Goal: Task Accomplishment & Management: Manage account settings

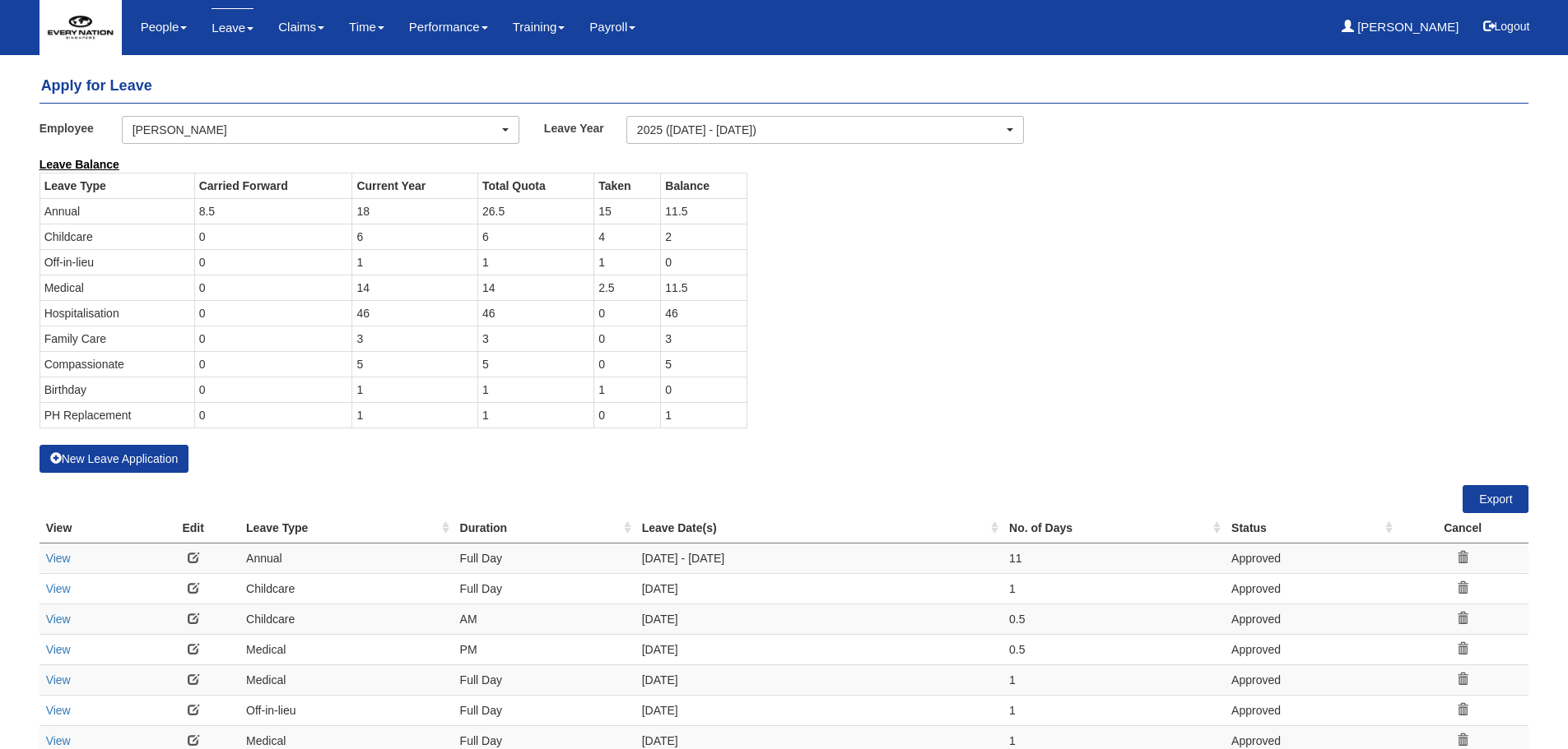
select select "50"
click at [158, 459] on button "New Leave Application" at bounding box center [114, 459] width 150 height 28
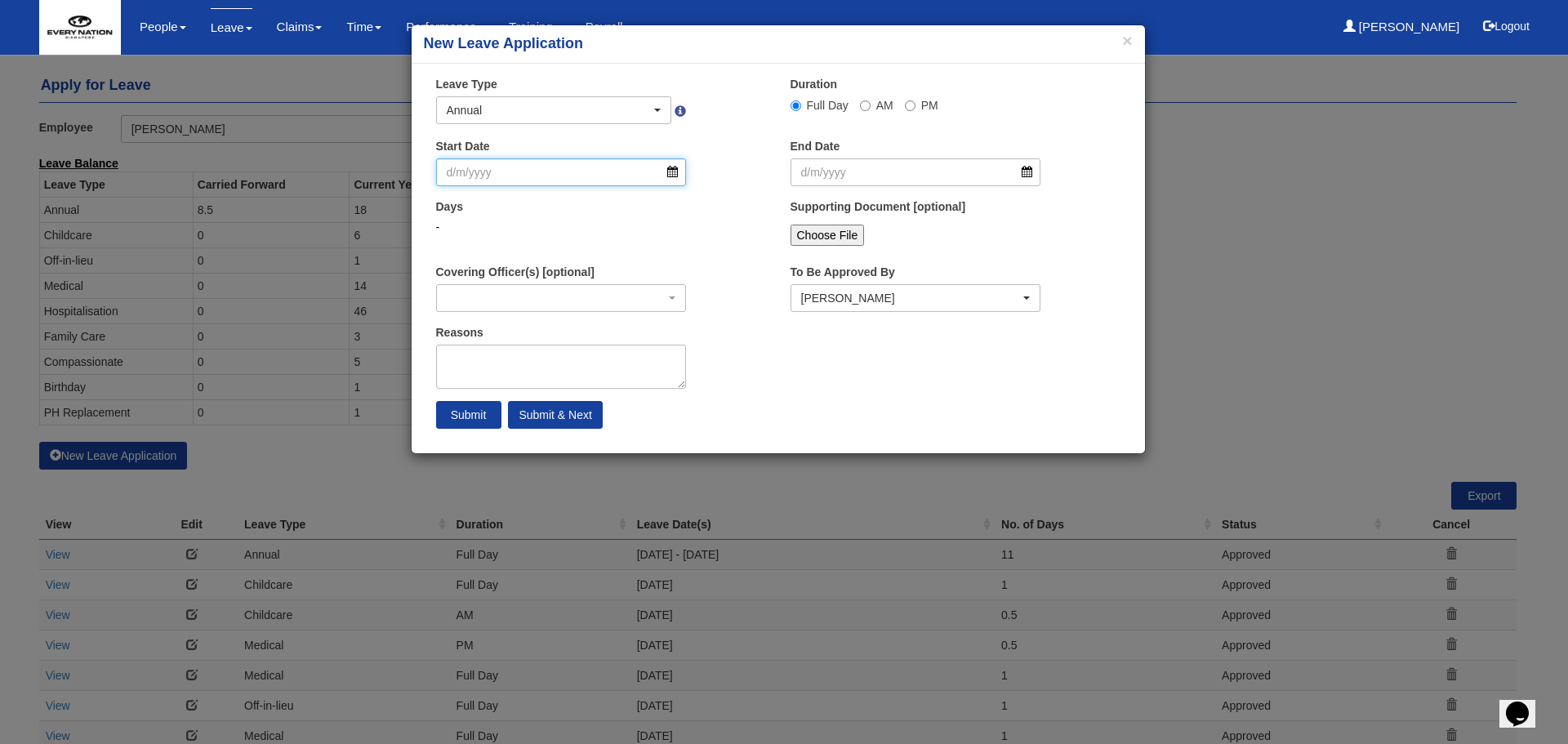
click at [621, 177] on input "Start Date" at bounding box center [562, 172] width 251 height 27
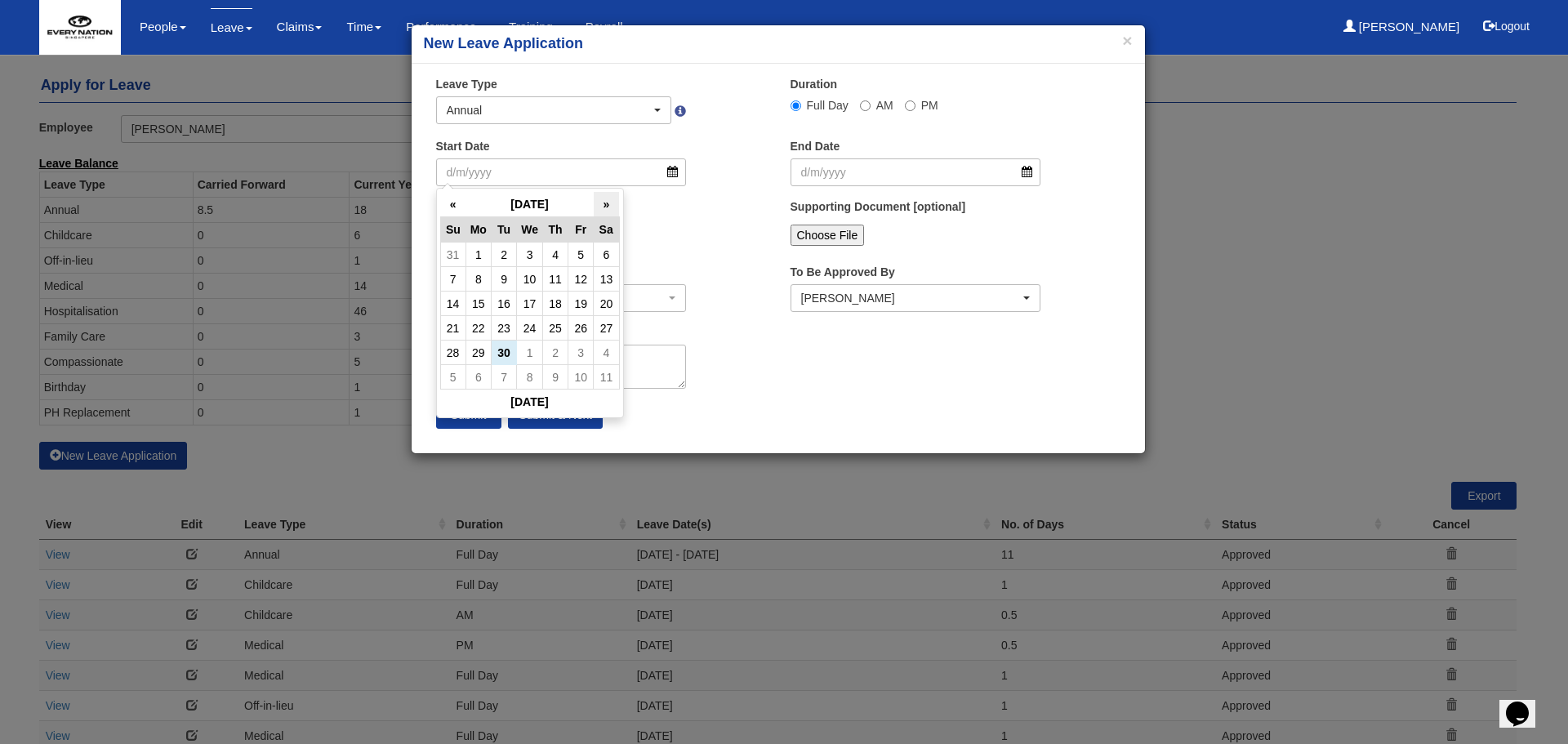
click at [609, 209] on th "»" at bounding box center [607, 204] width 25 height 25
click at [1420, 317] on div "× New Leave Application × Leave Type Annual Childcare Off-in-lieu Medical Hospi…" at bounding box center [784, 372] width 1568 height 744
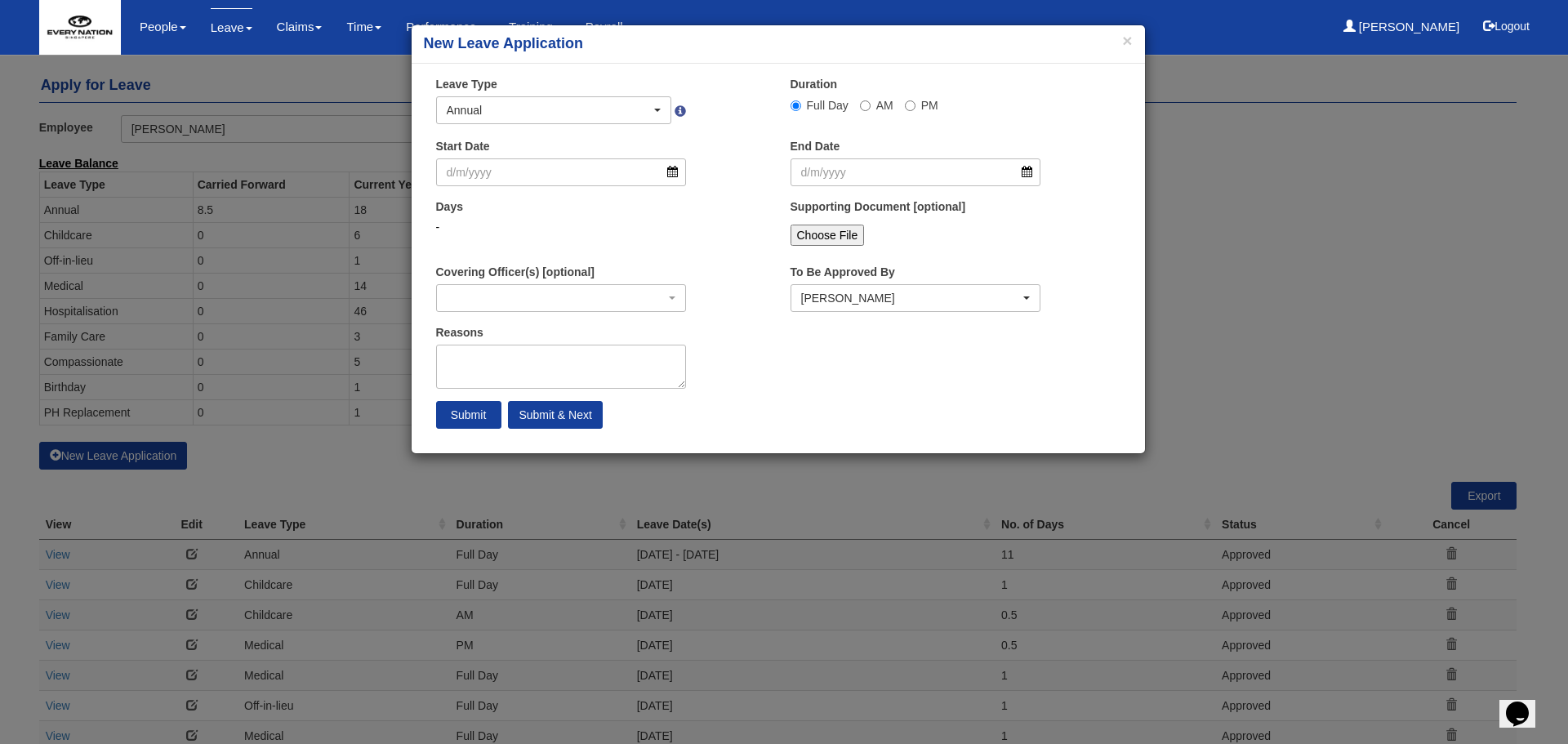
click at [1133, 39] on div "× New Leave Application" at bounding box center [778, 44] width 734 height 38
click at [1129, 44] on button "×" at bounding box center [1128, 40] width 10 height 17
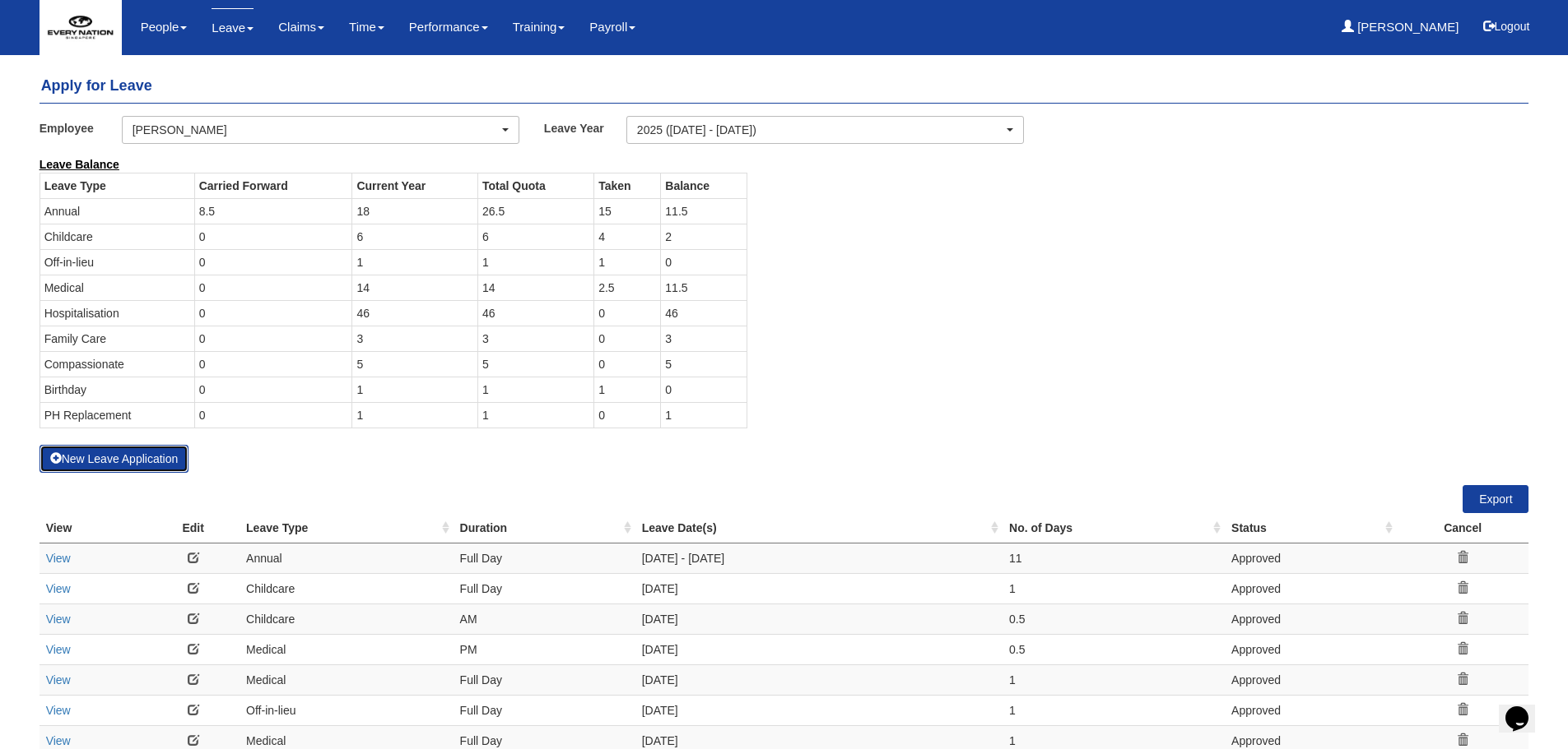
click at [111, 458] on button "New Leave Application" at bounding box center [114, 459] width 150 height 28
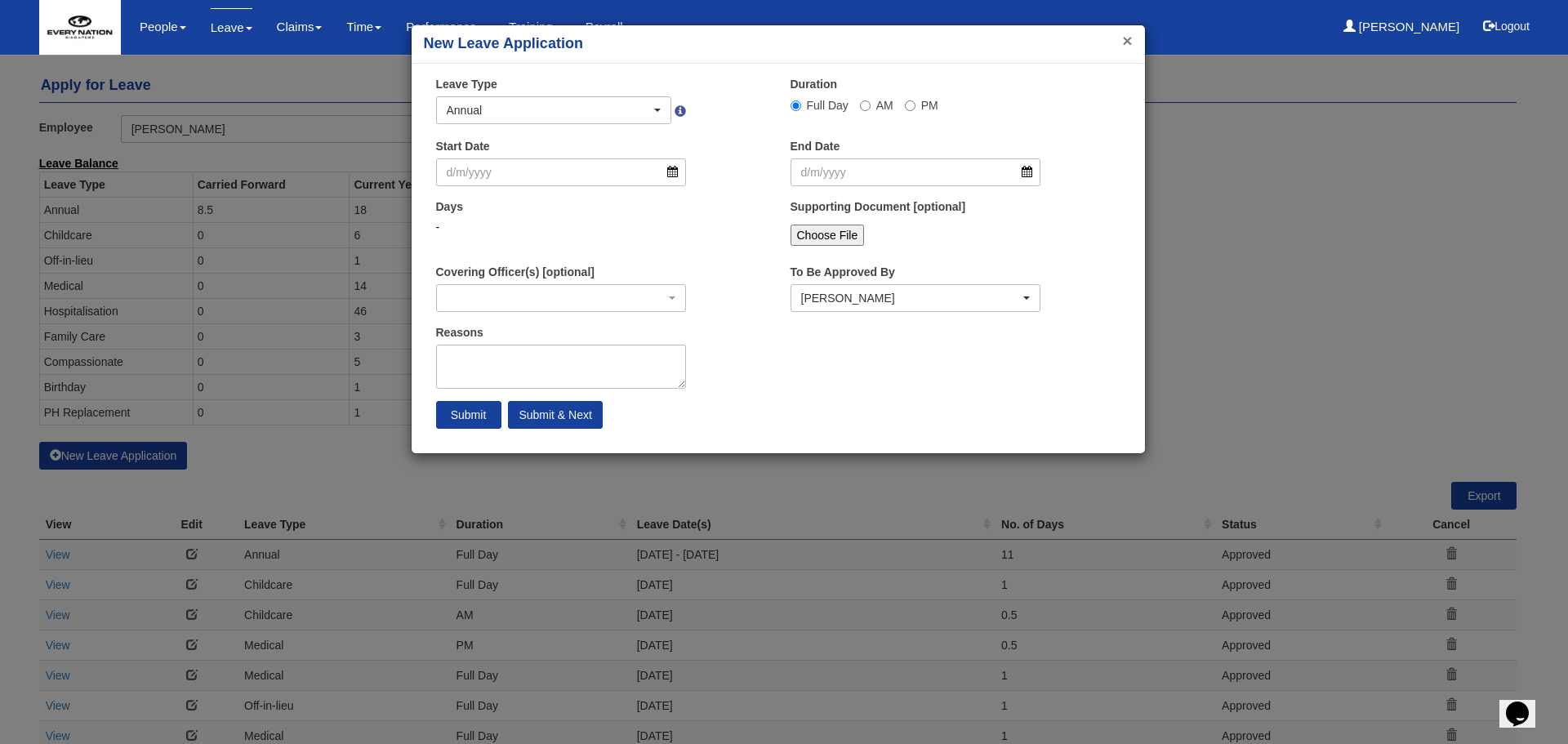
click at [1131, 38] on div "× New Leave Application" at bounding box center [778, 44] width 734 height 38
click at [1125, 37] on button "×" at bounding box center [1128, 40] width 10 height 17
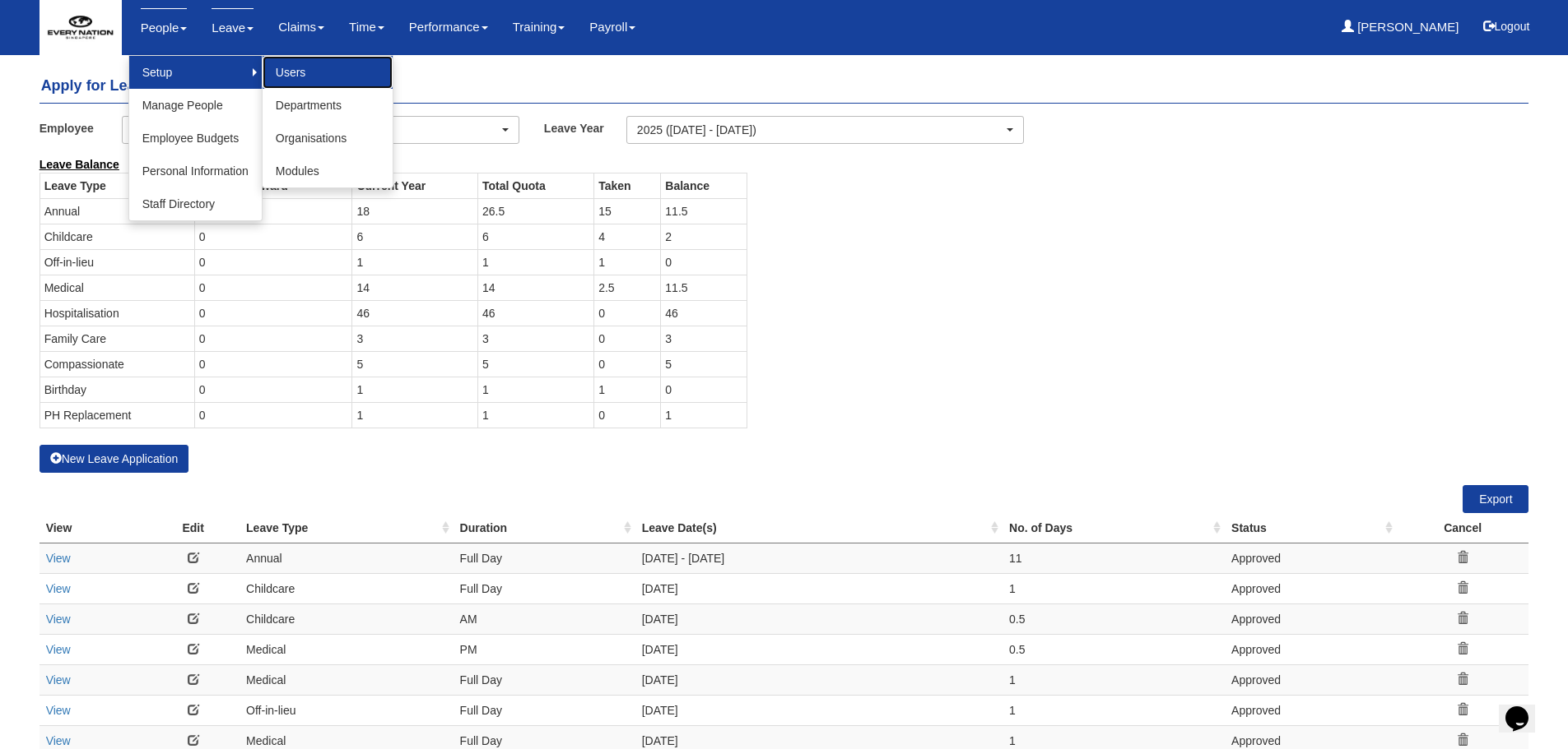
click at [288, 65] on link "Users" at bounding box center [327, 72] width 130 height 33
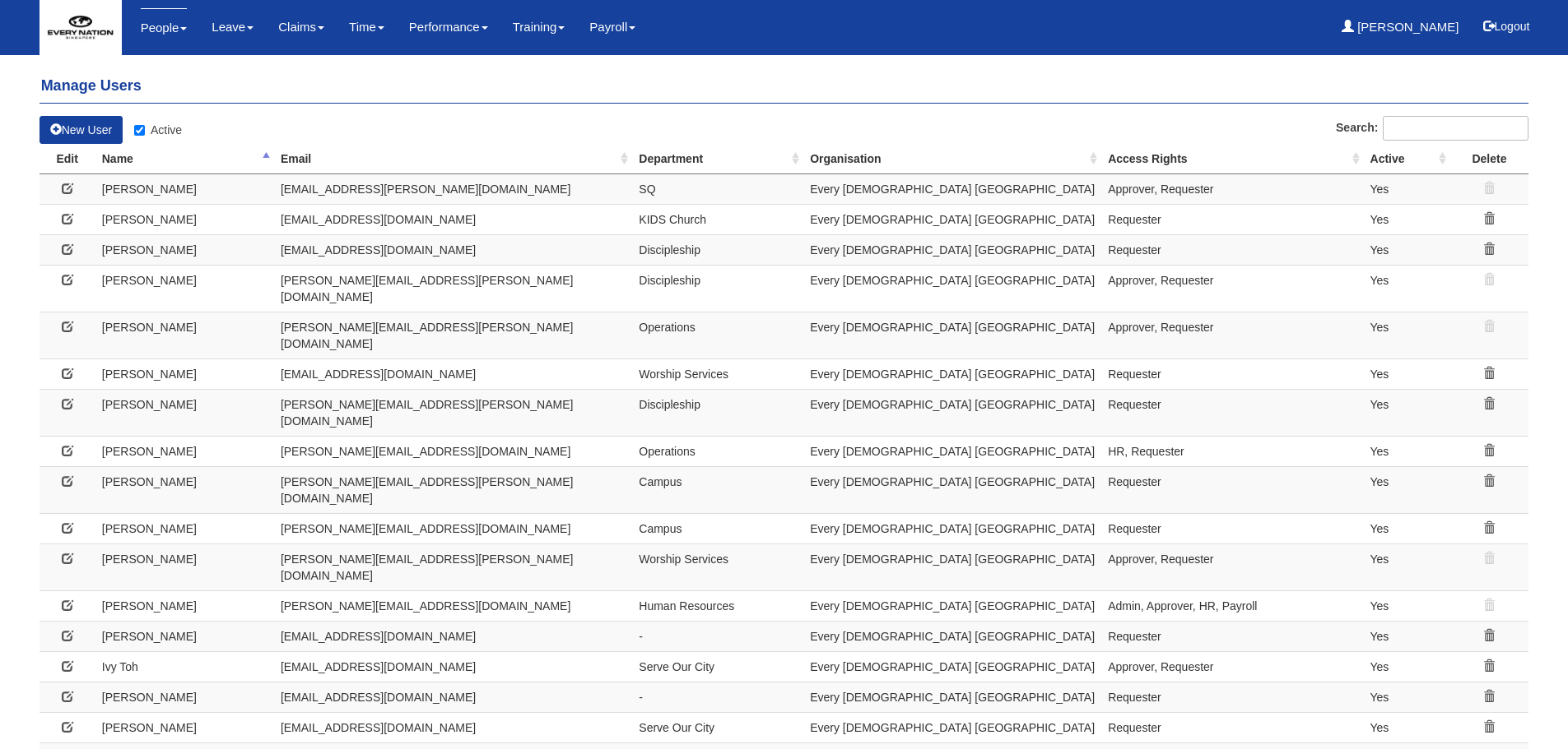
select select "50"
click at [59, 130] on span at bounding box center [56, 129] width 12 height 12
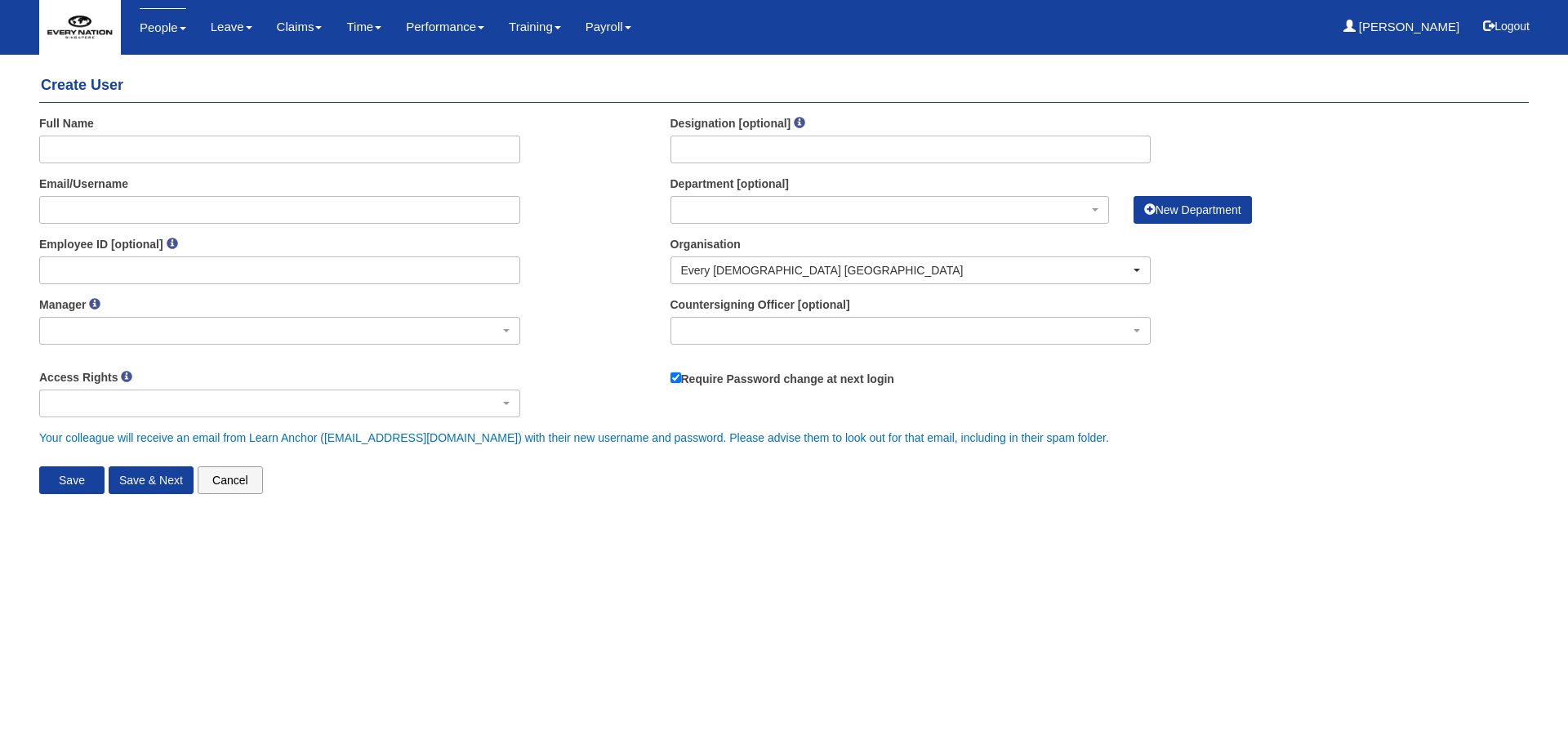
select select
type input "Wheng Palero"
click at [99, 200] on input "Email/Username" at bounding box center [279, 209] width 481 height 27
type input "[EMAIL_ADDRESS][DOMAIN_NAME]"
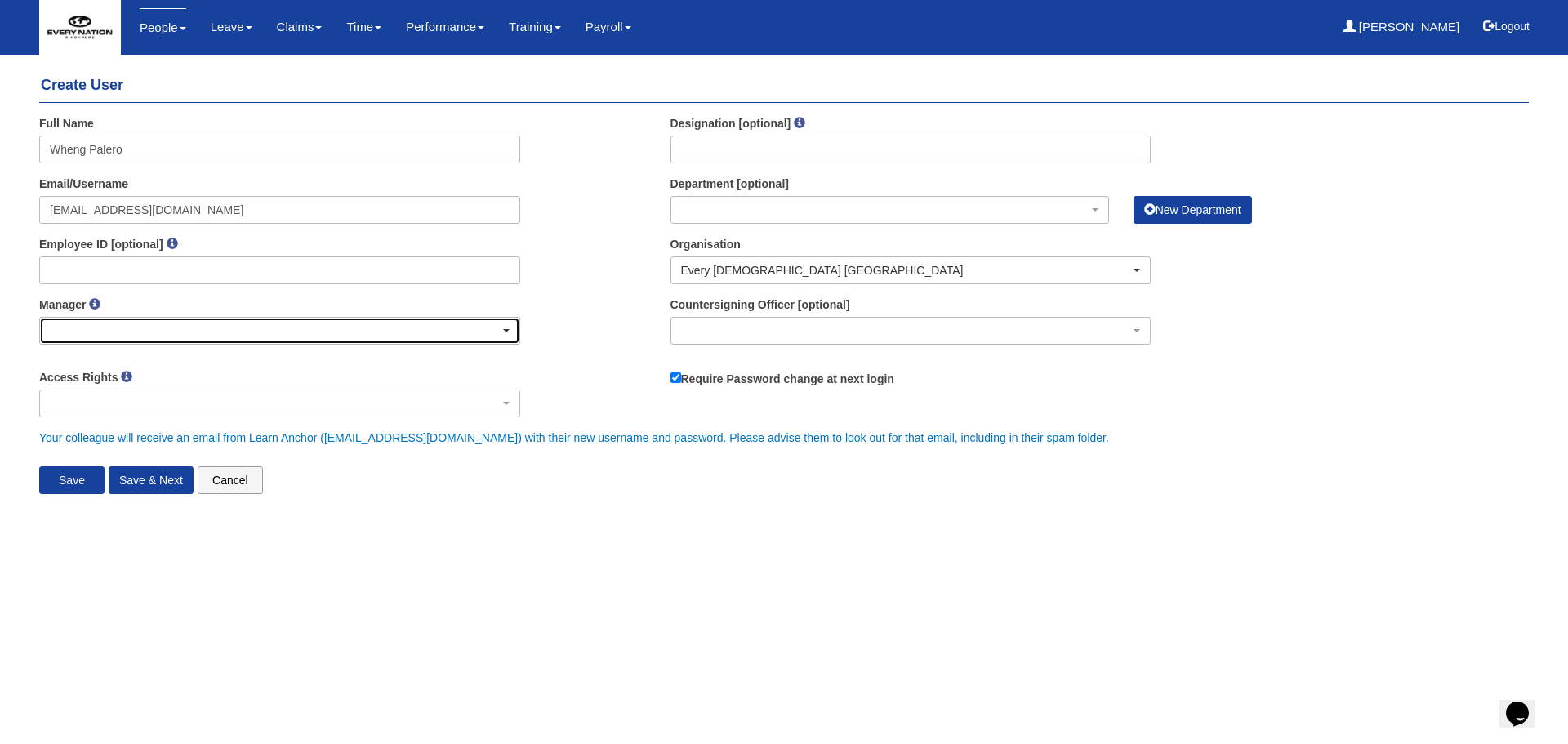
click at [95, 339] on div "button" at bounding box center [279, 330] width 479 height 26
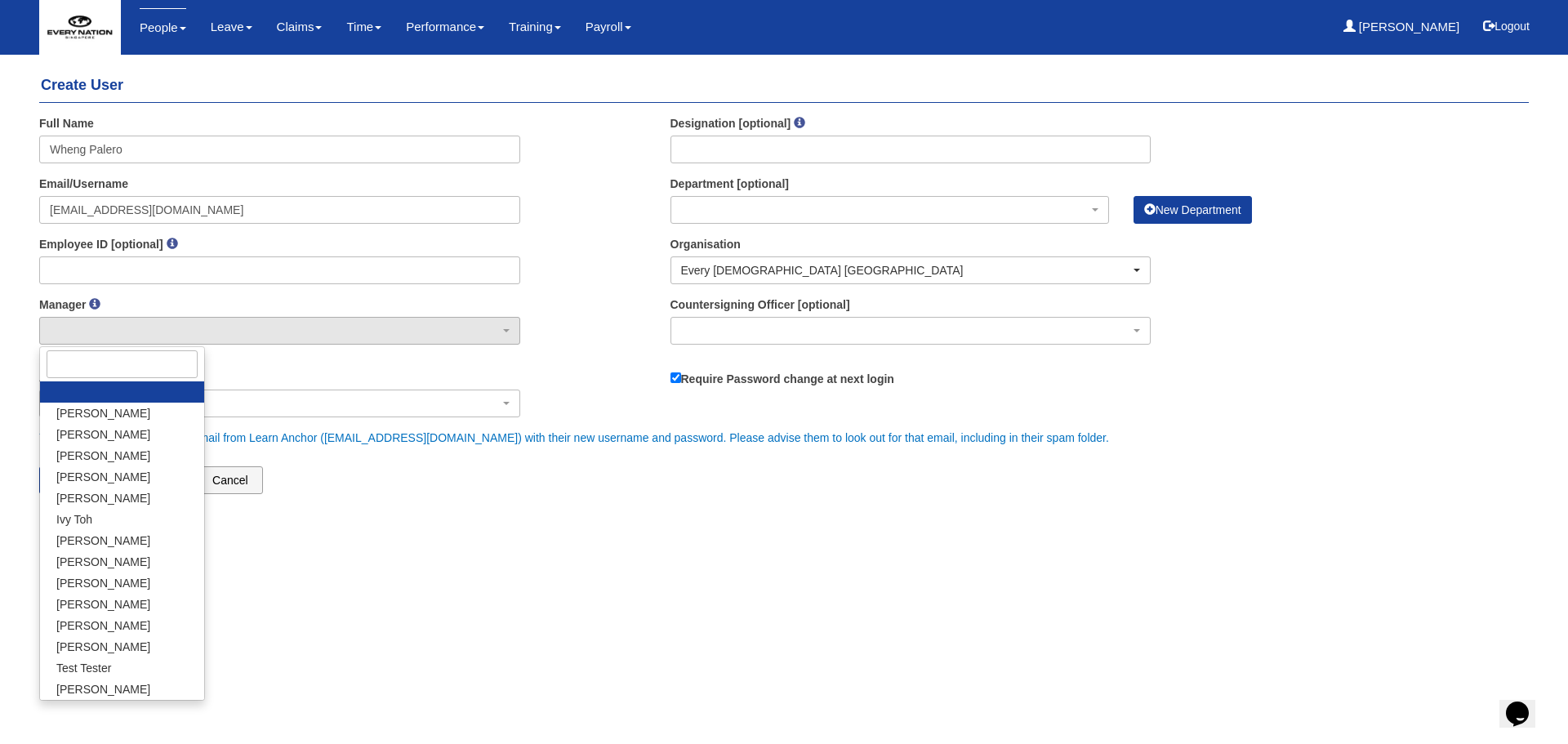
click at [261, 523] on html "Toggle navigation People Setup Users Departments Organisations Modules Manage P…" at bounding box center [784, 261] width 1568 height 523
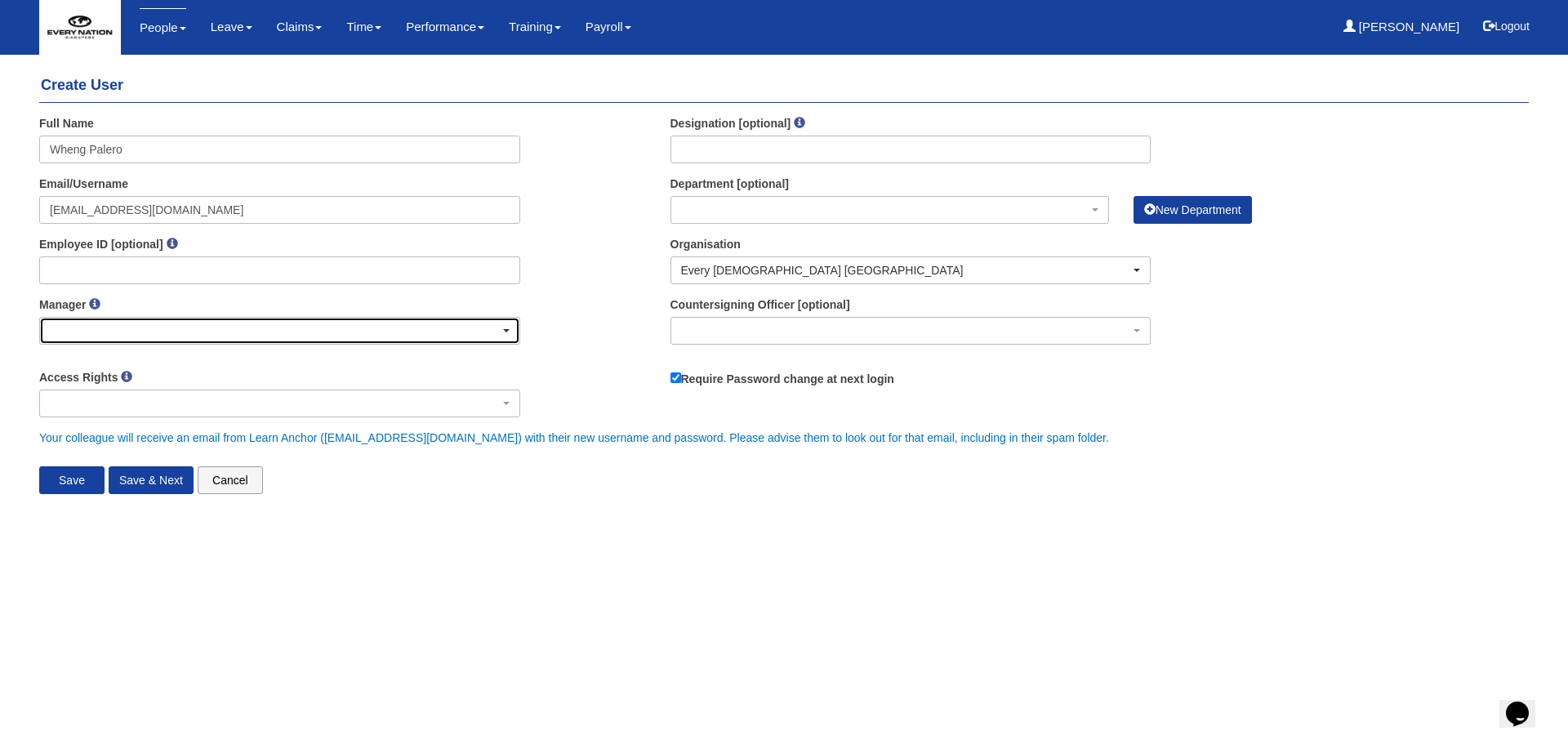
click at [150, 321] on div "button" at bounding box center [279, 330] width 479 height 26
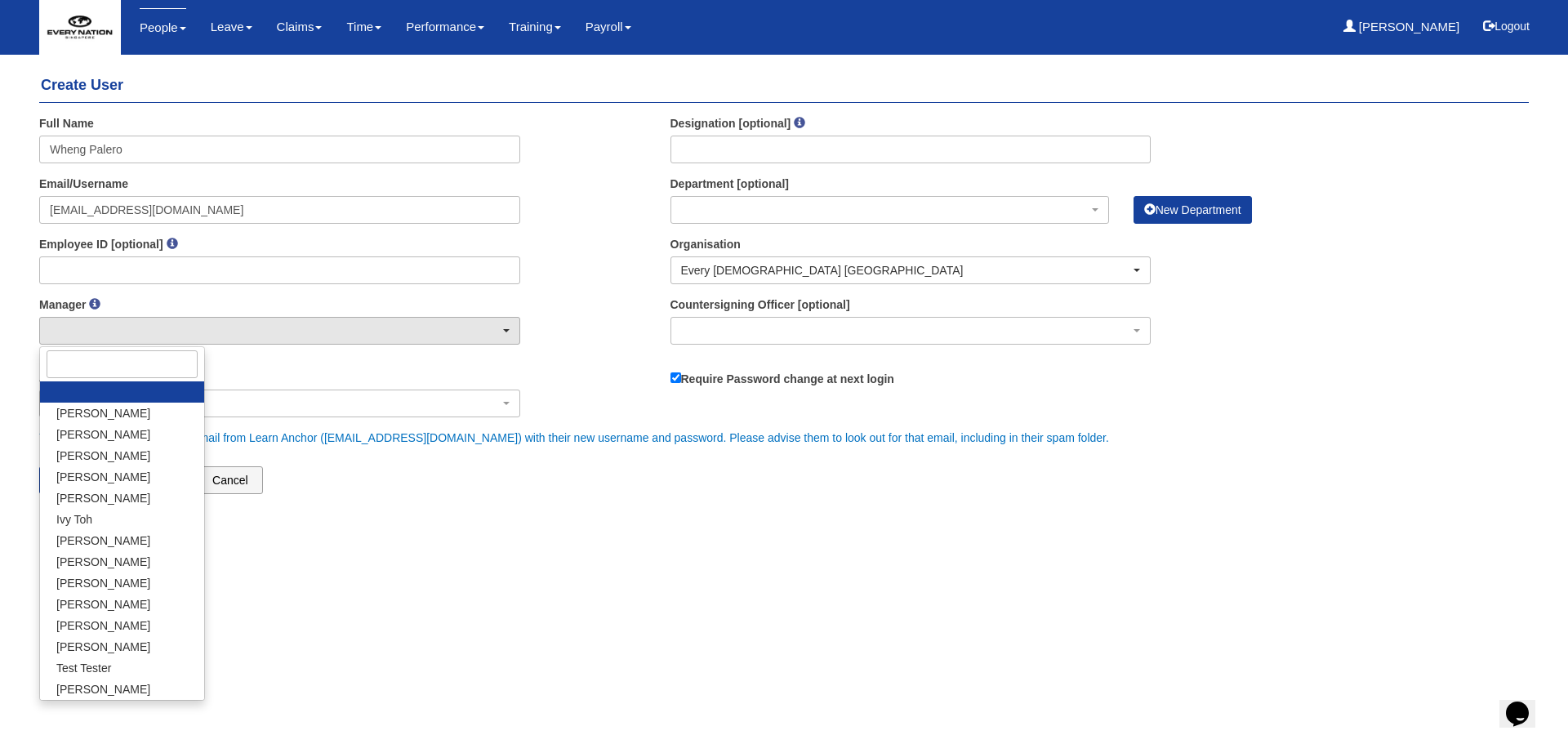
click at [118, 393] on link at bounding box center [122, 392] width 165 height 22
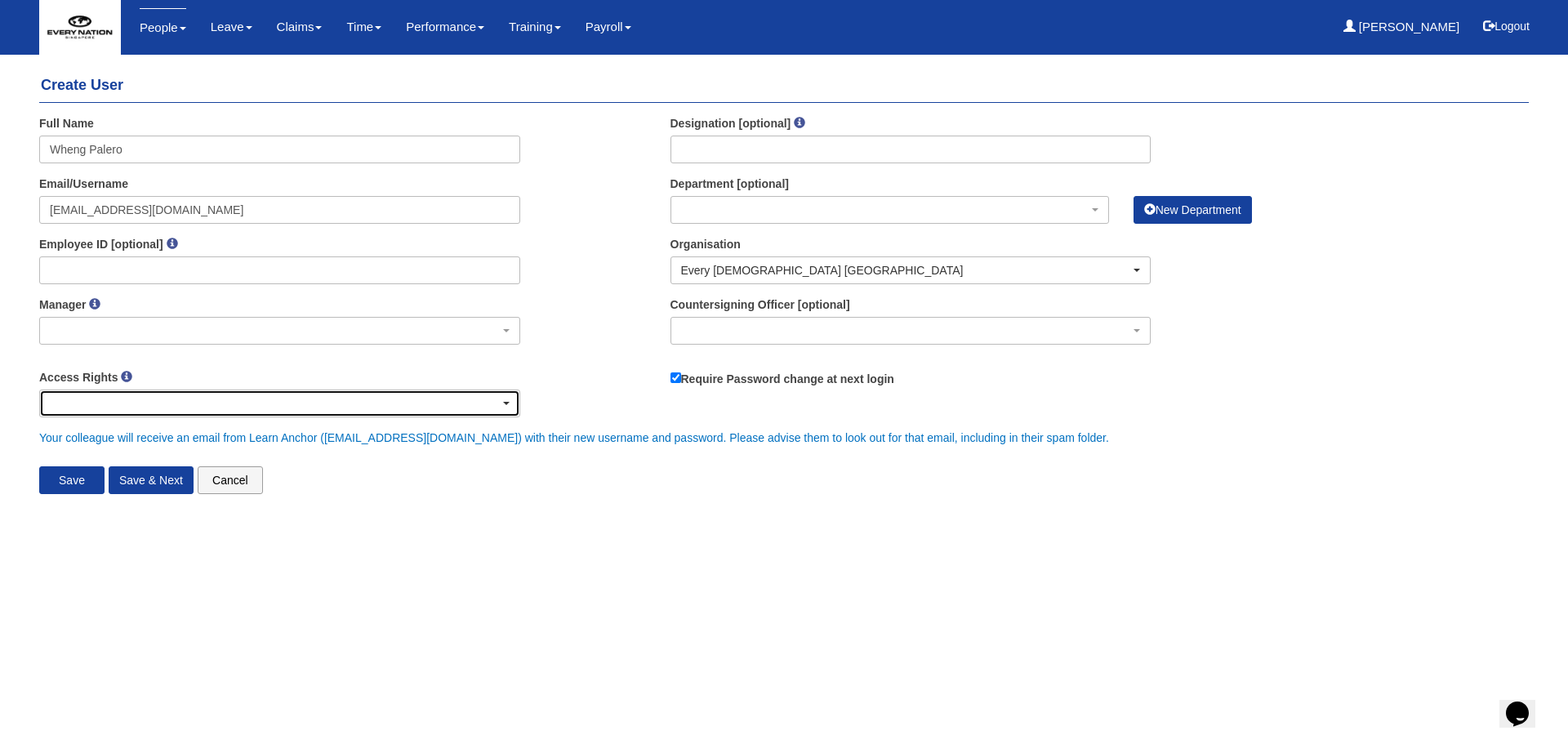
click at [125, 406] on div "button" at bounding box center [279, 403] width 479 height 26
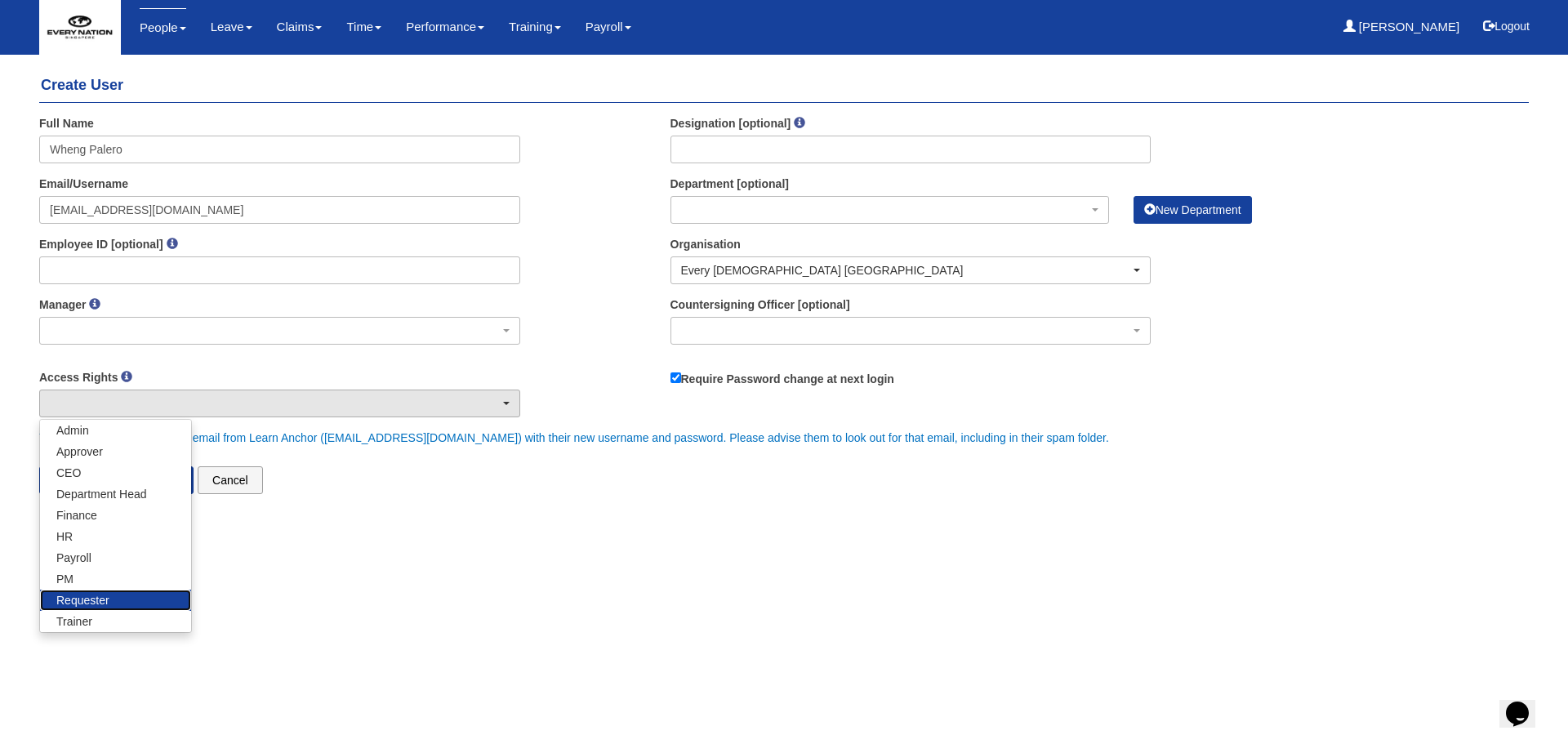
click at [120, 601] on link "Requester" at bounding box center [116, 601] width 151 height 22
select select "Requester"
click at [465, 523] on html "Toggle navigation People Setup Users Departments Organisations Modules Manage P…" at bounding box center [784, 261] width 1568 height 523
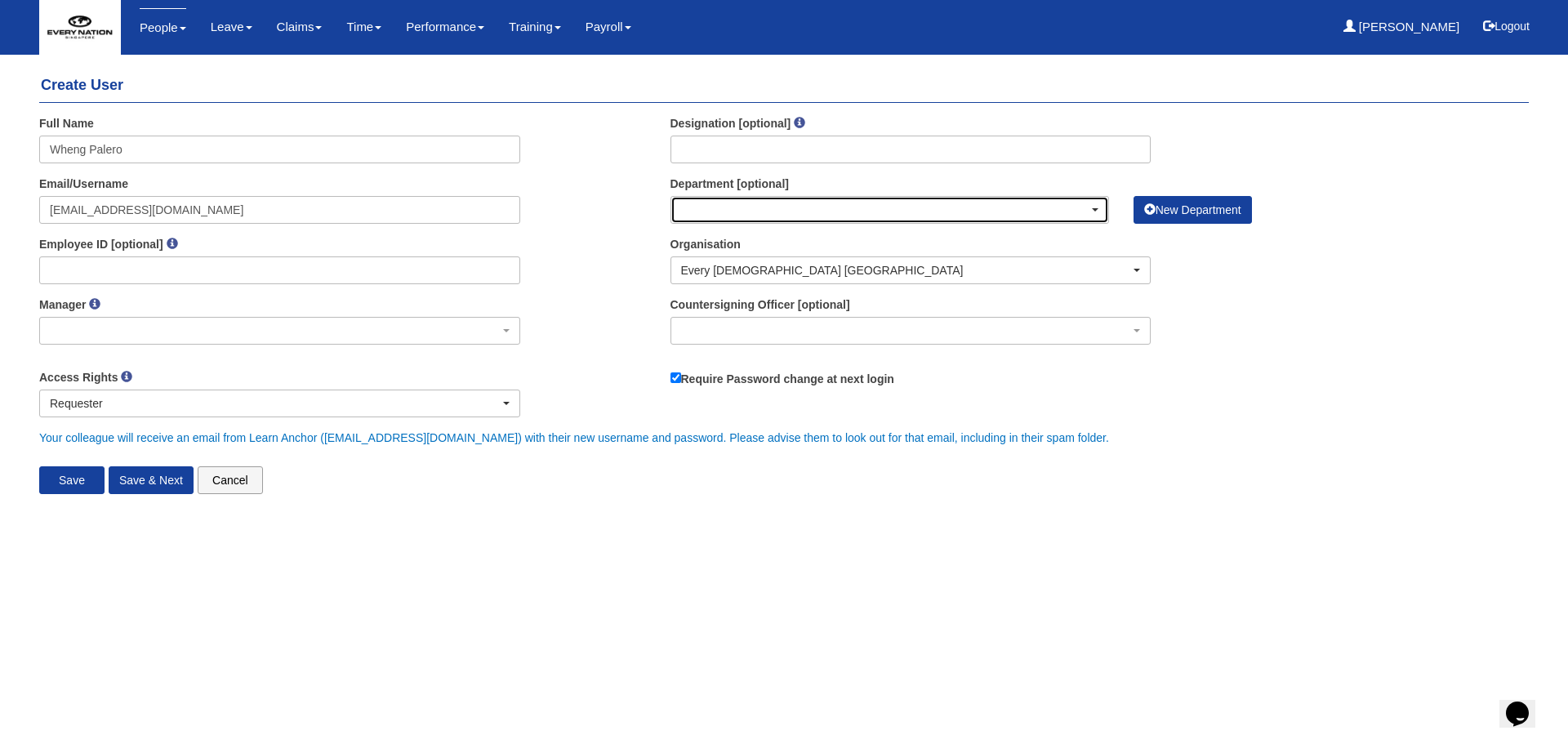
click at [725, 214] on div "button" at bounding box center [890, 209] width 437 height 26
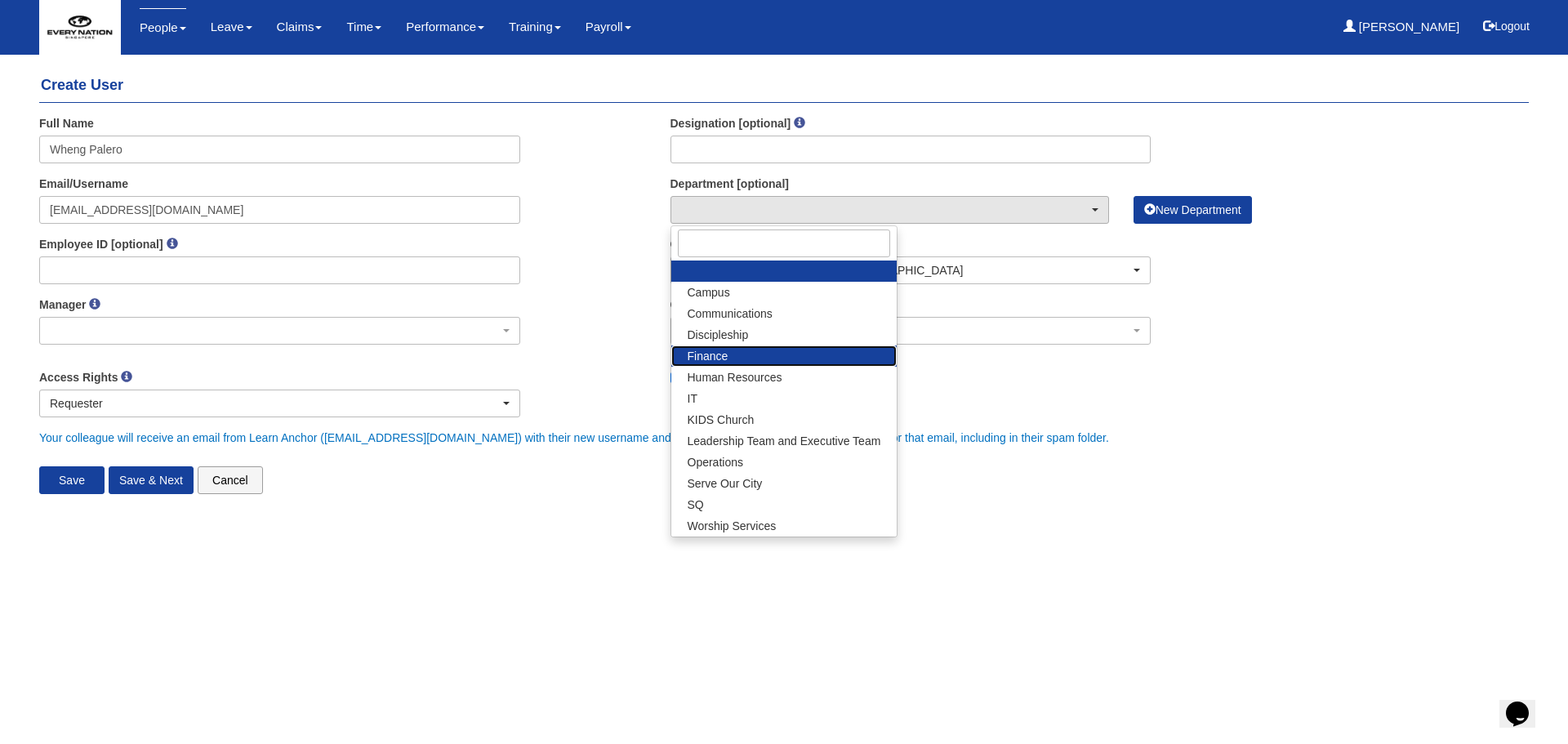
click at [710, 353] on span "Finance" at bounding box center [708, 357] width 41 height 17
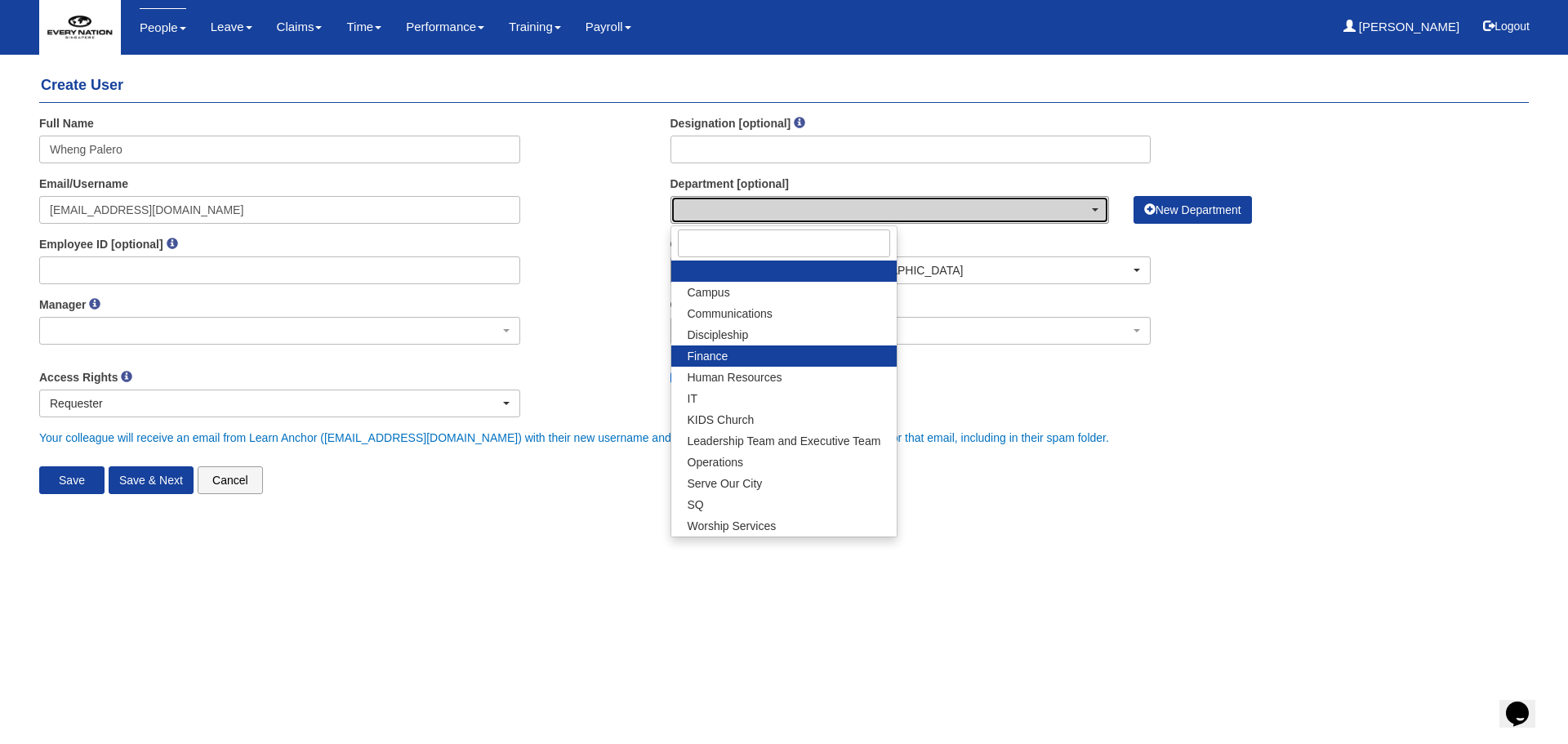
select select "142"
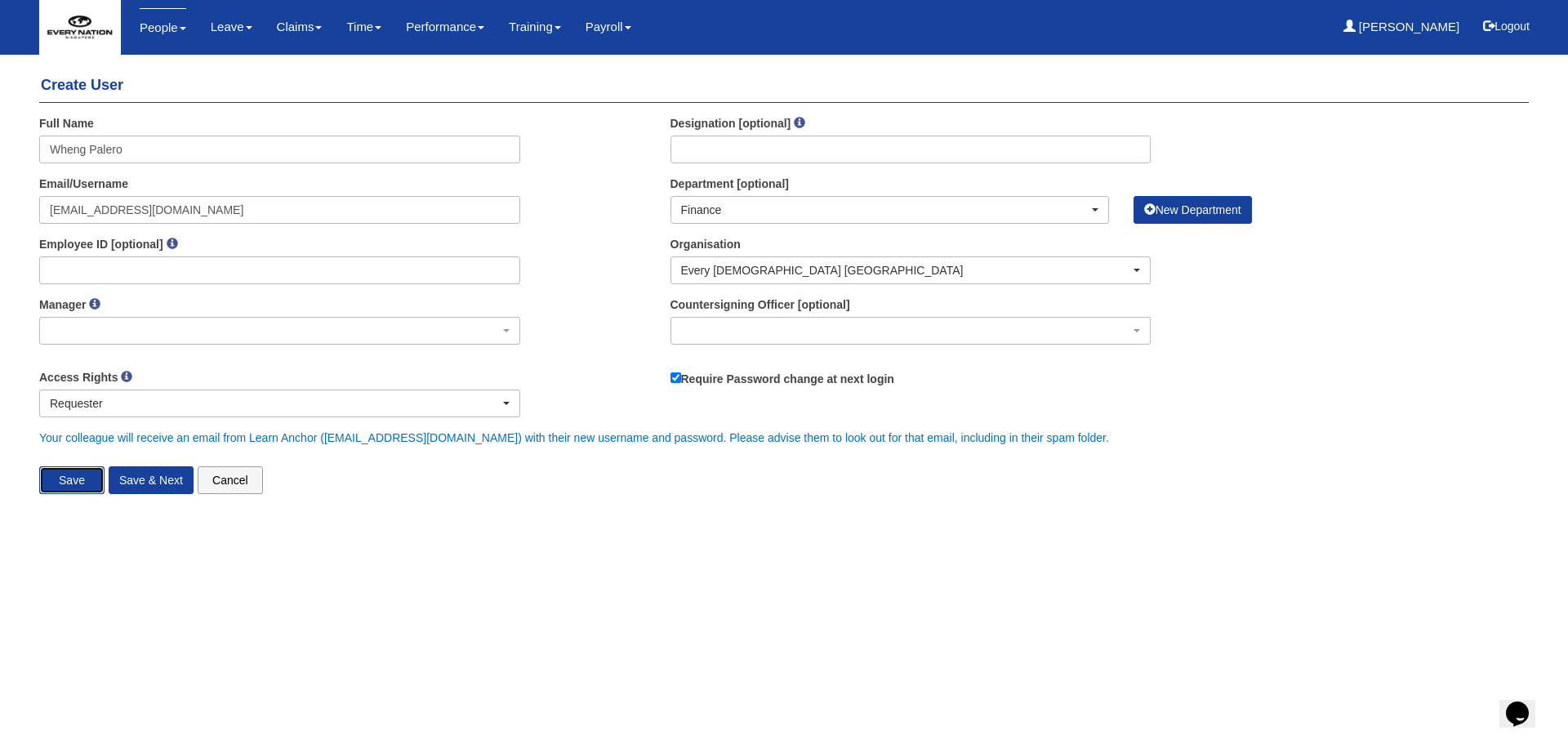
click at [70, 475] on input "Save" at bounding box center [71, 480] width 66 height 27
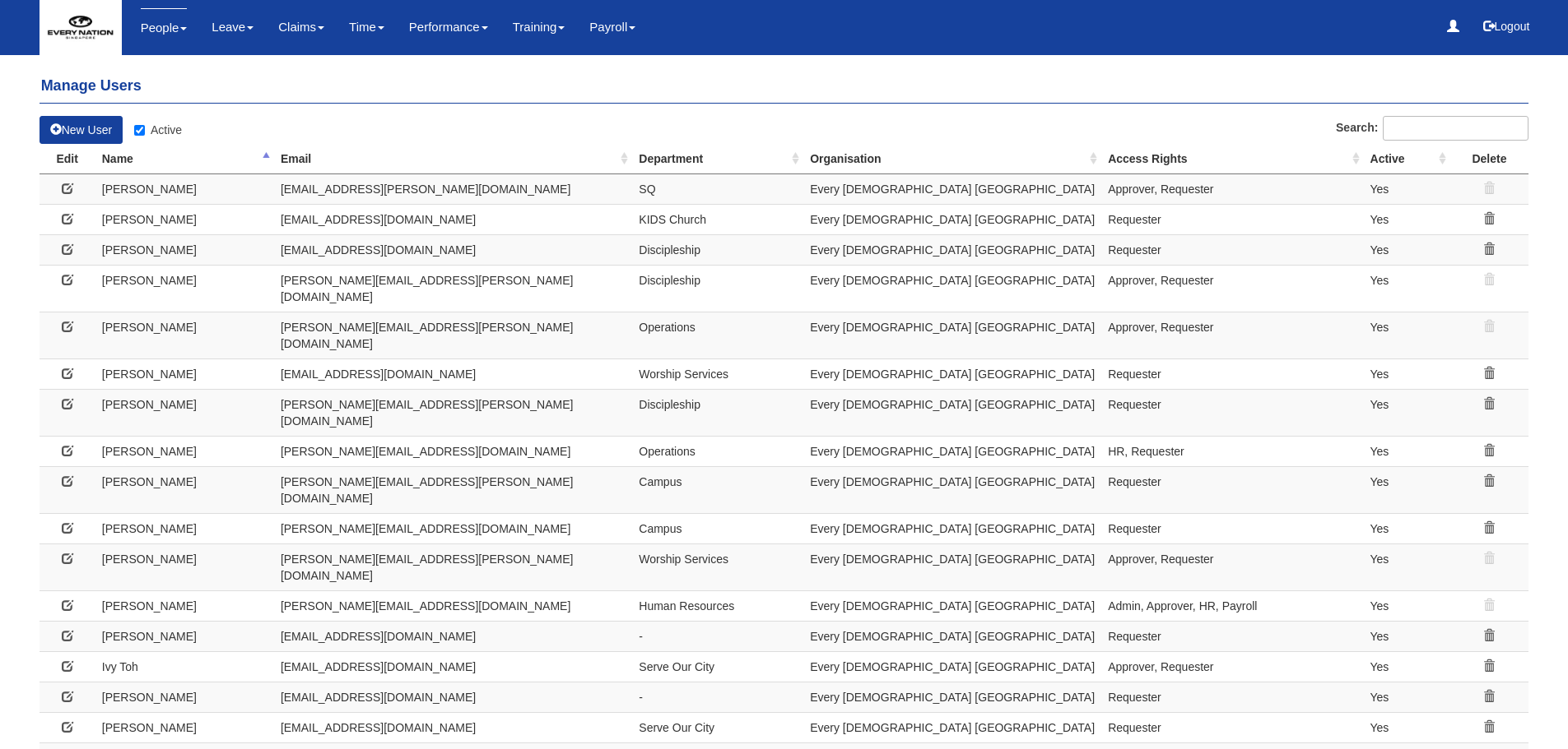
select select "50"
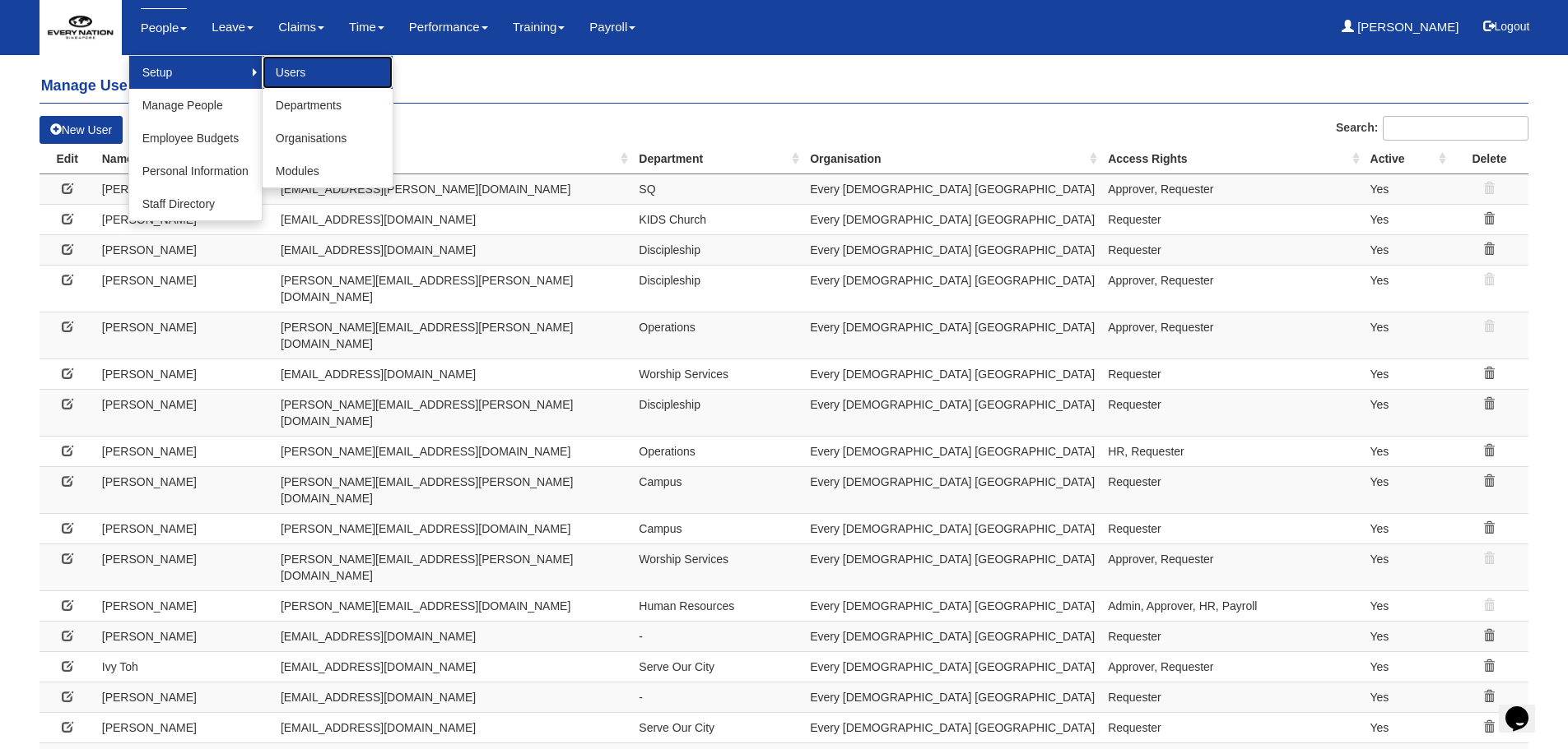
click at [303, 69] on link "Users" at bounding box center [327, 72] width 130 height 33
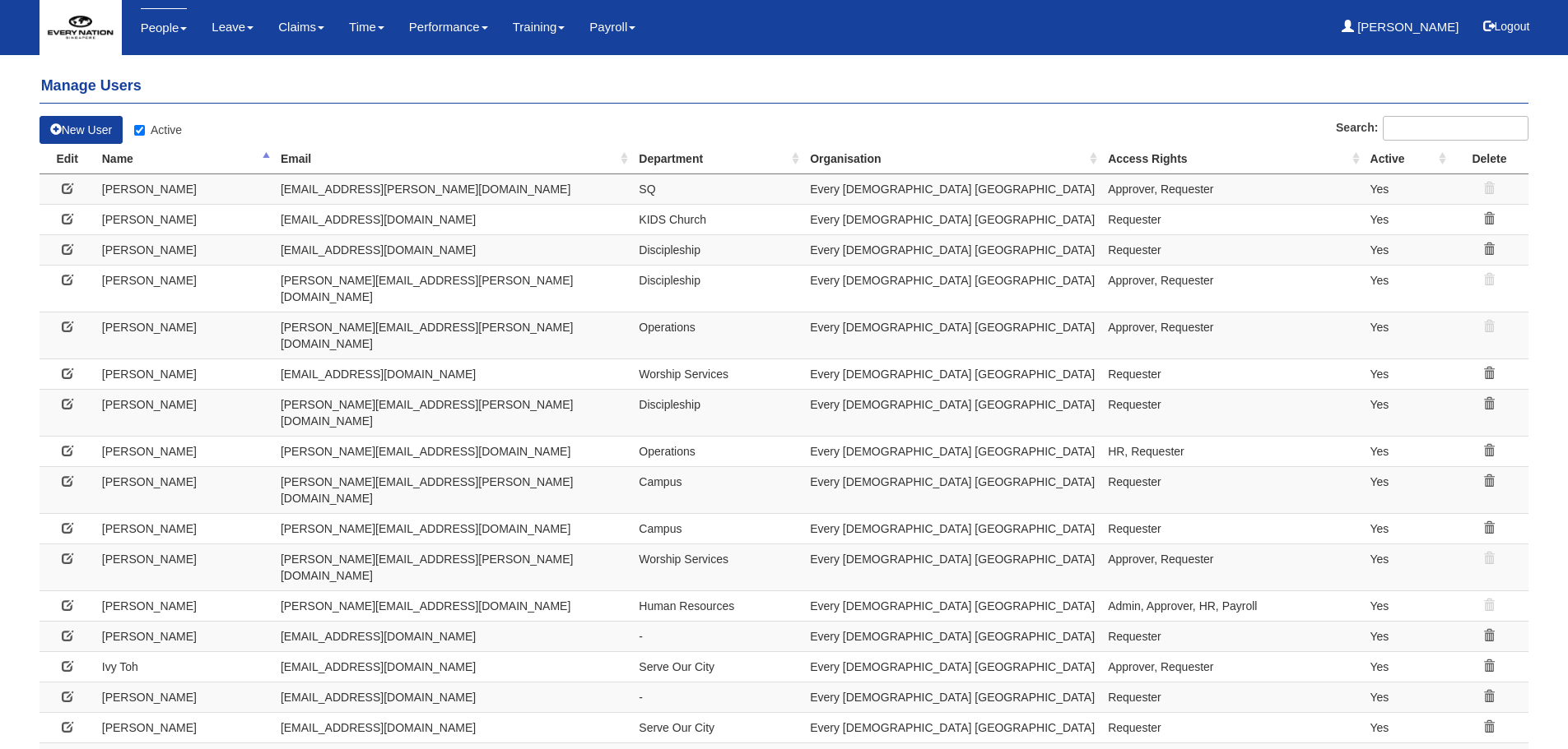
select select "50"
click at [141, 135] on input "Active" at bounding box center [139, 130] width 11 height 11
checkbox input "false"
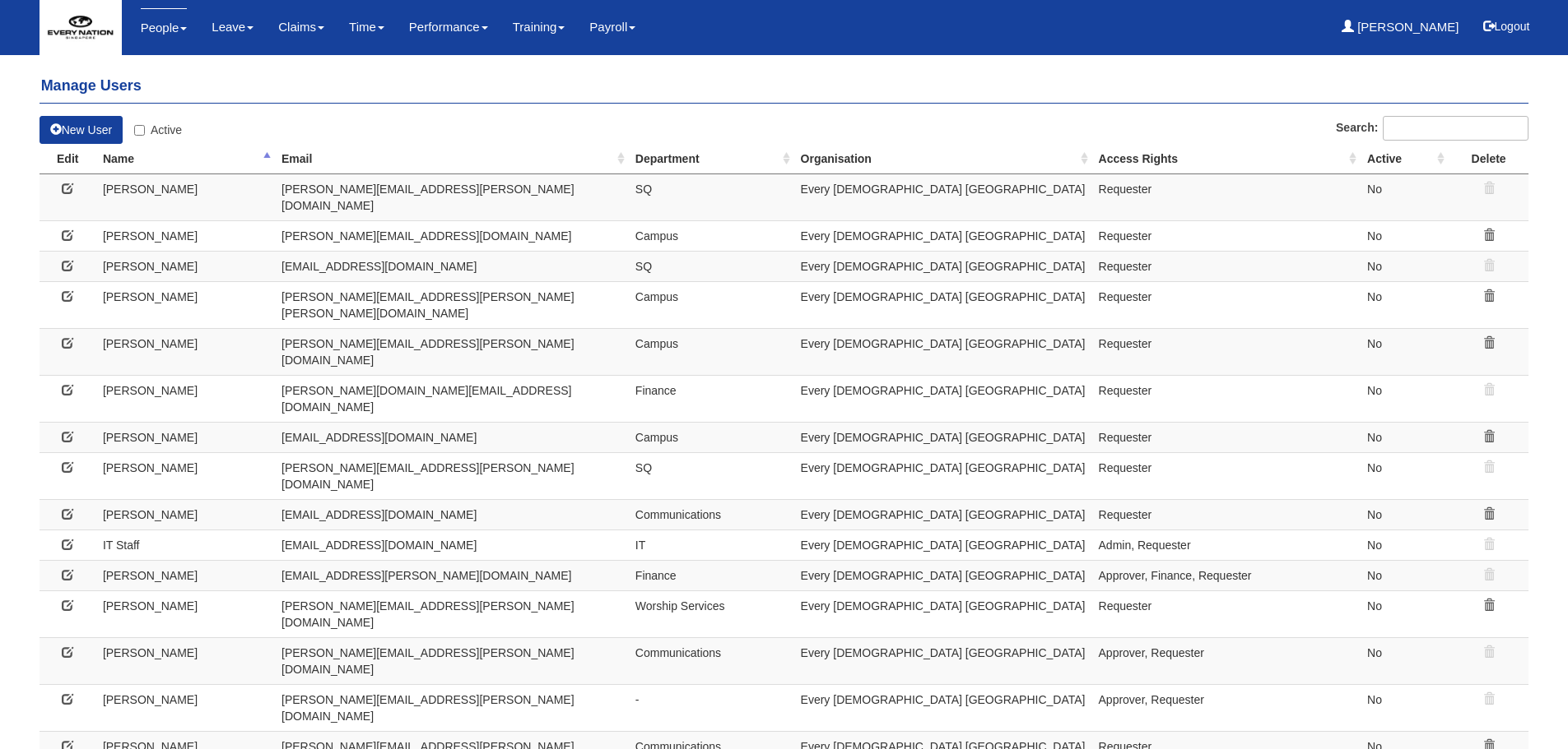
select select "50"
click at [69, 569] on icon at bounding box center [68, 575] width 12 height 12
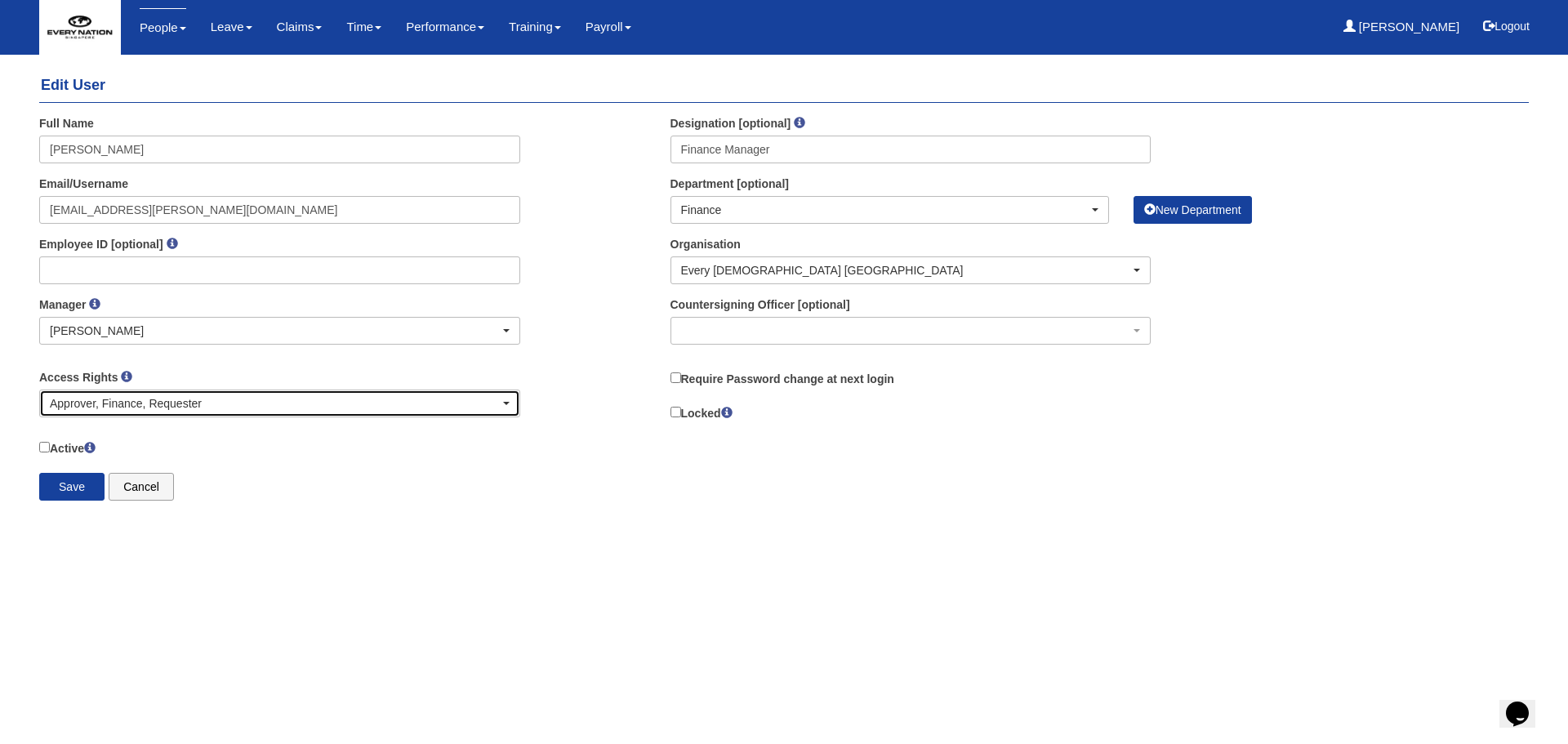
click at [136, 406] on div "Approver, Finance, Requester" at bounding box center [275, 404] width 450 height 17
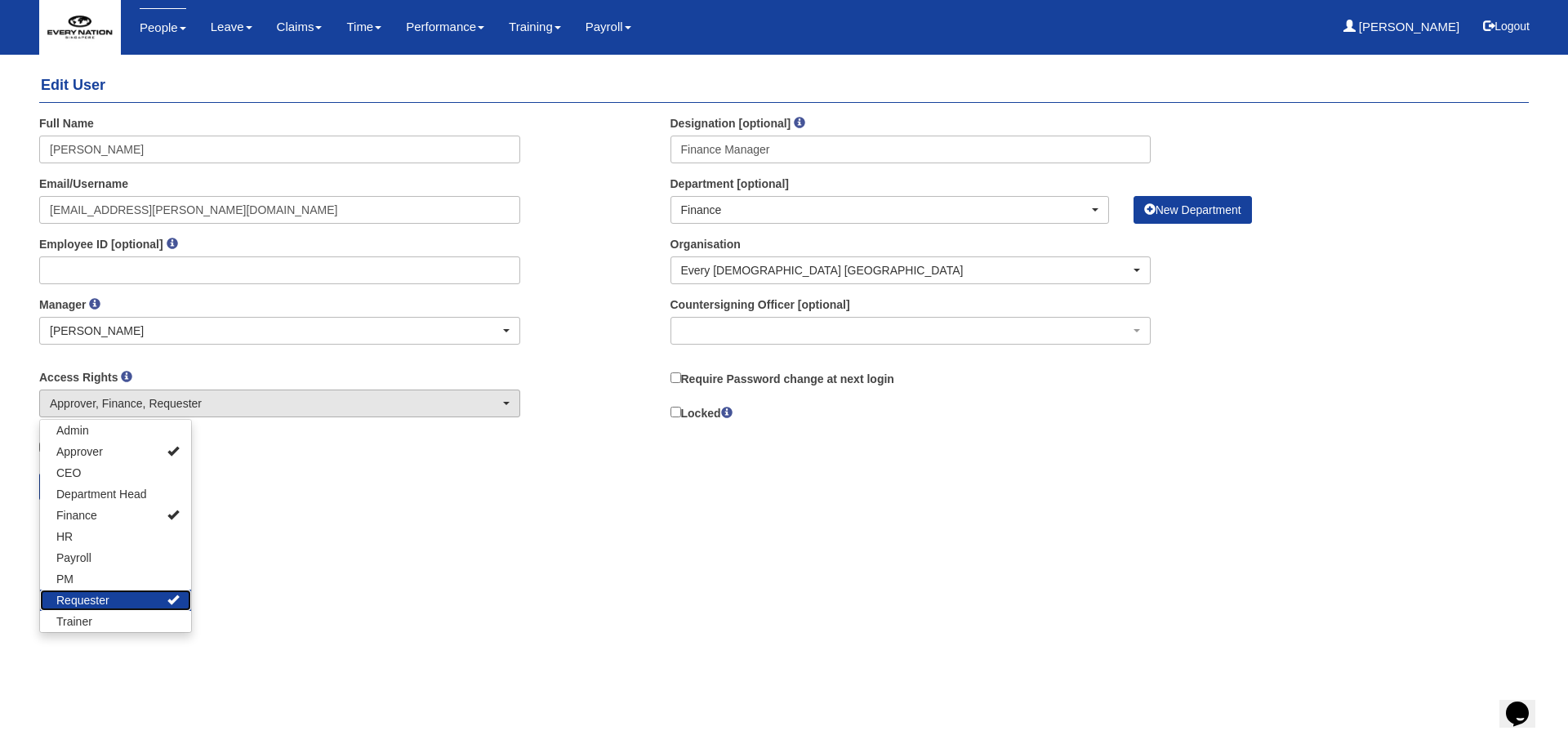
click at [117, 600] on link "Requester" at bounding box center [116, 601] width 151 height 22
click at [297, 497] on div "Save Cancel" at bounding box center [654, 486] width 1262 height 27
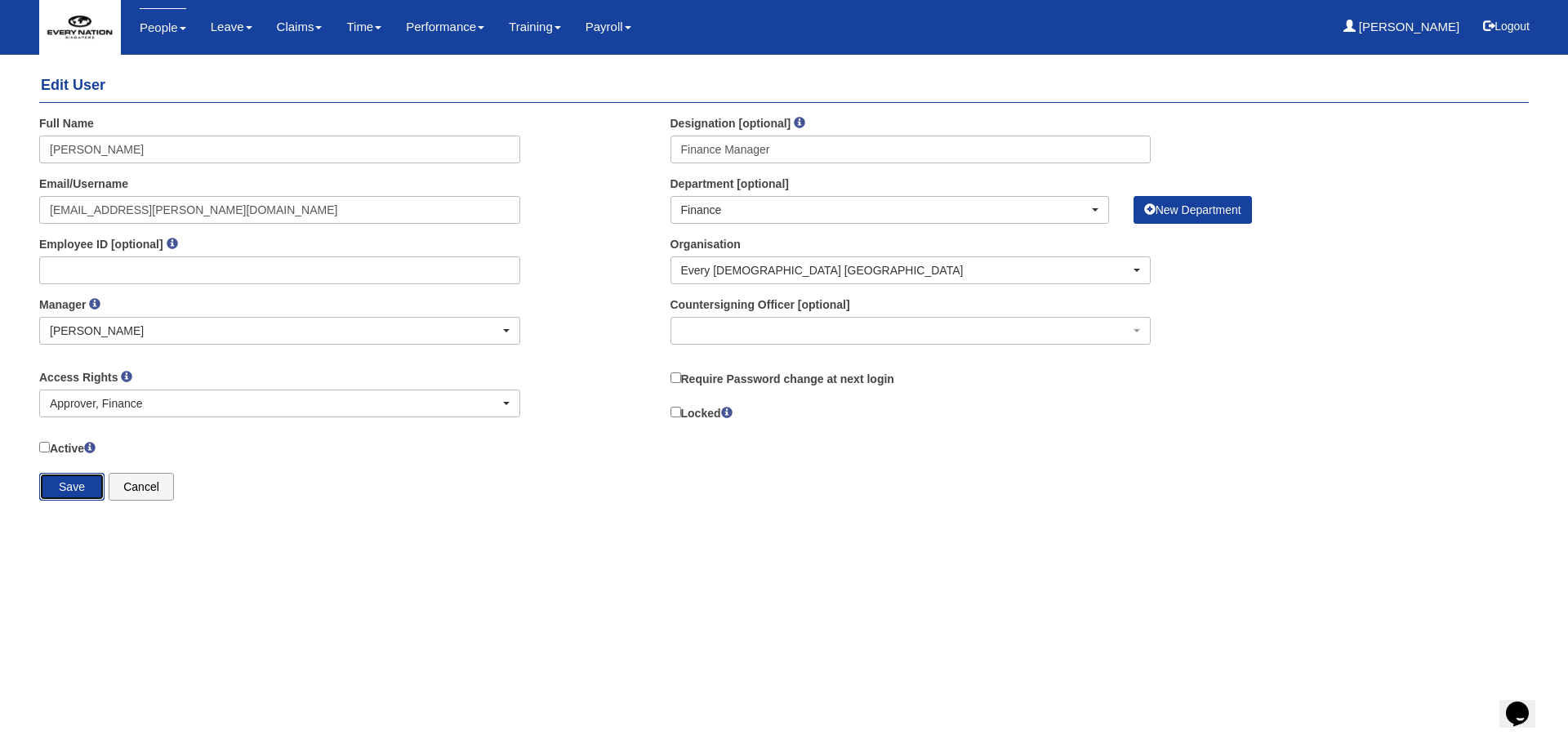
click at [74, 485] on input "Save" at bounding box center [71, 486] width 66 height 27
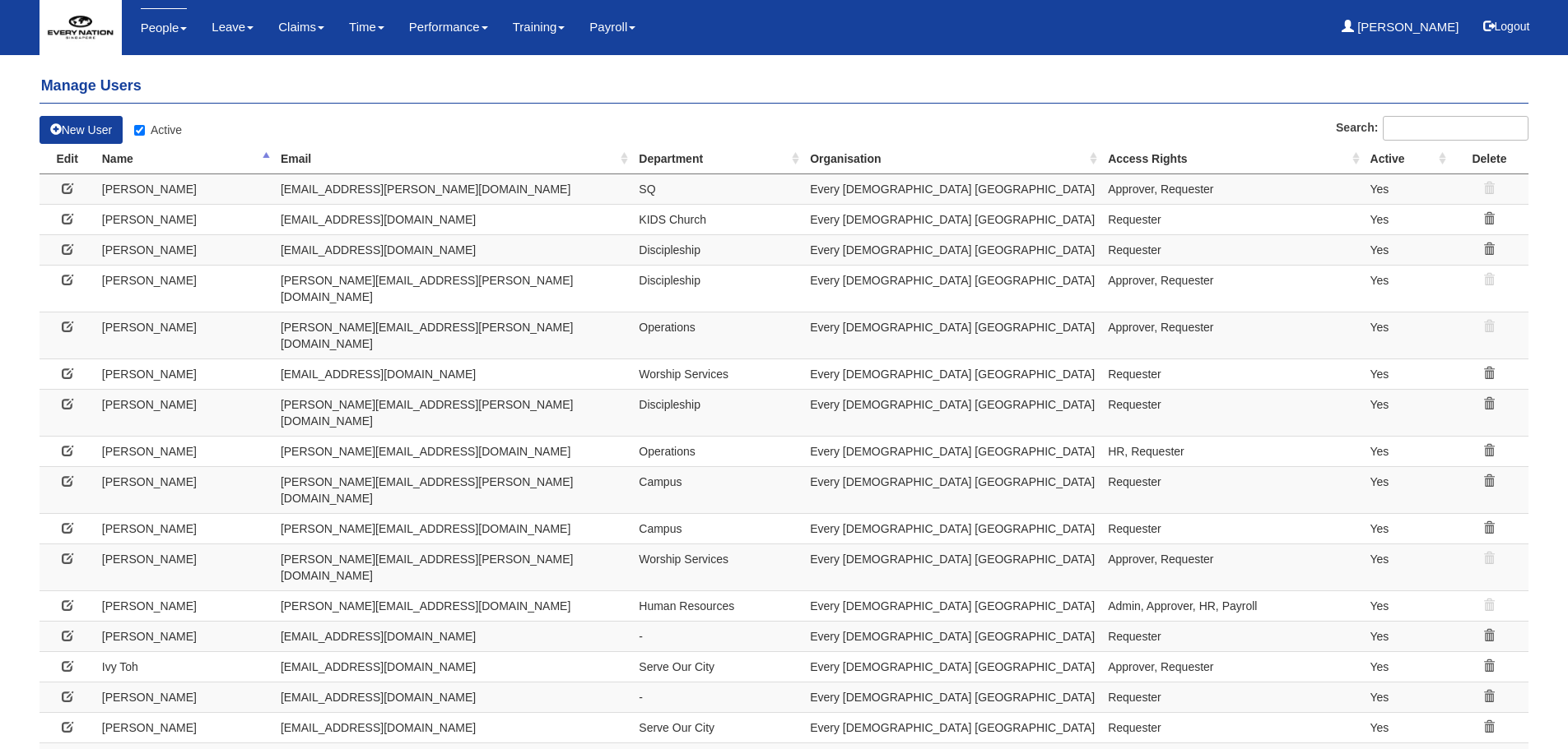
select select "50"
click at [142, 131] on input "Active" at bounding box center [139, 130] width 11 height 11
checkbox input "false"
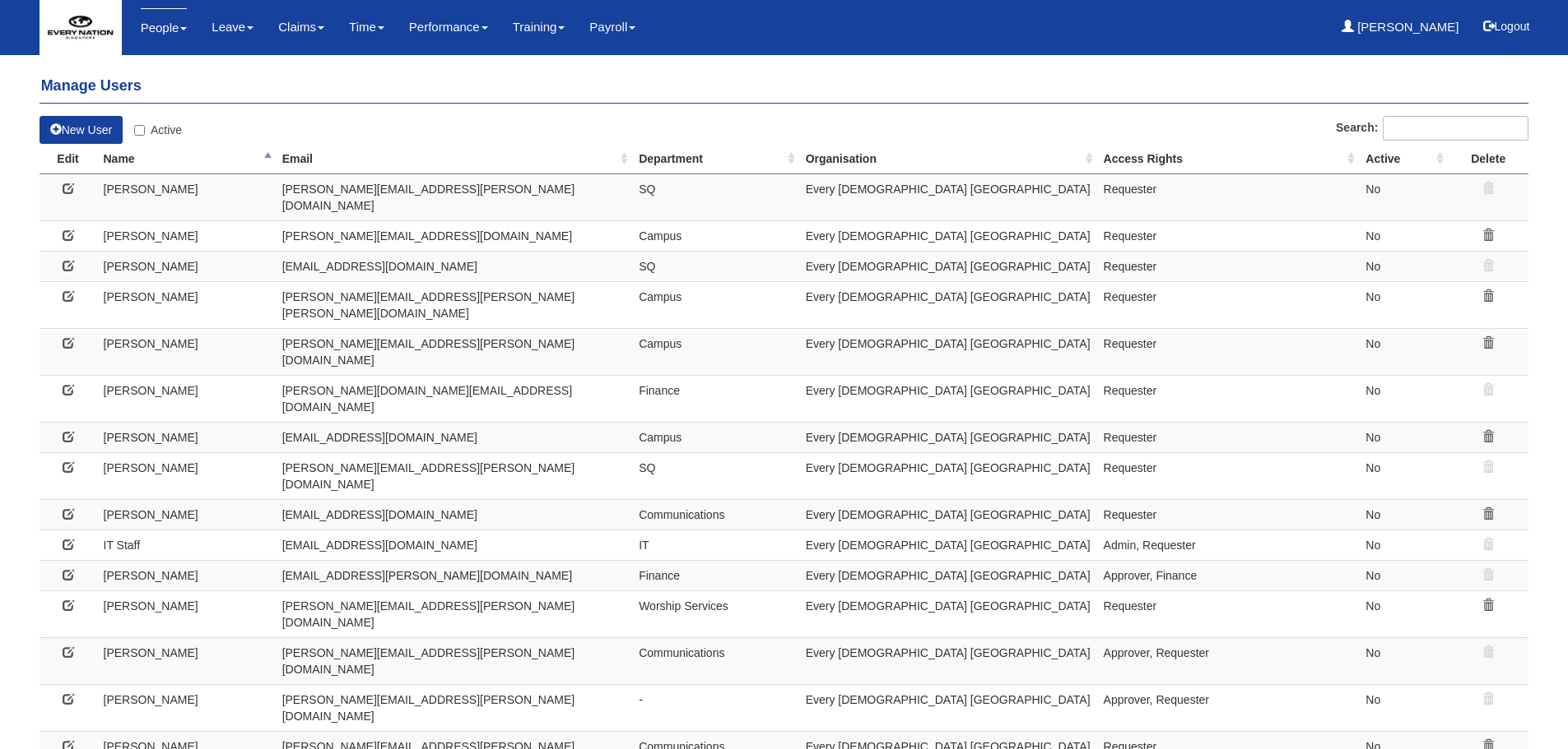
select select "50"
click at [73, 569] on icon at bounding box center [69, 575] width 12 height 12
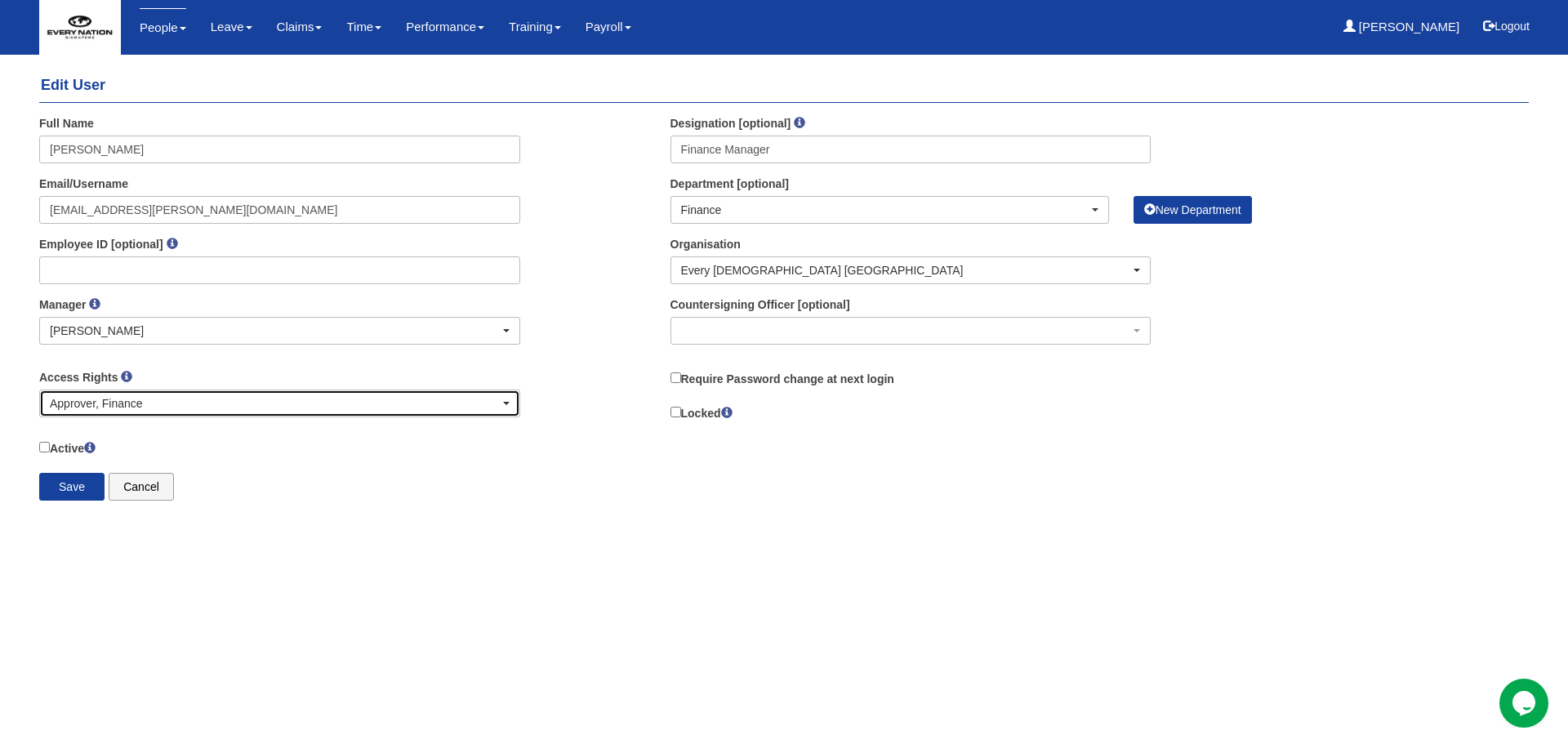
click at [178, 405] on div "Approver, Finance" at bounding box center [275, 404] width 450 height 17
click at [347, 479] on div "Save Cancel" at bounding box center [654, 486] width 1262 height 27
click at [43, 445] on input "Active" at bounding box center [44, 447] width 11 height 11
checkbox input "true"
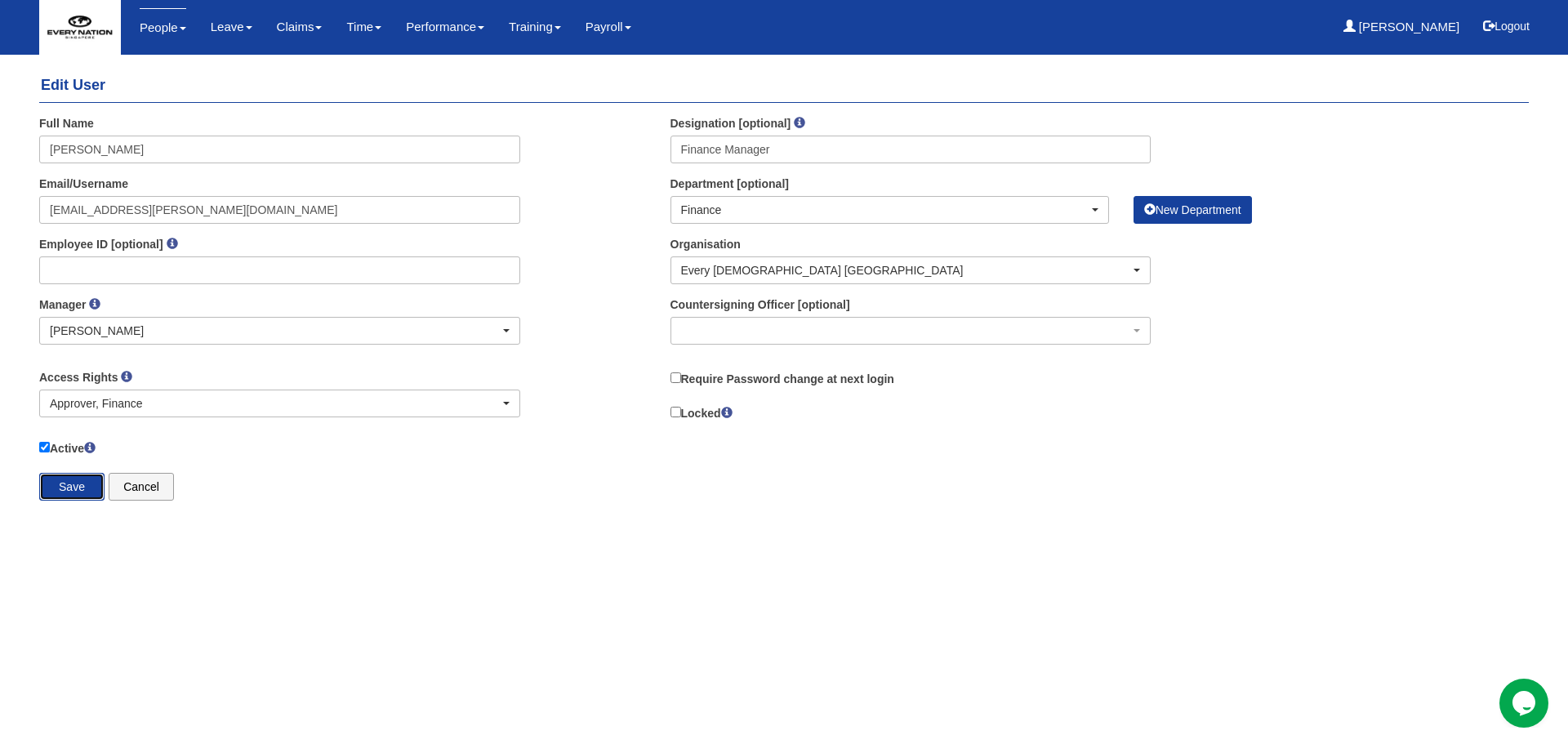
click at [68, 495] on input "Save" at bounding box center [71, 486] width 66 height 27
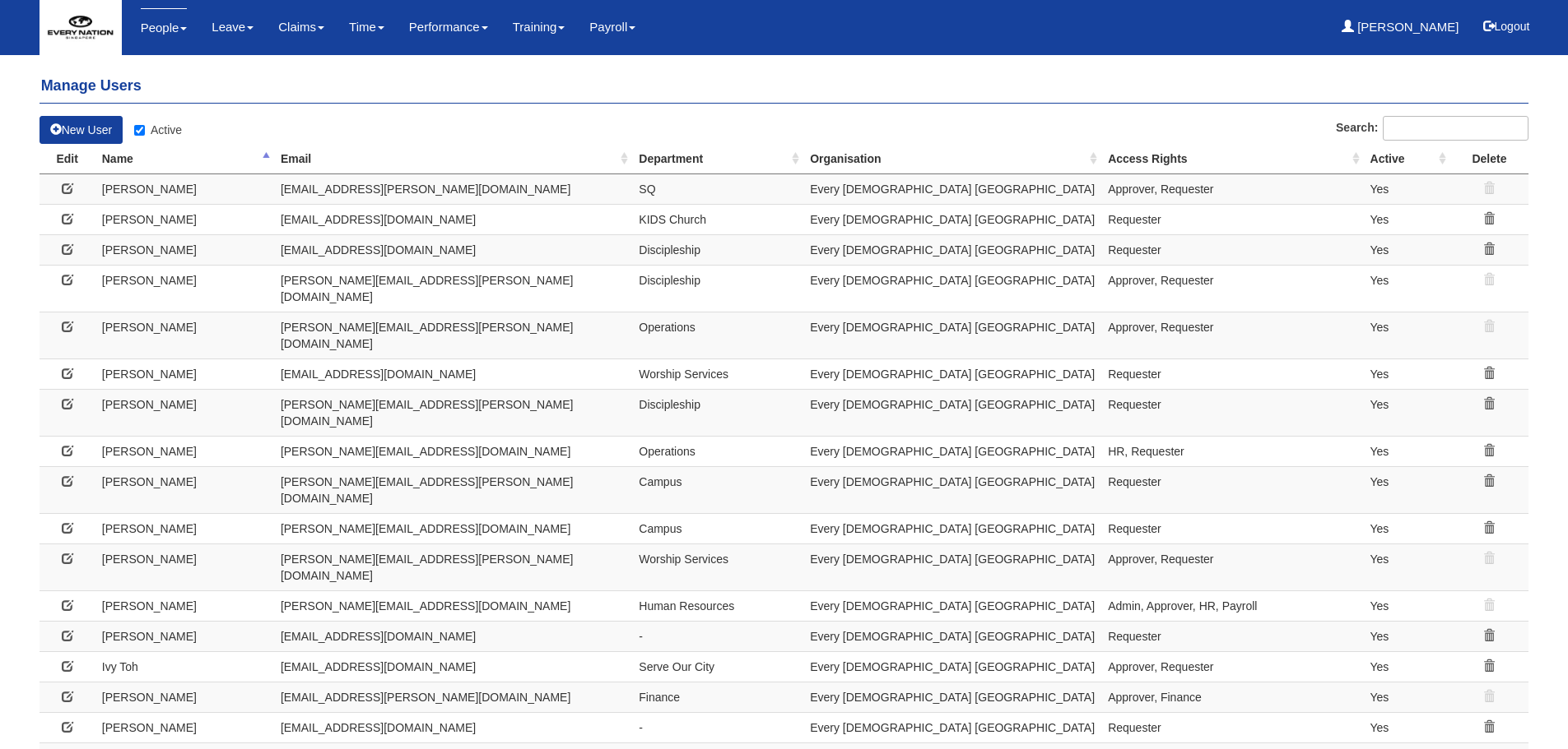
select select "50"
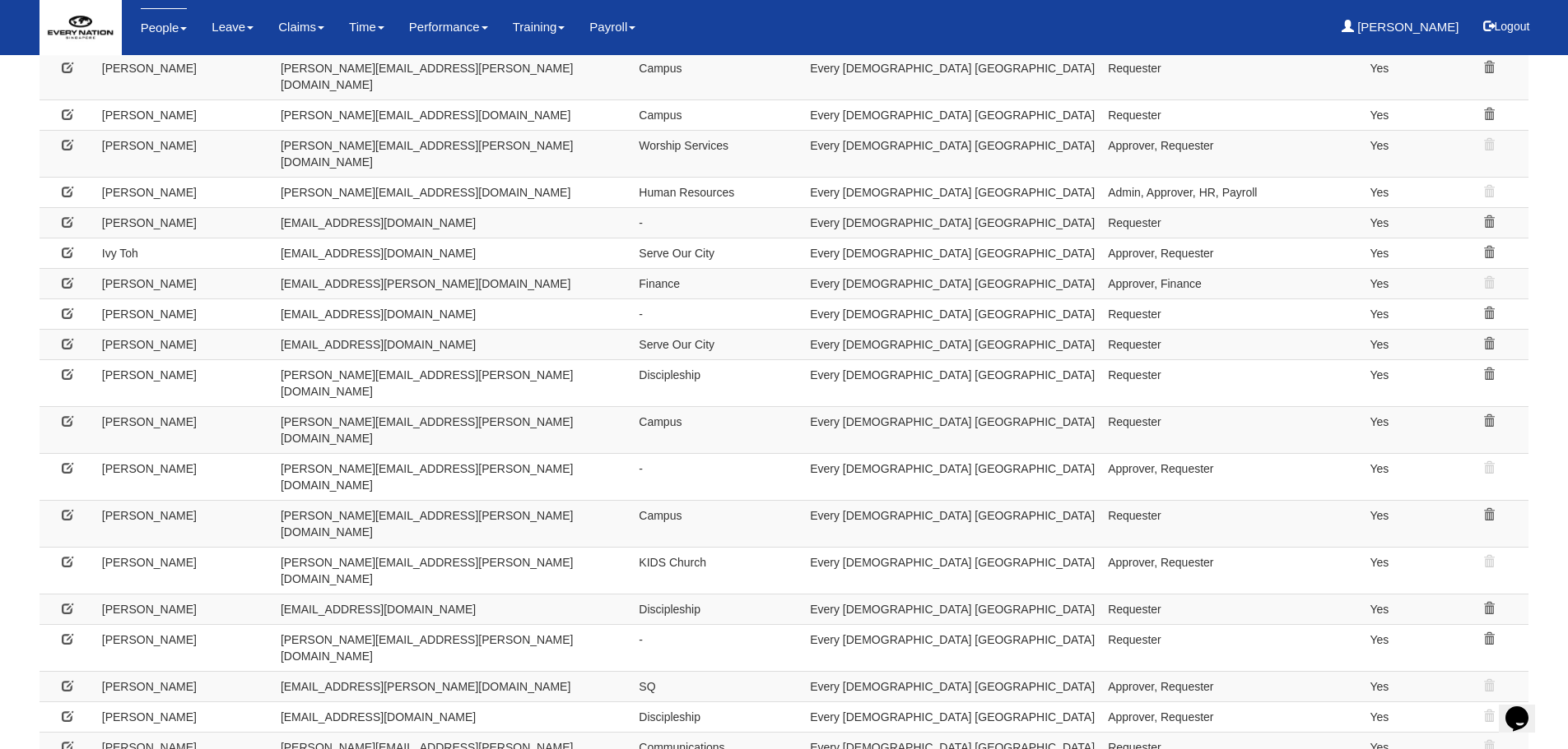
scroll to position [537, 0]
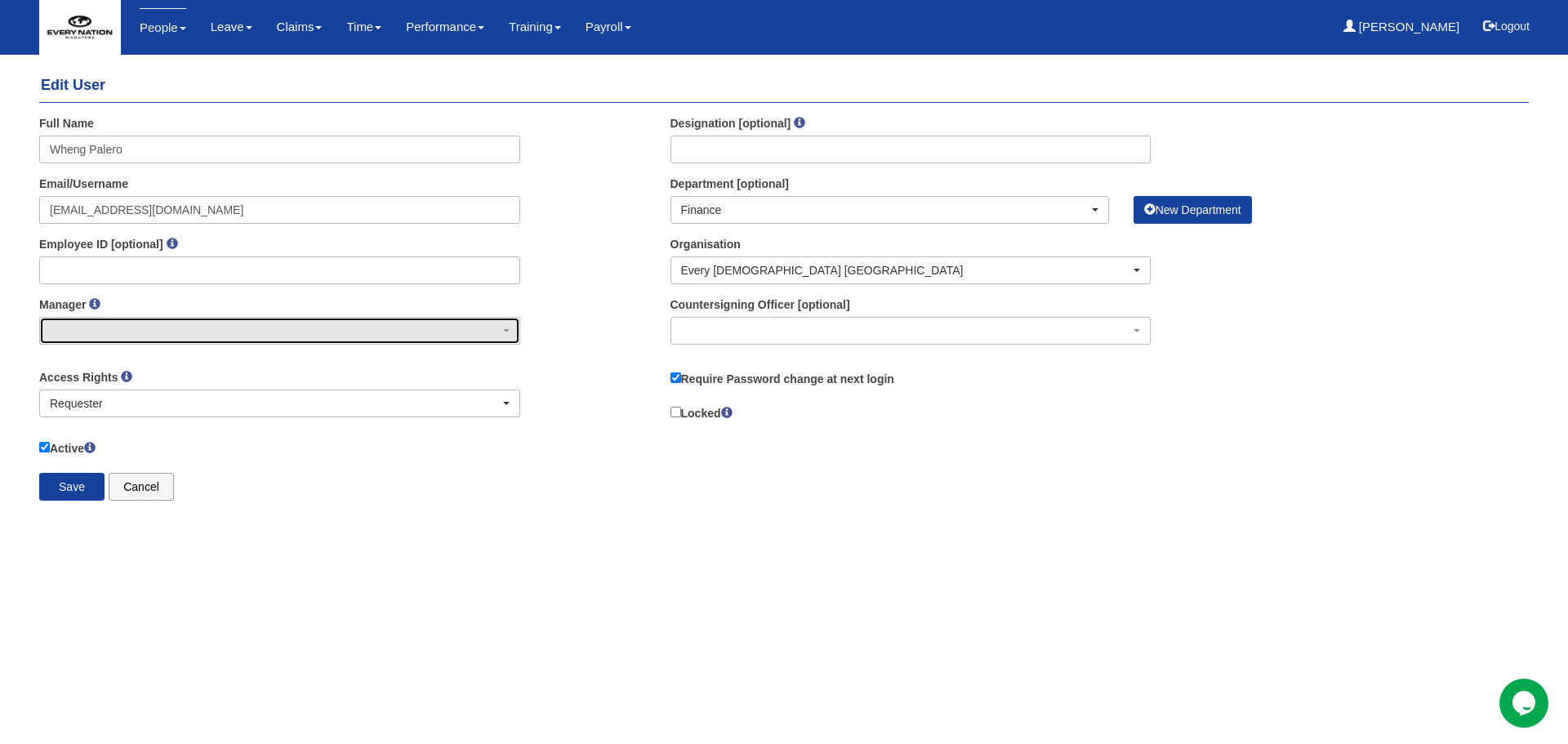
click at [124, 329] on div "button" at bounding box center [279, 330] width 479 height 26
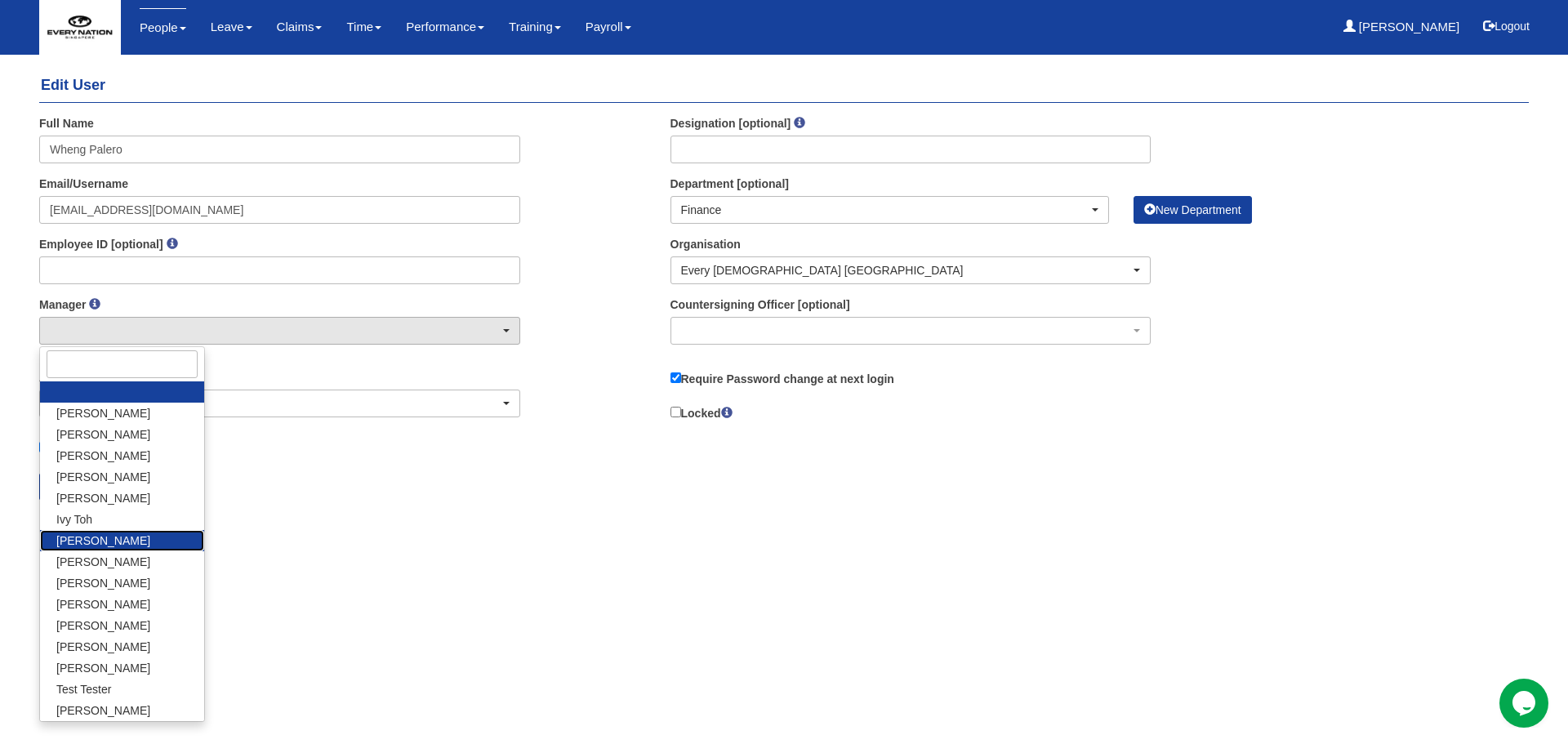
click at [121, 542] on link "[PERSON_NAME]" at bounding box center [122, 541] width 165 height 22
select select "36de060a-8e79-40a6-b90c-7b0e2cb6c4d9"
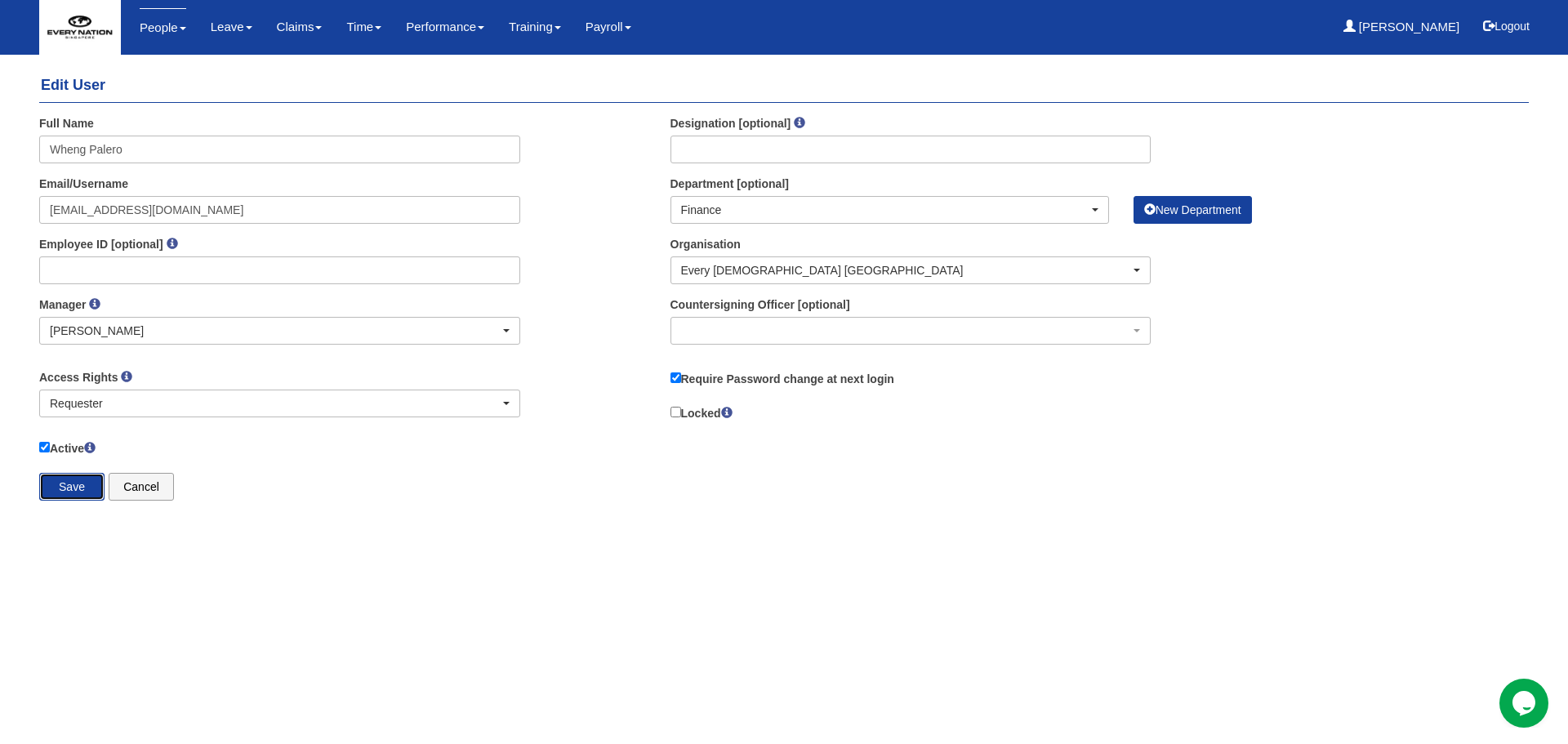
click at [64, 482] on input "Save" at bounding box center [71, 486] width 66 height 27
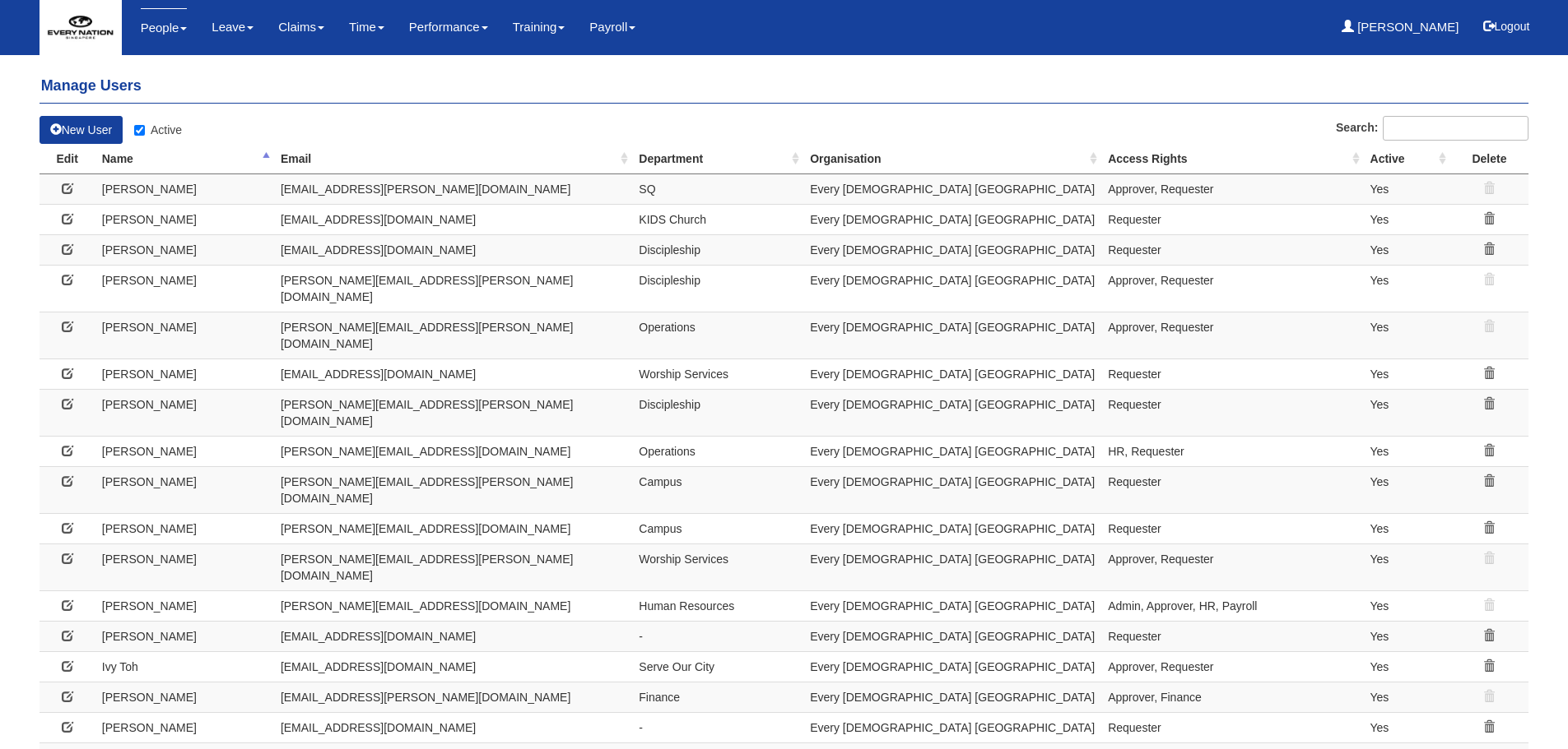
select select "50"
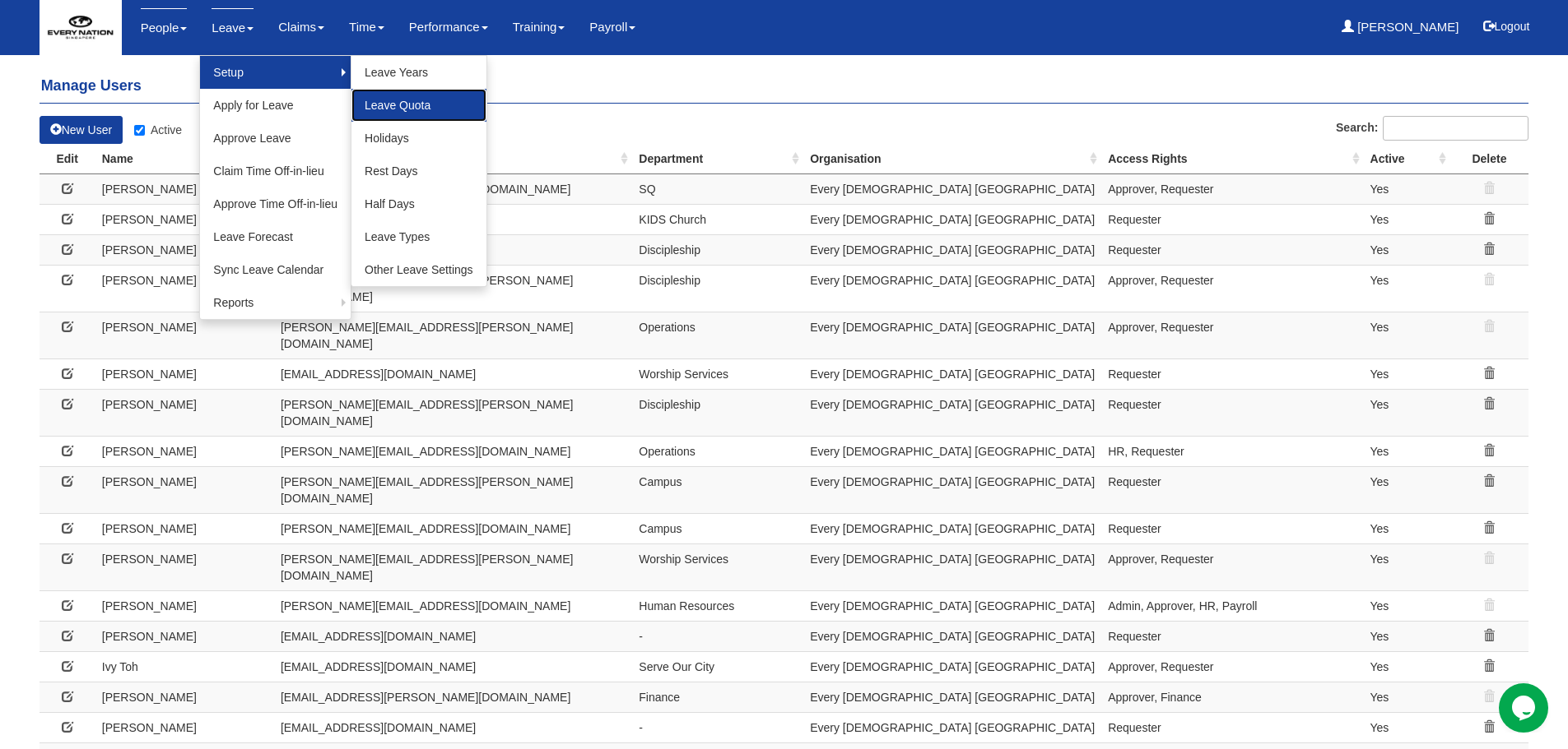
click at [427, 112] on link "Leave Quota" at bounding box center [419, 105] width 135 height 33
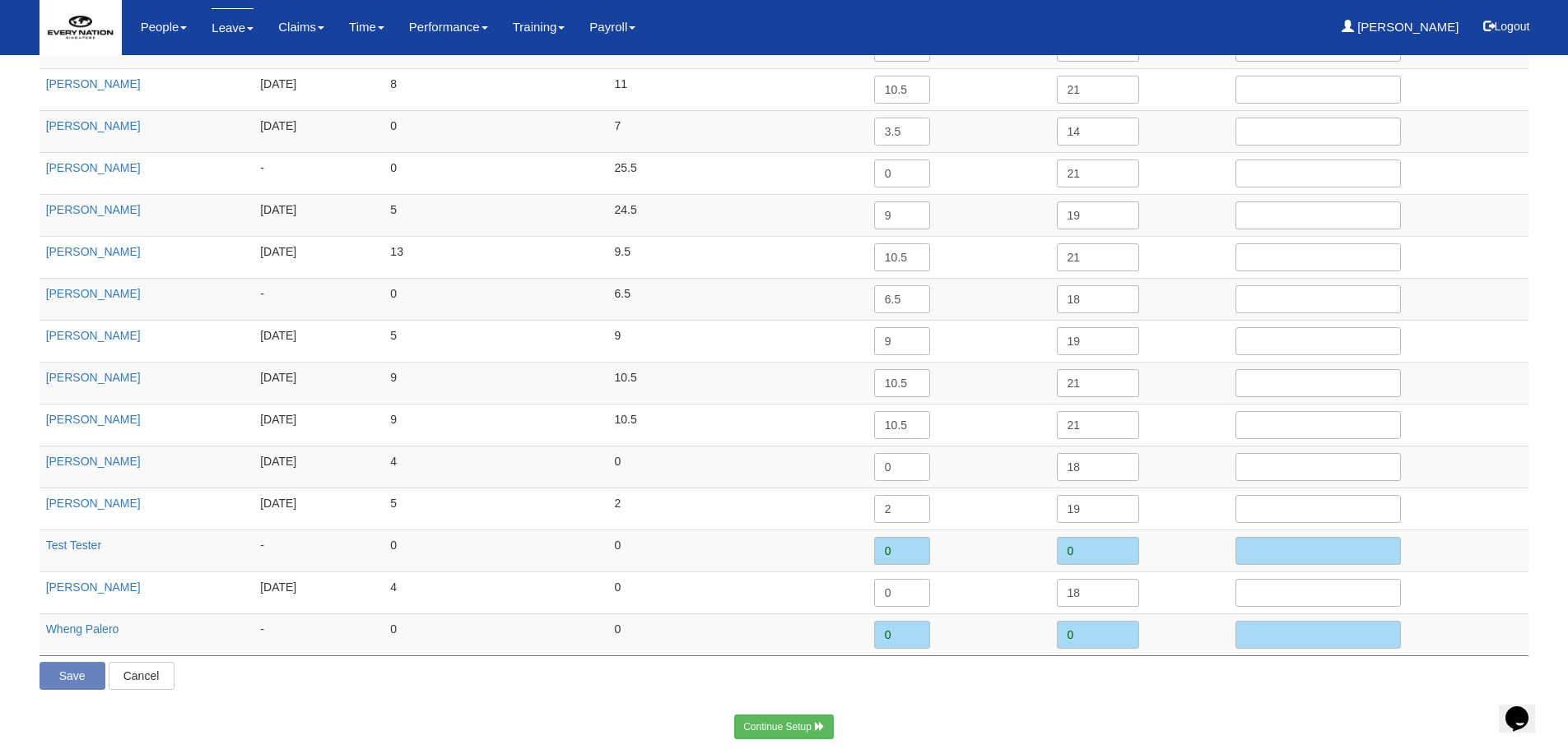
scroll to position [1005, 0]
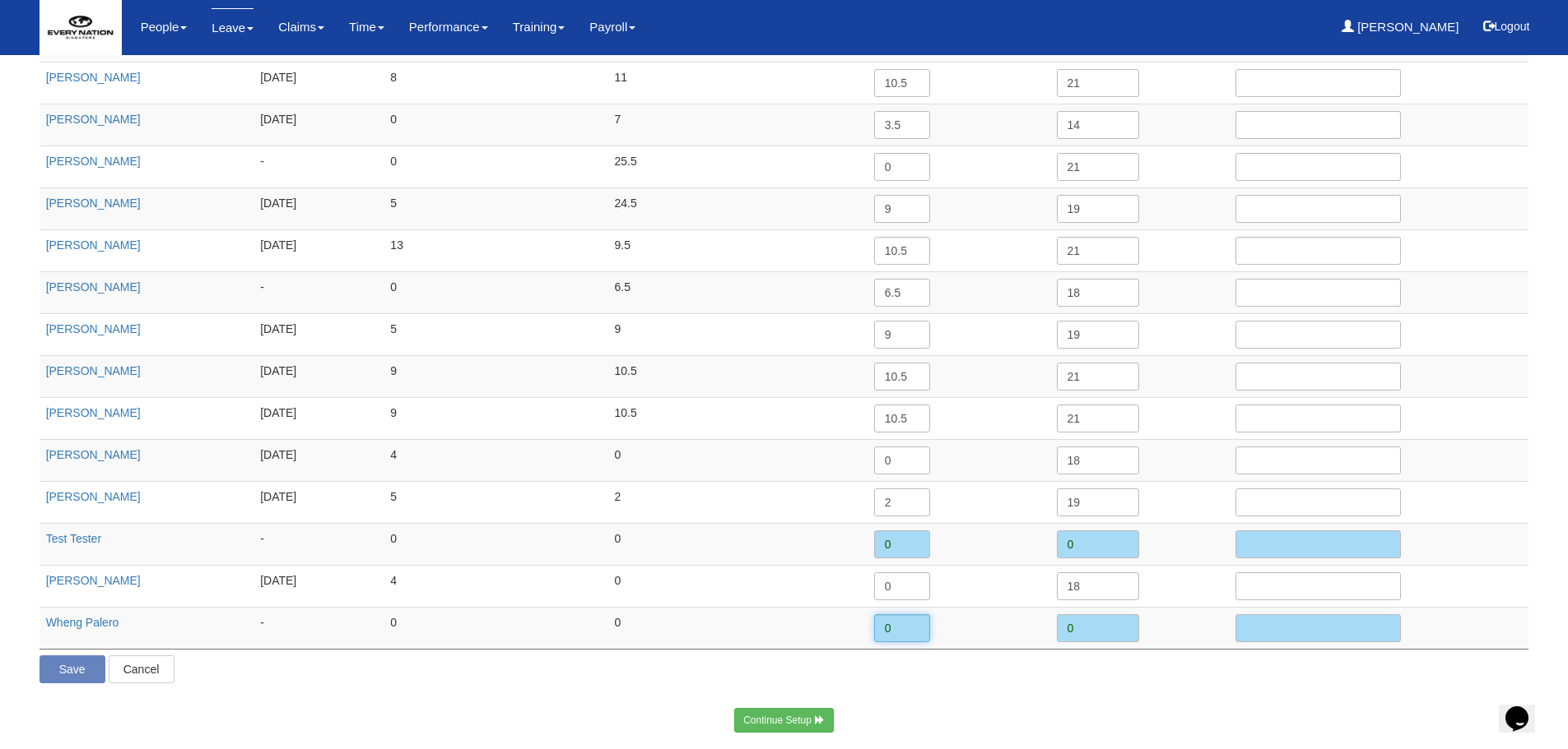
click at [868, 630] on td "0" at bounding box center [959, 628] width 183 height 42
type input "3.5"
click at [976, 676] on p "Save Cancel" at bounding box center [784, 669] width 1489 height 28
drag, startPoint x: 917, startPoint y: 627, endPoint x: 810, endPoint y: 639, distance: 107.7
click at [810, 639] on tr "Wheng Palero - 0 0 3.5 0" at bounding box center [784, 628] width 1489 height 42
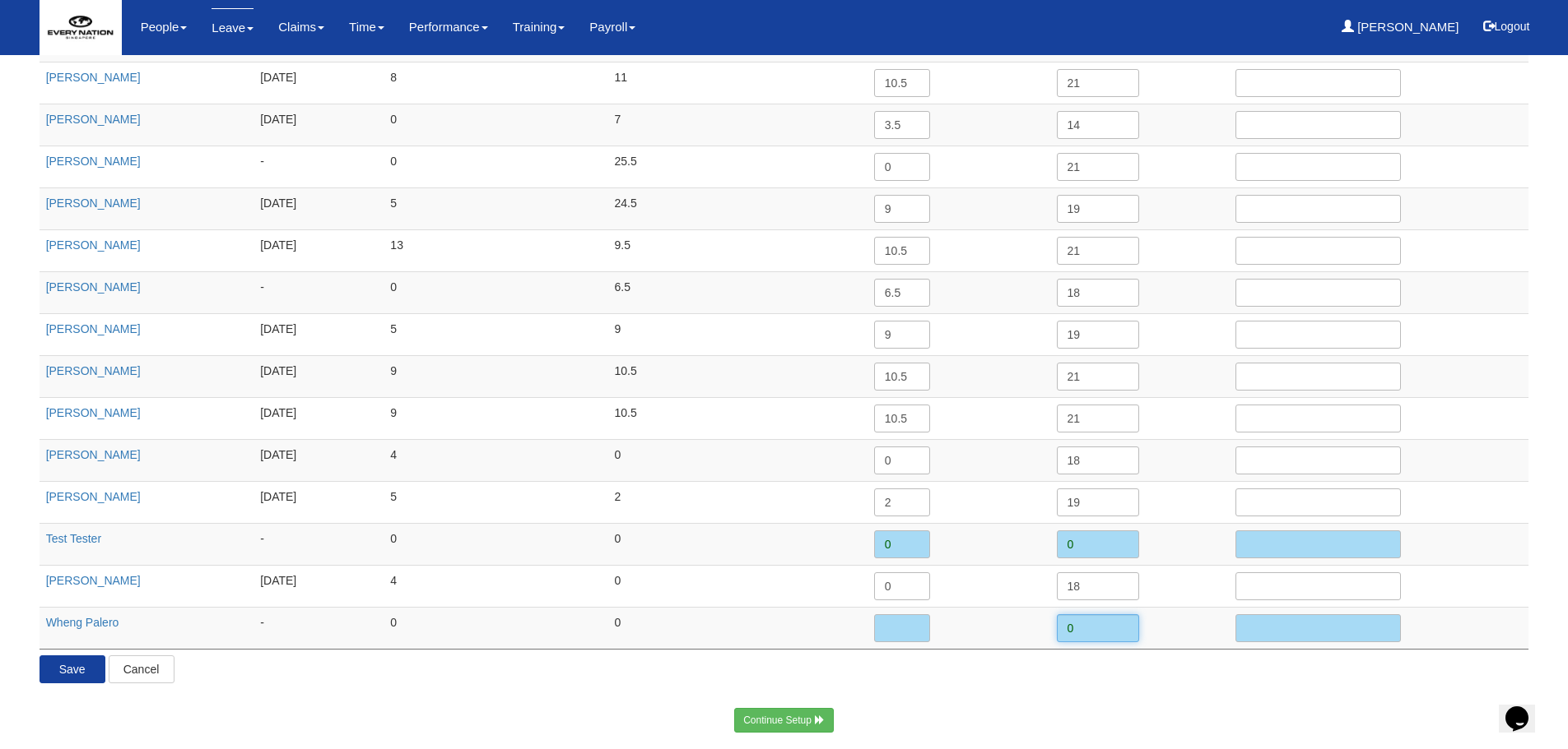
drag, startPoint x: 1082, startPoint y: 629, endPoint x: 1019, endPoint y: 631, distance: 63.0
click at [1019, 631] on tr "Wheng Palero - 0 0 0" at bounding box center [784, 628] width 1489 height 42
type input "3.5"
click at [68, 670] on input "Save" at bounding box center [72, 669] width 66 height 28
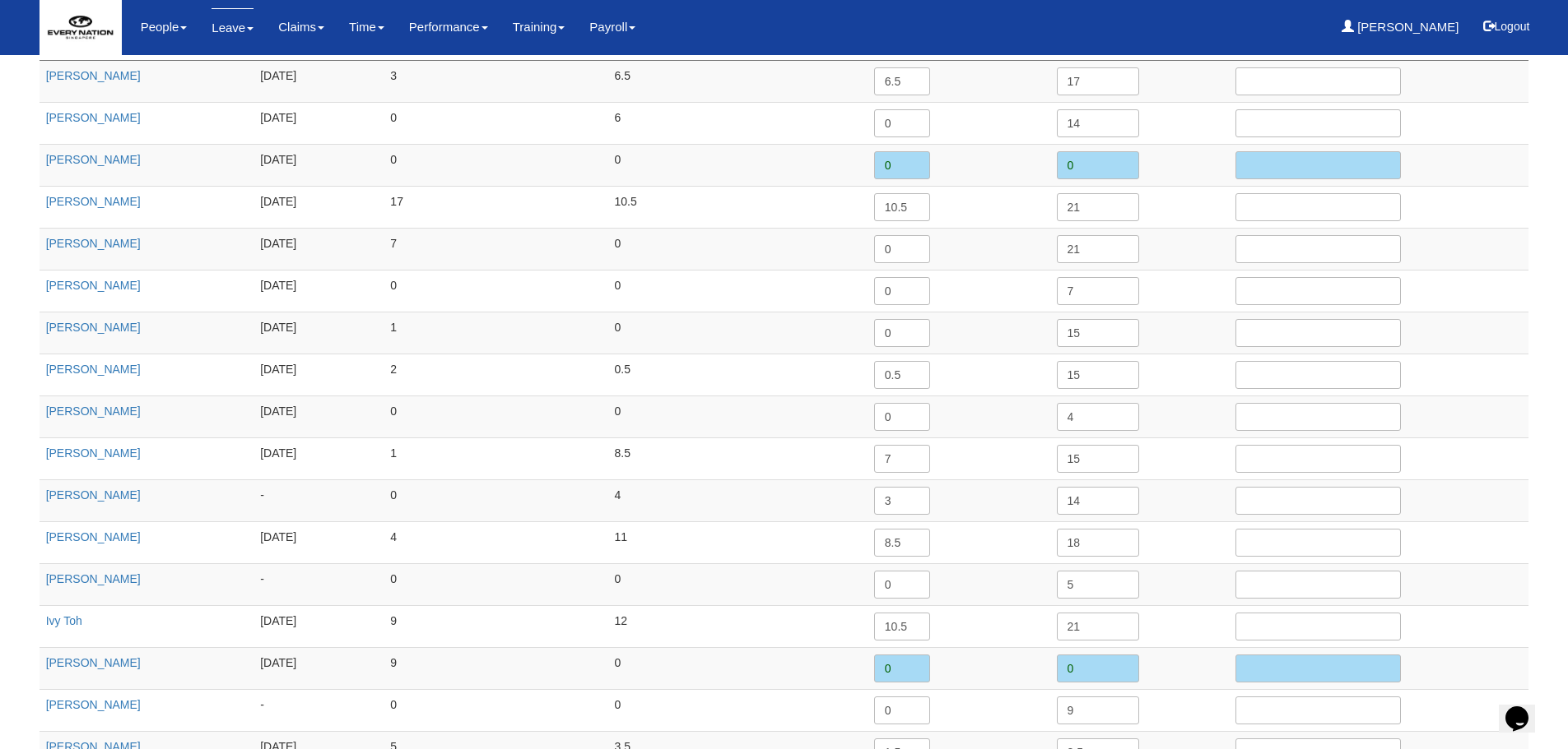
scroll to position [0, 0]
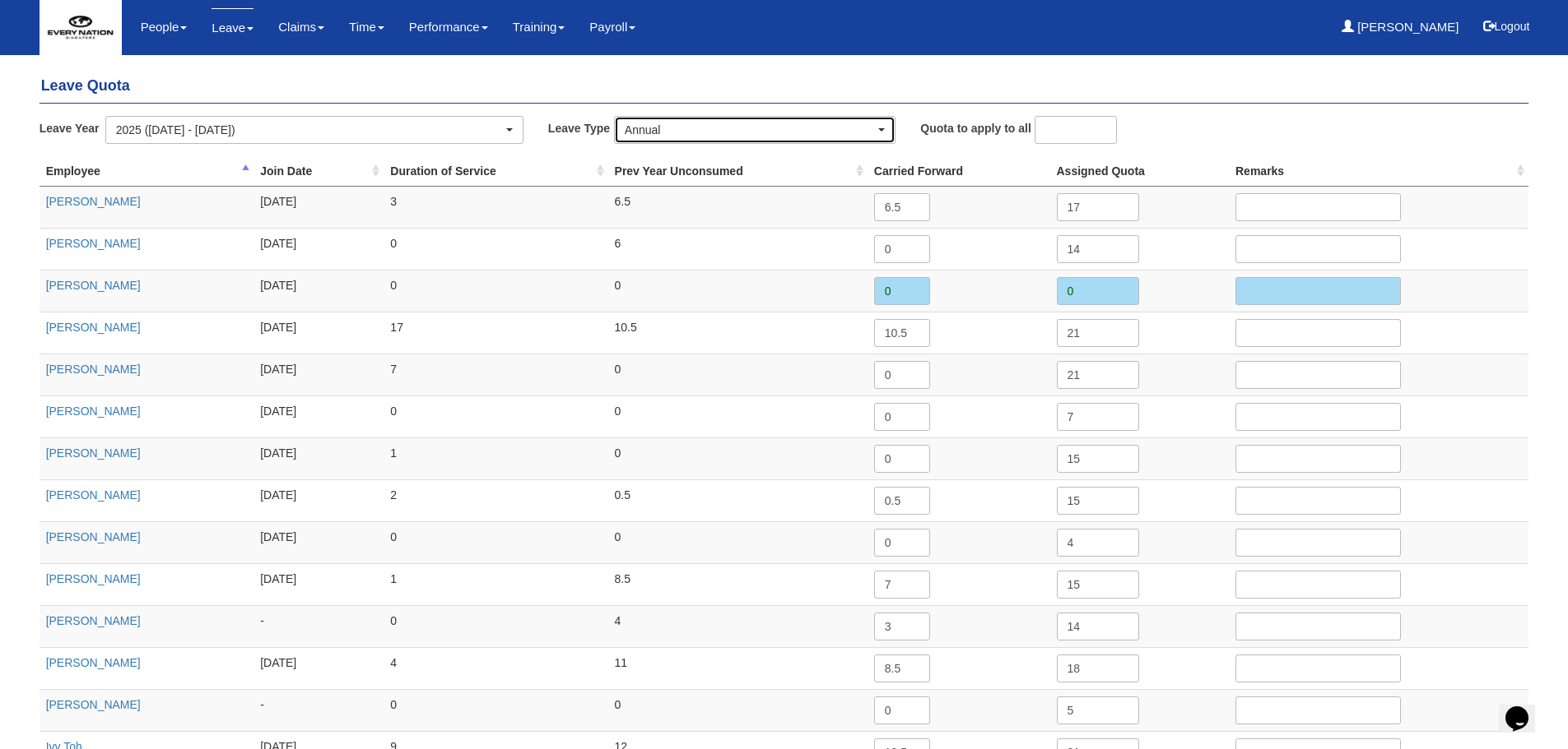
click at [721, 129] on div "Annual" at bounding box center [749, 130] width 250 height 17
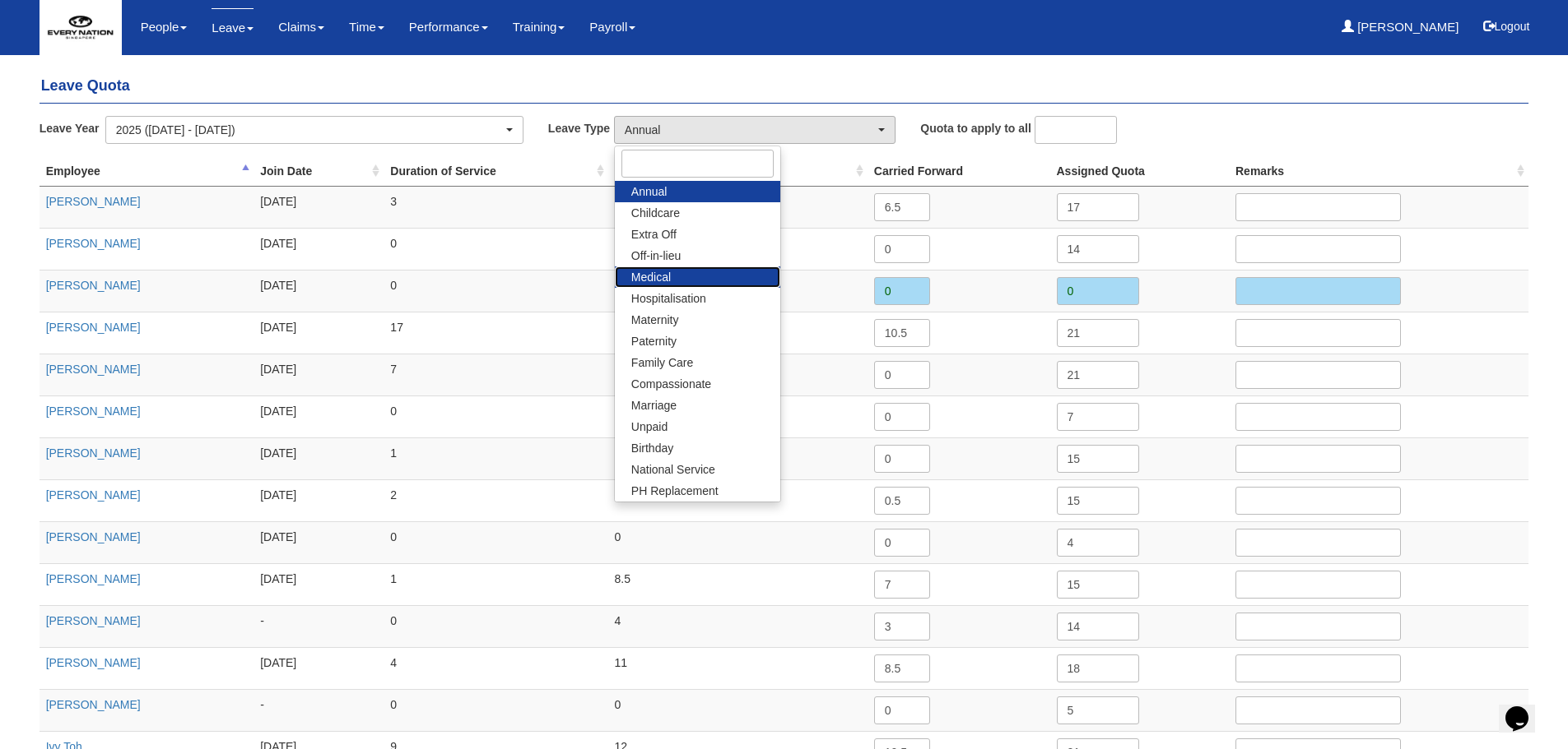
click at [691, 269] on link "Medical" at bounding box center [697, 277] width 166 height 22
select select "4"
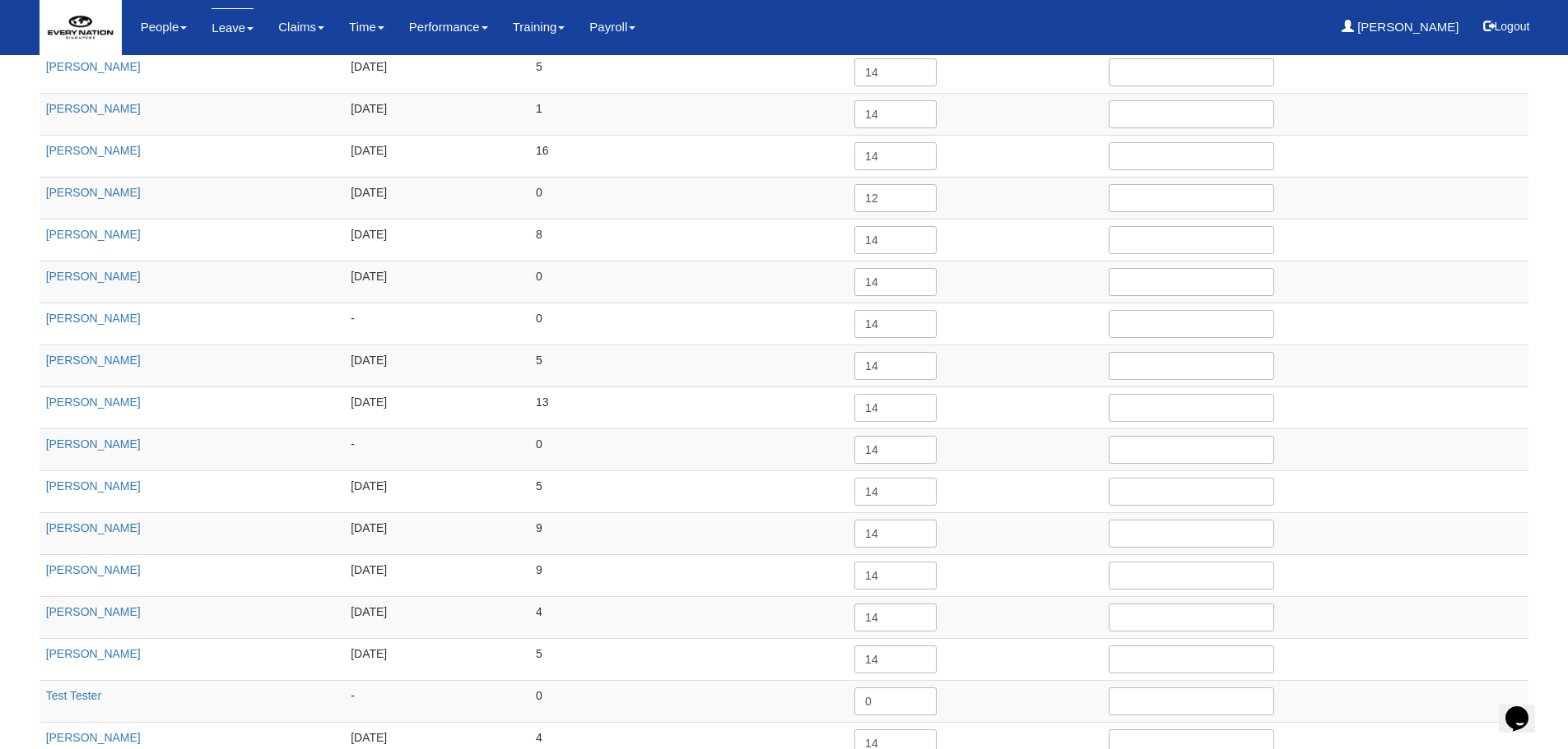
scroll to position [1005, 0]
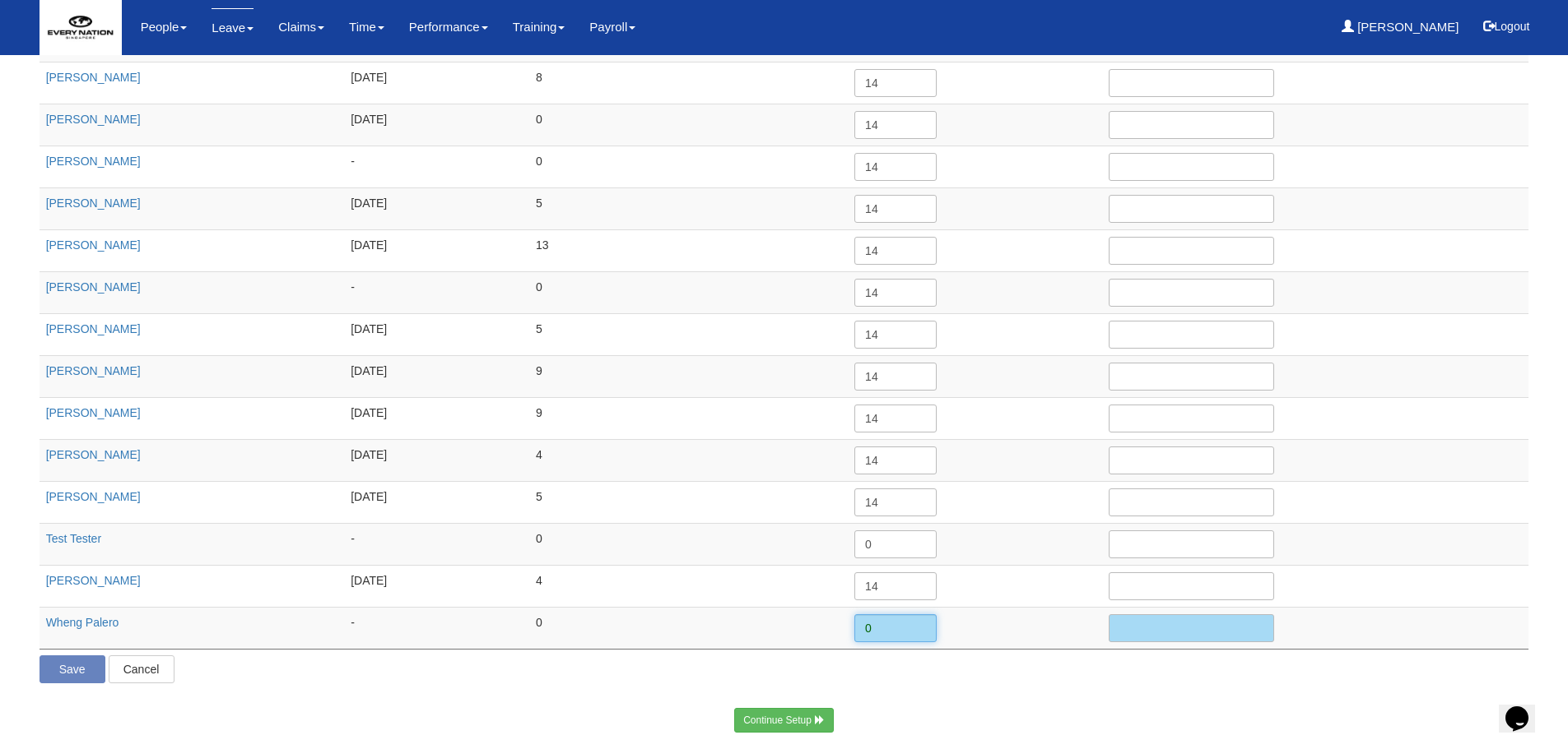
drag, startPoint x: 885, startPoint y: 623, endPoint x: 824, endPoint y: 627, distance: 61.1
click at [824, 627] on tr "Wheng Palero - 0 0" at bounding box center [784, 628] width 1489 height 42
type input "3.5"
click at [43, 669] on input "Save" at bounding box center [72, 669] width 66 height 28
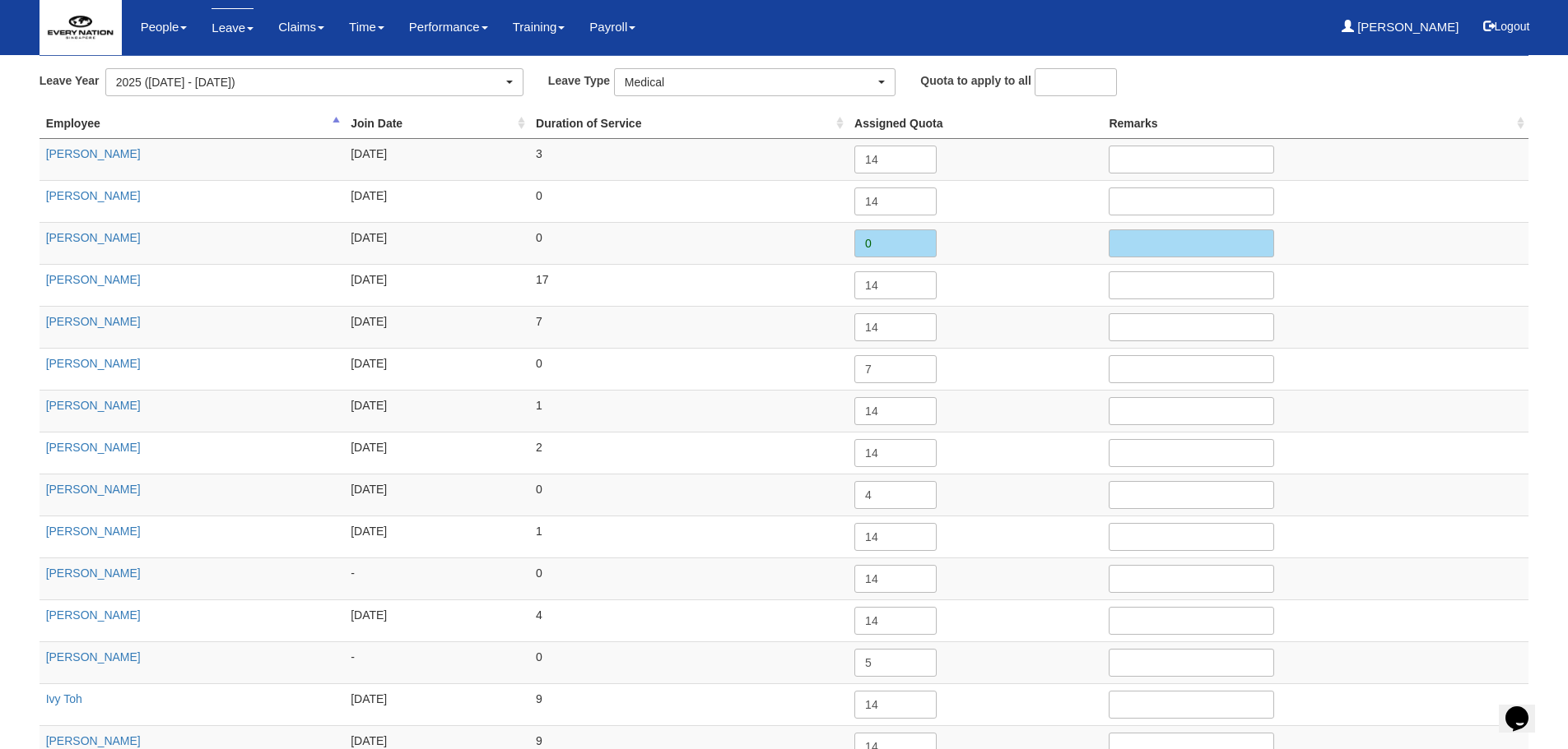
scroll to position [0, 0]
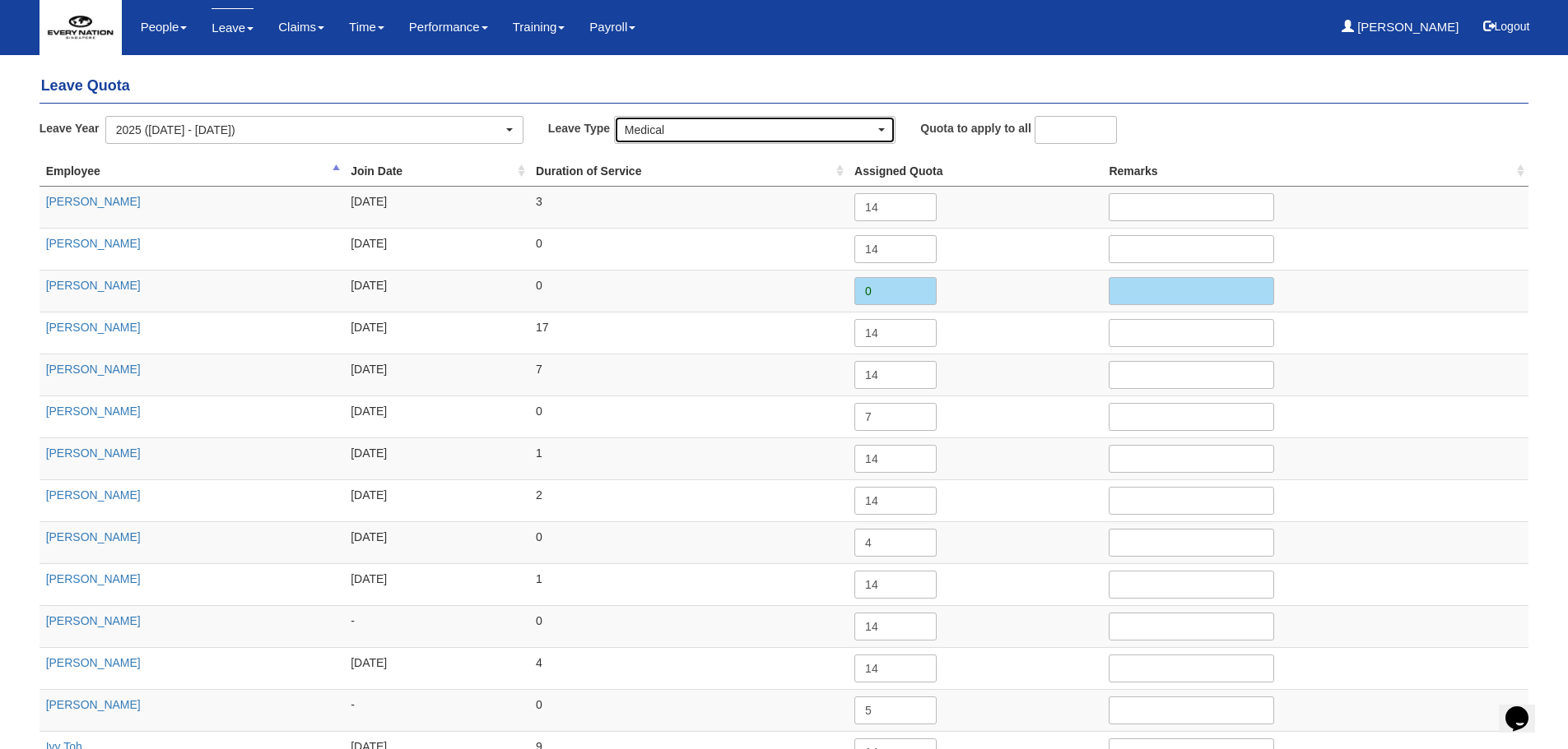
click at [658, 132] on div "Medical" at bounding box center [749, 130] width 250 height 17
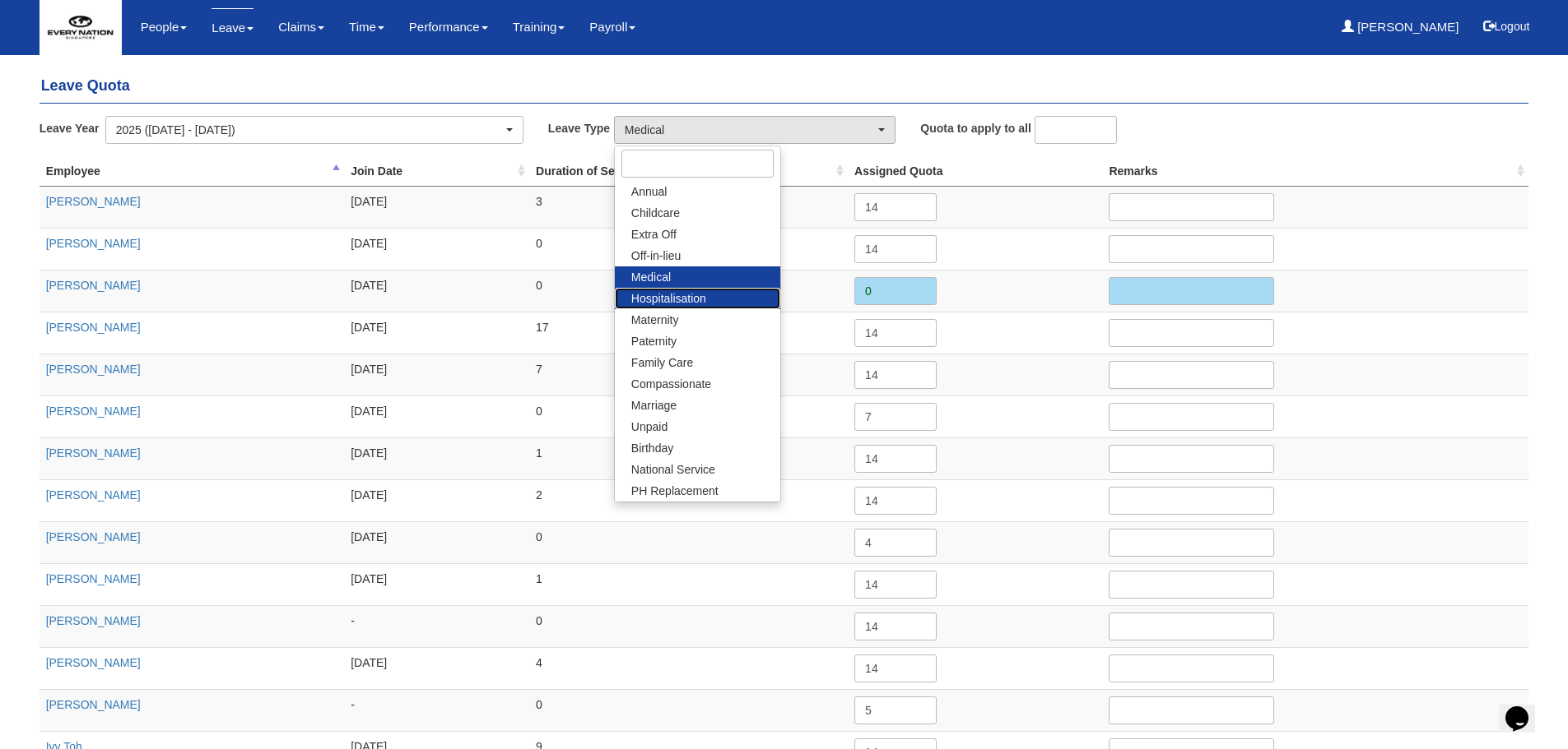
click at [672, 296] on span "Hospitalisation" at bounding box center [668, 299] width 75 height 17
select select "5"
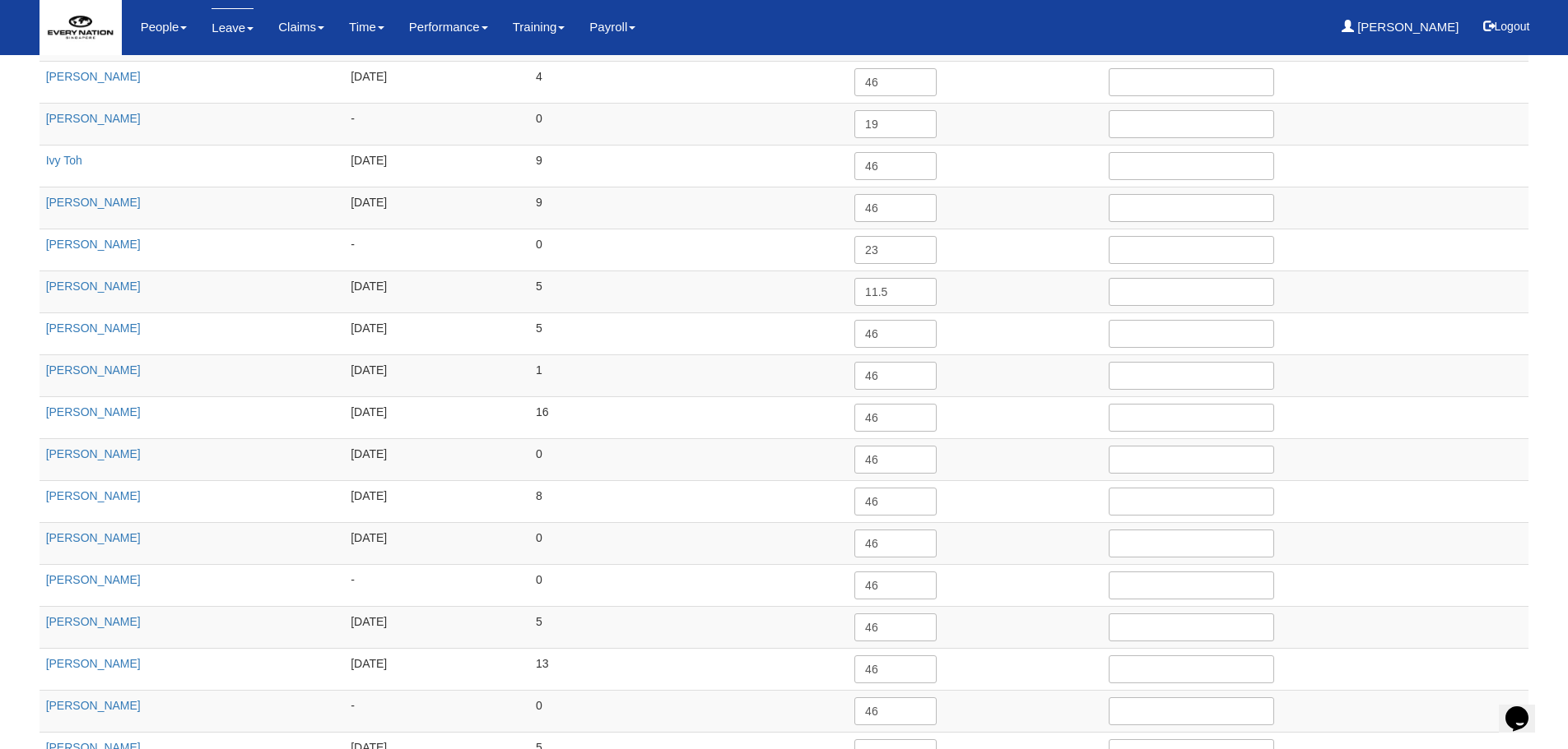
scroll to position [1005, 0]
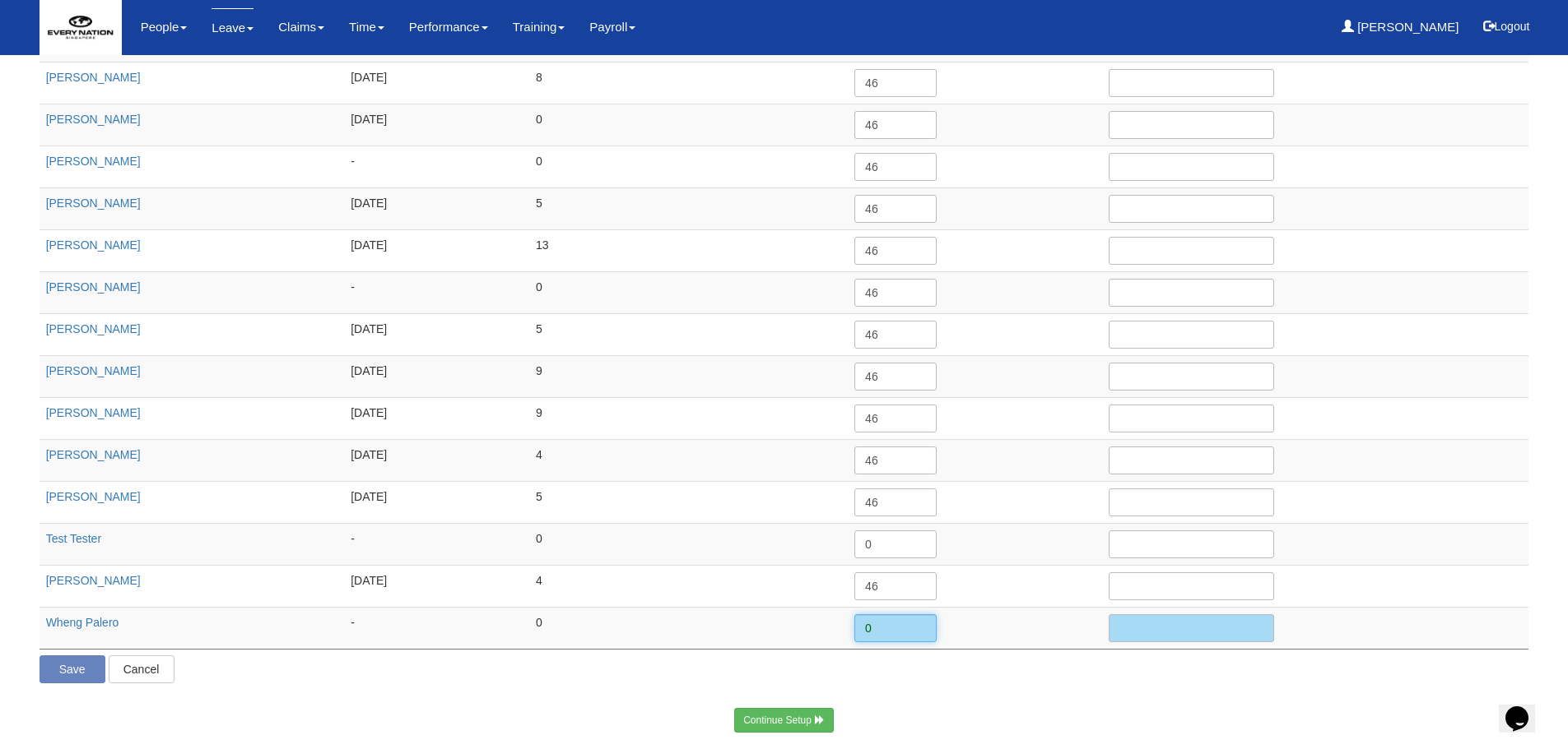
drag, startPoint x: 872, startPoint y: 628, endPoint x: 830, endPoint y: 633, distance: 42.3
click at [830, 633] on tr "Wheng Palero - 0 0" at bounding box center [784, 628] width 1489 height 42
type input "11"
click at [714, 669] on p "Save Cancel" at bounding box center [784, 669] width 1489 height 28
click at [67, 665] on input "Save" at bounding box center [72, 669] width 66 height 28
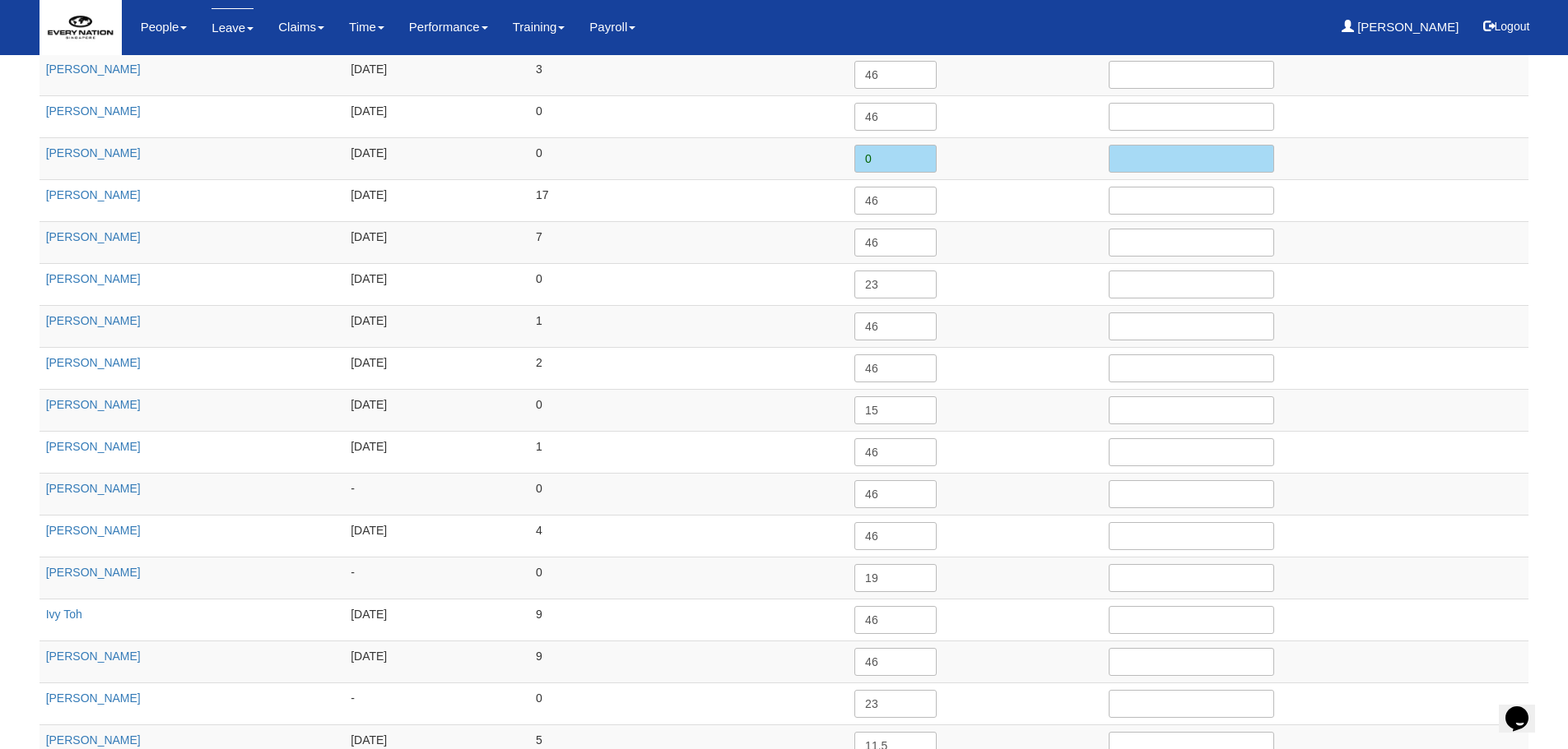
scroll to position [0, 0]
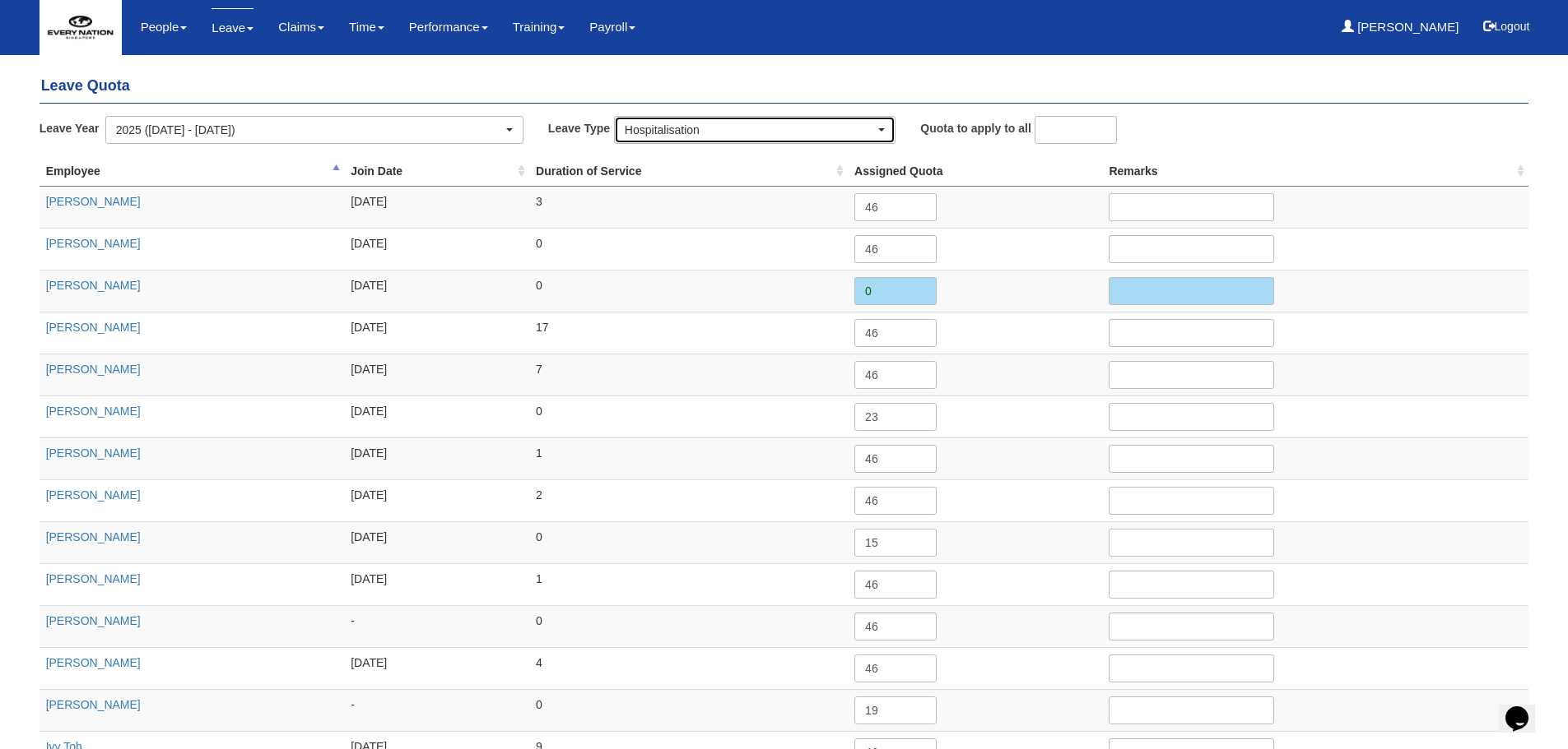
click at [728, 127] on div "Hospitalisation" at bounding box center [749, 130] width 250 height 17
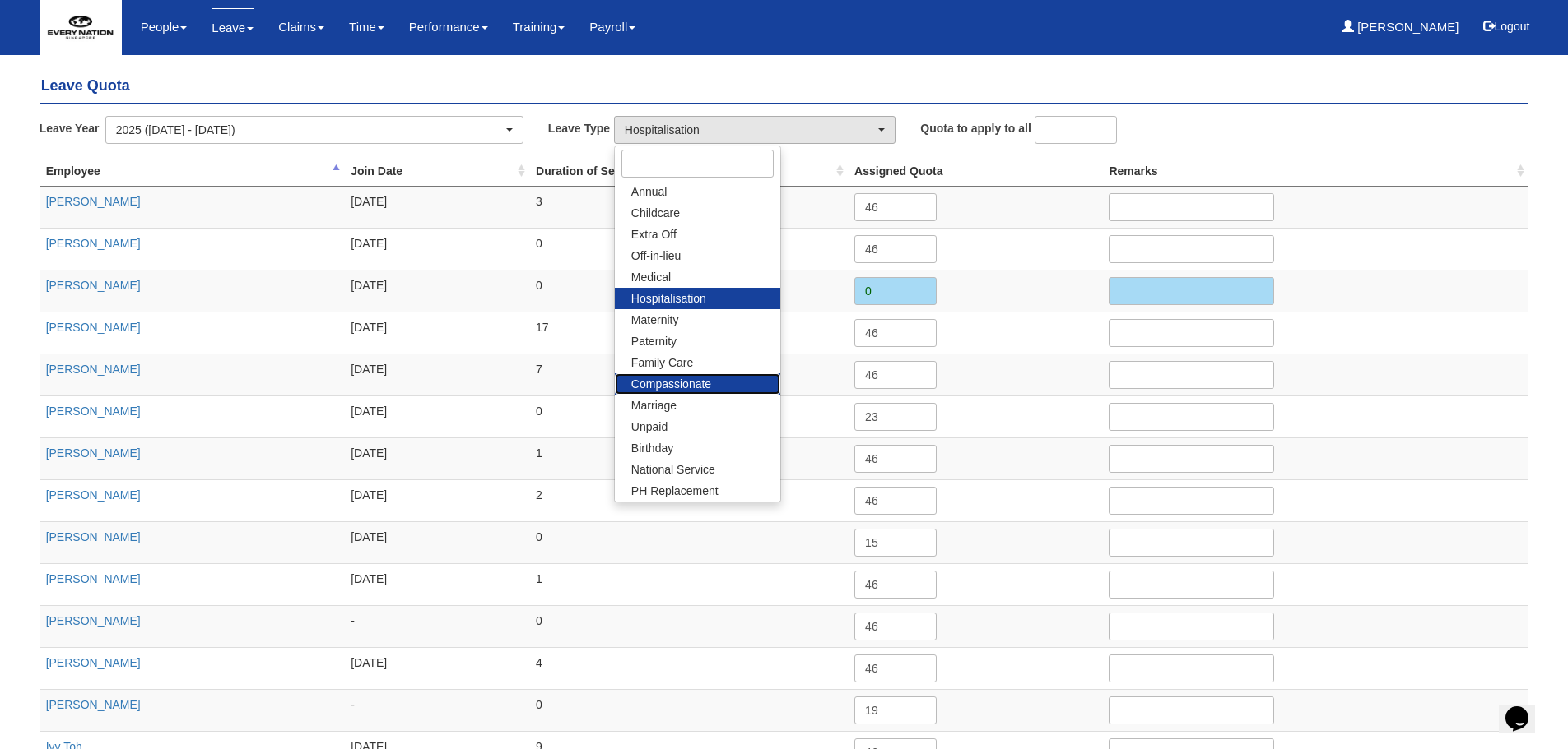
click at [697, 382] on span "Compassionate" at bounding box center [671, 384] width 80 height 17
select select "10"
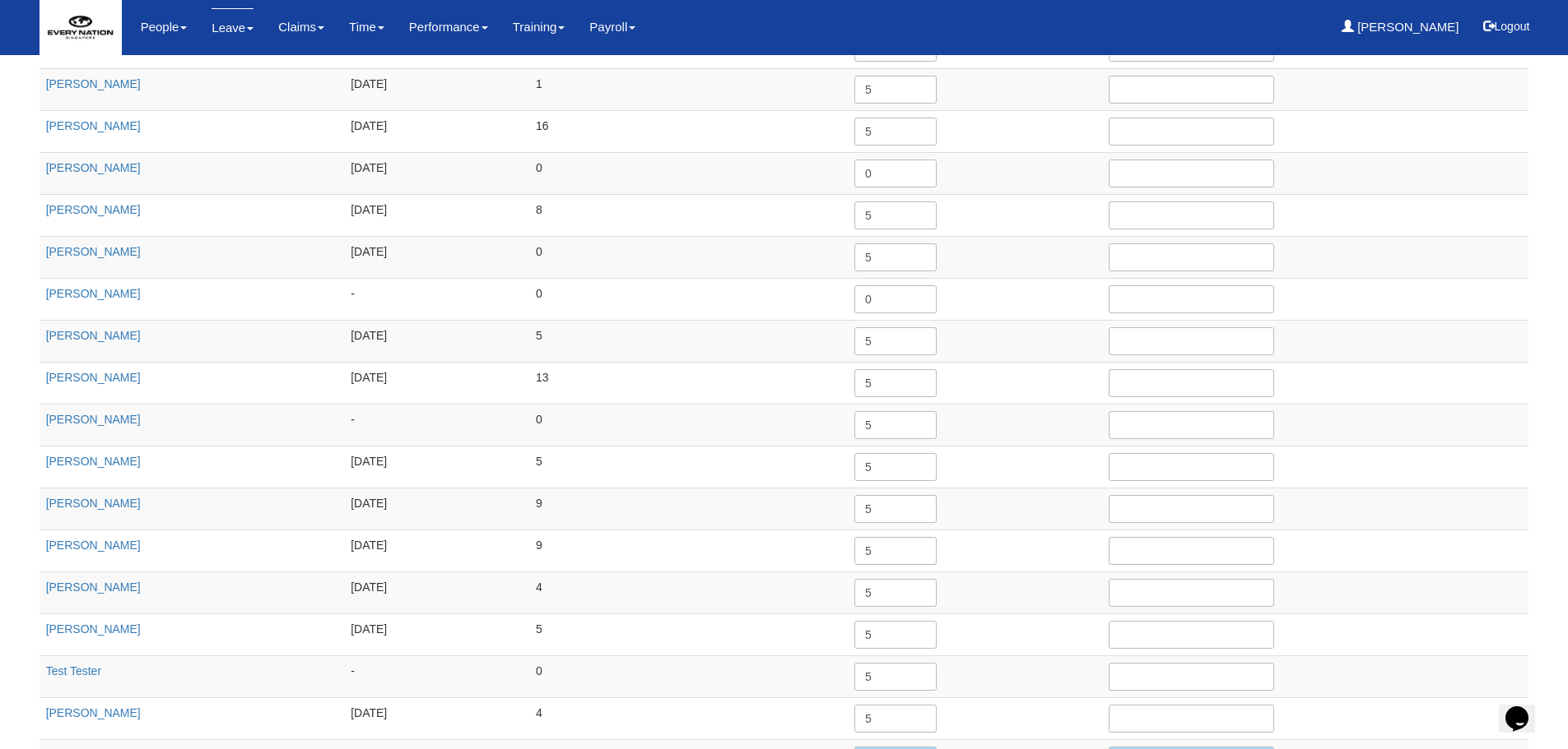
scroll to position [1005, 0]
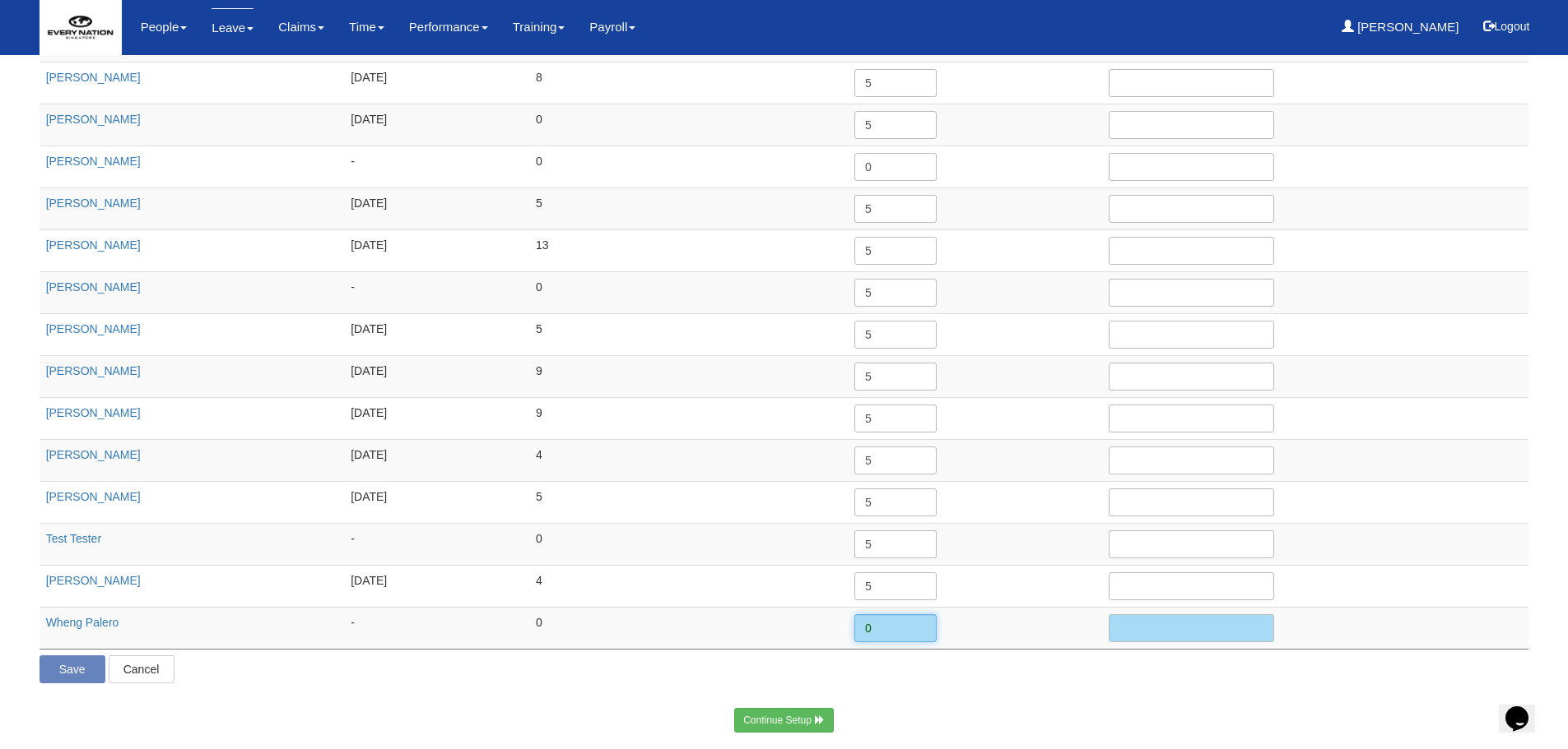
drag, startPoint x: 874, startPoint y: 628, endPoint x: 853, endPoint y: 628, distance: 21.0
click at [853, 628] on td "0" at bounding box center [974, 628] width 254 height 42
type input "5"
click at [73, 682] on input "Save" at bounding box center [72, 669] width 66 height 28
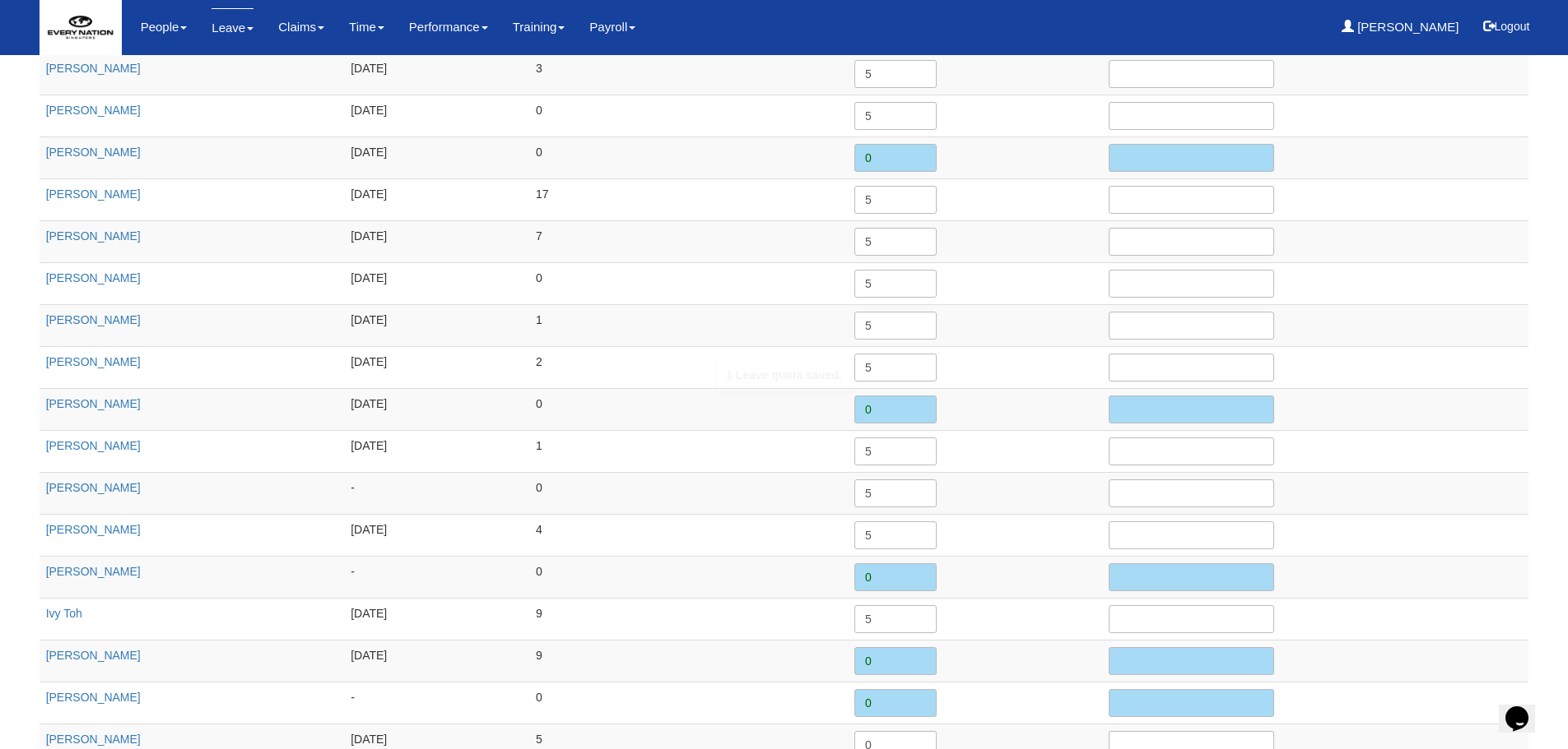
scroll to position [0, 0]
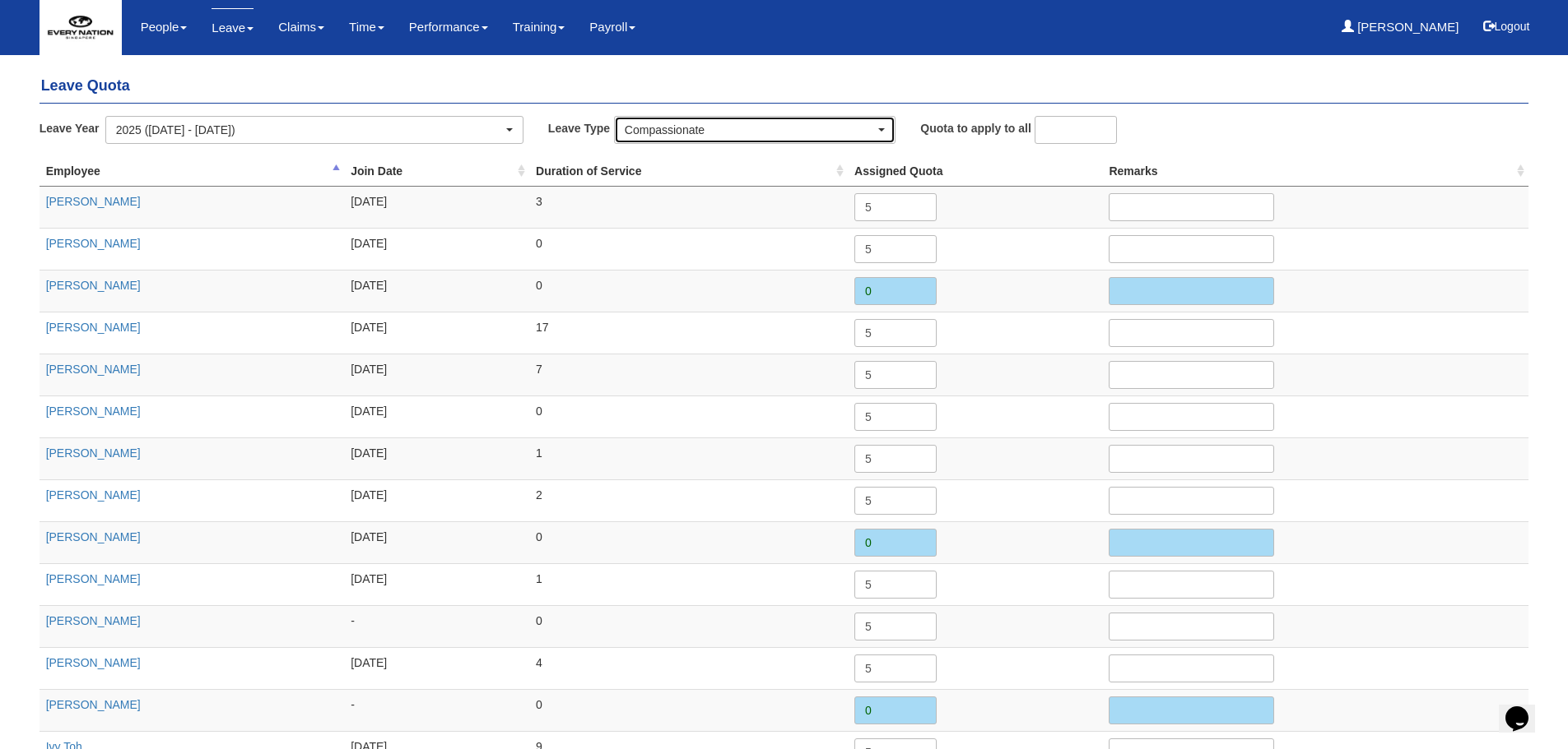
click at [732, 131] on div "Compassionate" at bounding box center [749, 130] width 250 height 17
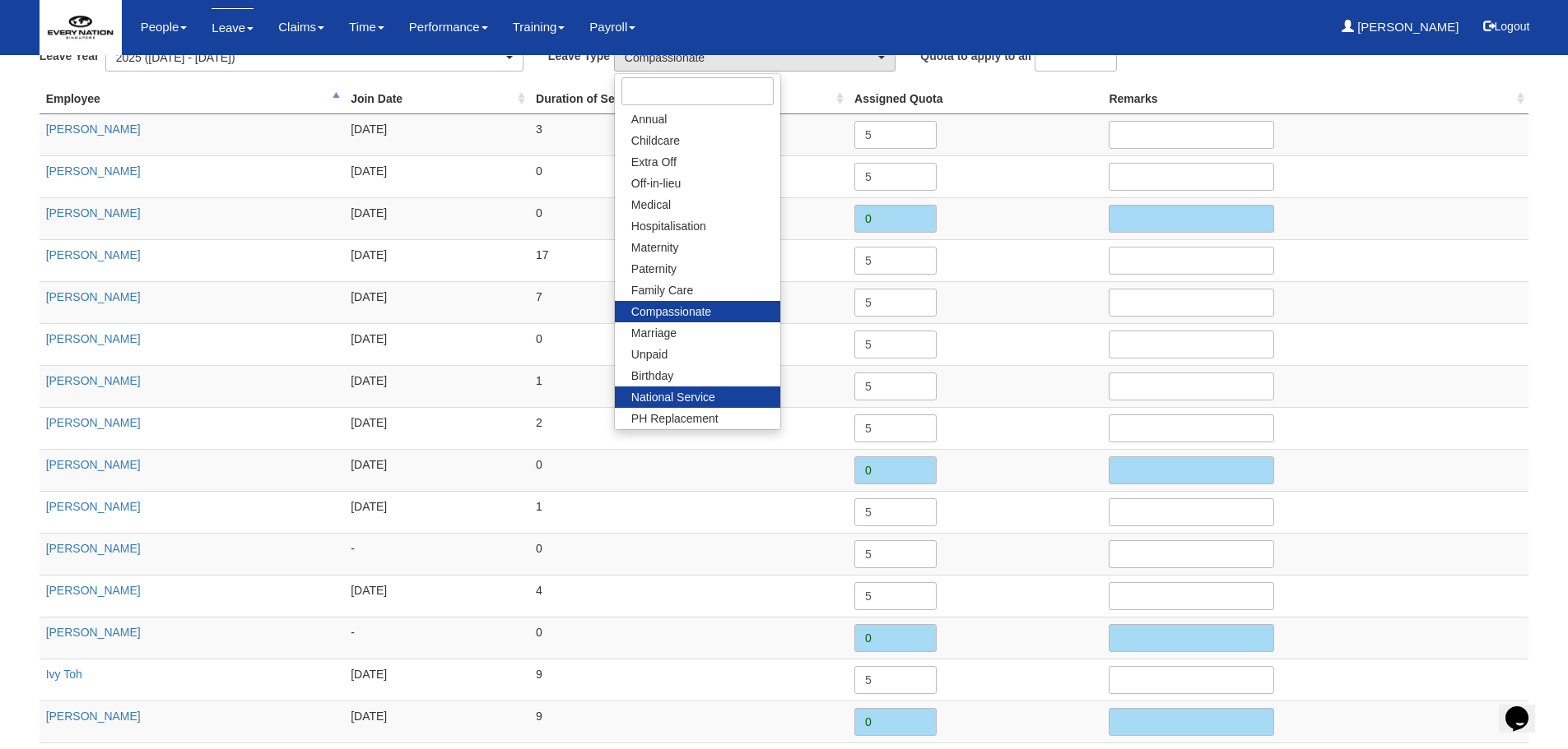
scroll to position [247, 0]
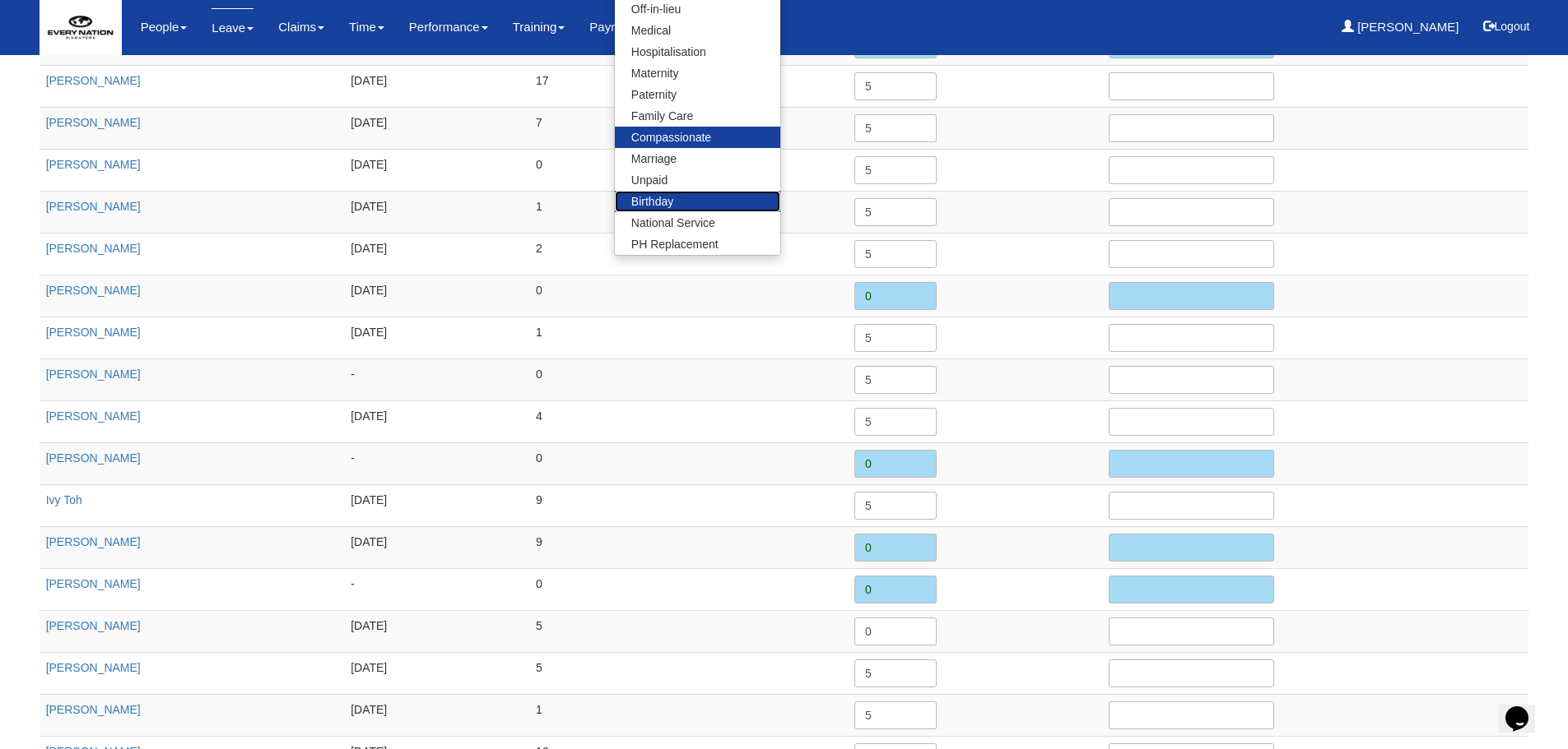
click at [686, 197] on link "Birthday" at bounding box center [697, 202] width 166 height 22
select select "19"
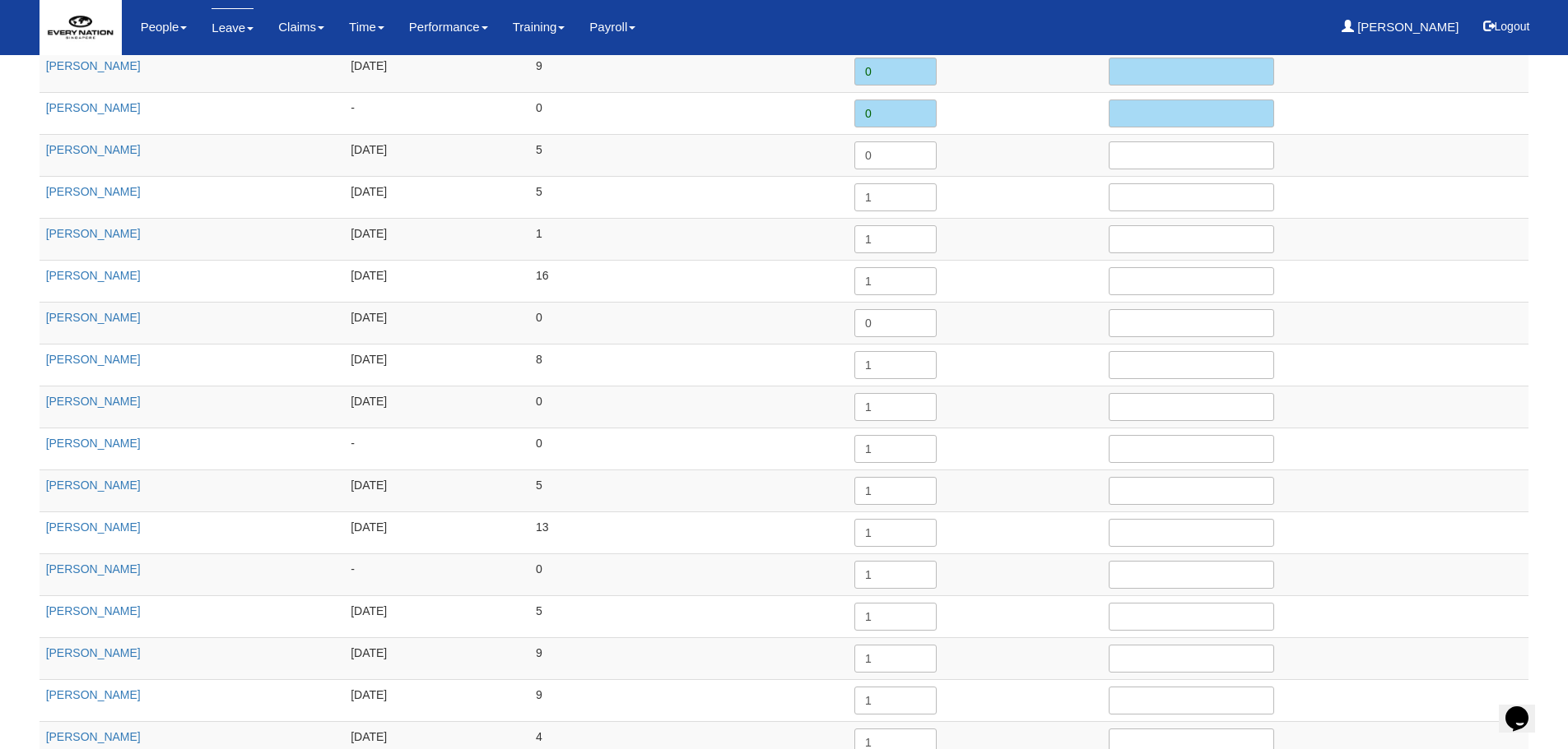
scroll to position [1005, 0]
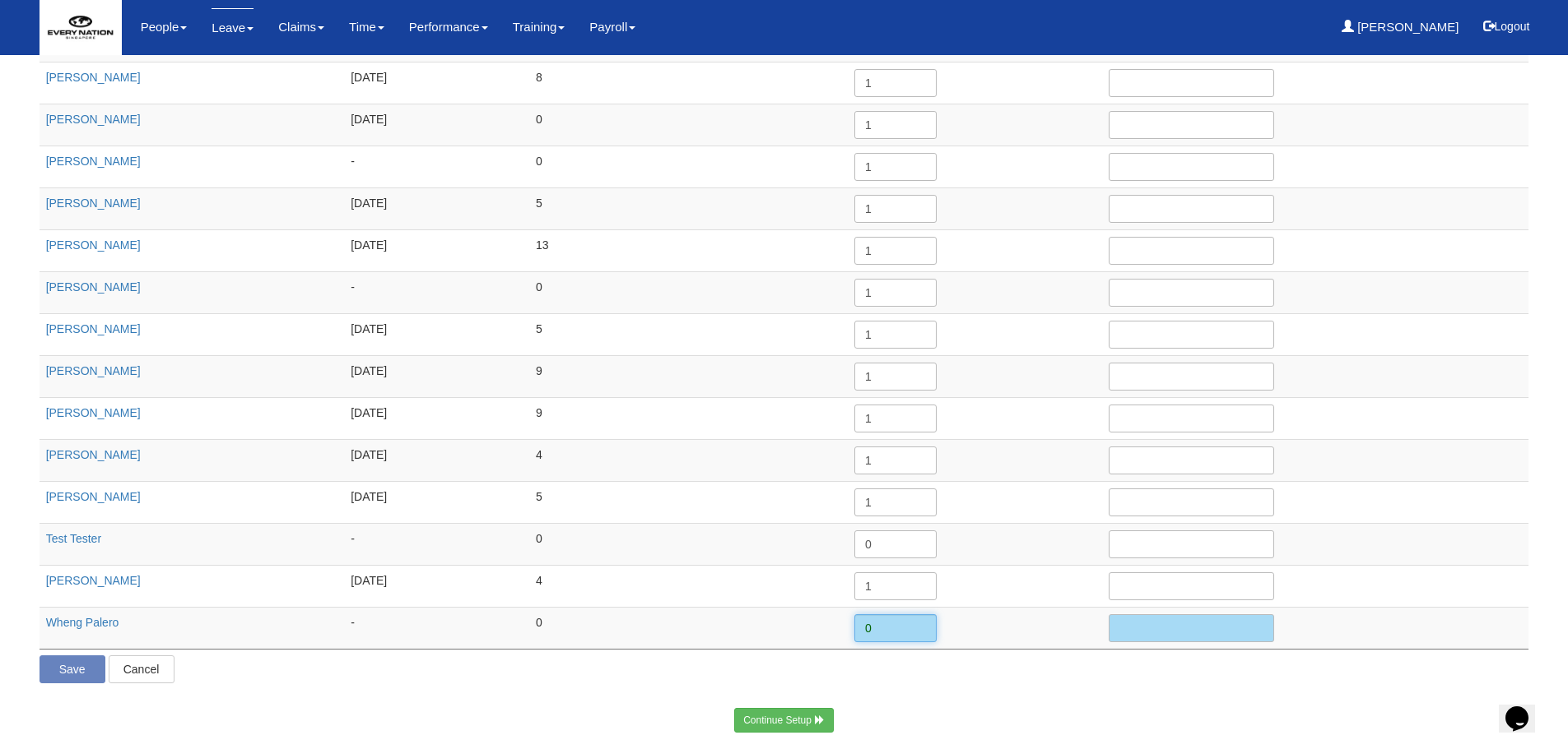
drag, startPoint x: 869, startPoint y: 627, endPoint x: 844, endPoint y: 632, distance: 25.5
click at [844, 632] on tr "Wheng Palero - 0 0" at bounding box center [784, 628] width 1489 height 42
type input "1"
click at [682, 675] on p "Save Cancel" at bounding box center [784, 669] width 1489 height 28
click at [75, 678] on input "Save" at bounding box center [72, 669] width 66 height 28
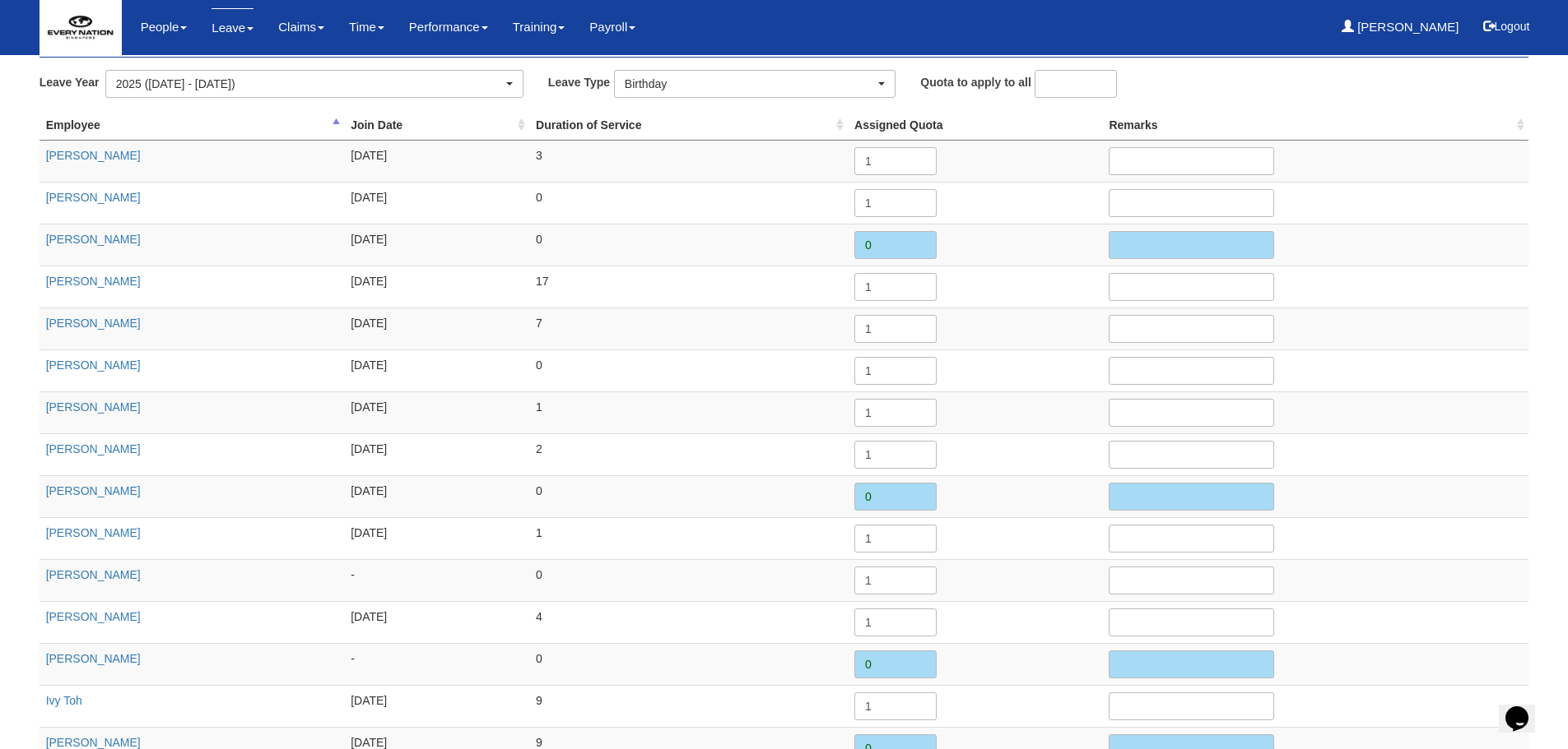
scroll to position [0, 0]
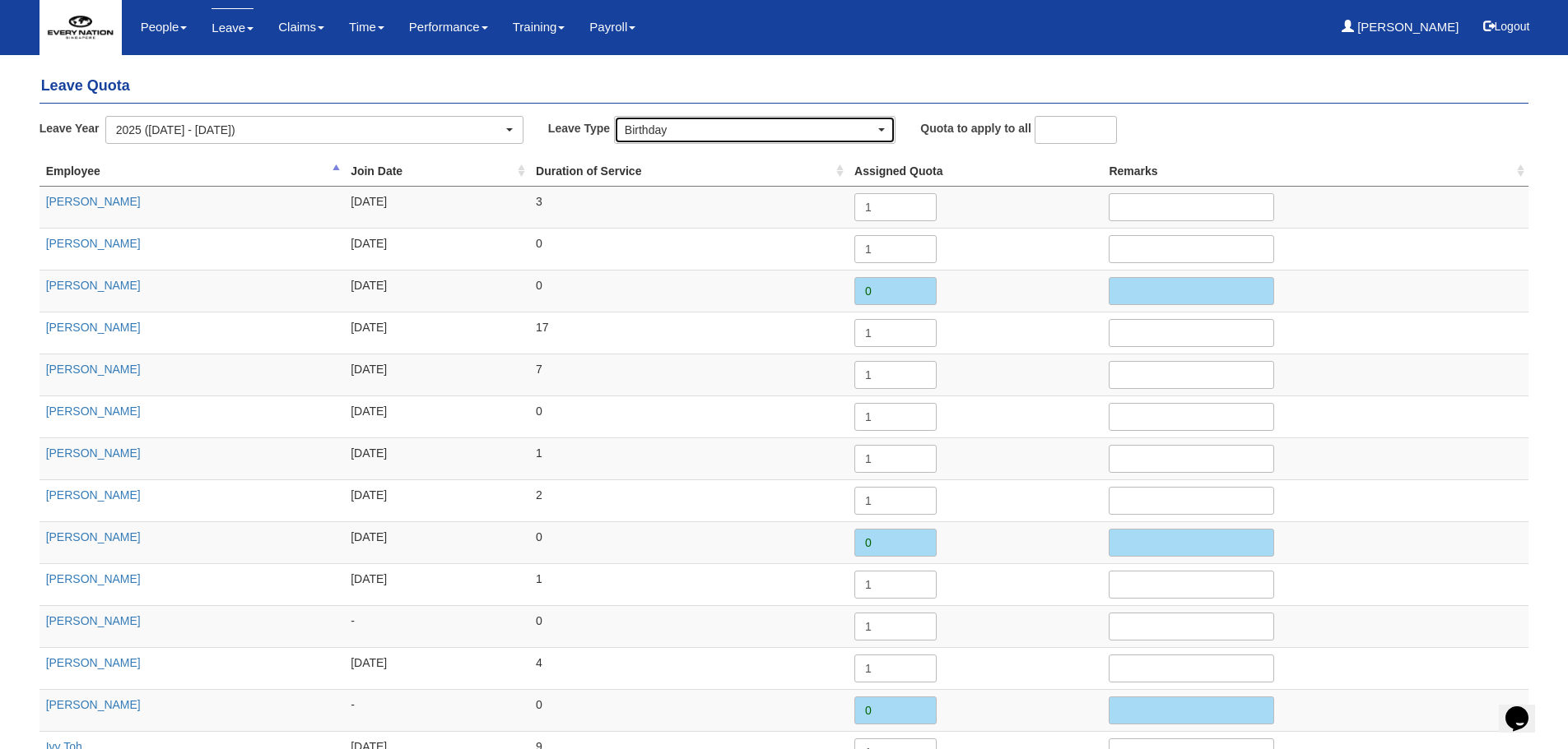
click at [739, 137] on div "Birthday" at bounding box center [749, 130] width 250 height 17
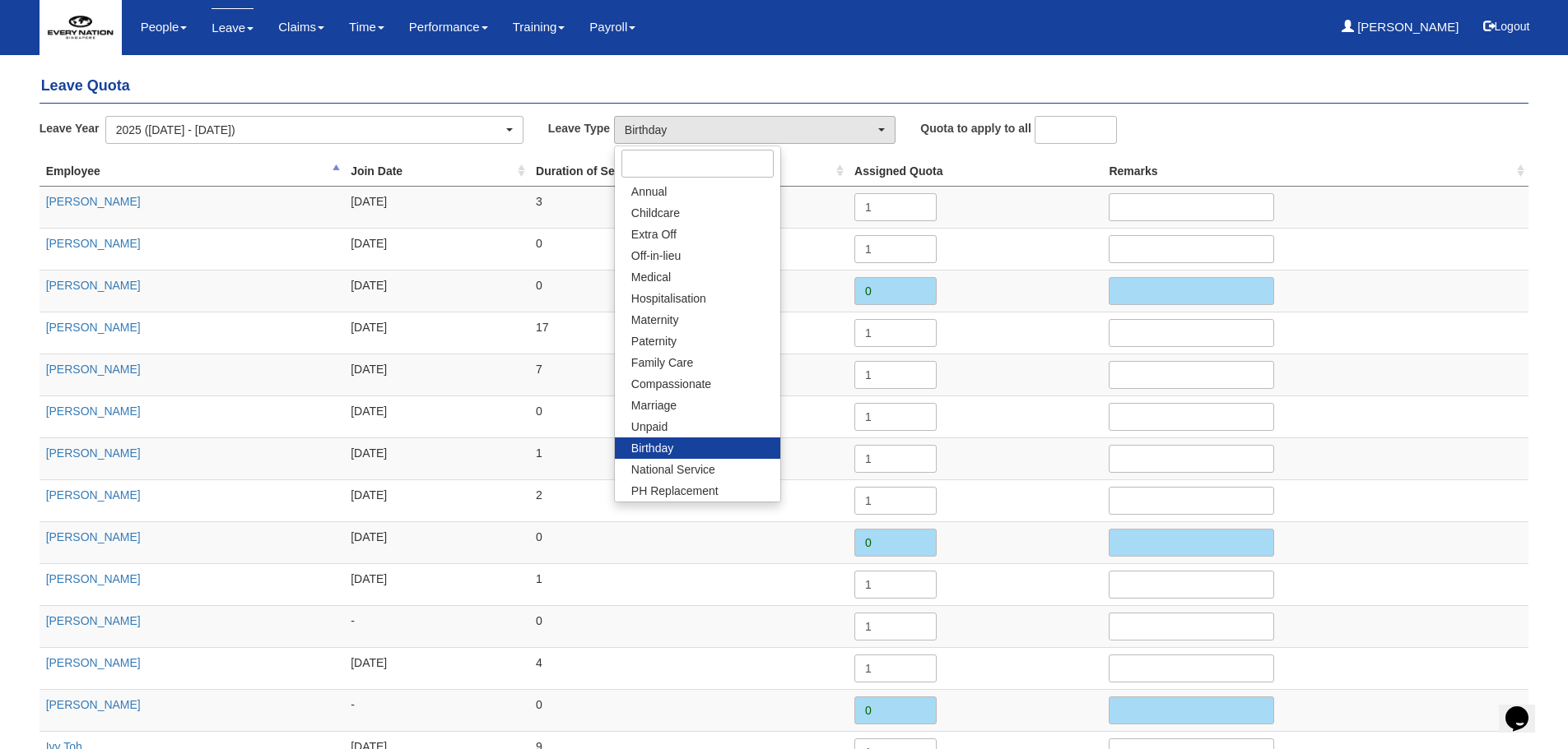
click at [1254, 95] on h4 "Leave Quota" at bounding box center [784, 87] width 1489 height 33
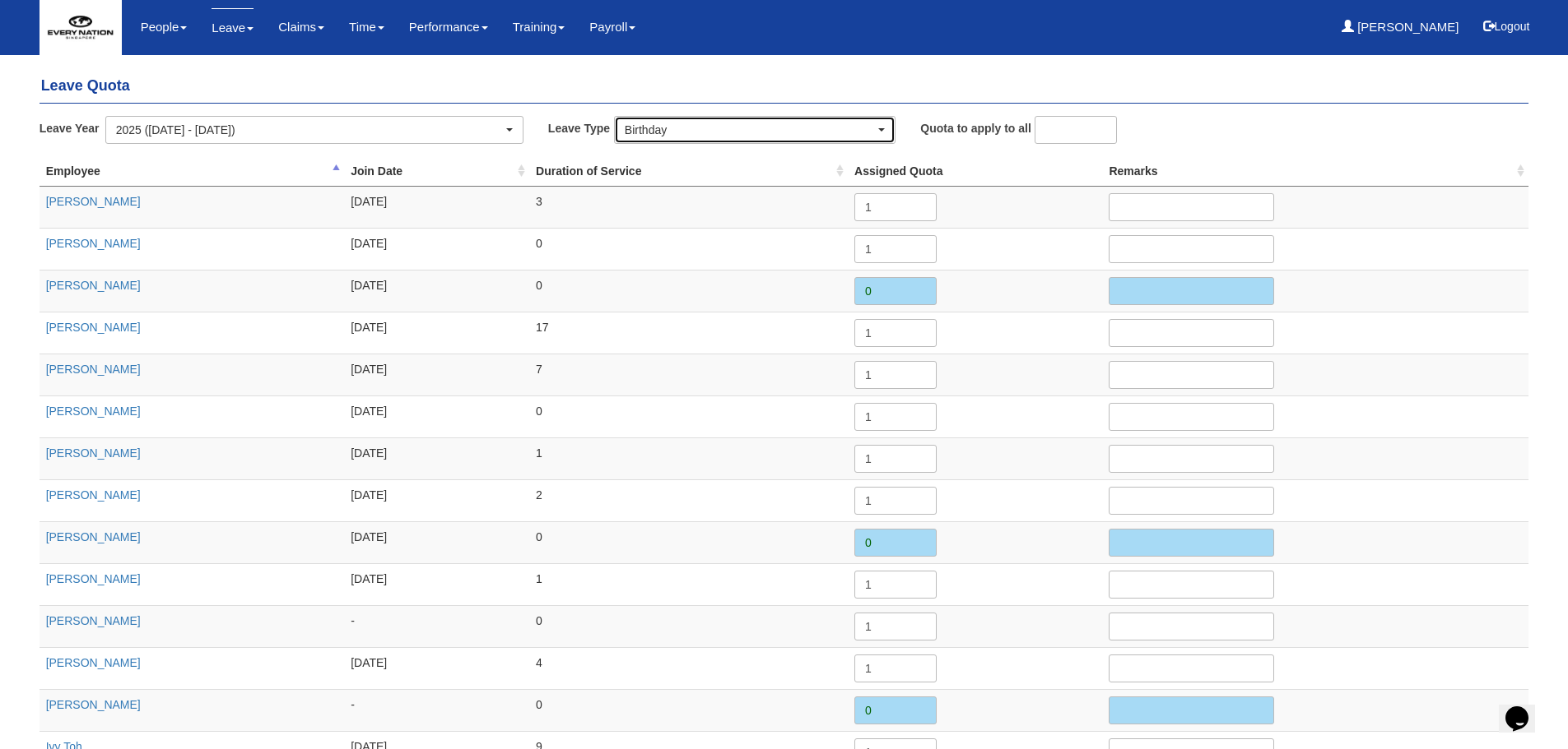
click at [710, 129] on div "Birthday" at bounding box center [749, 130] width 250 height 17
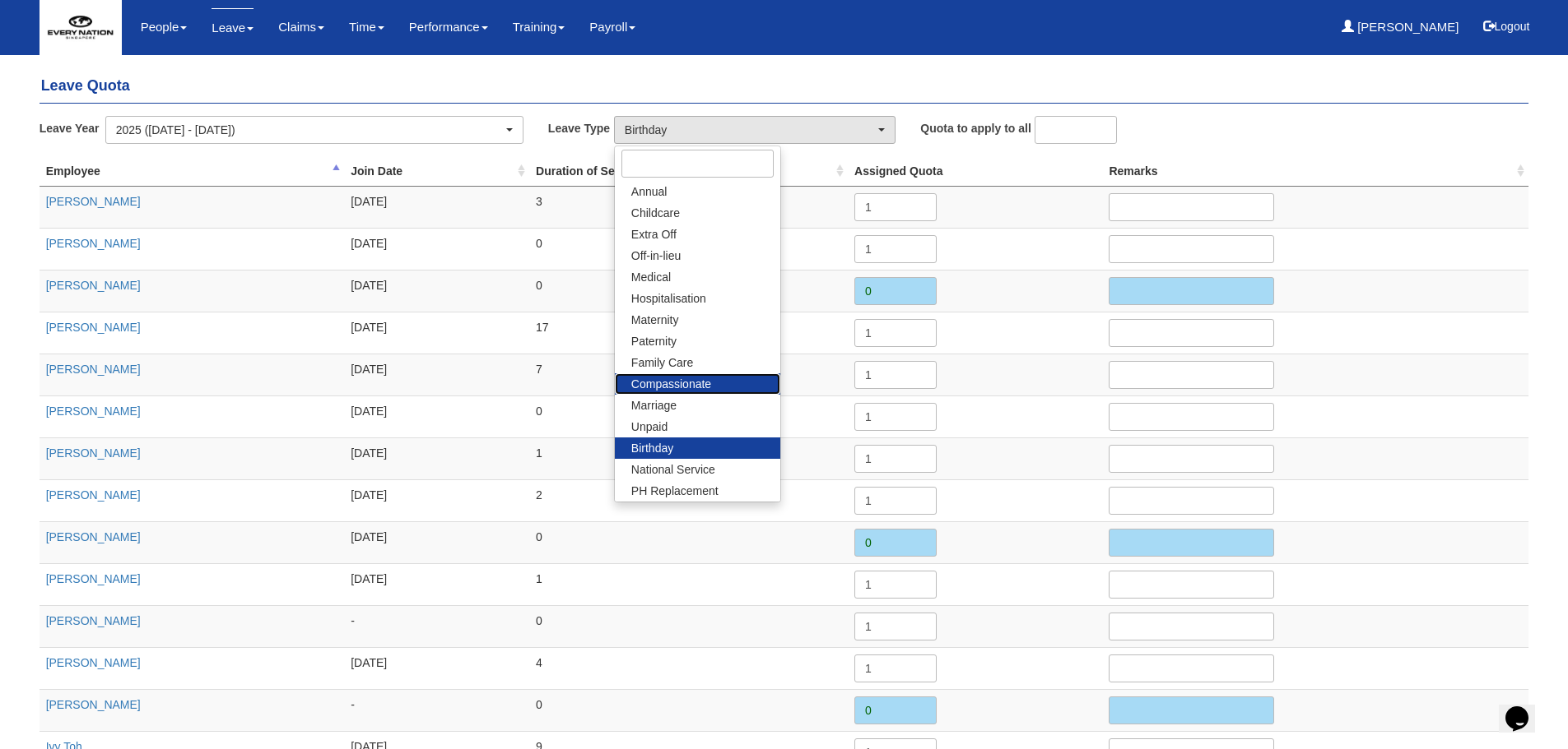
click at [691, 388] on span "Compassionate" at bounding box center [671, 384] width 80 height 17
select select "10"
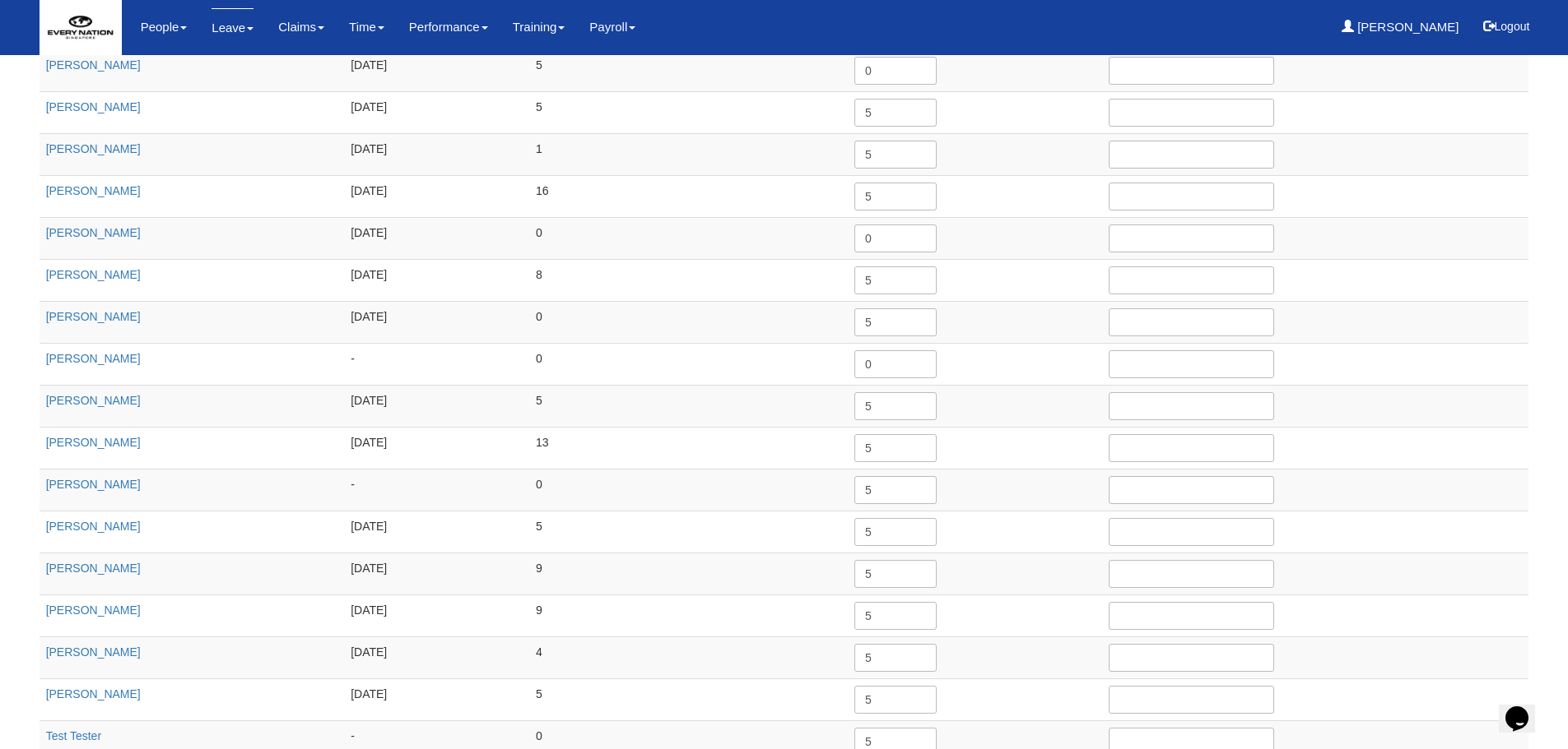
scroll to position [1005, 0]
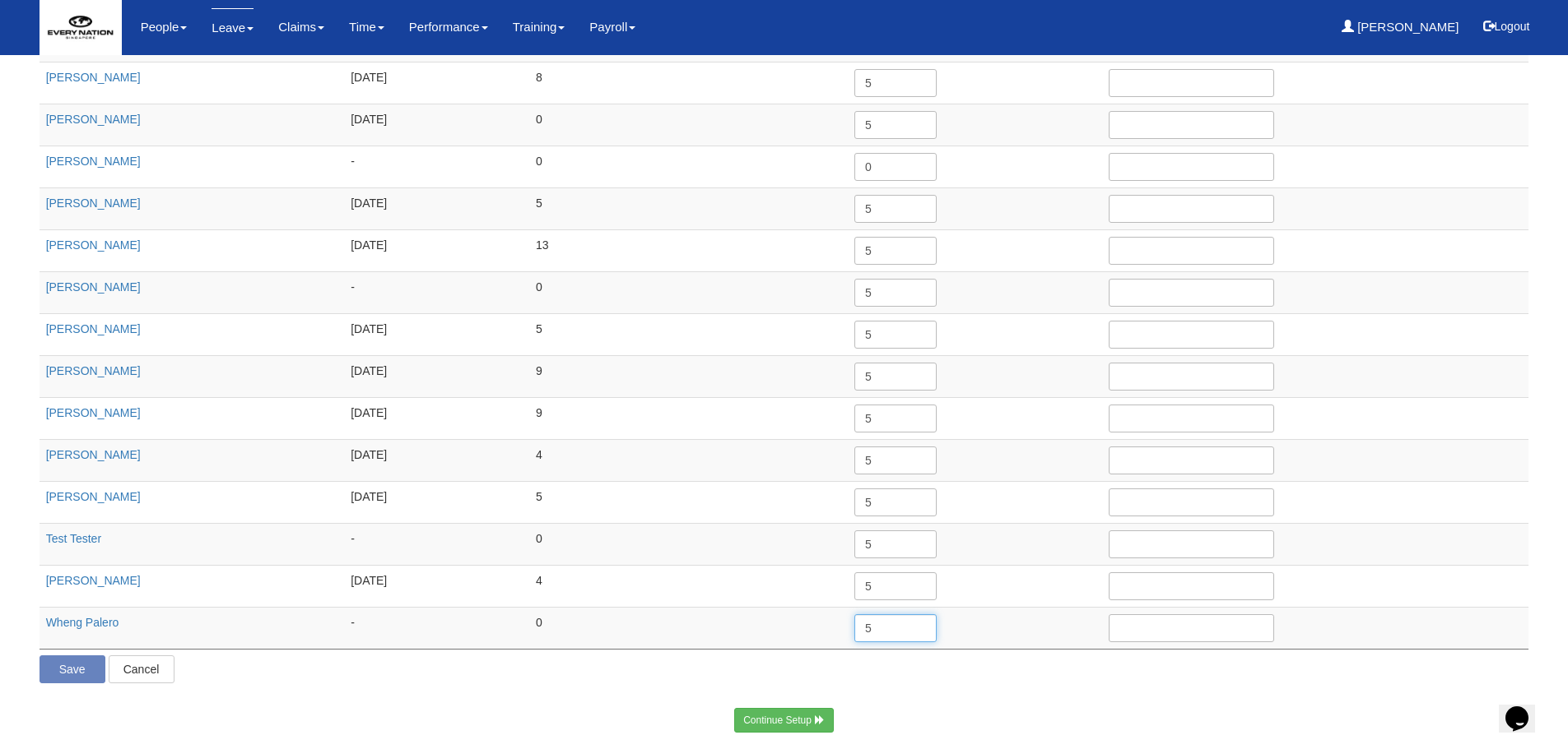
drag, startPoint x: 886, startPoint y: 623, endPoint x: 855, endPoint y: 617, distance: 31.6
click at [855, 618] on input "5" at bounding box center [895, 628] width 82 height 28
type input "1"
click at [768, 669] on p "Save Cancel" at bounding box center [784, 669] width 1489 height 28
click at [53, 676] on input "Save" at bounding box center [72, 669] width 66 height 28
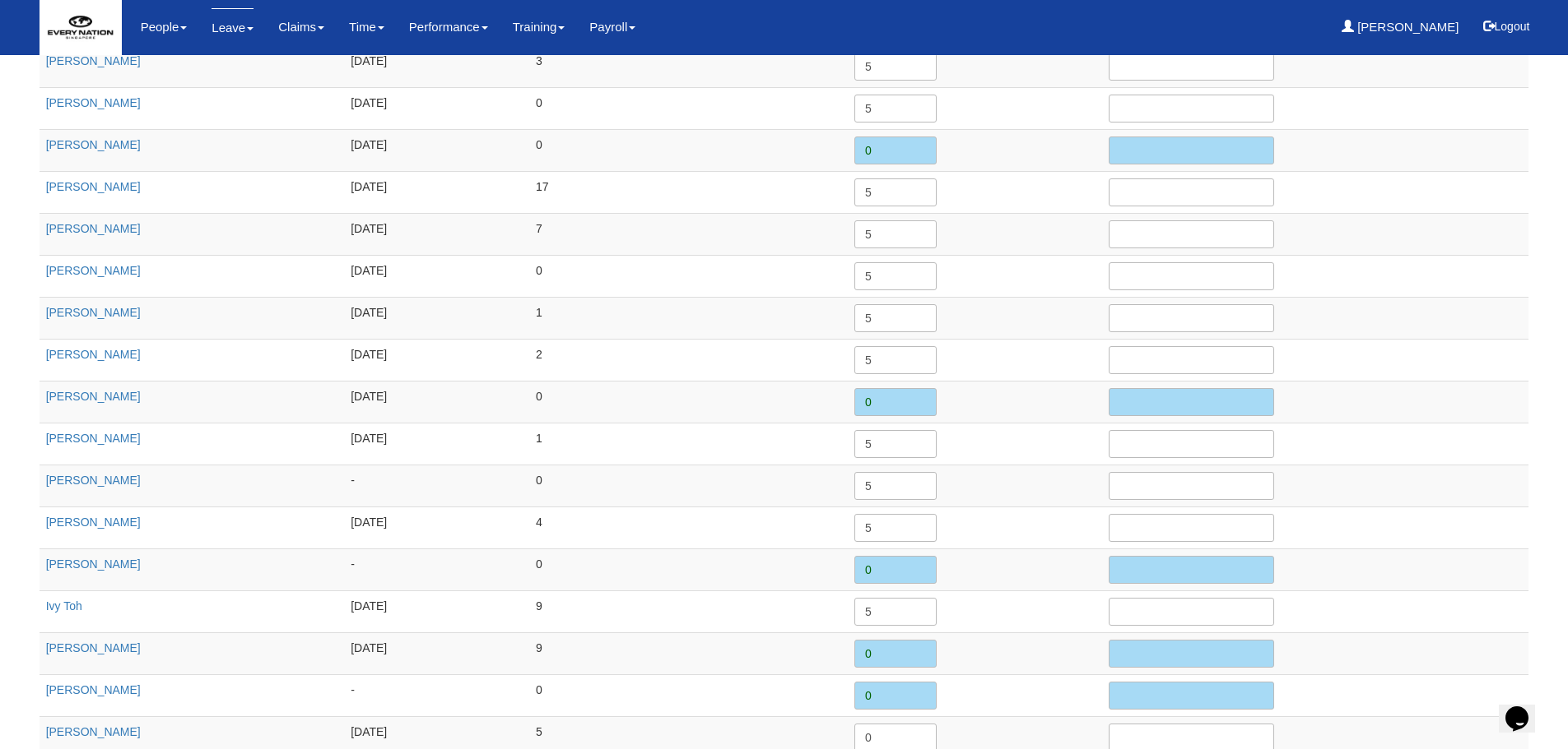
scroll to position [0, 0]
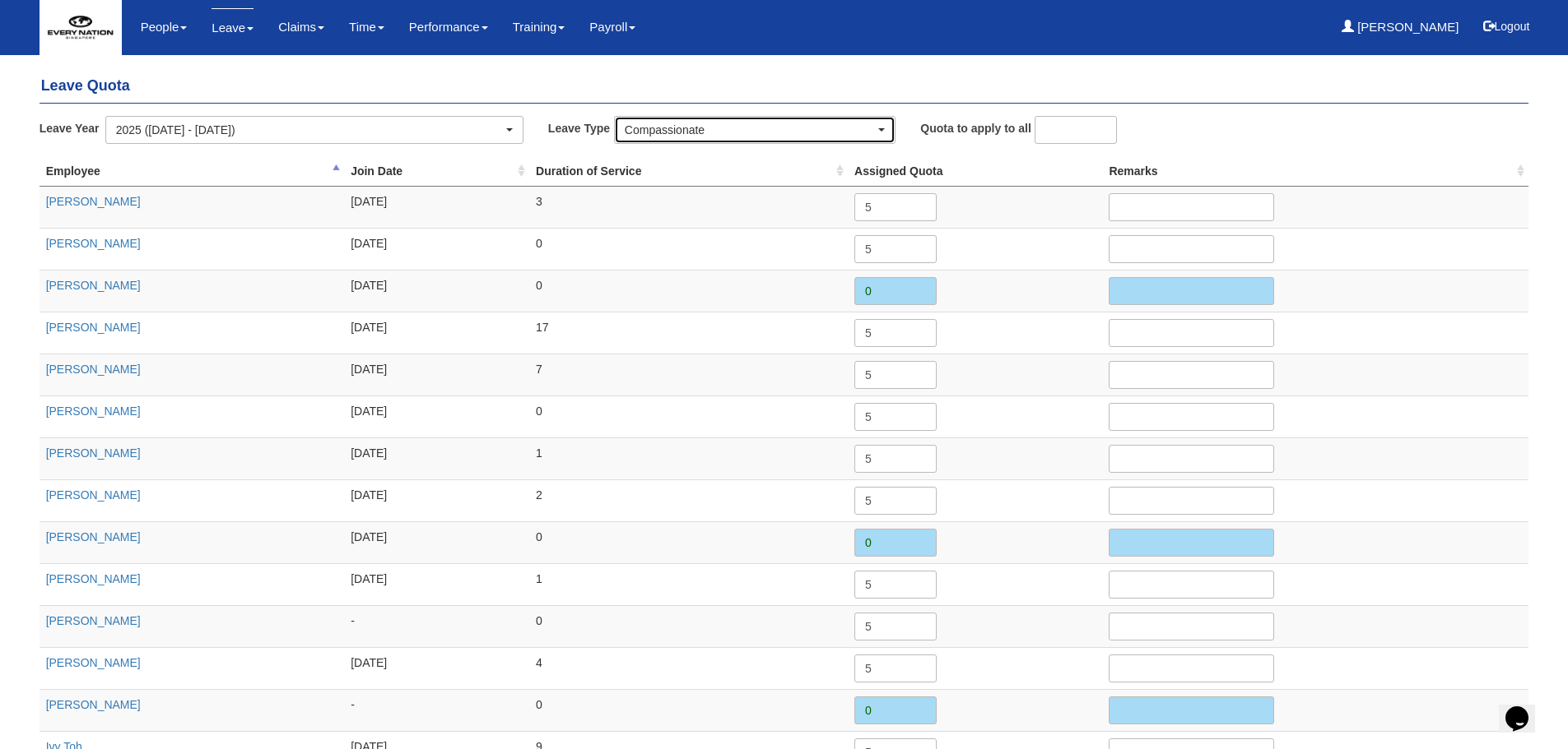
click at [753, 130] on div "Compassionate" at bounding box center [749, 130] width 250 height 17
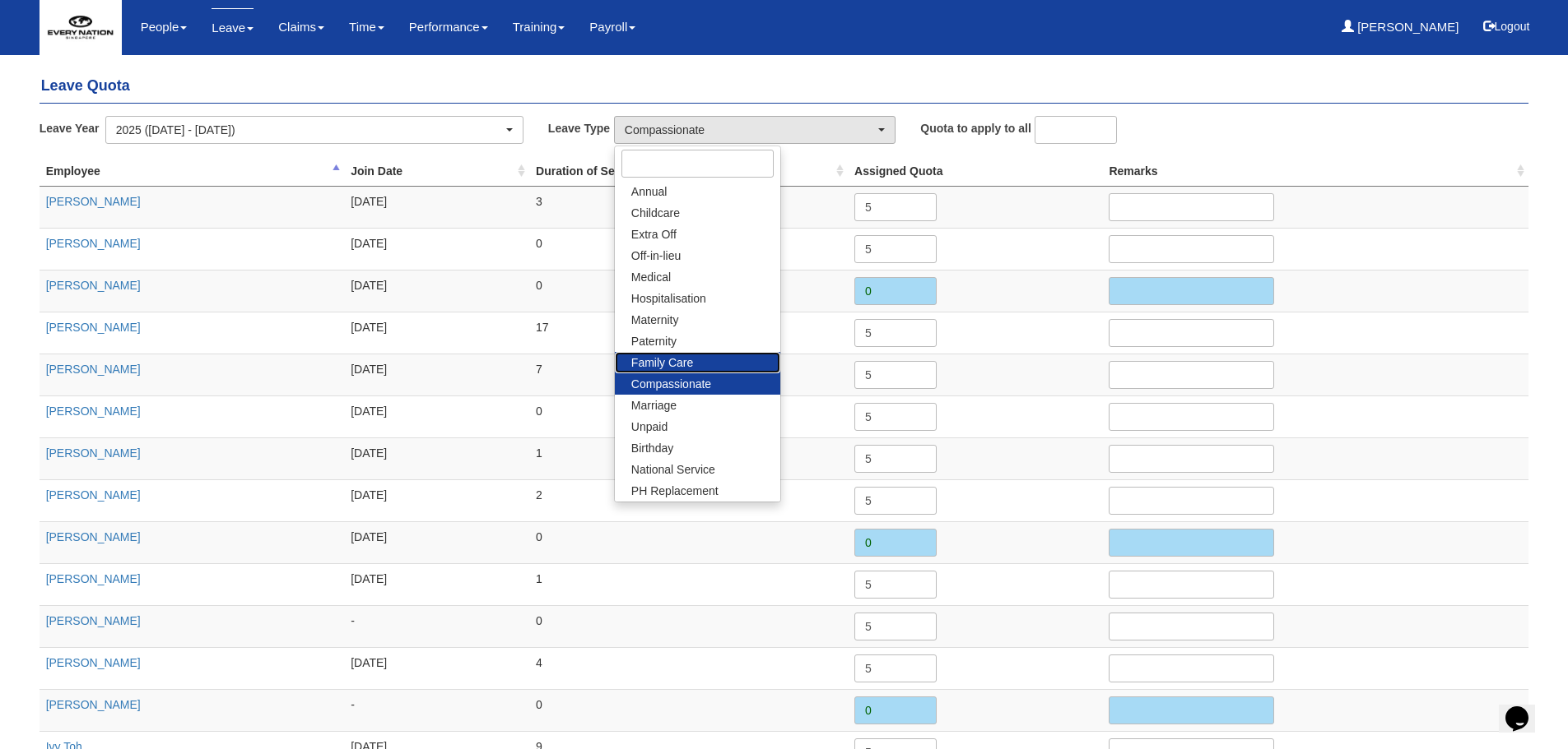
click at [699, 361] on link "Family Care" at bounding box center [697, 363] width 166 height 22
select select "9"
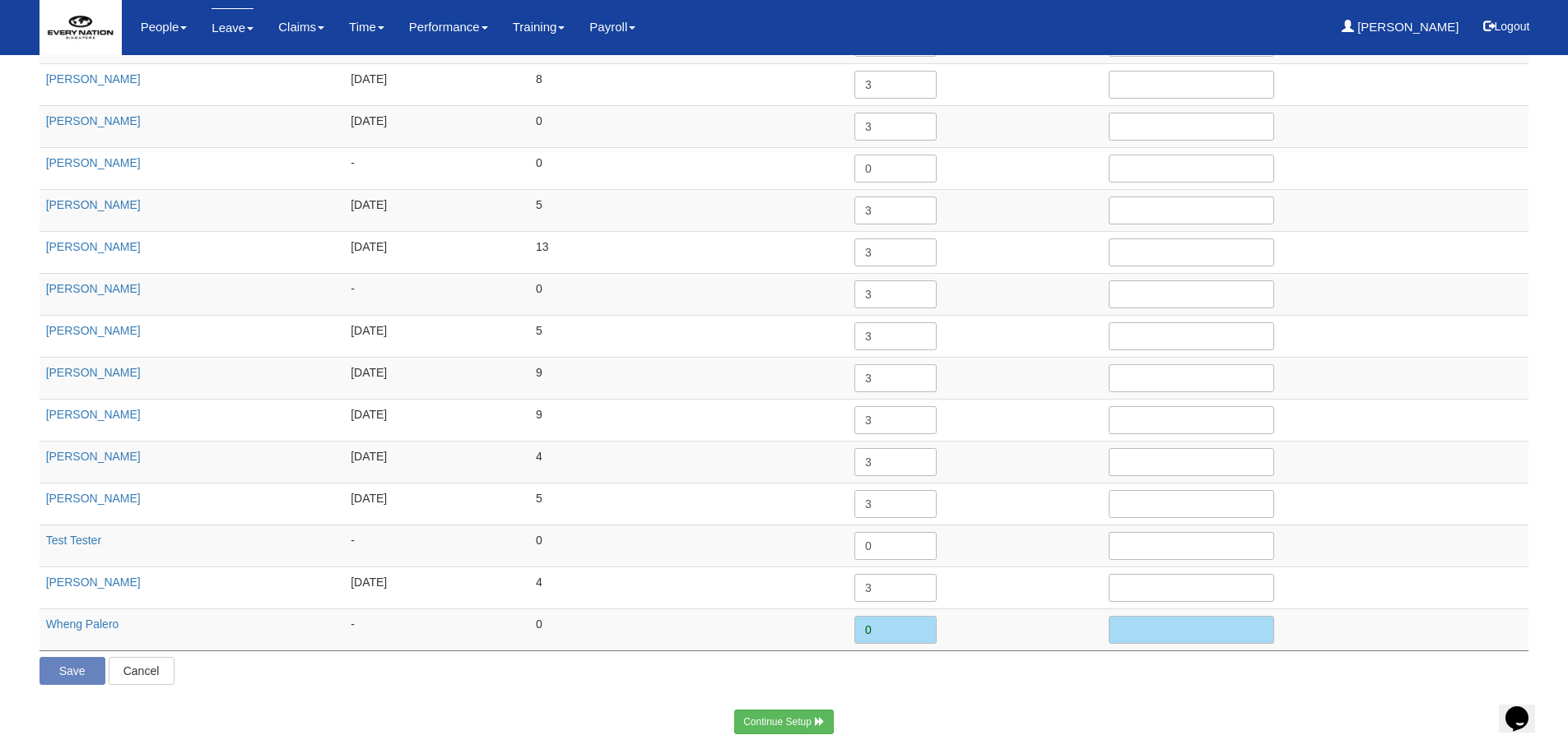
scroll to position [1005, 0]
drag, startPoint x: 906, startPoint y: 640, endPoint x: 814, endPoint y: 628, distance: 92.8
click at [814, 630] on tr "Wheng Palero - 0 0" at bounding box center [784, 628] width 1489 height 42
type input "1"
click at [686, 675] on p "Save Cancel" at bounding box center [784, 669] width 1489 height 28
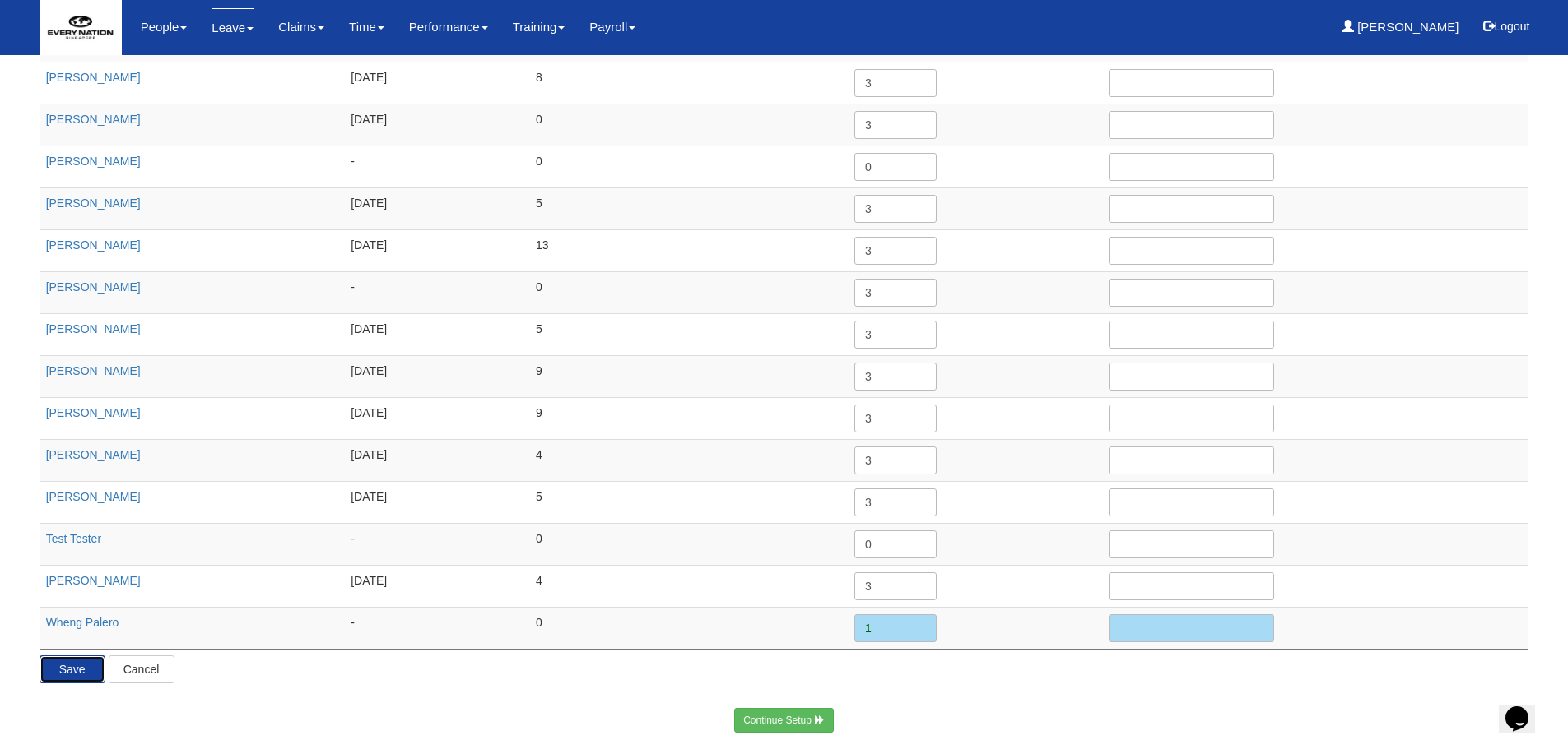
click at [83, 669] on input "Save" at bounding box center [72, 669] width 66 height 28
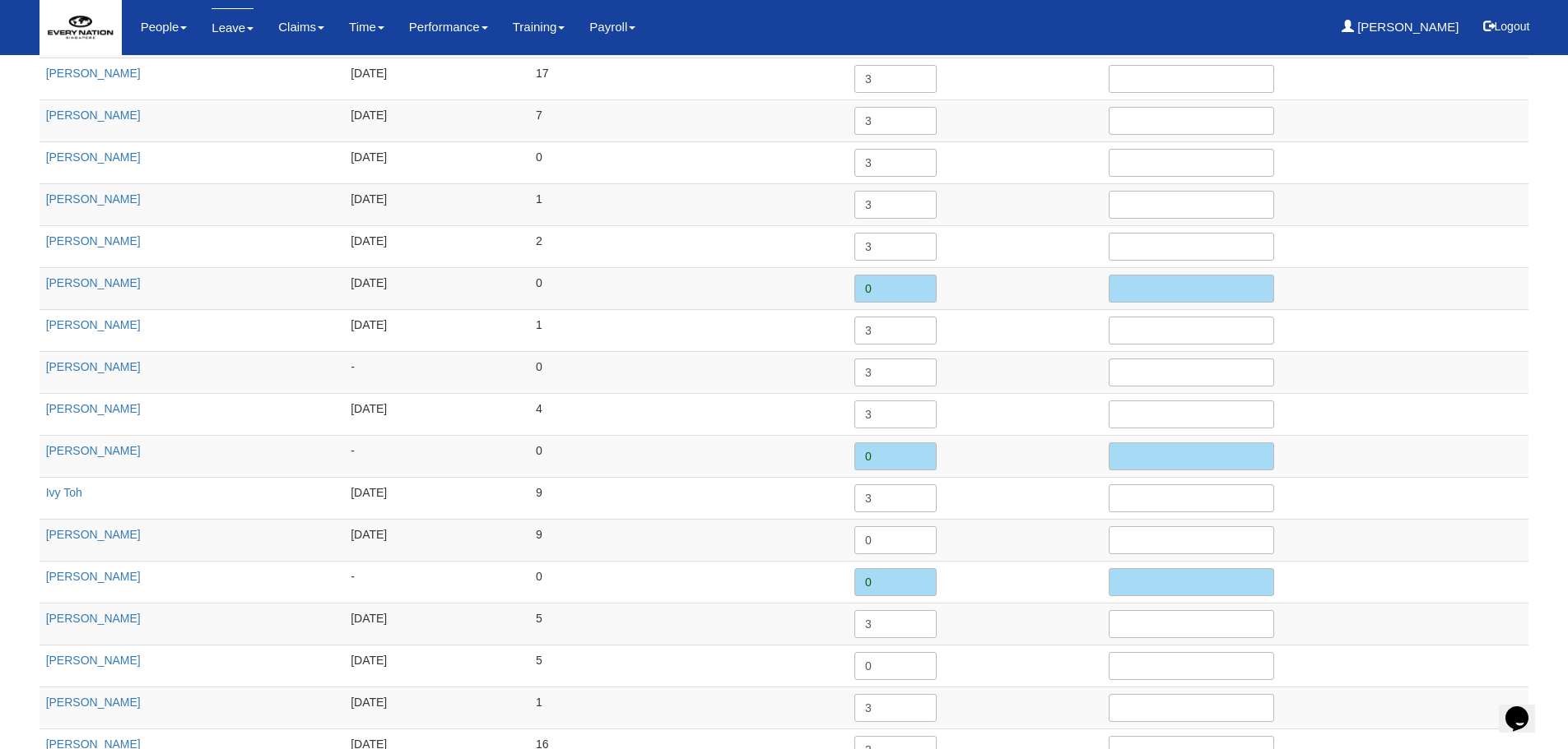
scroll to position [0, 0]
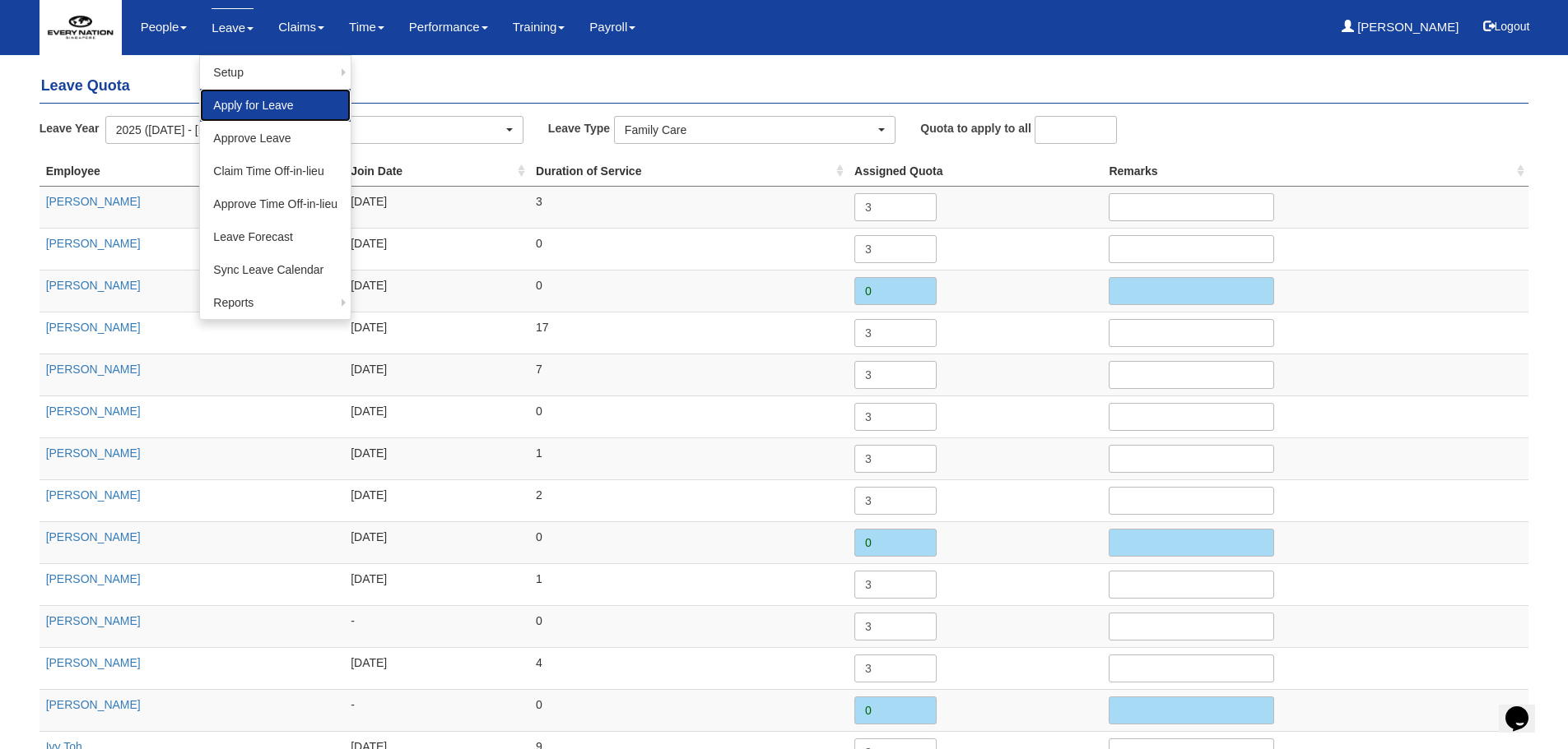
click at [221, 98] on link "Apply for Leave" at bounding box center [275, 105] width 151 height 33
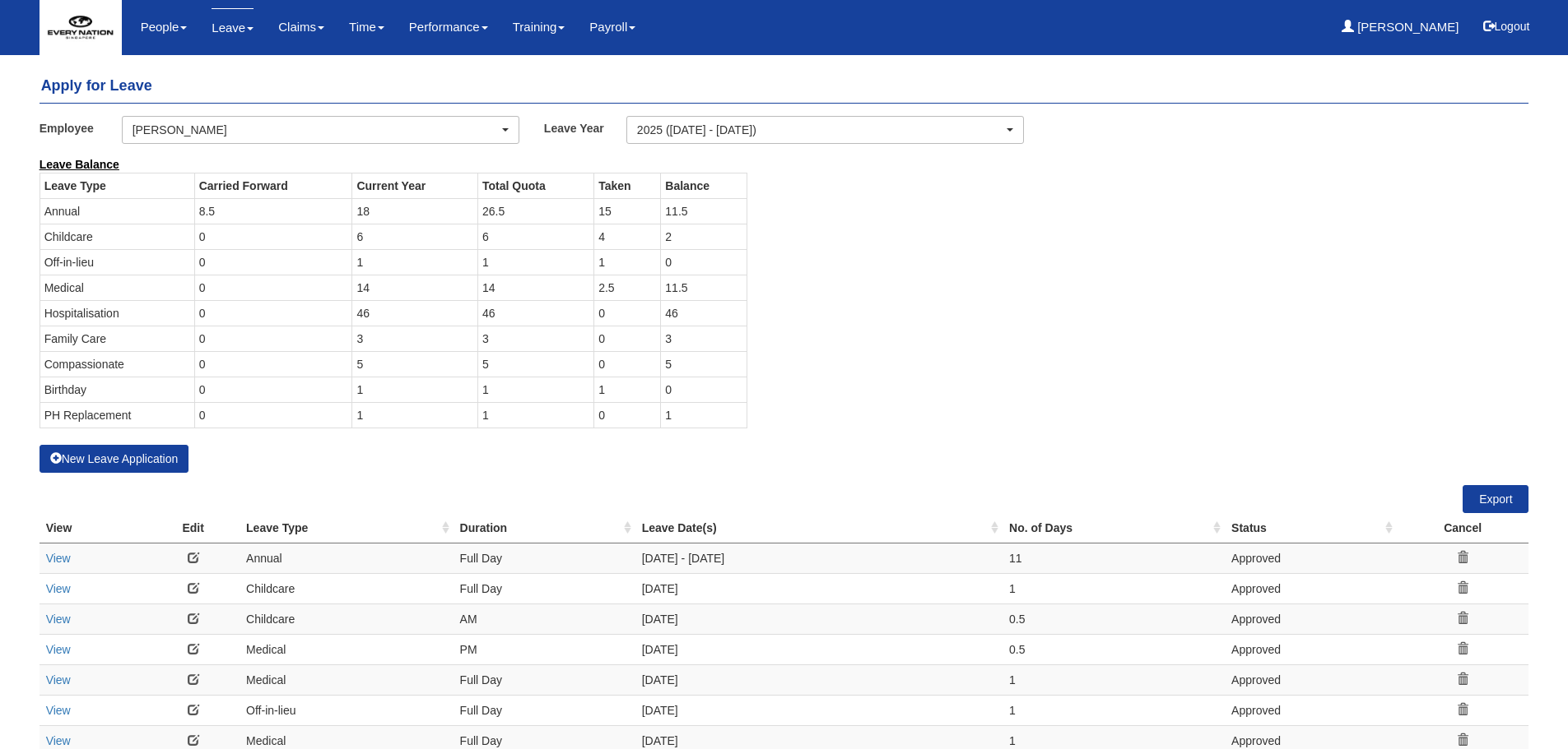
select select "50"
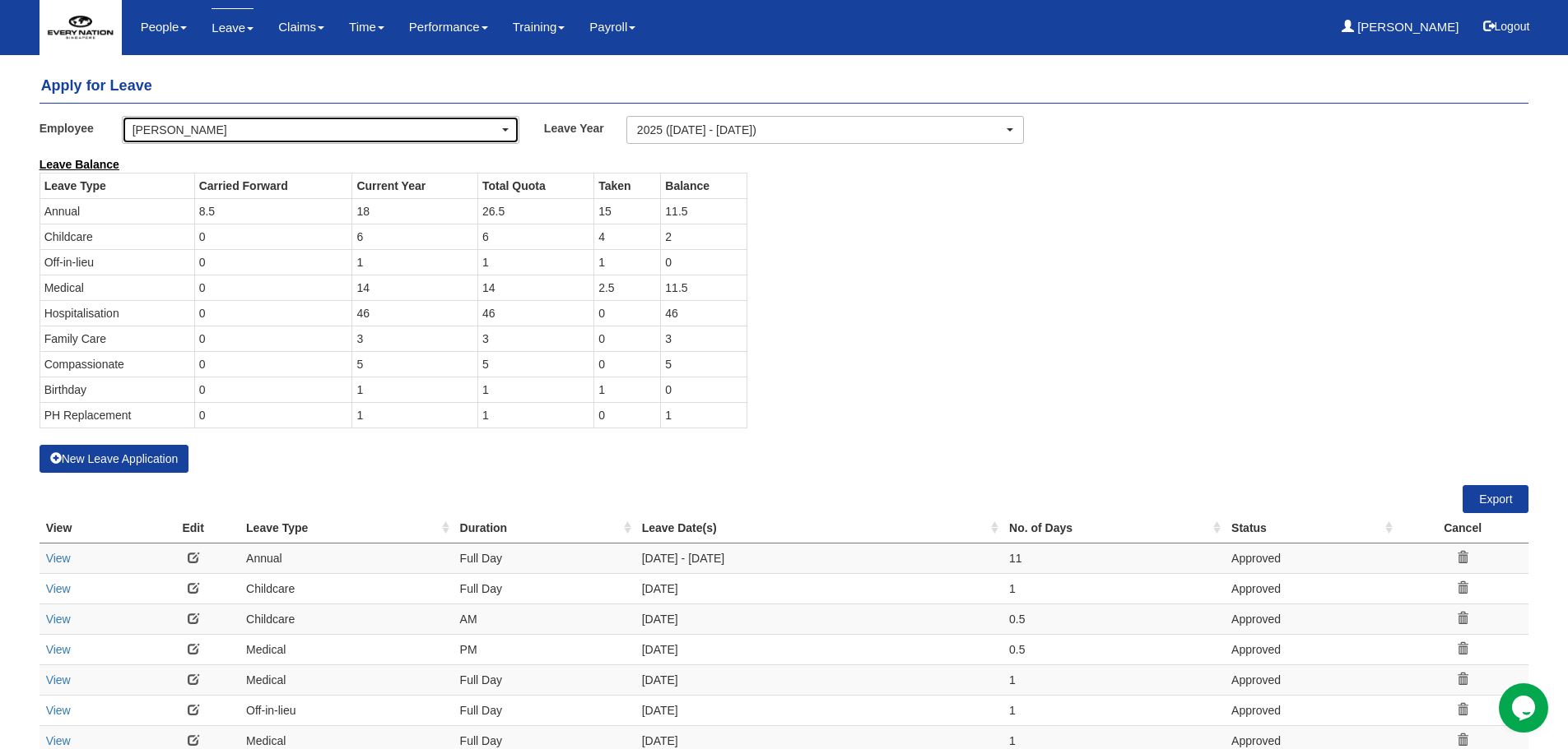
click at [209, 126] on div "[PERSON_NAME]" at bounding box center [315, 130] width 366 height 17
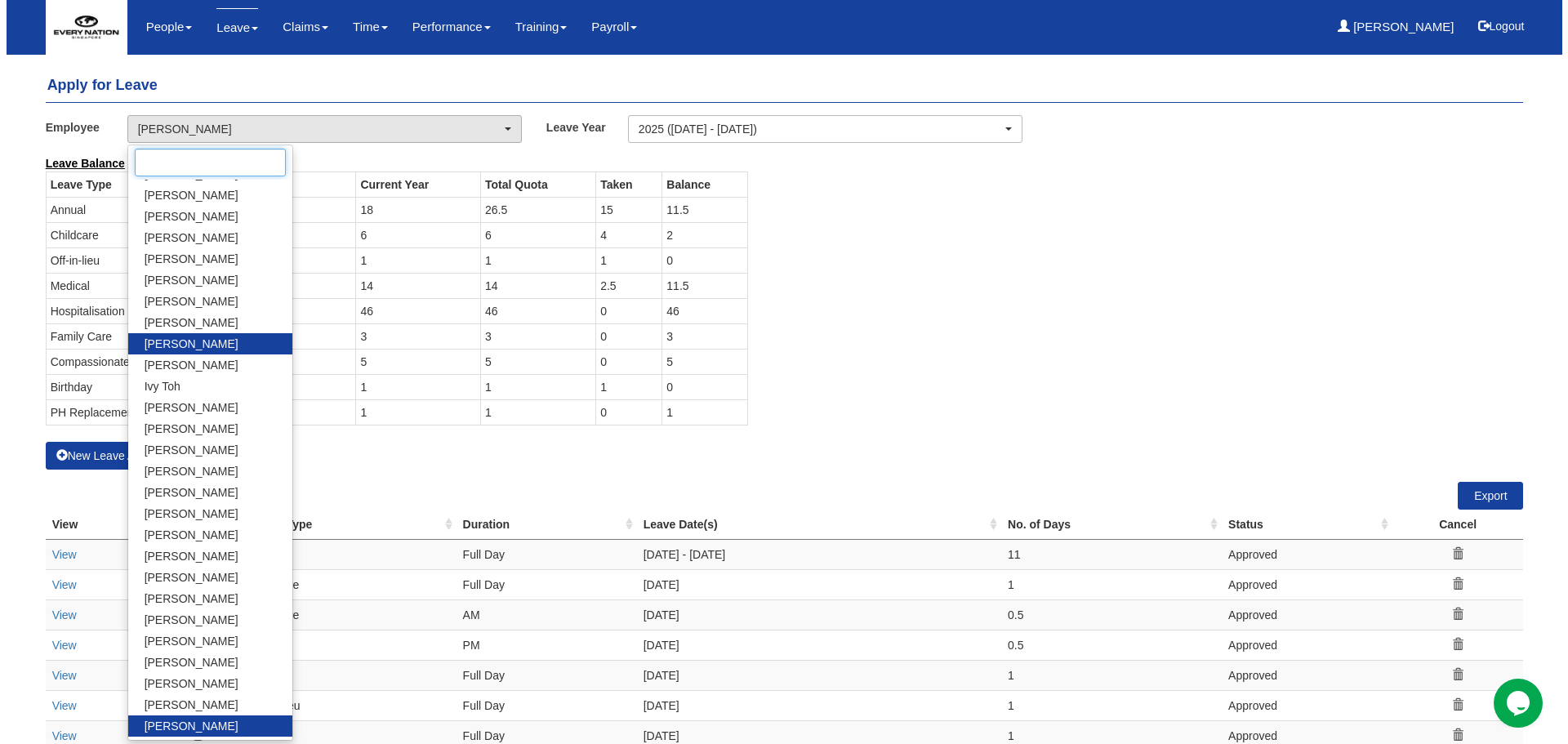
scroll to position [183, 0]
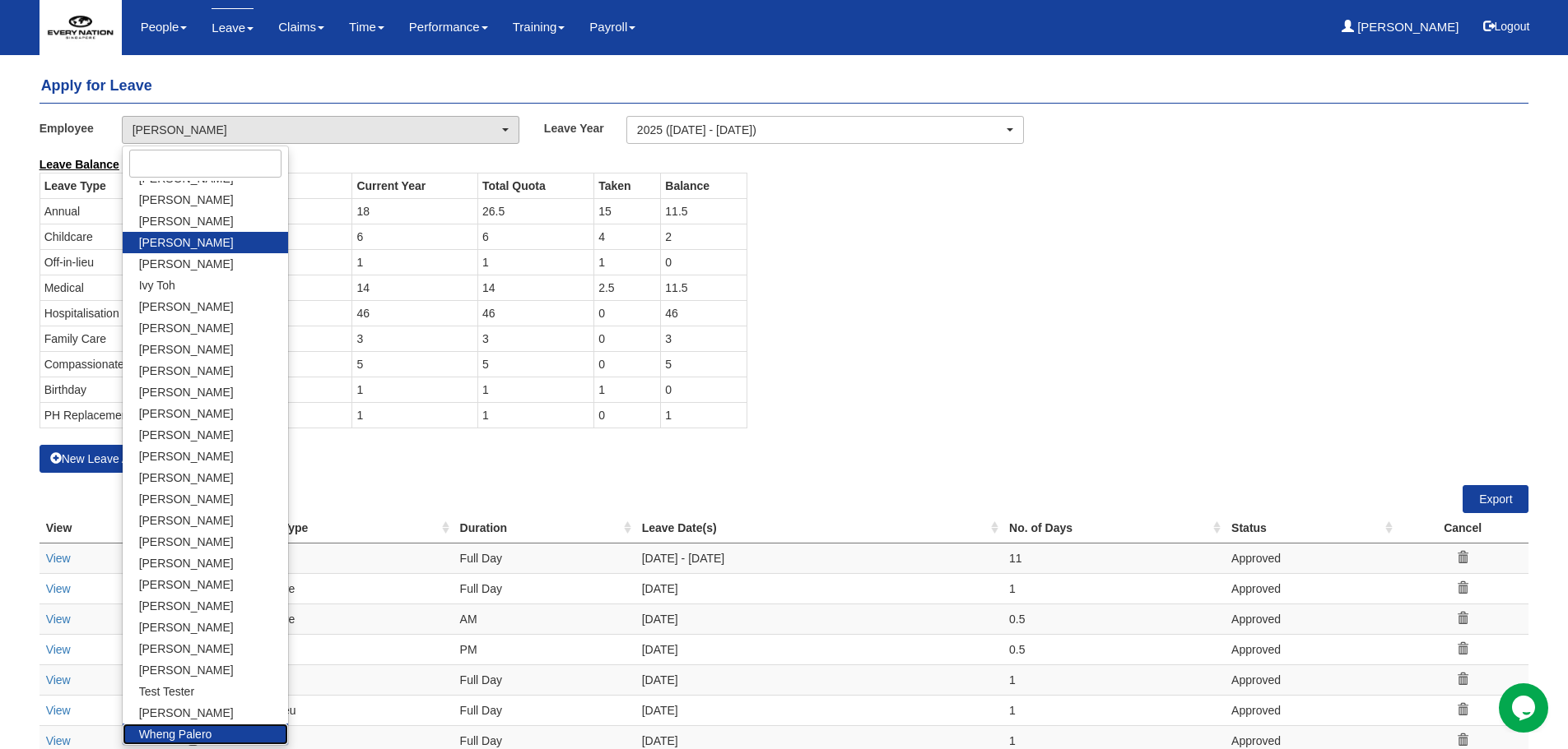
click at [176, 726] on span "Wheng Palero" at bounding box center [175, 735] width 73 height 17
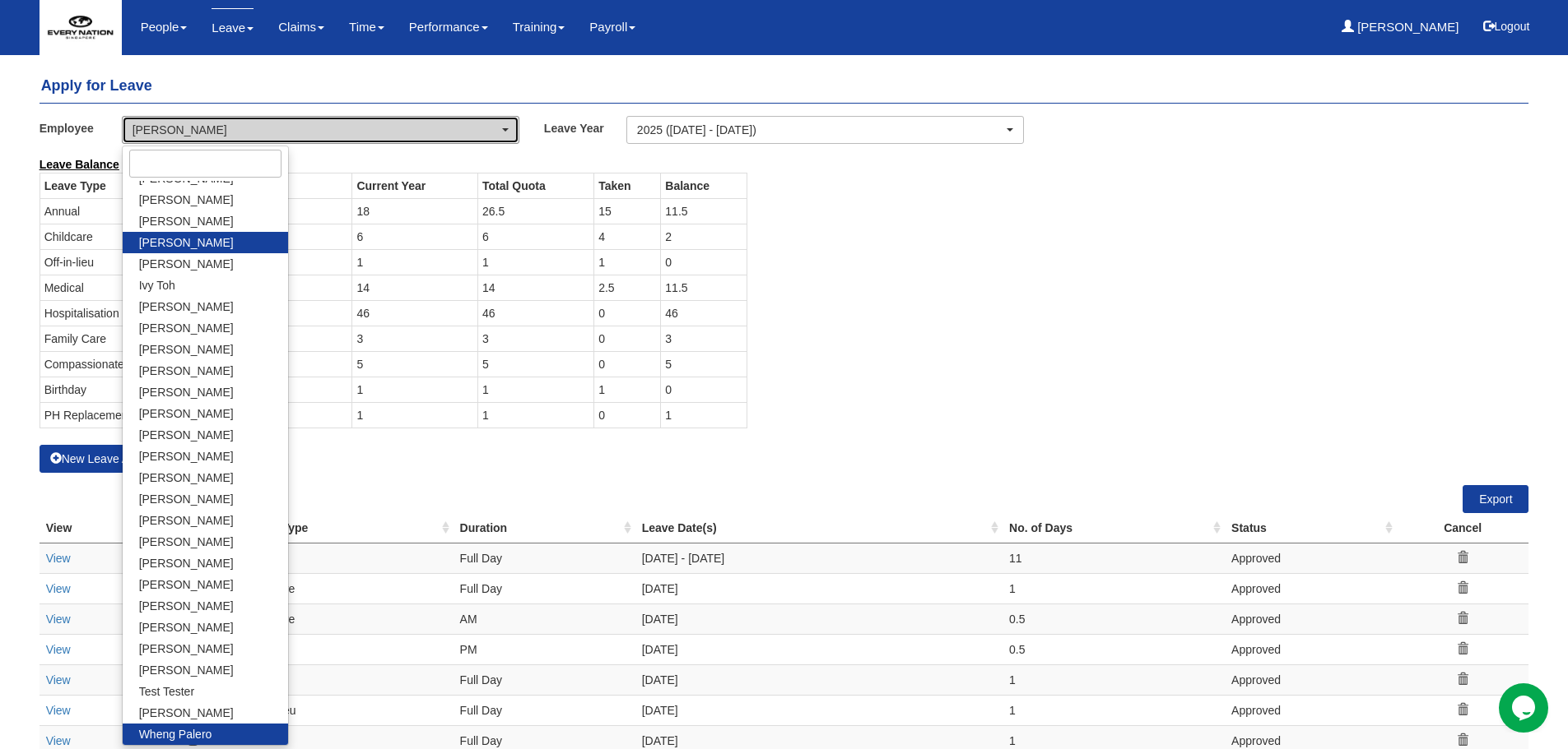
select select "b126b48f-ee23-4bf2-b2bb-111512c395fd"
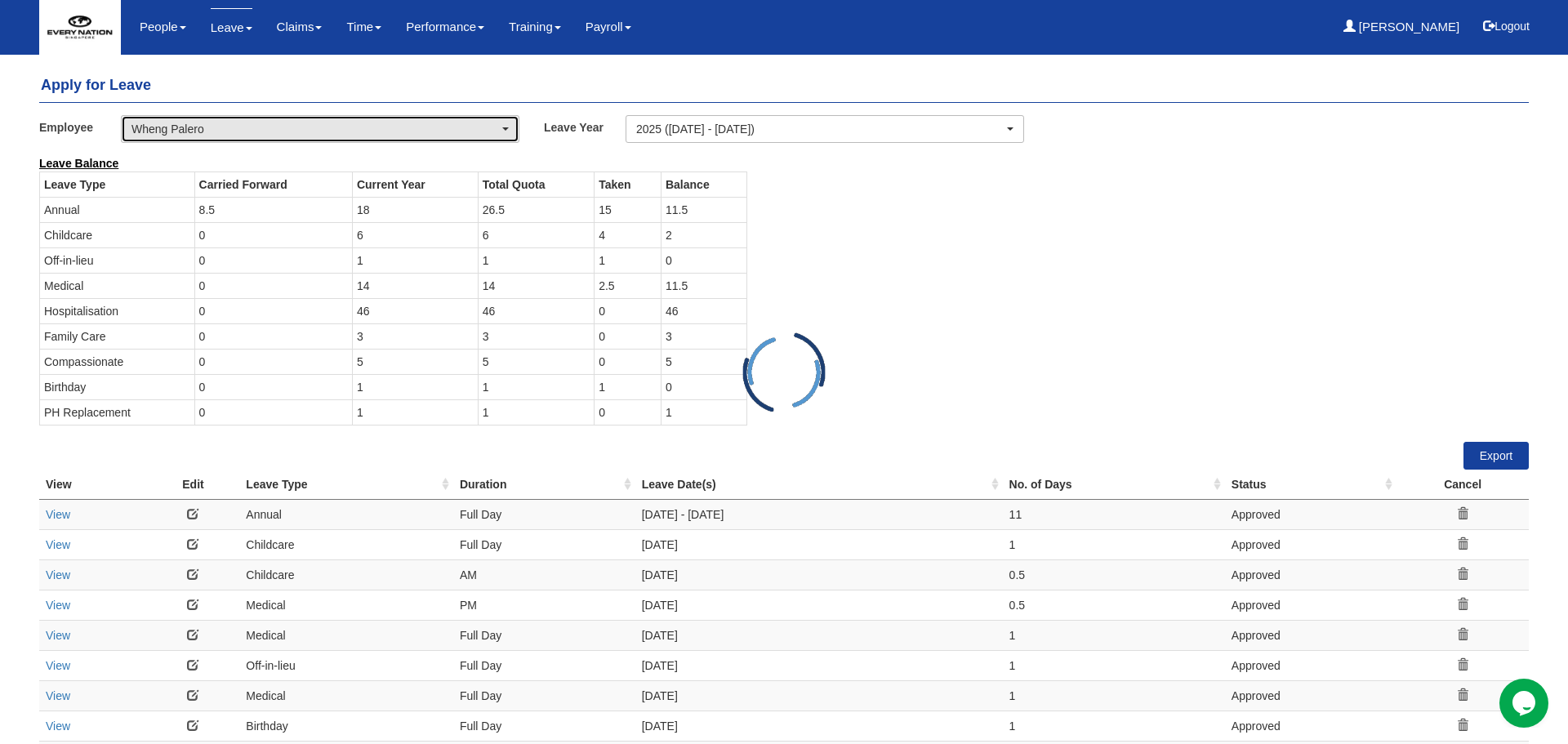
select select "50"
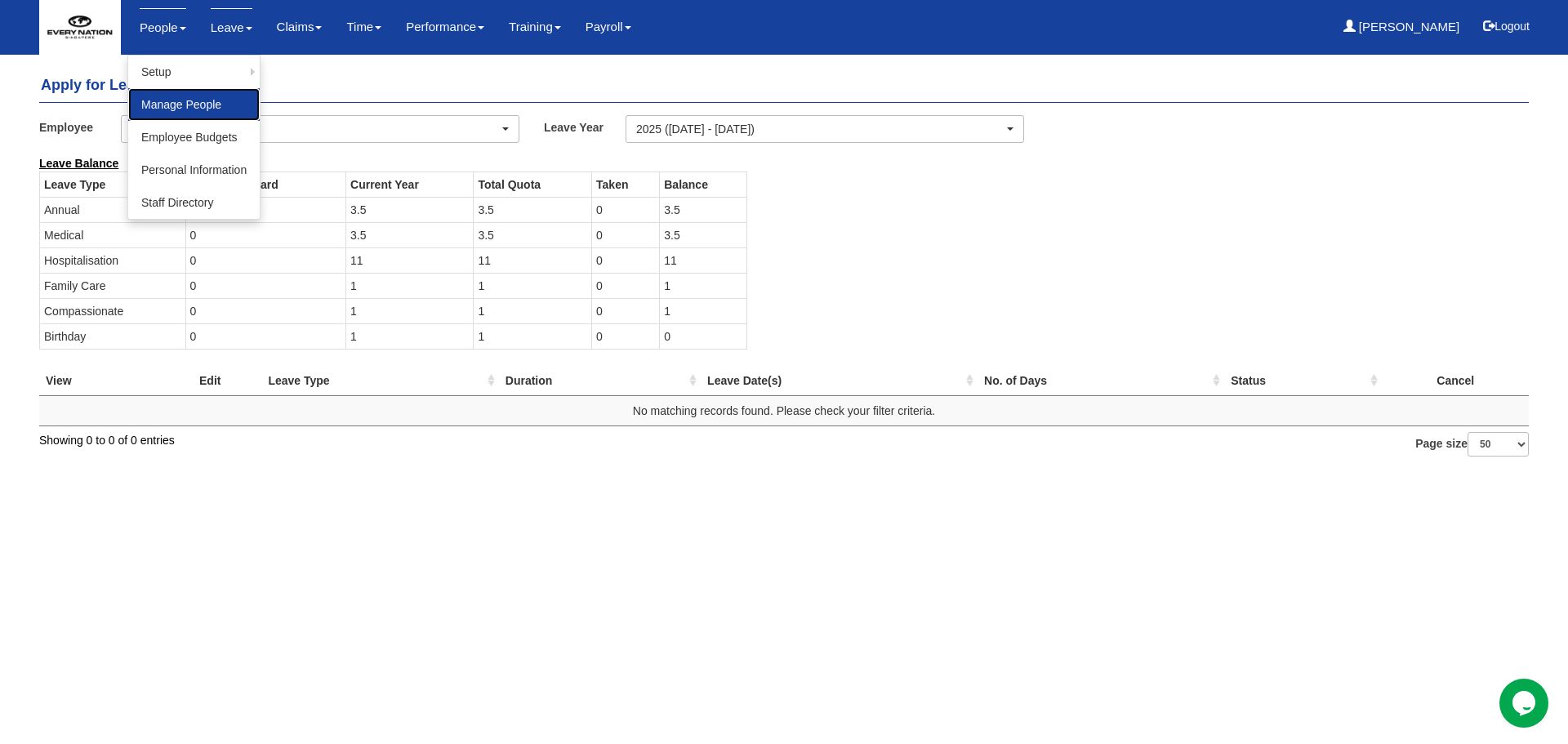
click at [197, 111] on link "Manage People" at bounding box center [194, 104] width 131 height 32
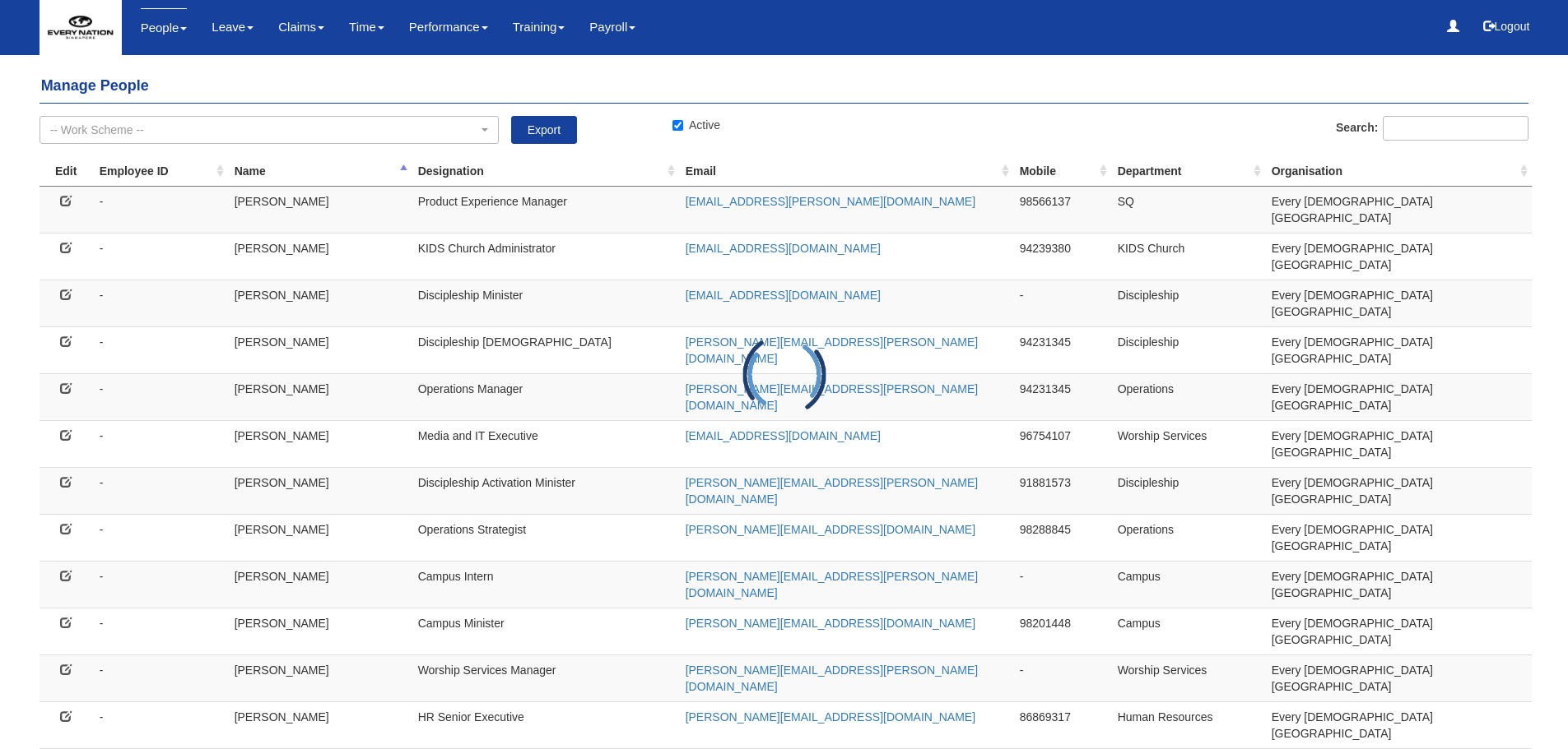
select select "50"
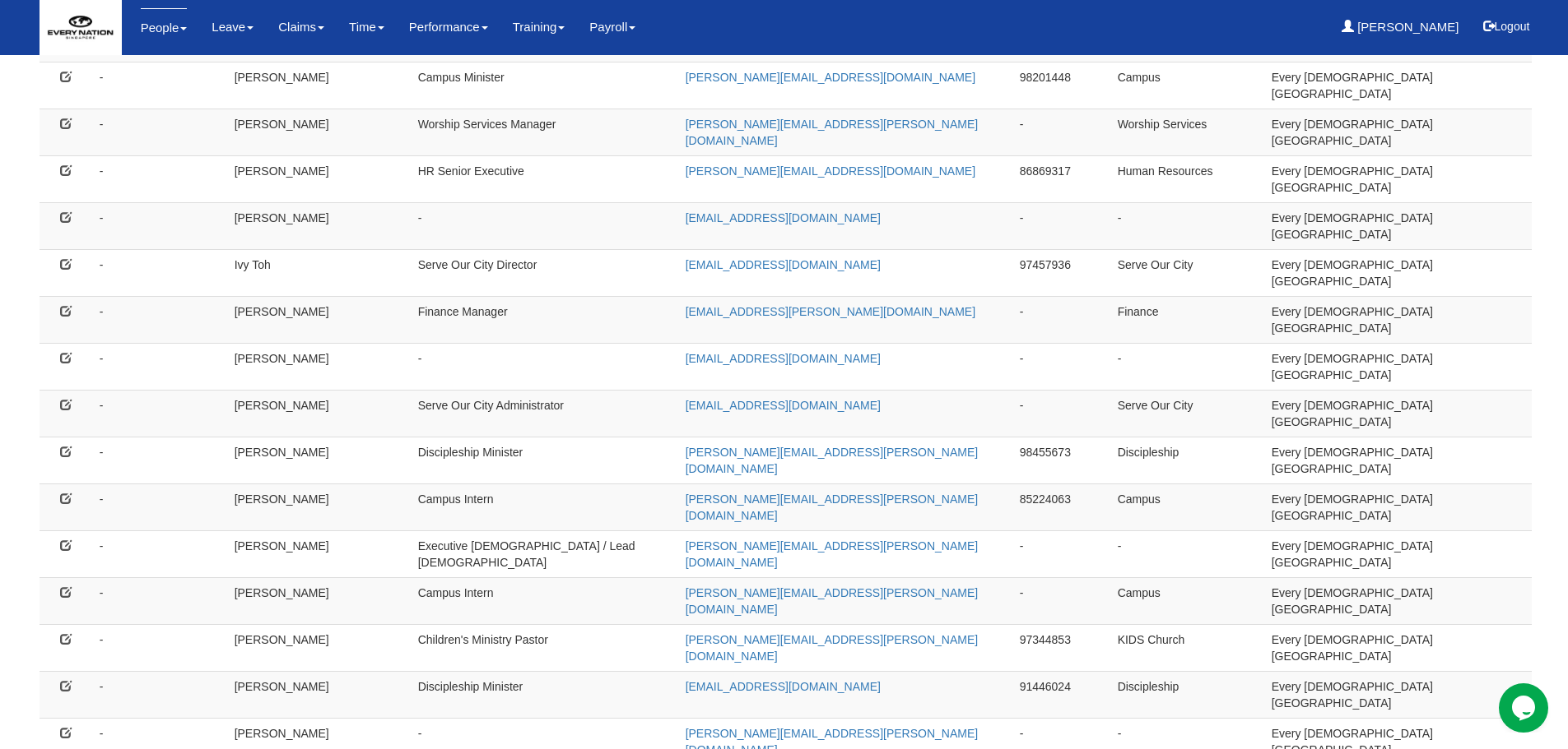
scroll to position [550, 0]
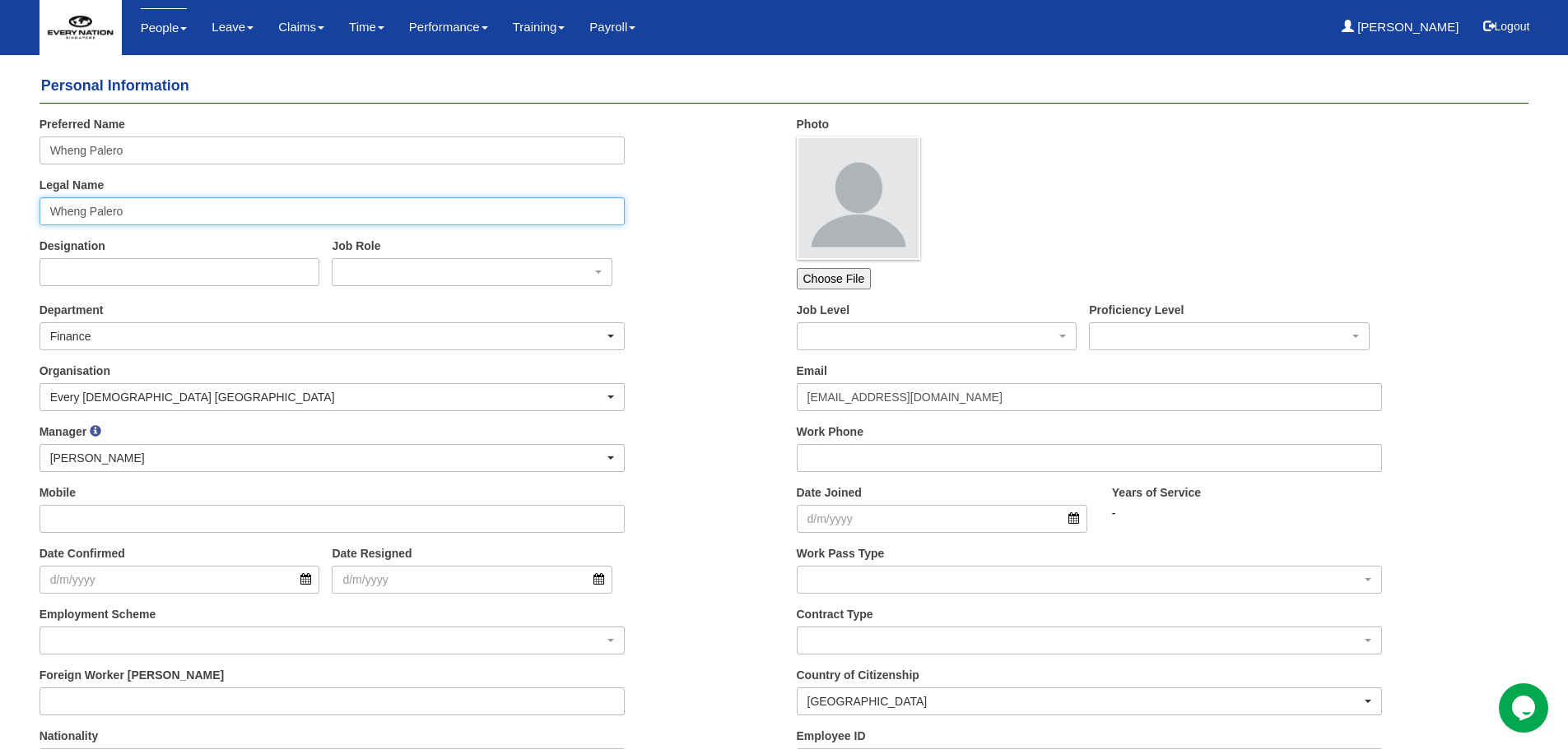
drag, startPoint x: 128, startPoint y: 226, endPoint x: 1, endPoint y: 214, distance: 127.6
click at [120, 211] on input "Rowena" at bounding box center [332, 211] width 586 height 28
type input "[PERSON_NAME]"
click at [116, 282] on input "Designation" at bounding box center [179, 272] width 280 height 28
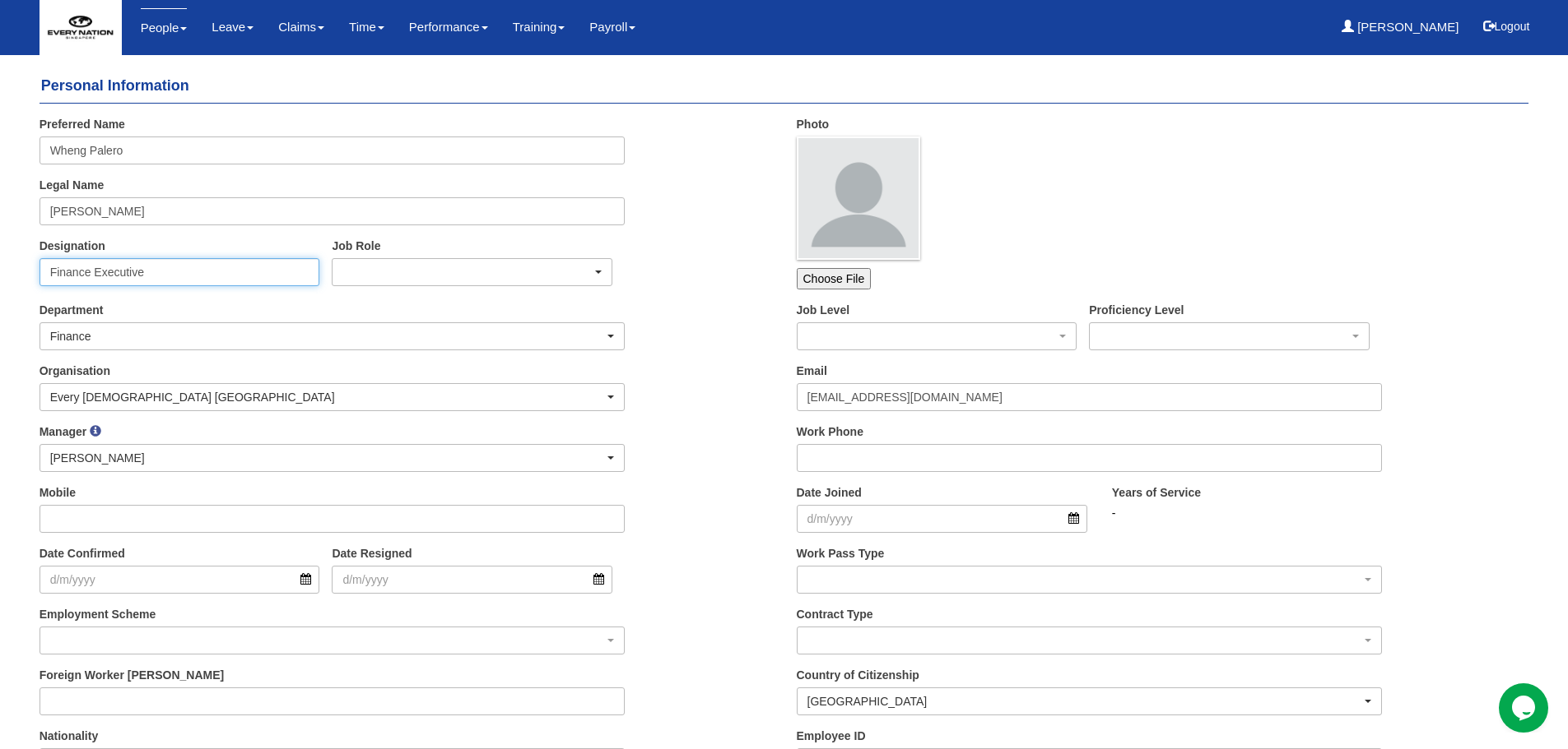
type input "Finance Executive"
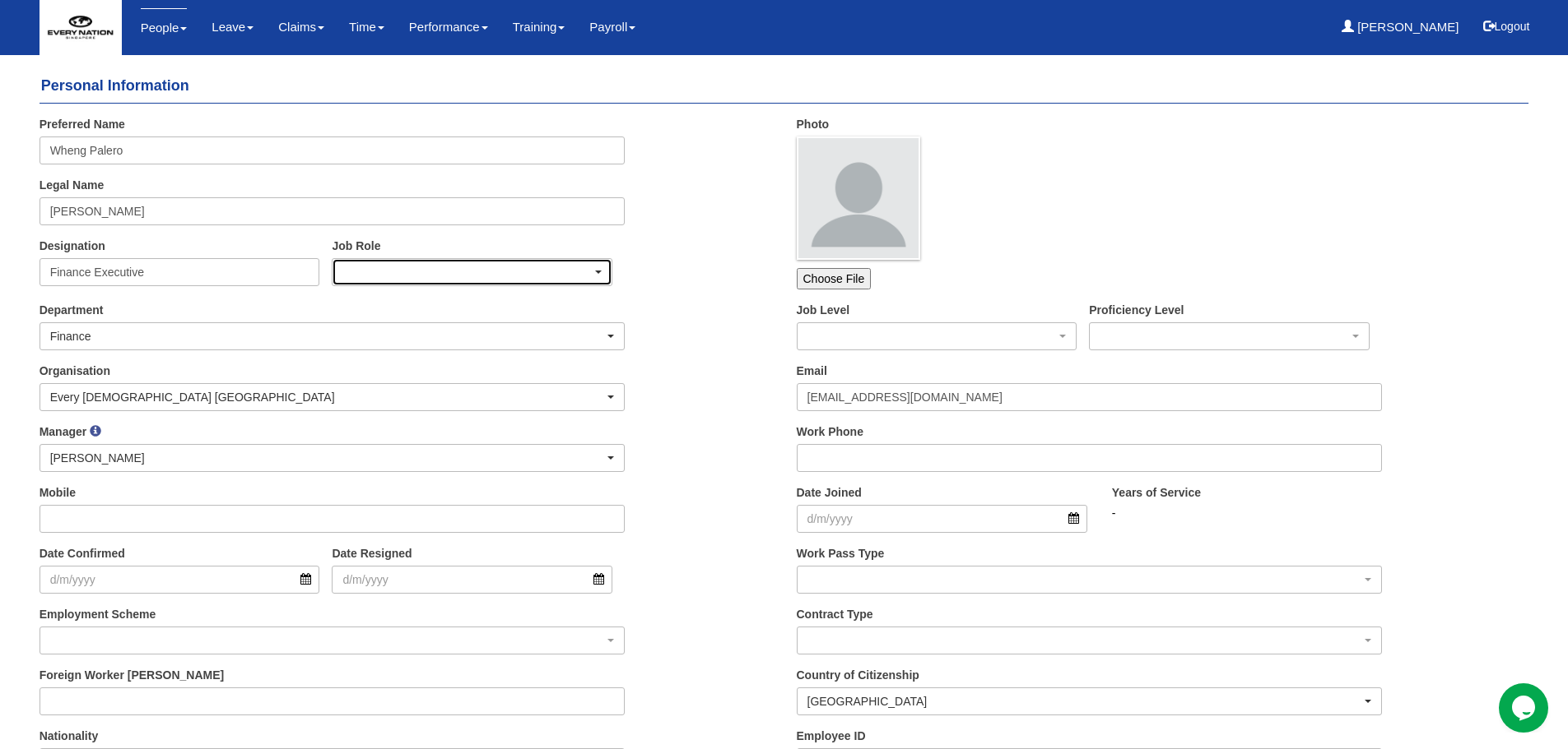
click at [349, 279] on div "button" at bounding box center [471, 272] width 279 height 26
click at [367, 316] on span "ENCS Staff" at bounding box center [378, 321] width 59 height 17
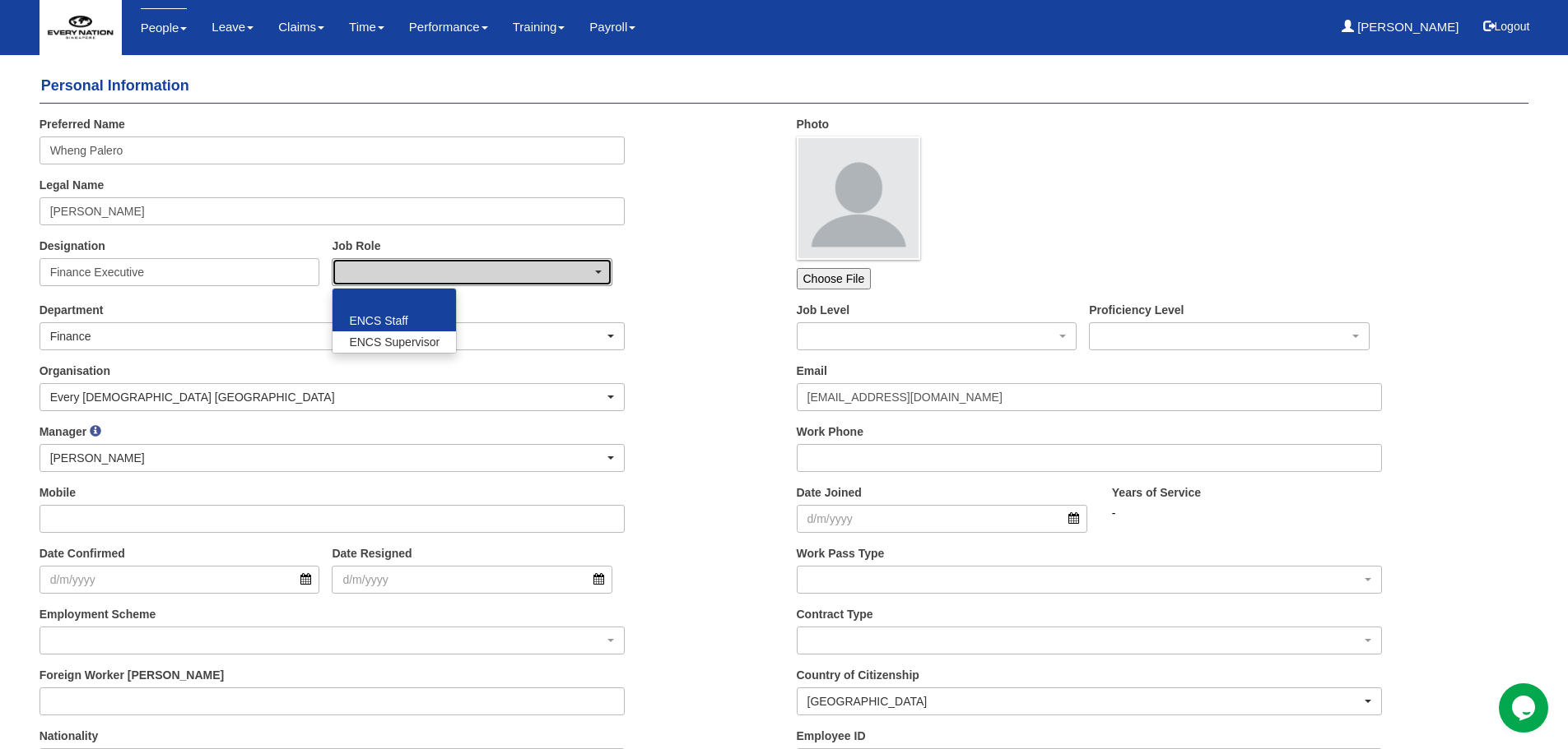
select select "263"
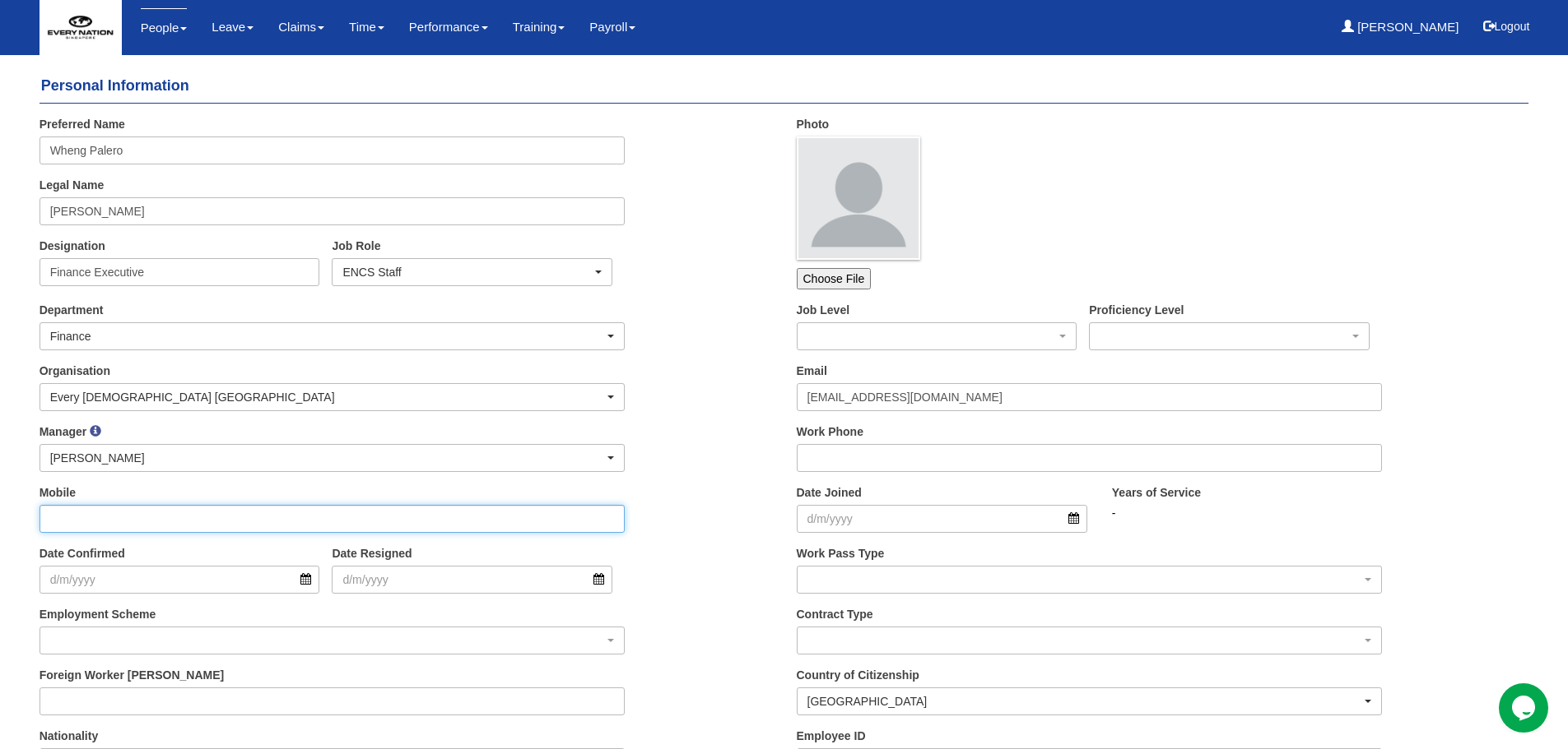
drag, startPoint x: 161, startPoint y: 520, endPoint x: 163, endPoint y: 505, distance: 15.1
click at [161, 520] on input "Mobile" at bounding box center [332, 519] width 586 height 28
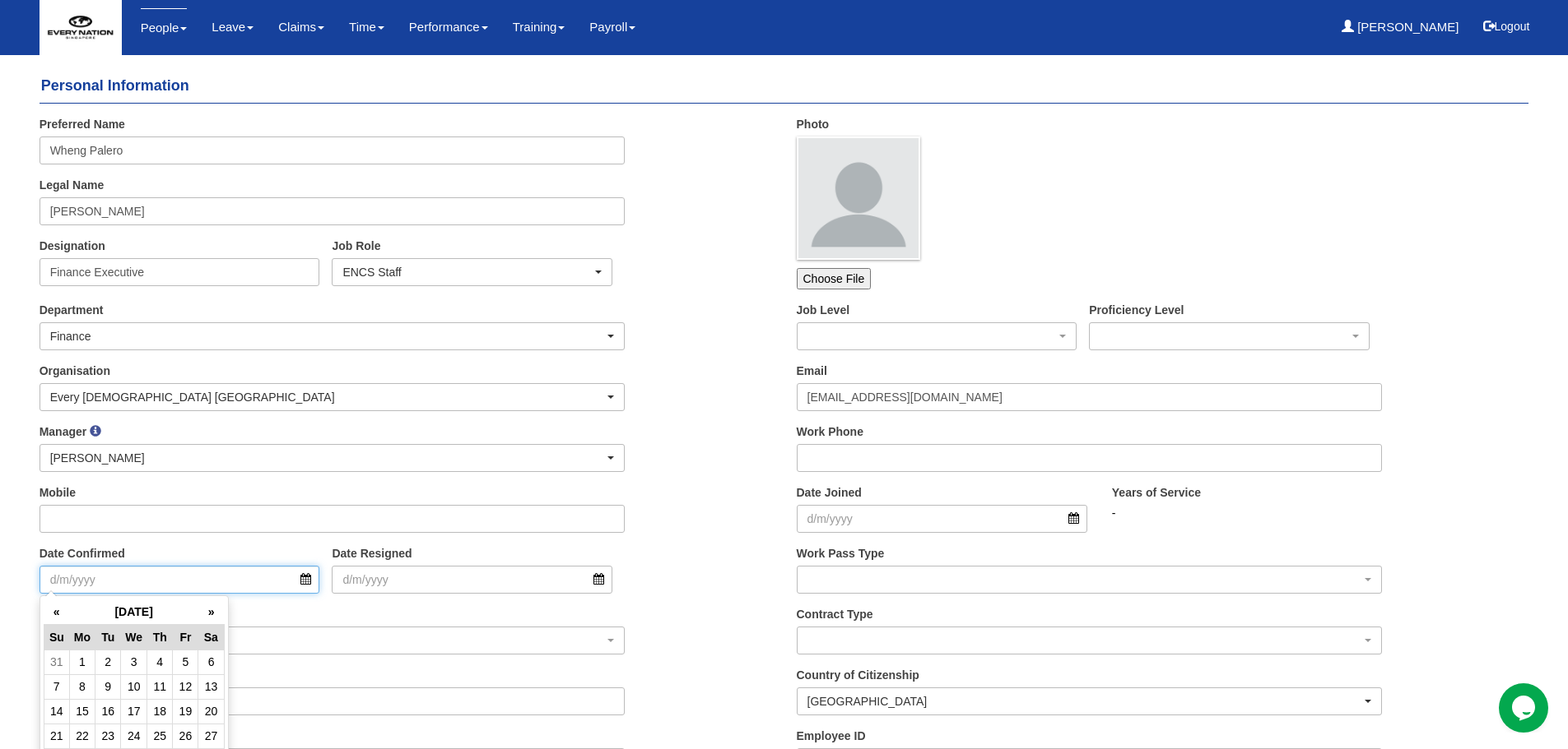
click at [138, 582] on input "Date Confirmed" at bounding box center [179, 579] width 280 height 28
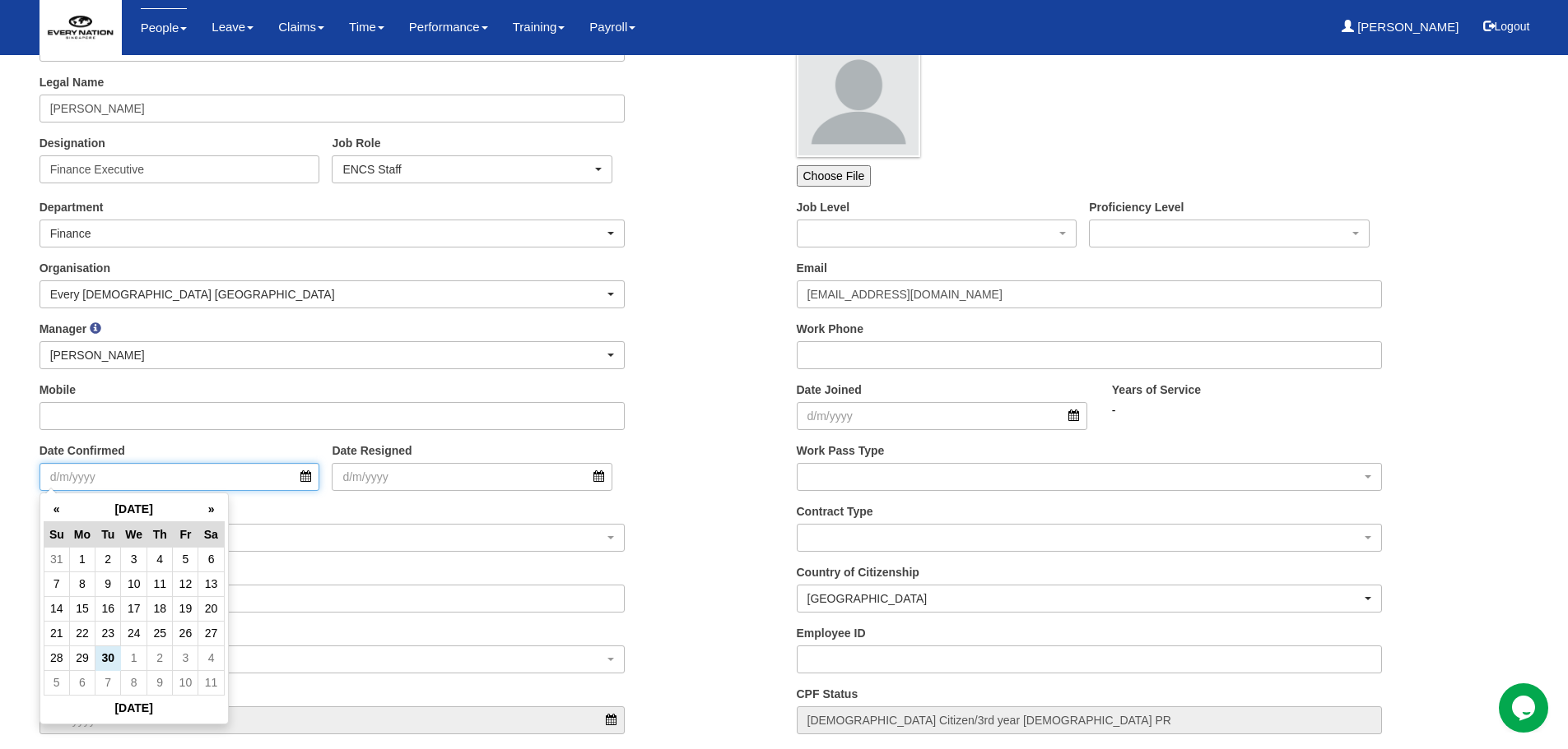
scroll to position [165, 0]
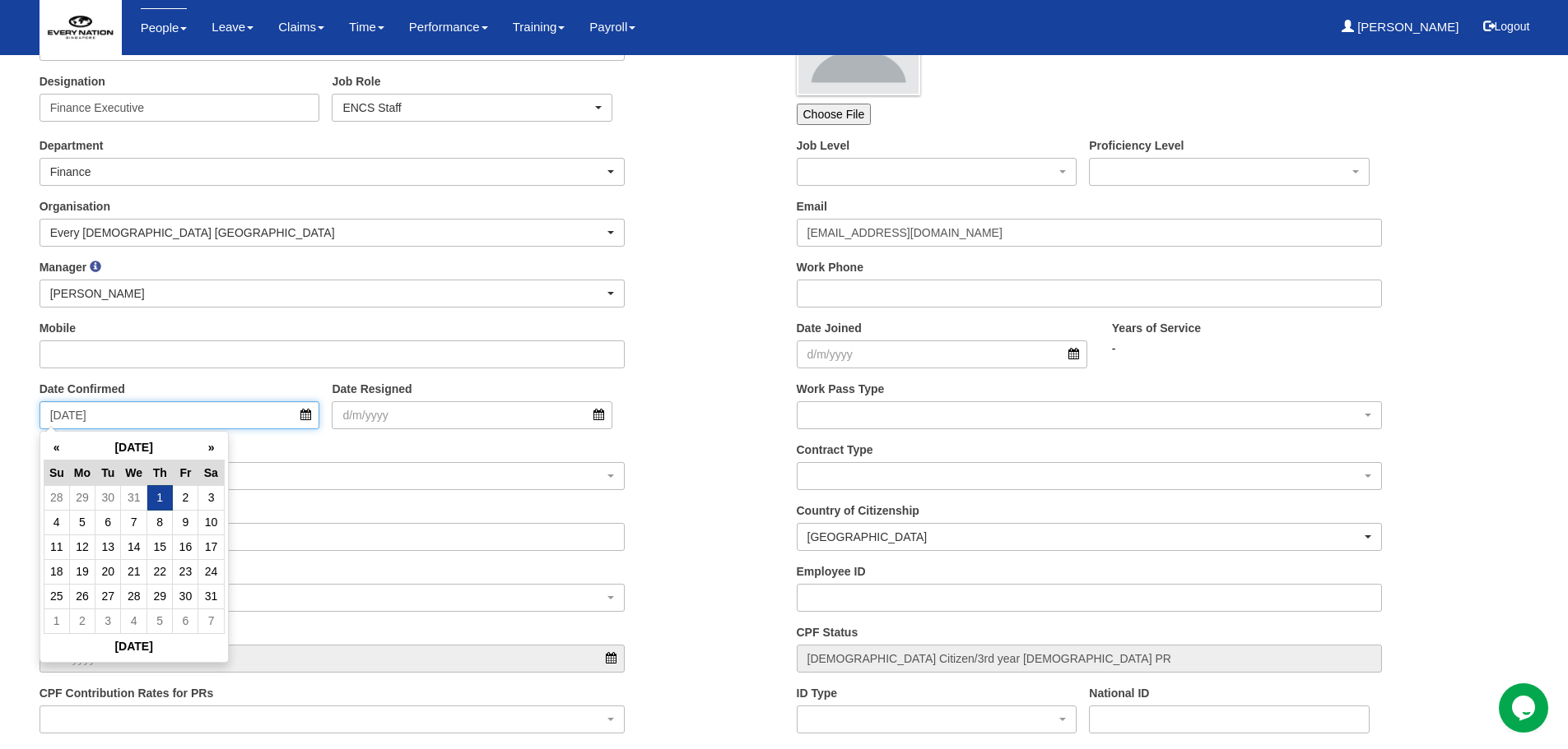
type input "1/1/2026"
click at [702, 383] on div "Date Confirmed 1/1/2026 Date Resigned" at bounding box center [405, 411] width 757 height 61
drag, startPoint x: 247, startPoint y: 408, endPoint x: -31, endPoint y: 386, distance: 278.9
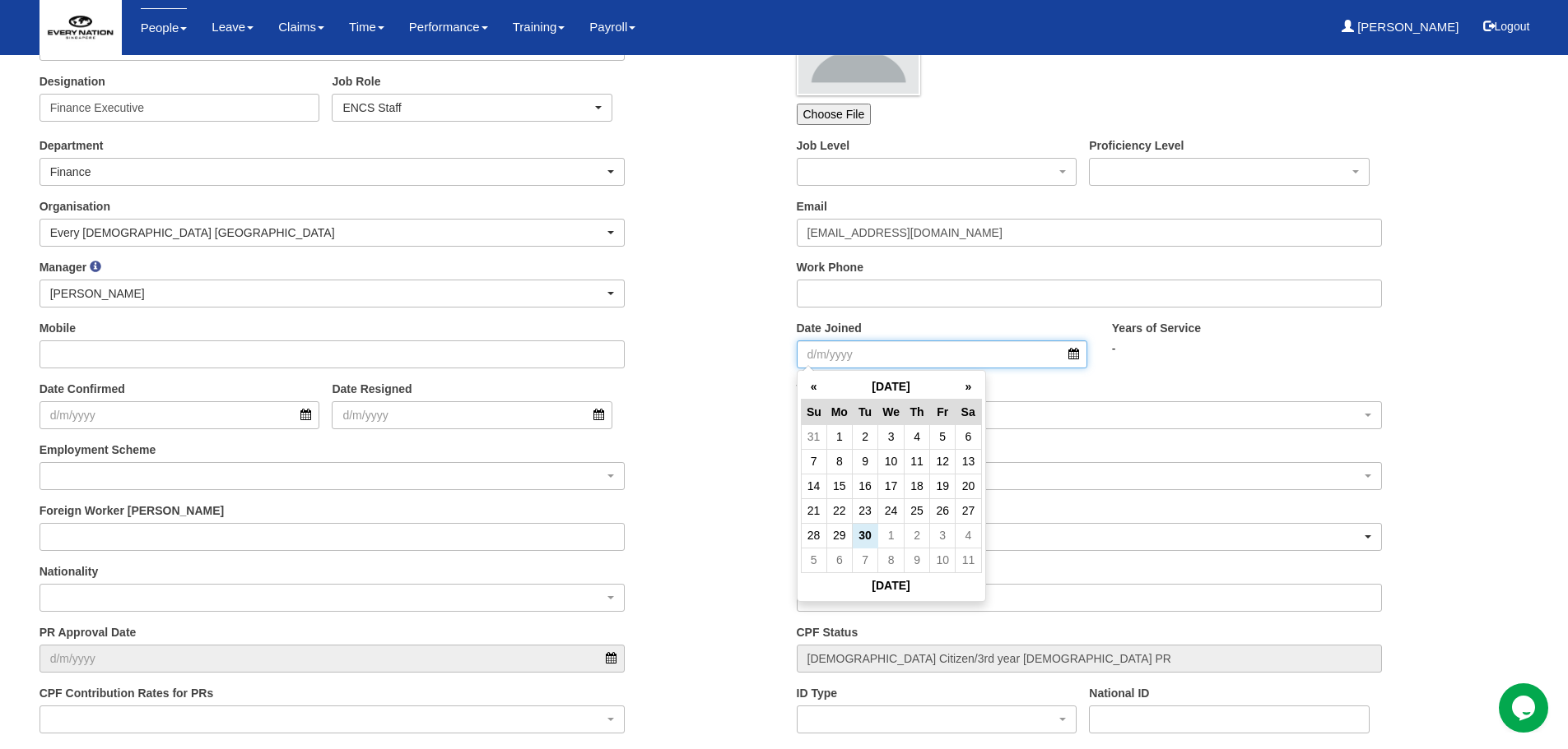
click at [856, 357] on input "Date Joined" at bounding box center [942, 354] width 290 height 28
type input "1/10/2025"
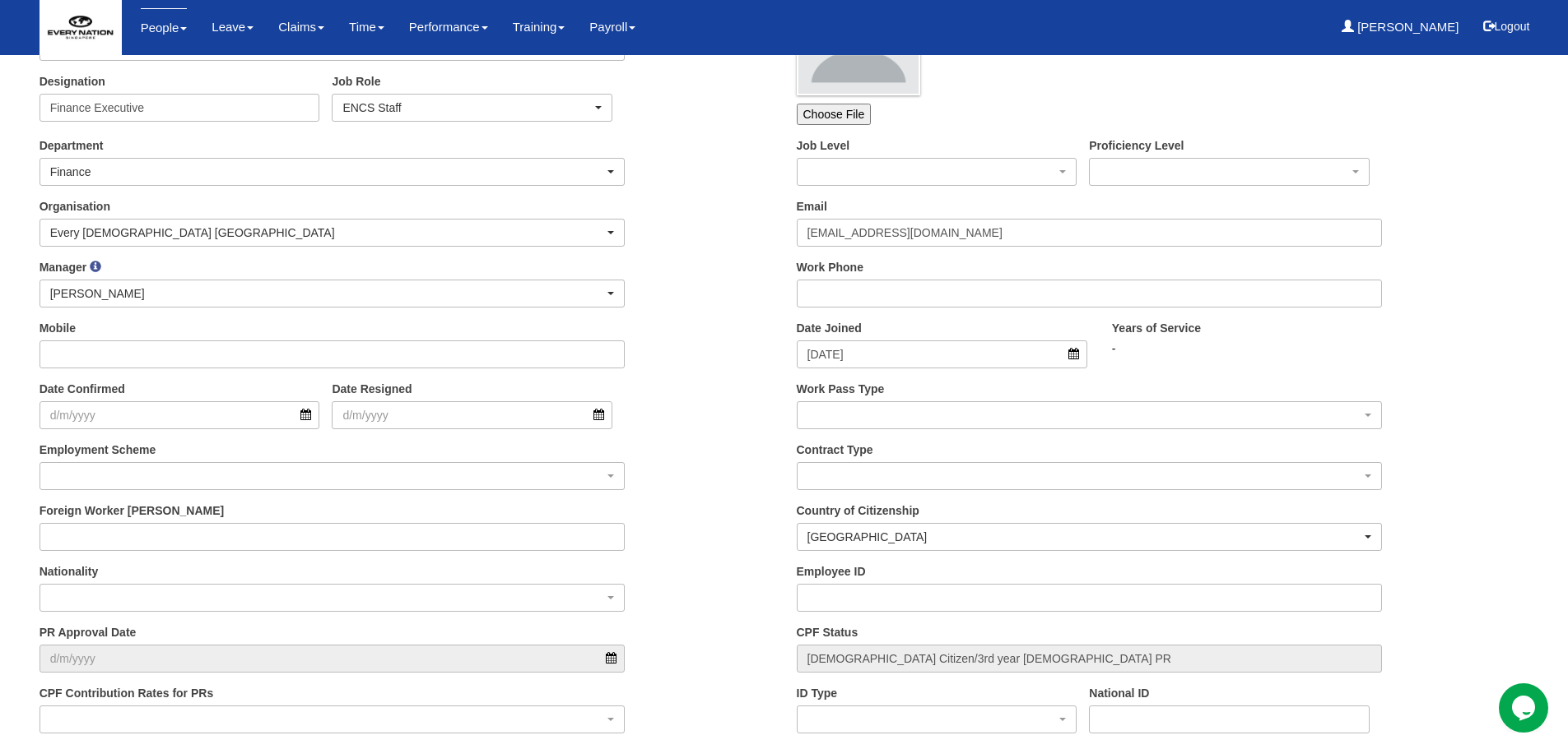
click at [731, 395] on div "Date Confirmed Date Resigned" at bounding box center [405, 411] width 757 height 61
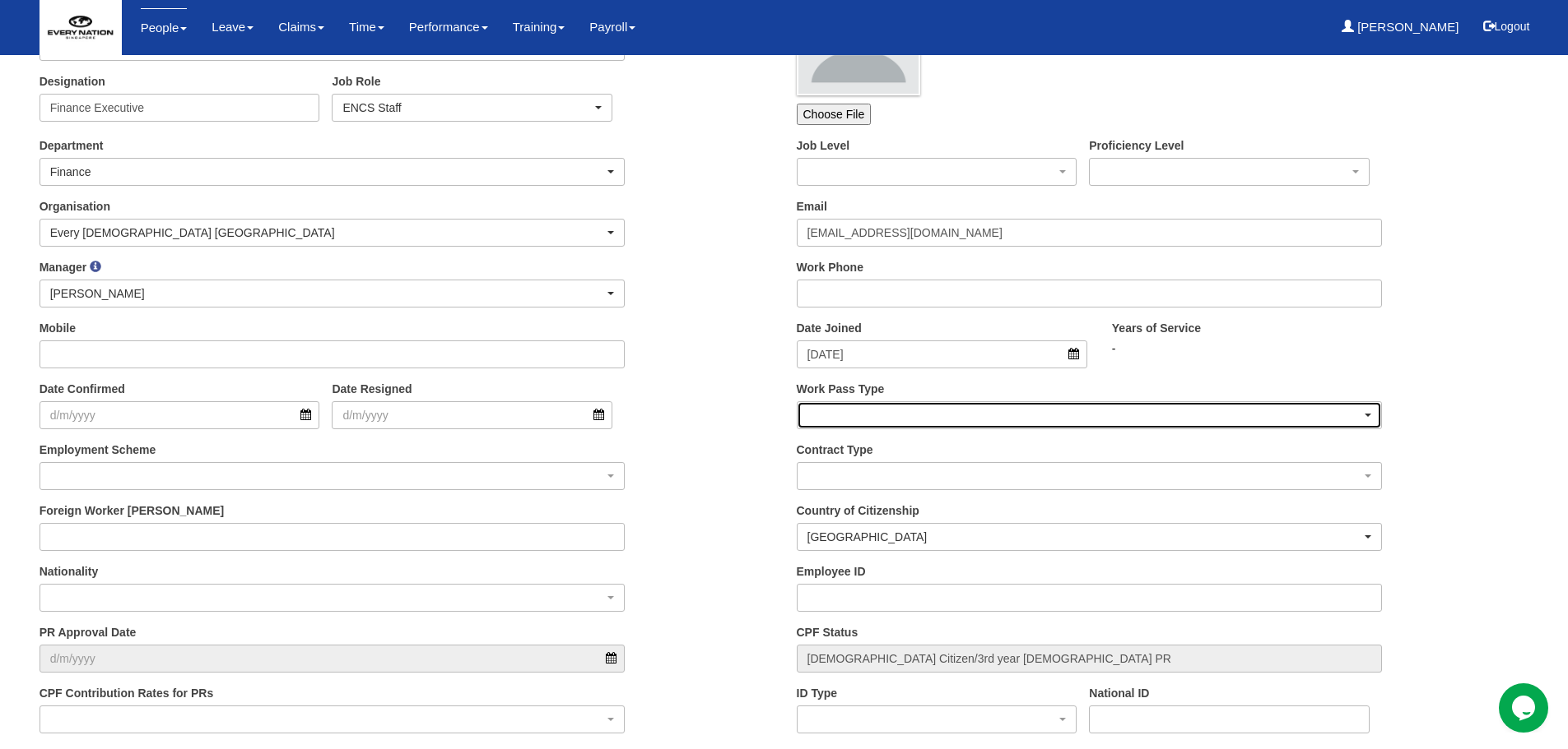
click at [856, 415] on div "button" at bounding box center [1089, 415] width 584 height 26
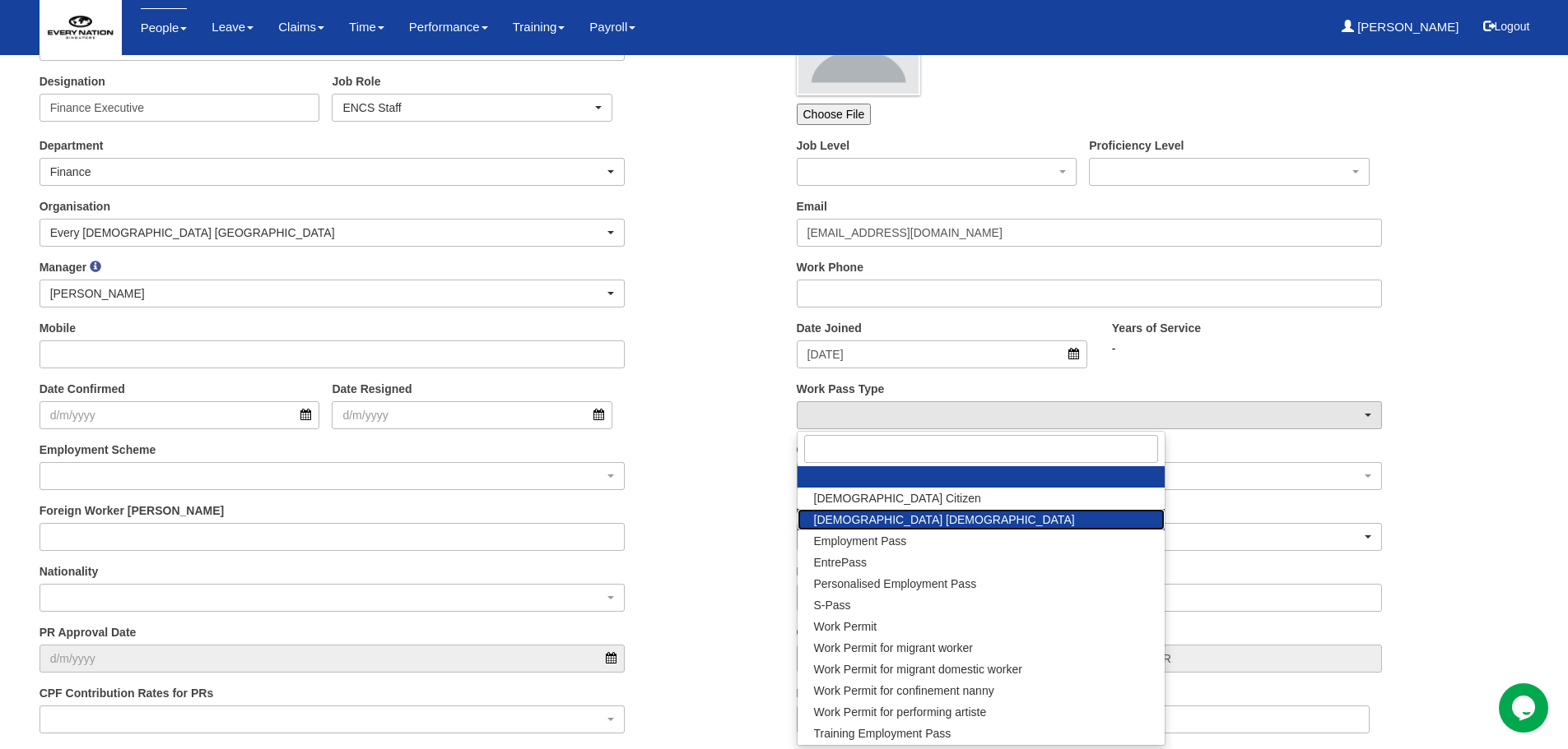
click at [891, 521] on span "Singapore Permanent Resident" at bounding box center [944, 520] width 261 height 17
select select "Singapore Permanent Resident"
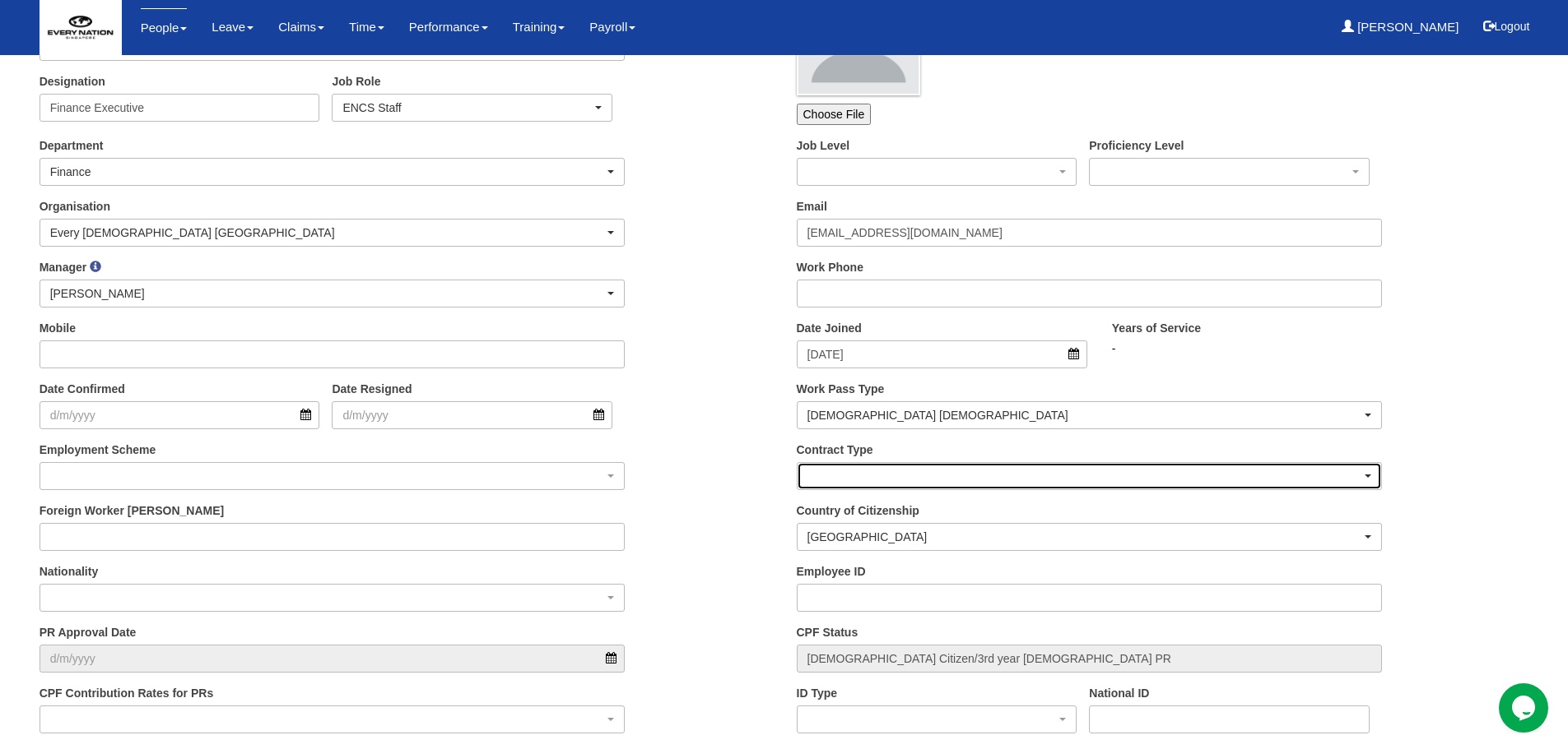
click at [876, 485] on div "button" at bounding box center [1089, 475] width 584 height 26
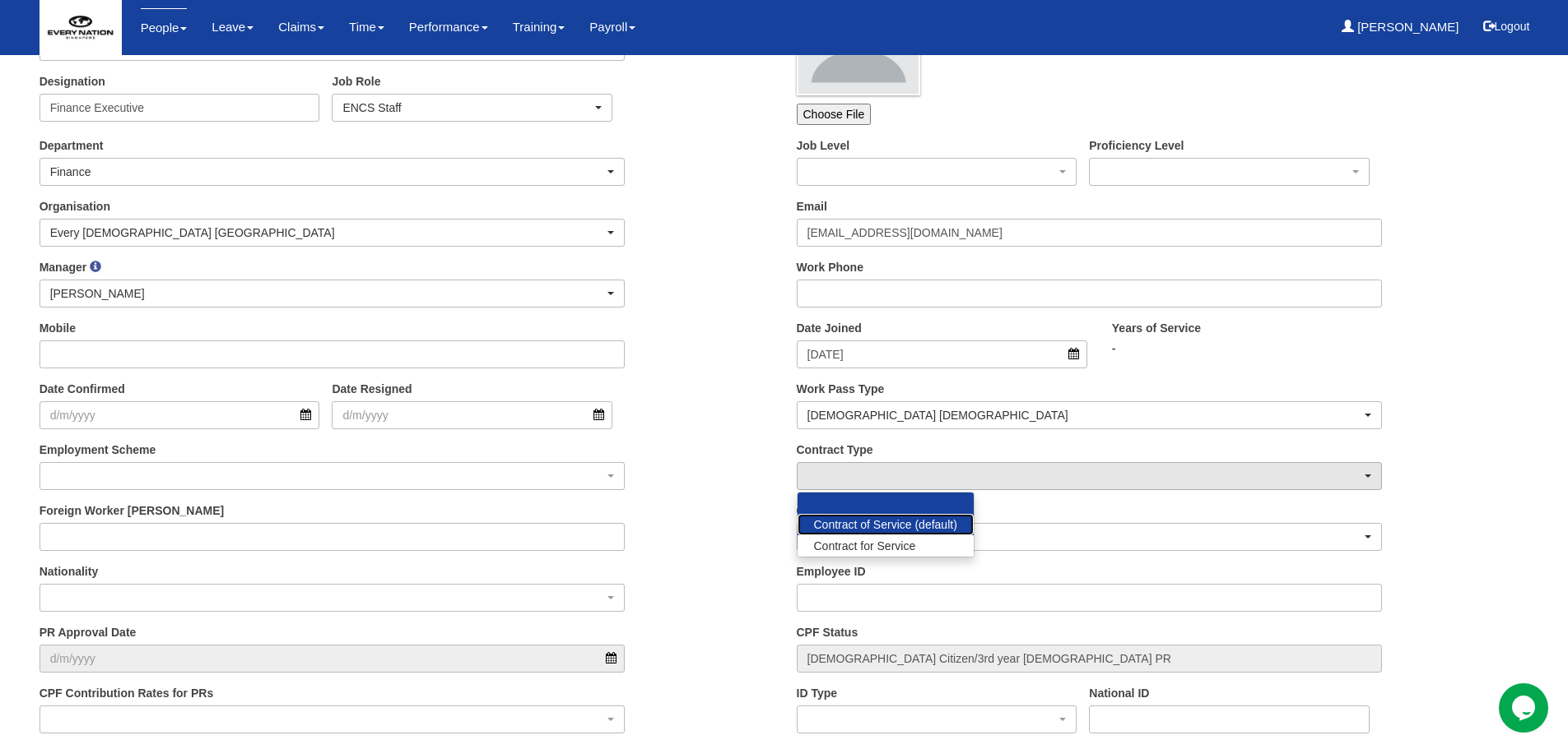
click at [847, 529] on span "Contract of Service (default)" at bounding box center [885, 525] width 143 height 17
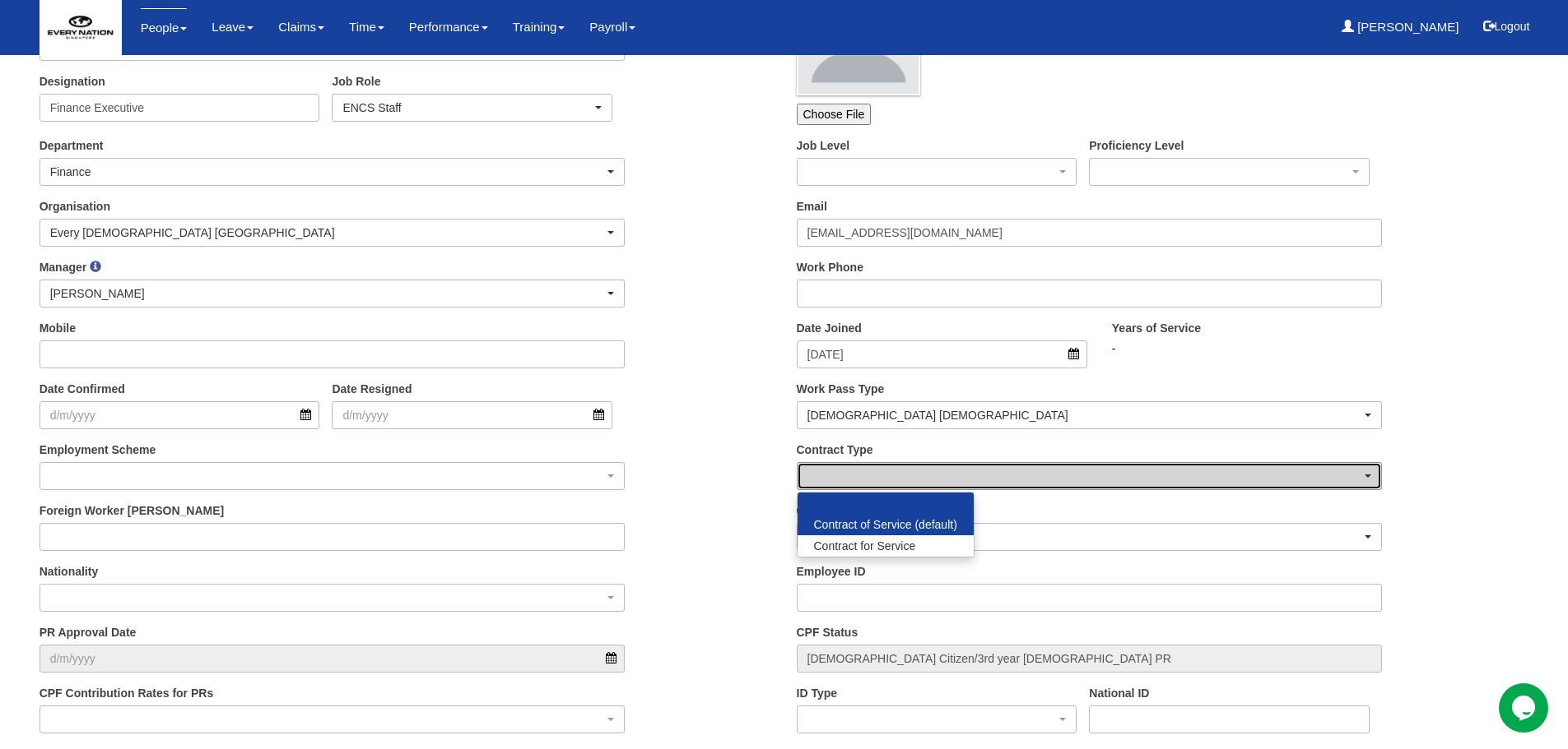
select select "ContractOfService"
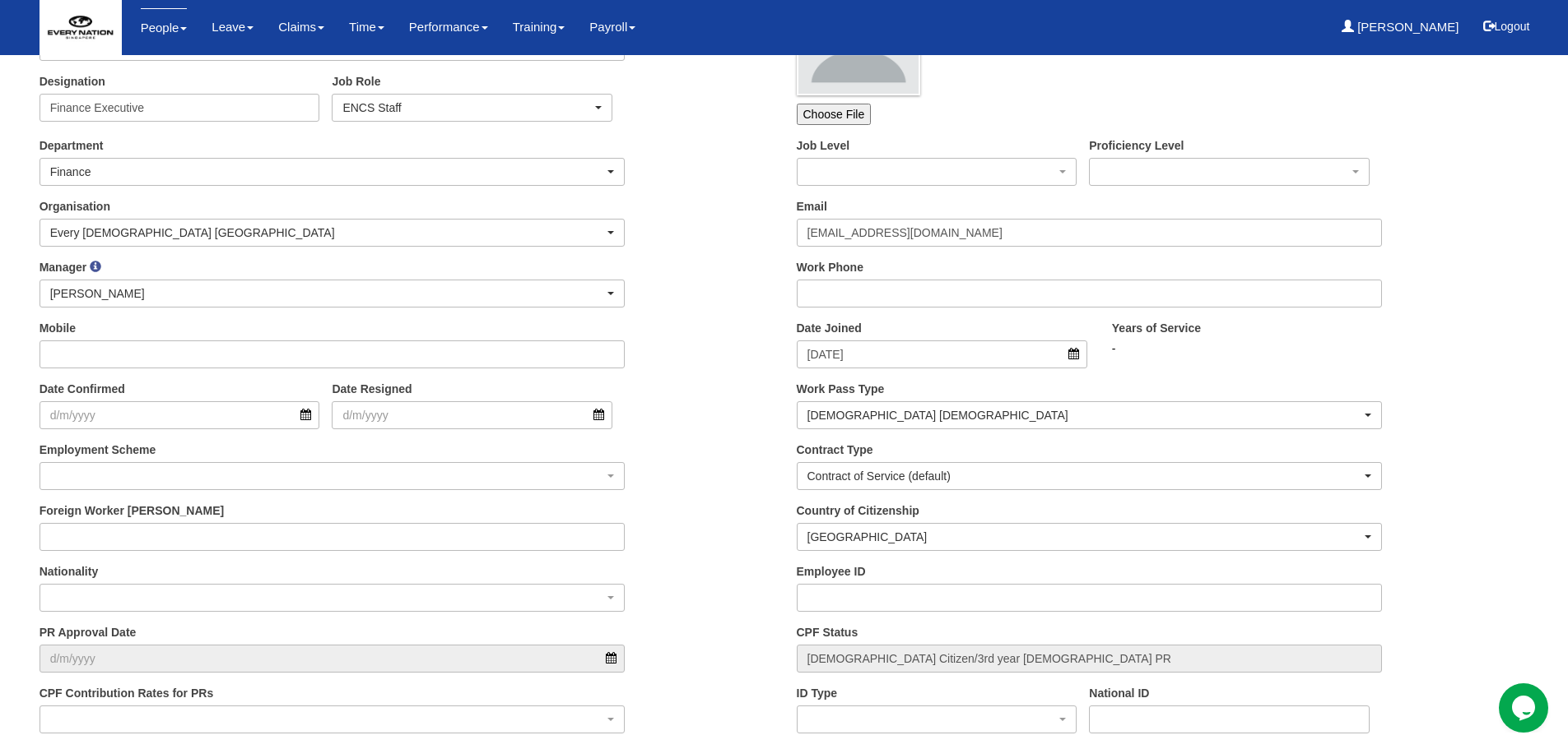
click at [774, 524] on div "Foreign Worker Levy" at bounding box center [405, 533] width 757 height 61
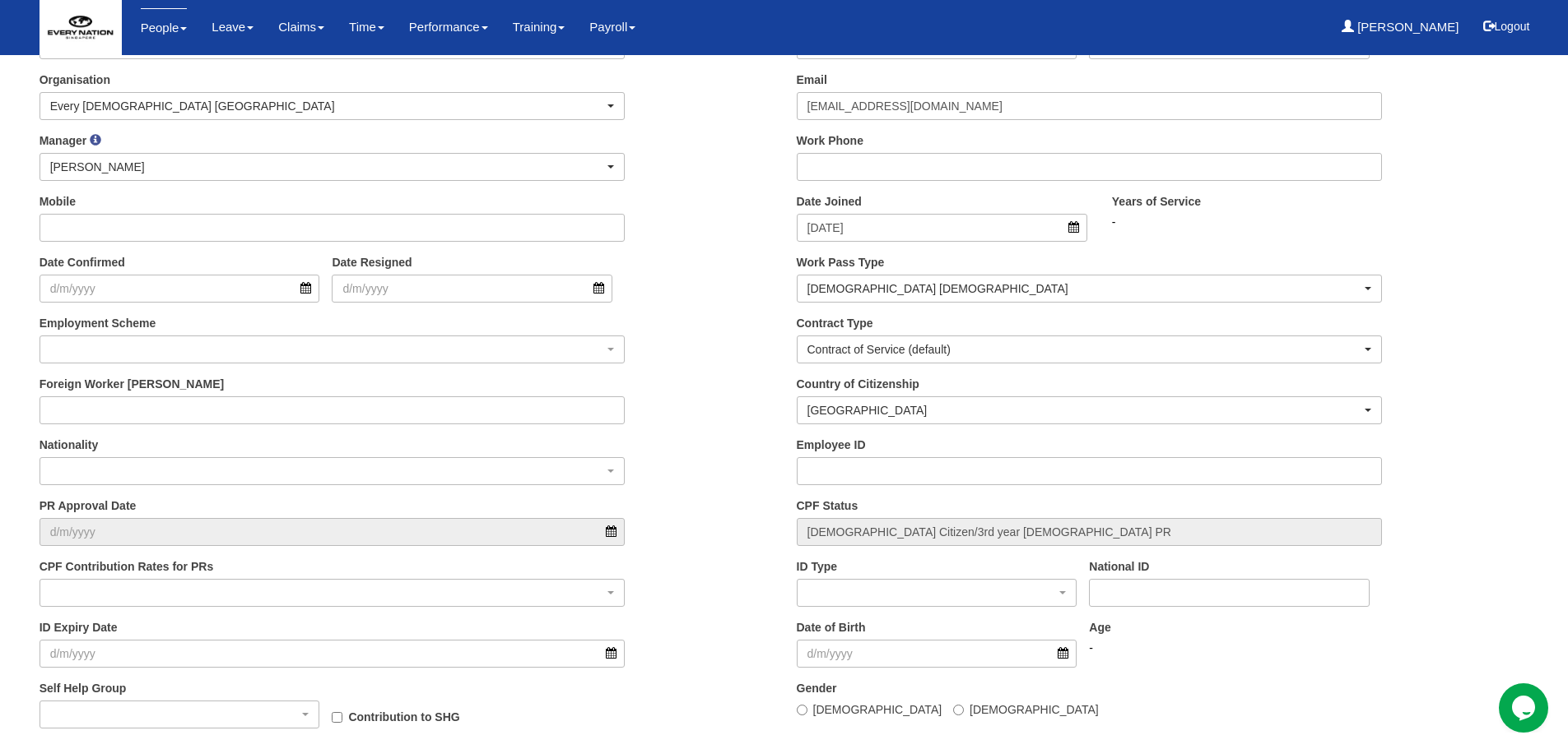
scroll to position [329, 0]
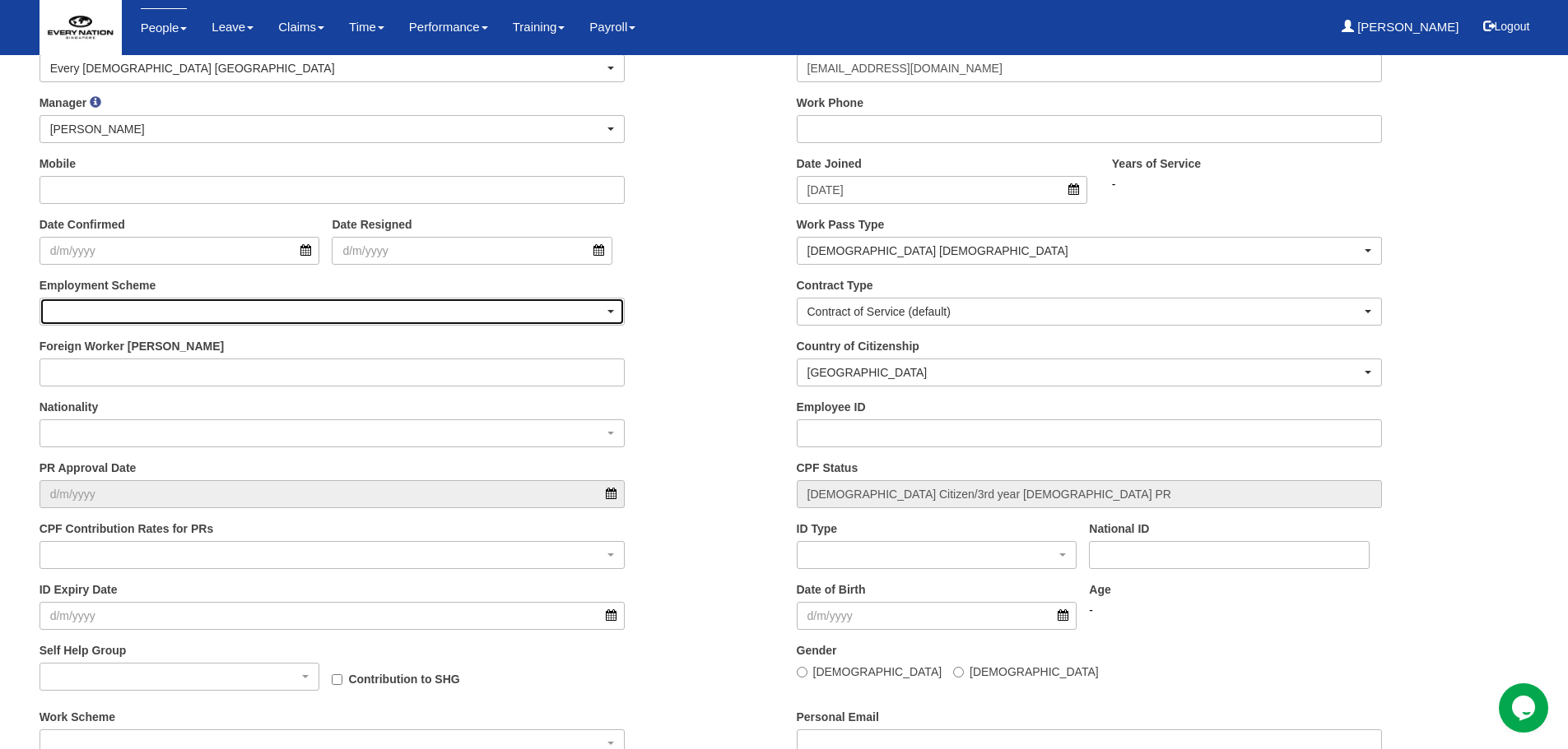
click at [332, 310] on div "button" at bounding box center [332, 311] width 584 height 26
click at [79, 353] on span "Full Time" at bounding box center [80, 361] width 47 height 17
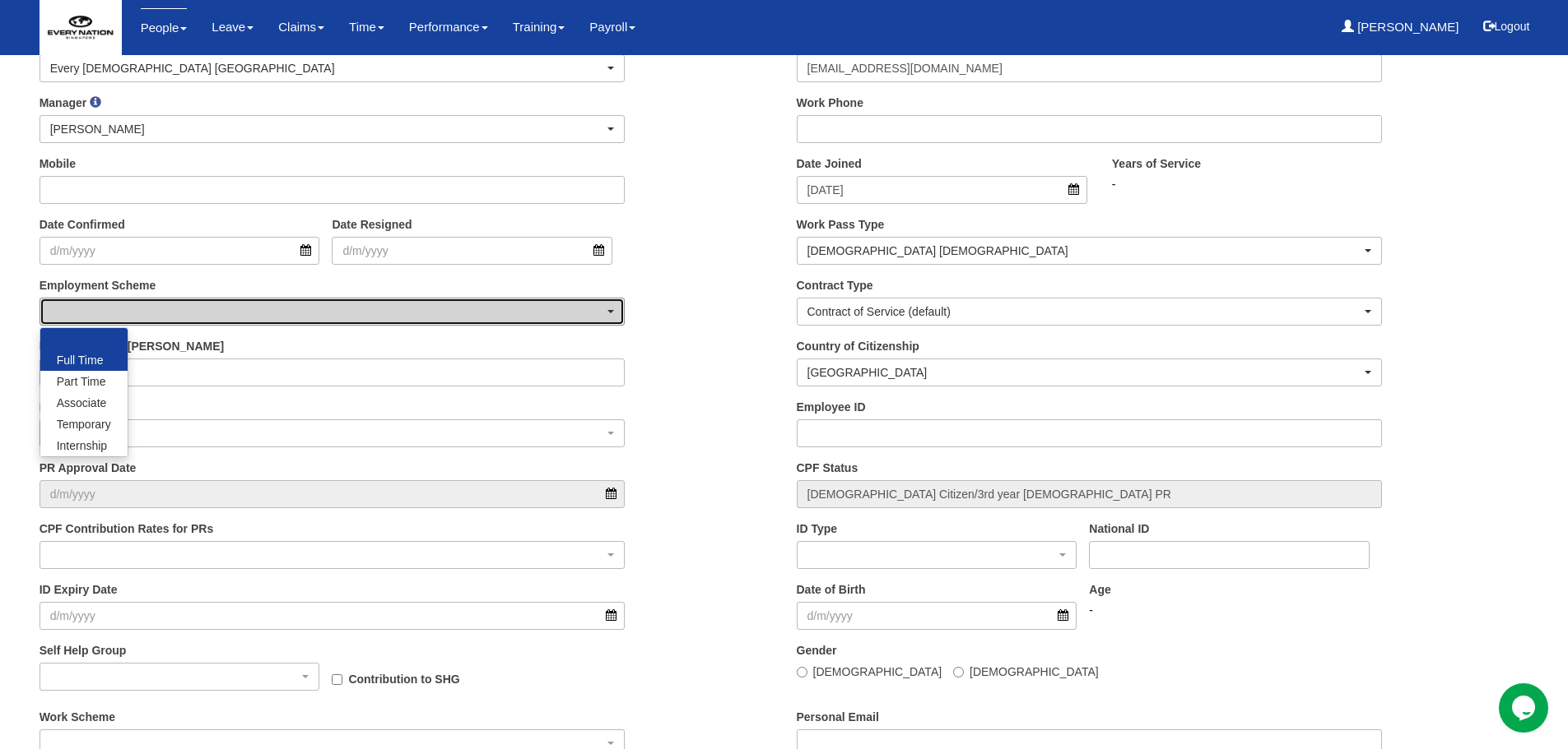
select select "FullTime"
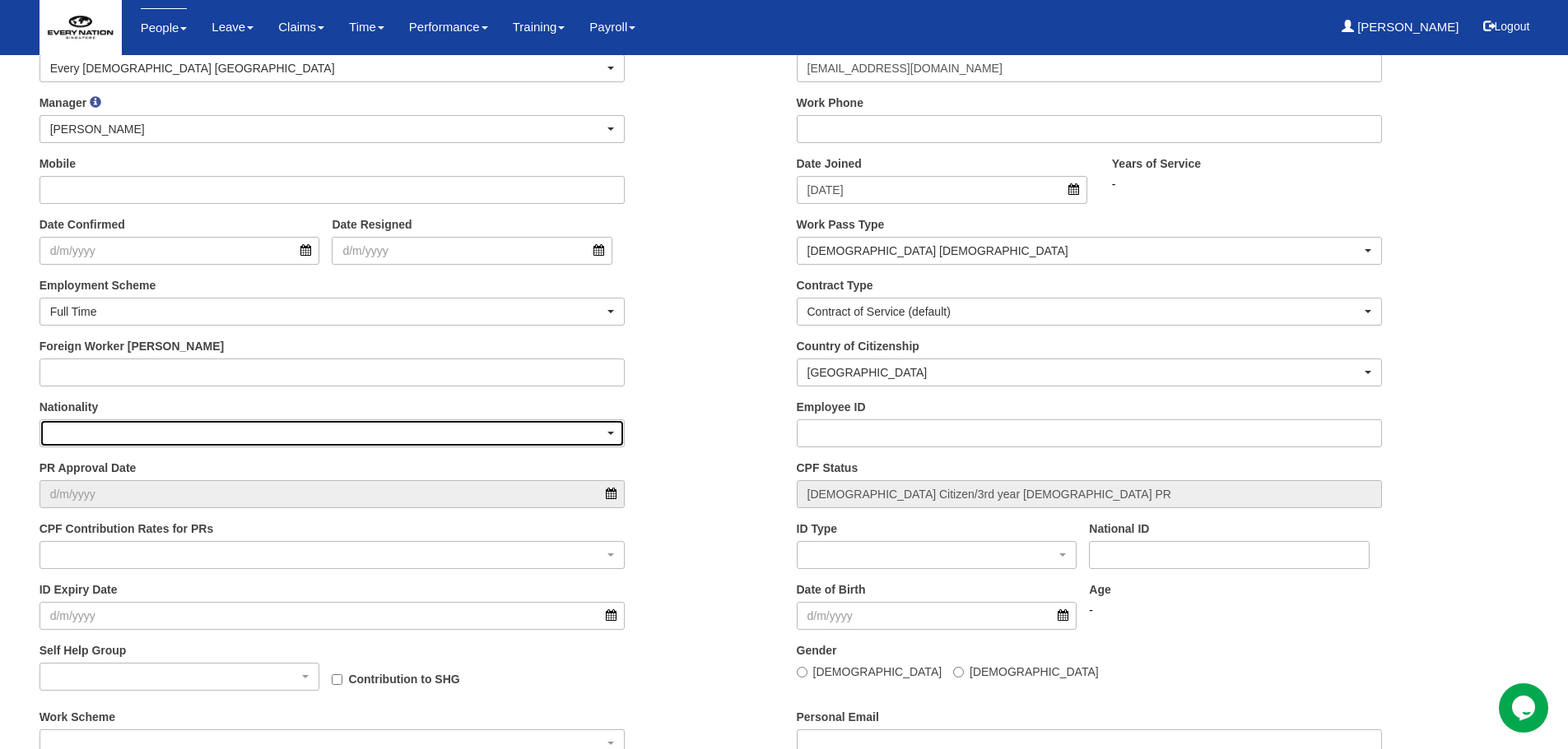
click at [95, 432] on div "button" at bounding box center [332, 433] width 584 height 26
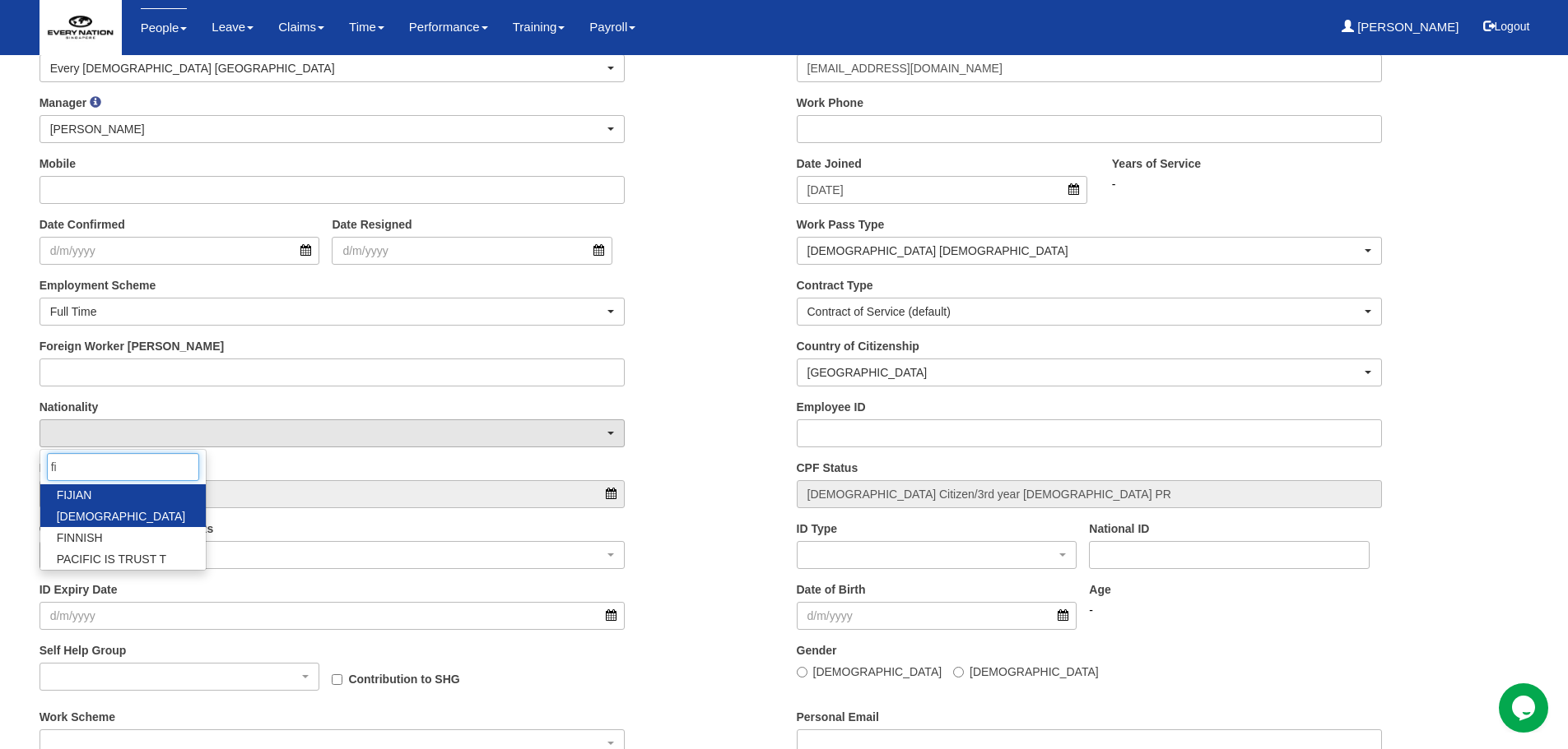
type input "fi"
click at [96, 510] on span "FILIPINO" at bounding box center [121, 516] width 129 height 17
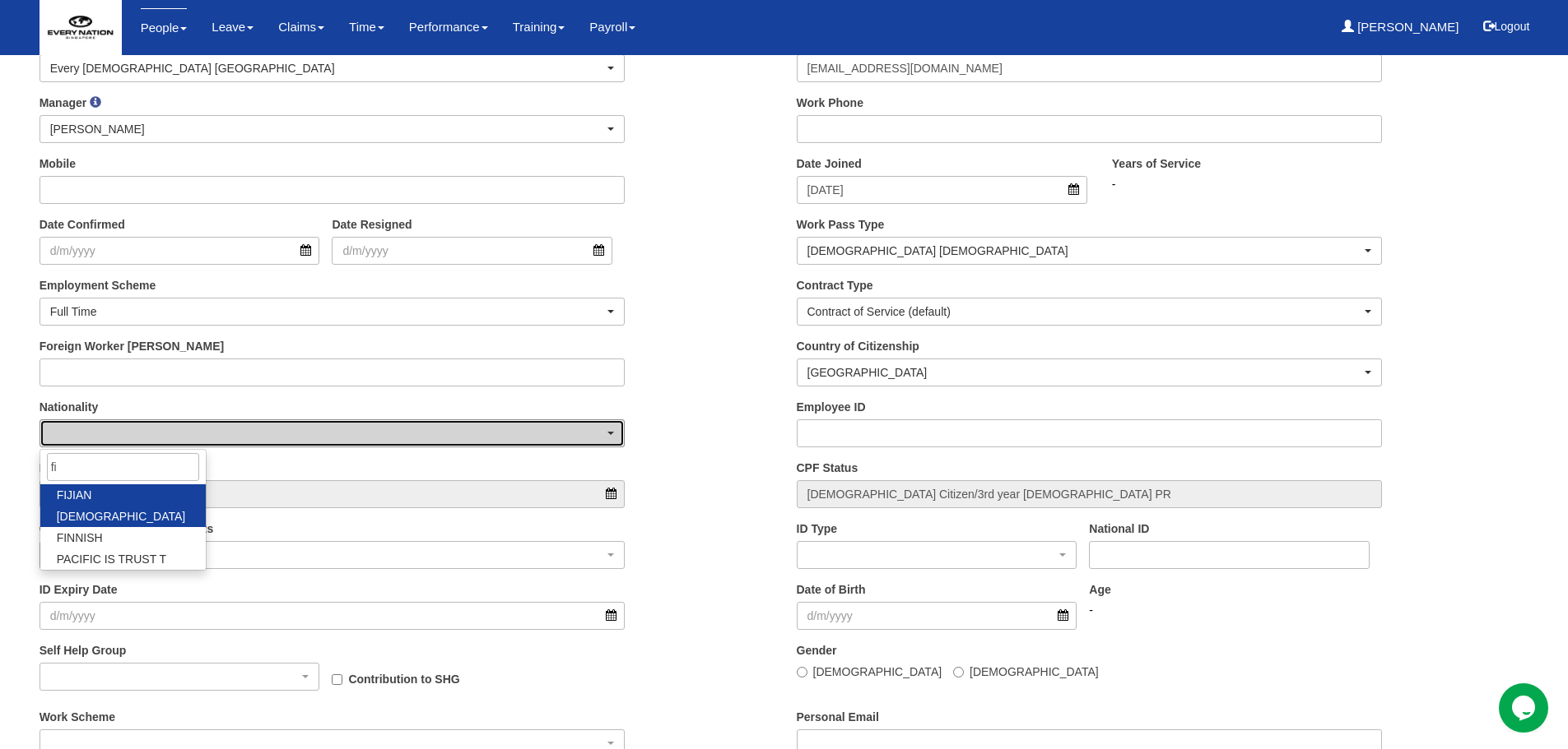
select select "81"
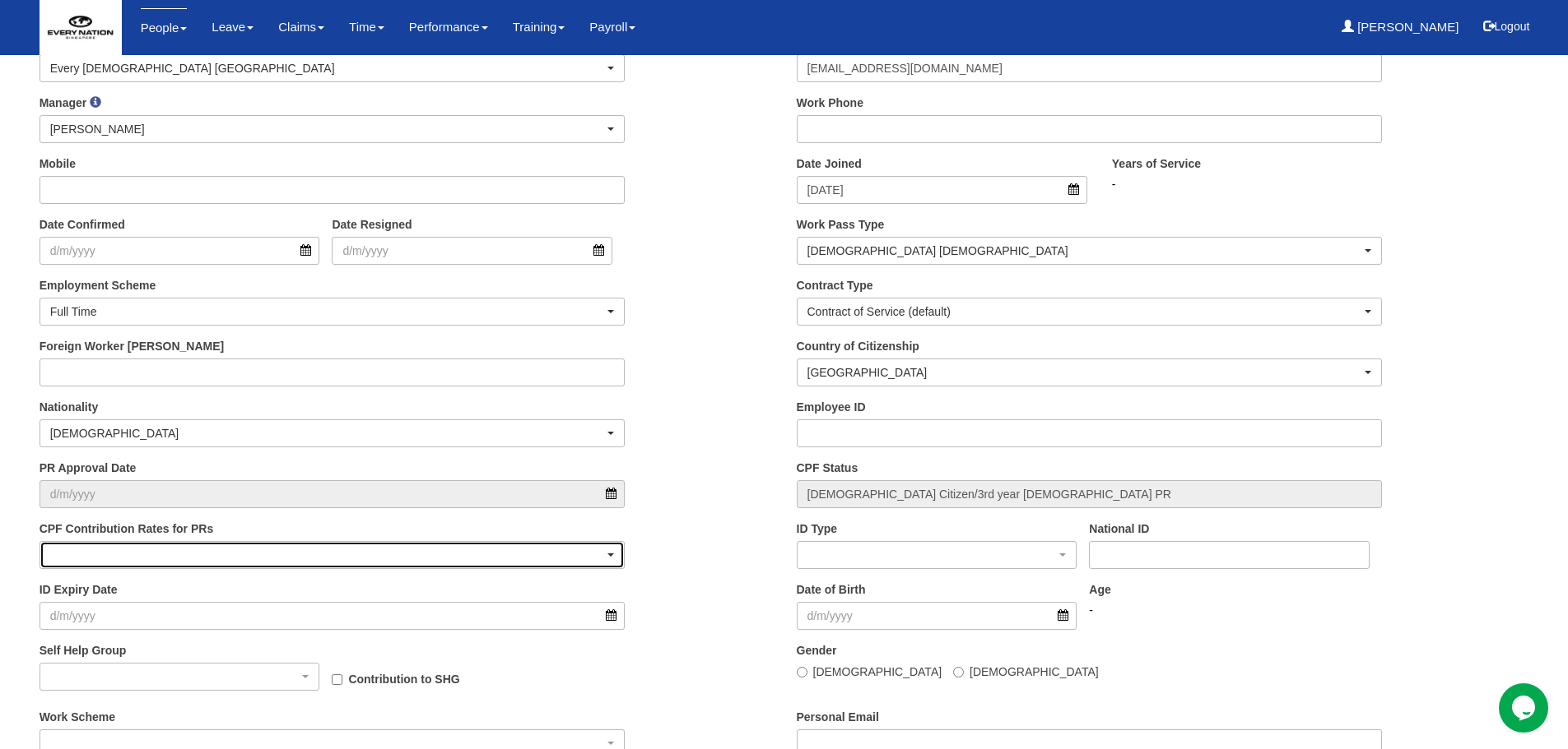
click at [381, 558] on div "button" at bounding box center [332, 555] width 584 height 26
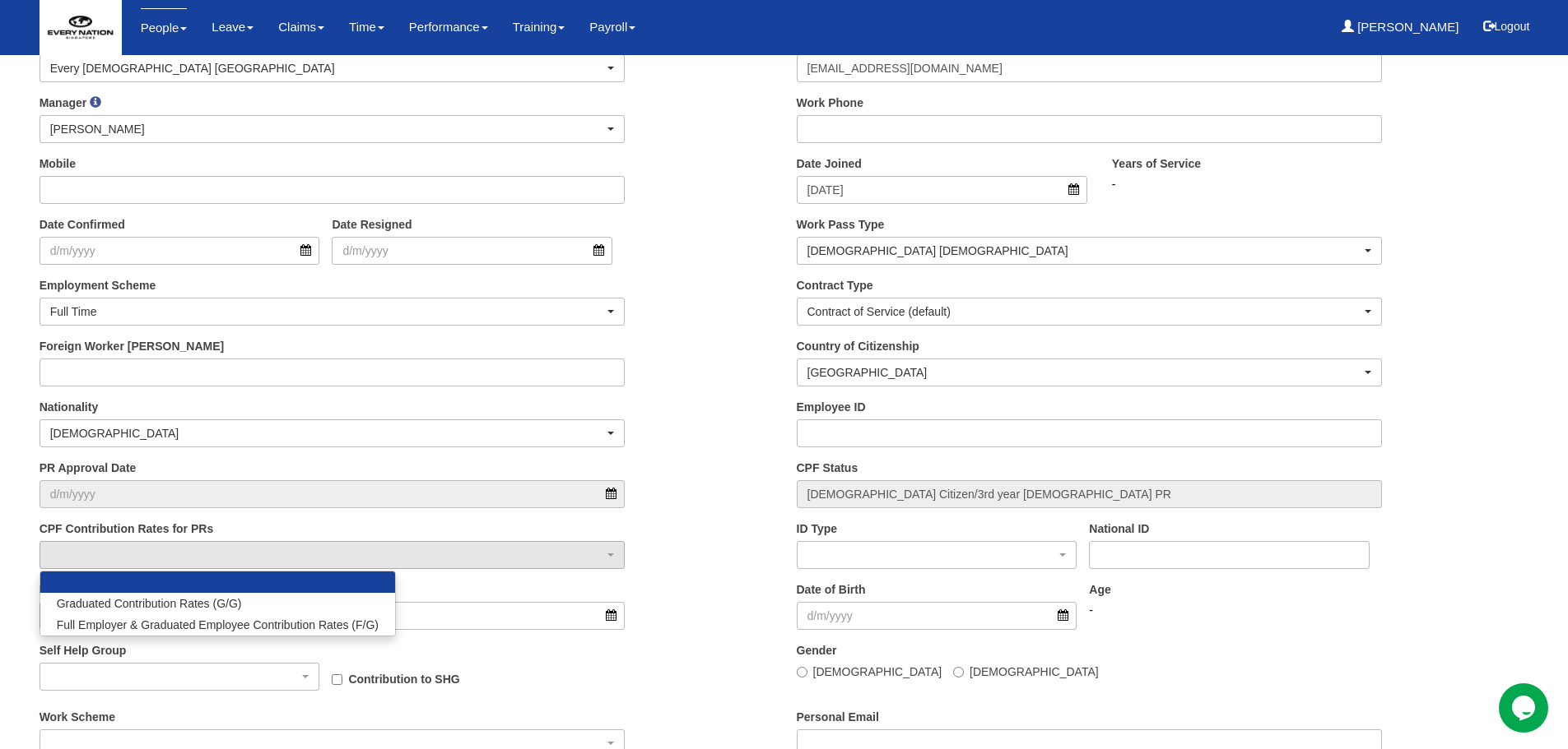
click at [751, 545] on div "CPF Contribution Rates for PRs Graduated Contribution Rates (G/G) Full Employer…" at bounding box center [405, 551] width 757 height 61
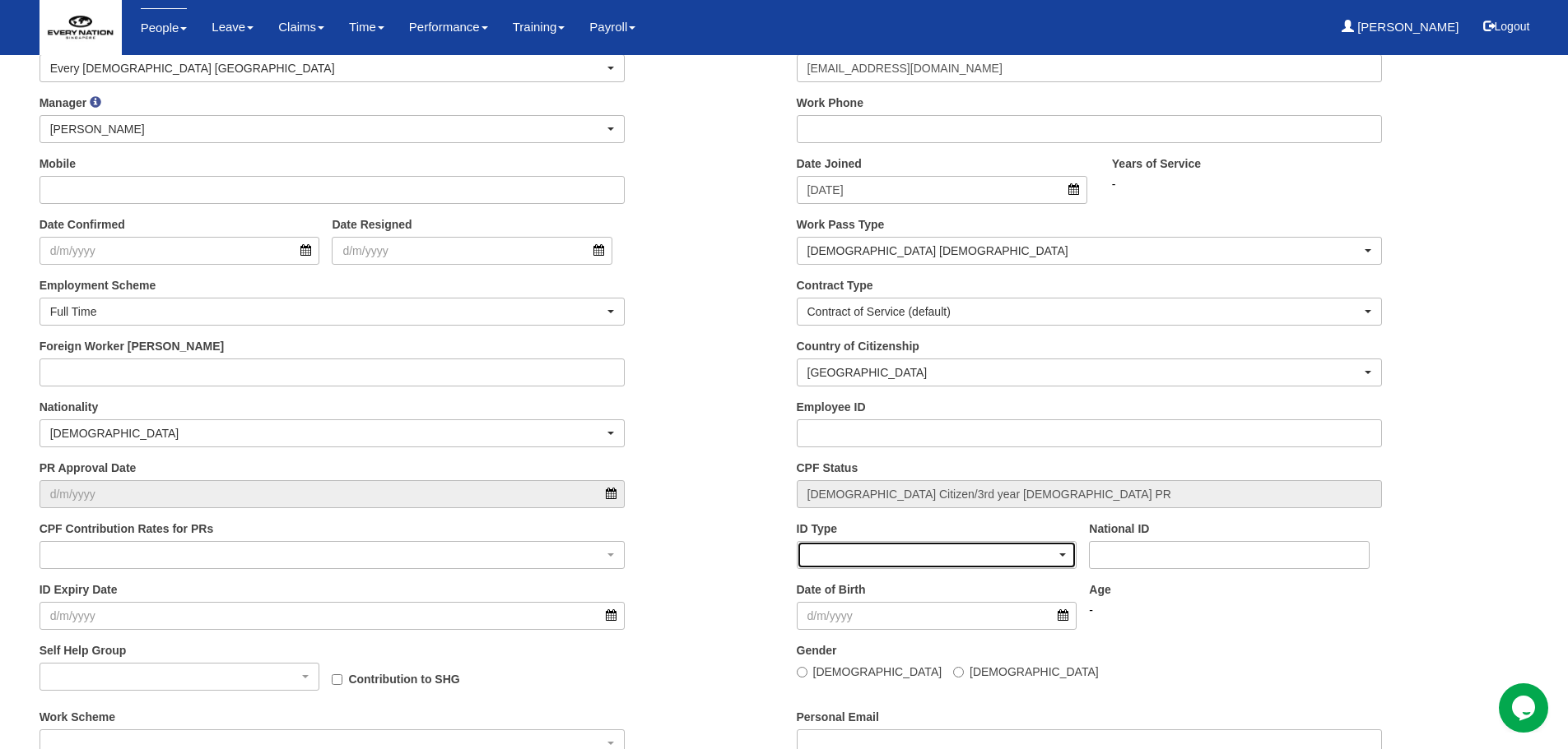
click at [874, 561] on div "button" at bounding box center [936, 555] width 279 height 26
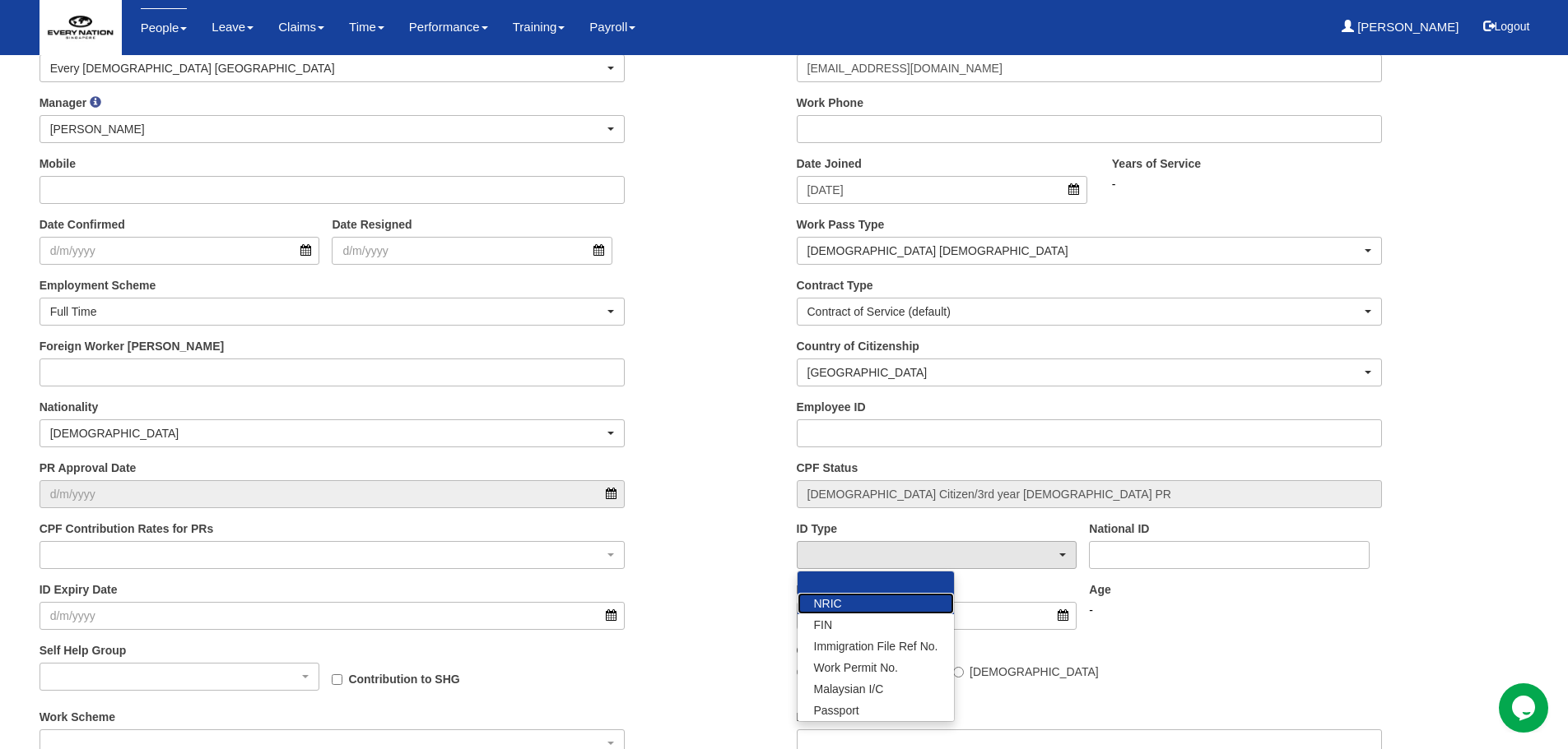
click at [859, 605] on link "NRIC" at bounding box center [876, 604] width 157 height 22
select select "NRIC"
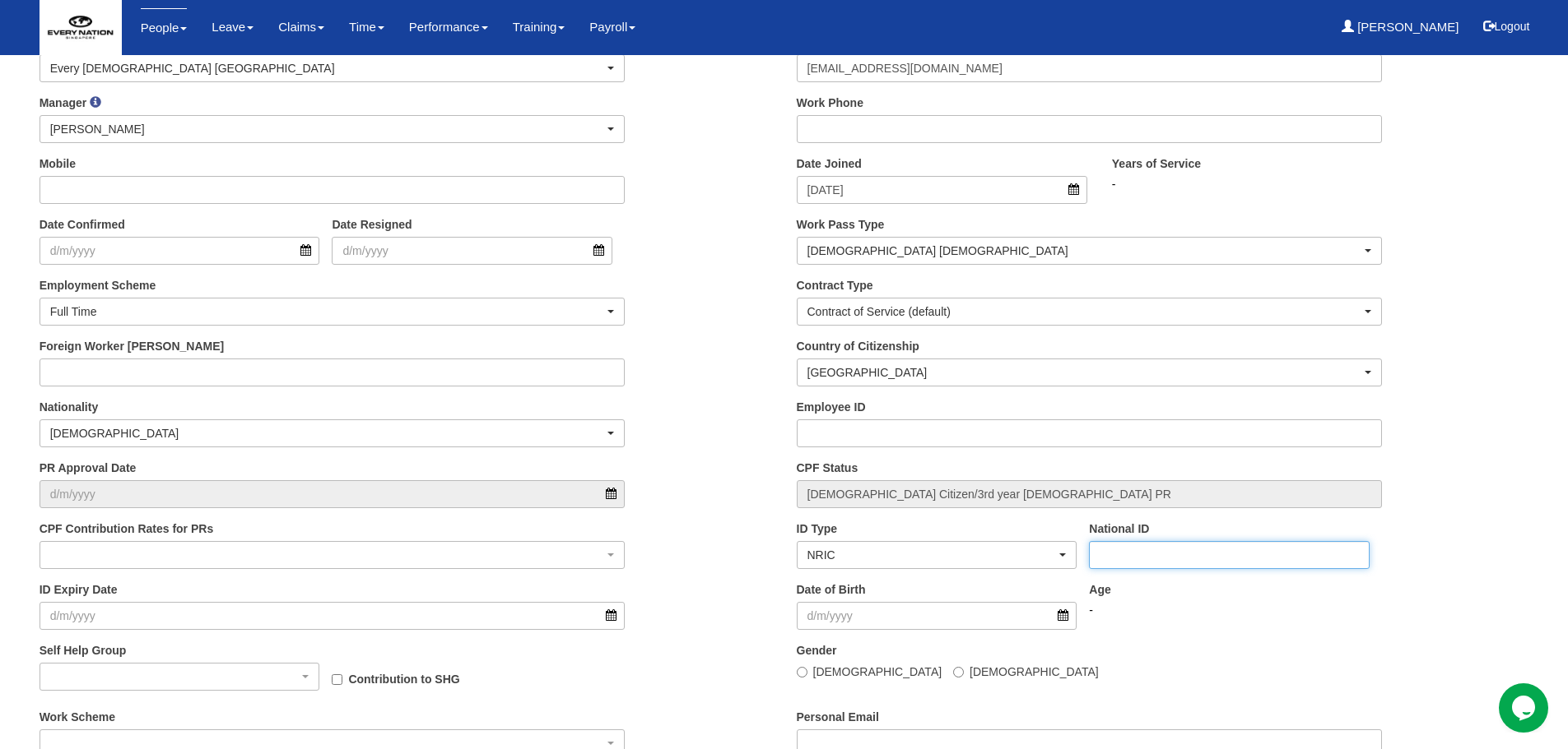
click at [1102, 556] on input "National ID" at bounding box center [1228, 555] width 280 height 28
type input "S7464001Z"
click at [861, 611] on input "Date of Birth" at bounding box center [937, 616] width 280 height 28
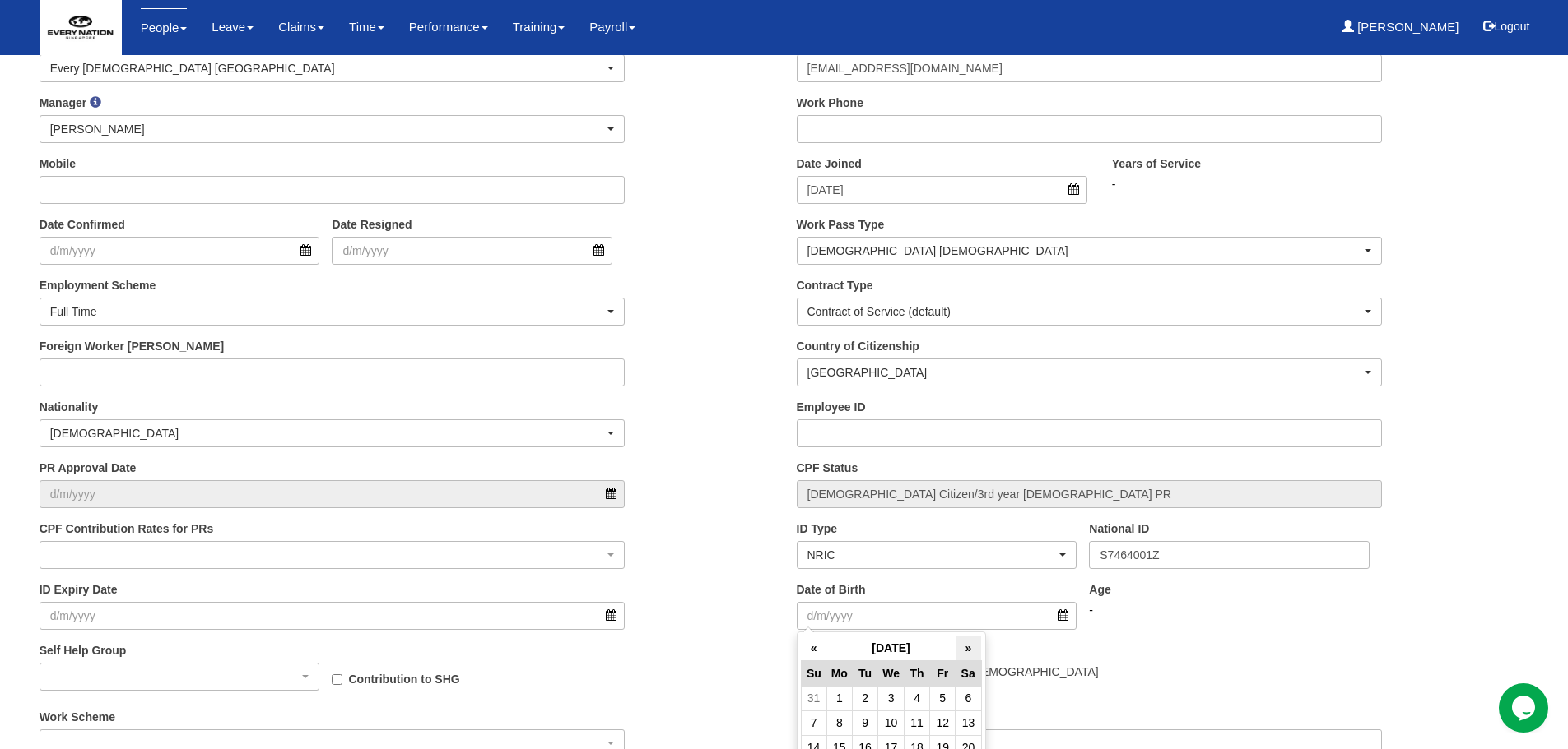
click at [967, 649] on th "»" at bounding box center [968, 649] width 25 height 25
click at [890, 700] on td "1" at bounding box center [891, 698] width 26 height 24
click at [894, 700] on td "1" at bounding box center [891, 698] width 26 height 24
type input "1/10/1974"
click at [1046, 647] on div "Gender Male Female" at bounding box center [1089, 661] width 610 height 38
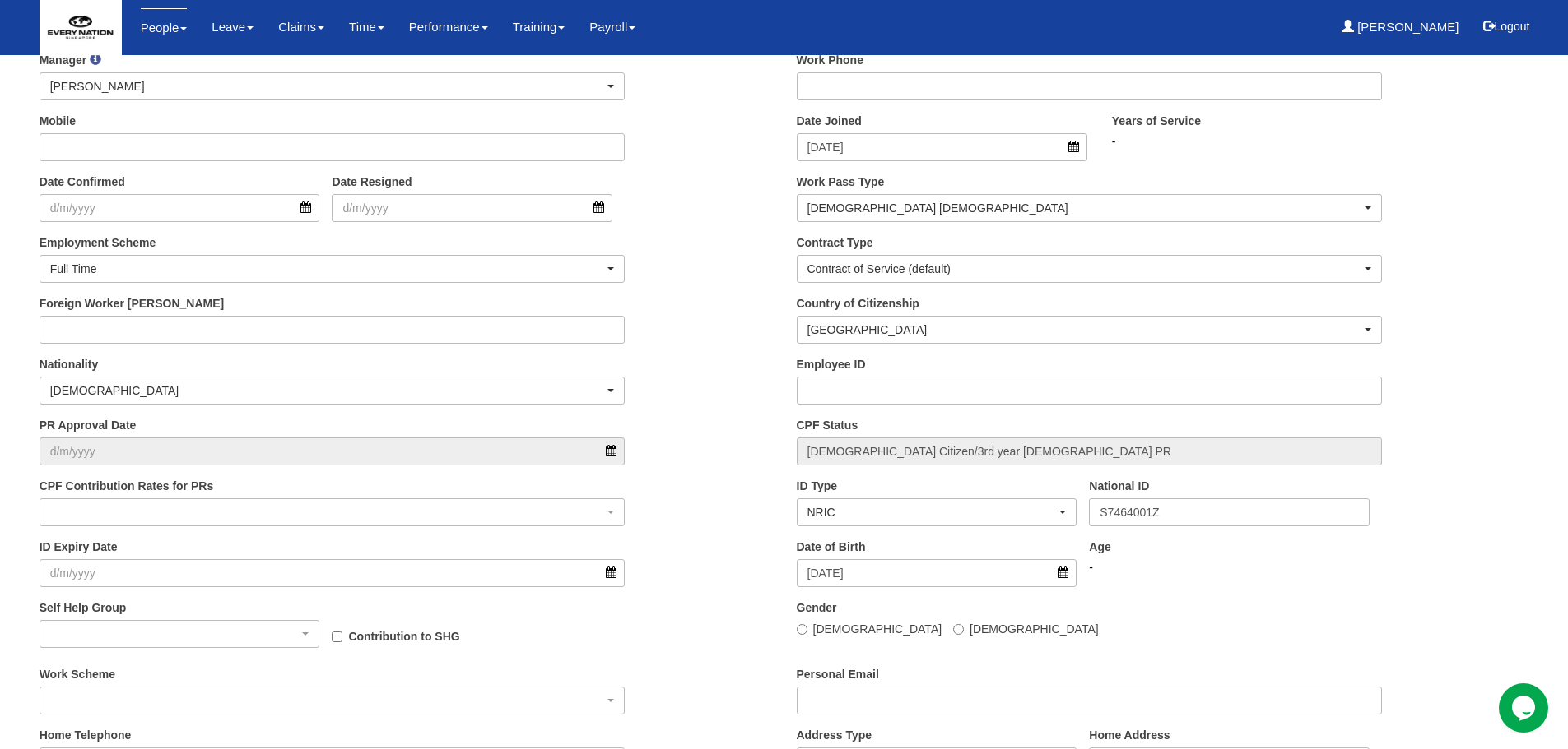
scroll to position [411, 0]
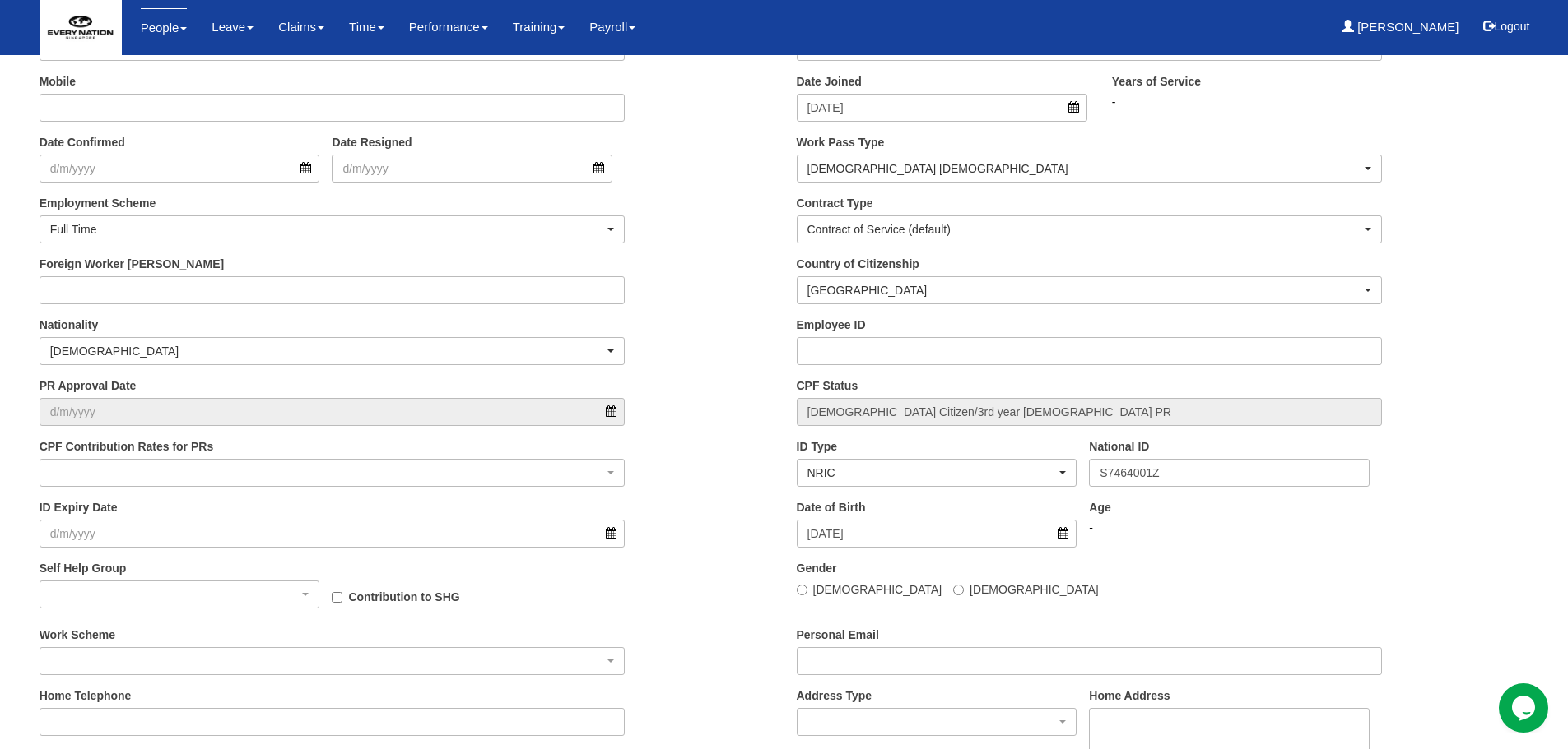
click at [846, 589] on div "Male Female" at bounding box center [1090, 589] width 586 height 18
click at [953, 589] on input "Female" at bounding box center [958, 590] width 11 height 11
radio input "true"
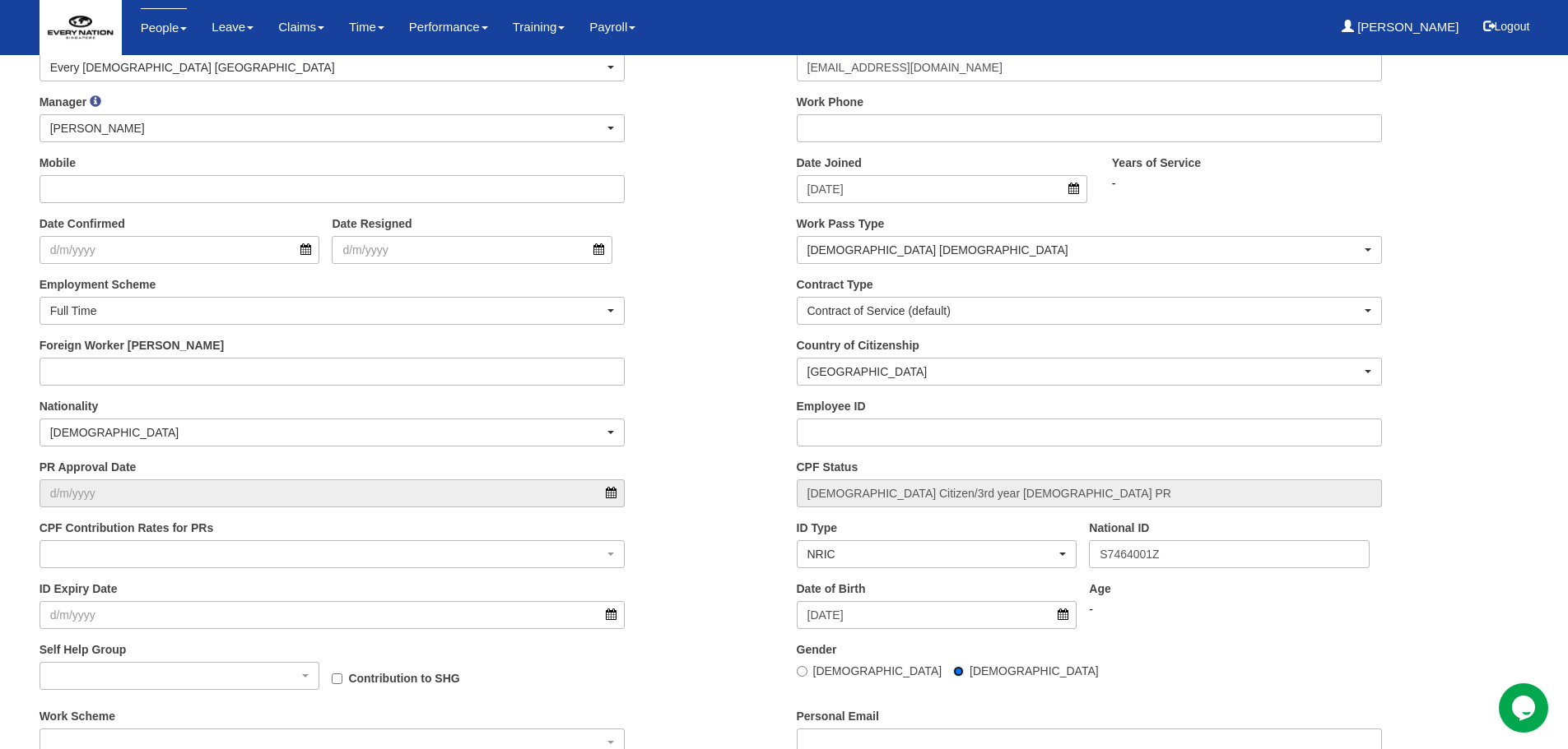
scroll to position [329, 0]
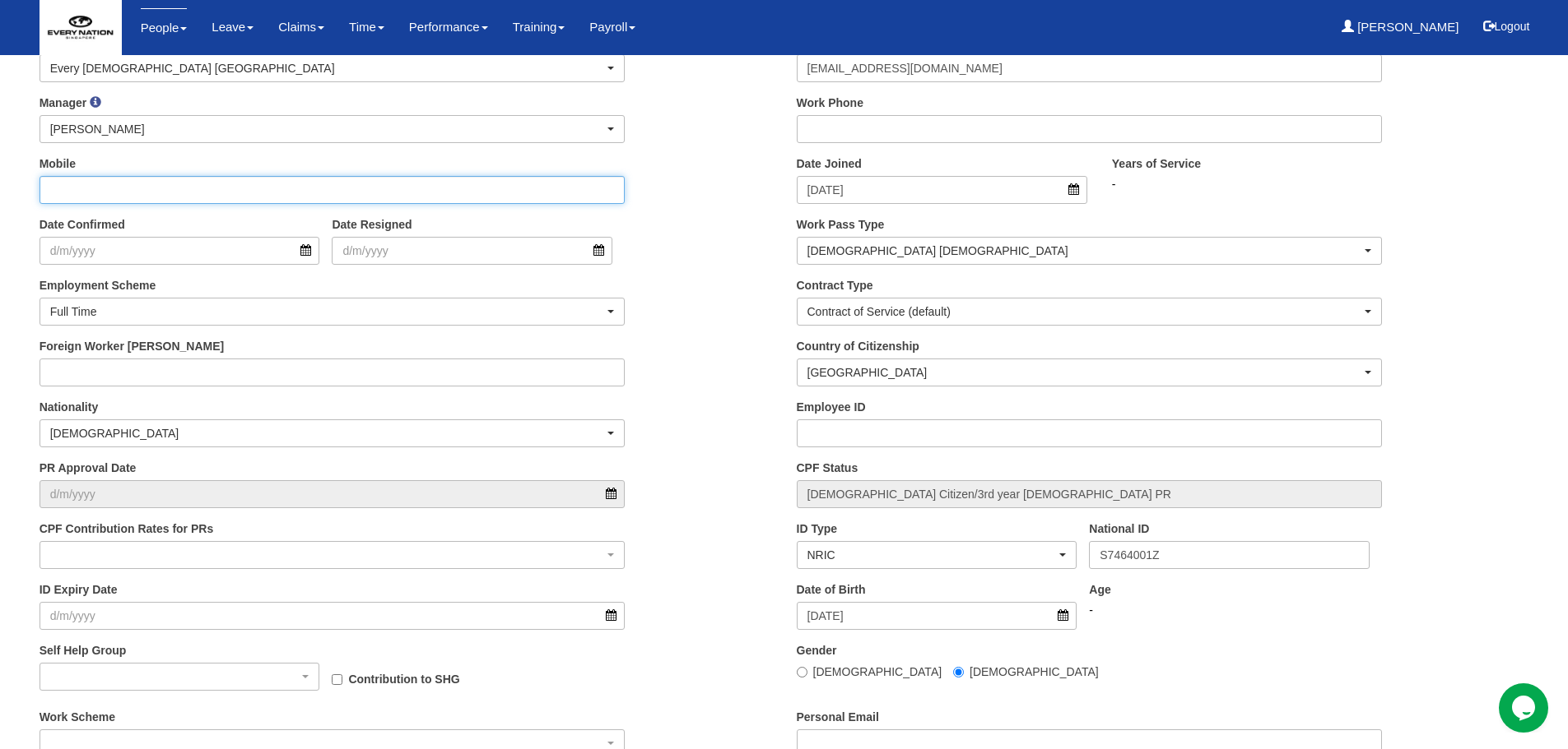
click at [111, 190] on input "Mobile" at bounding box center [332, 189] width 586 height 28
paste input "+65 8366 3950"
drag, startPoint x: 75, startPoint y: 186, endPoint x: -39, endPoint y: 197, distance: 114.5
type input "8366 3950"
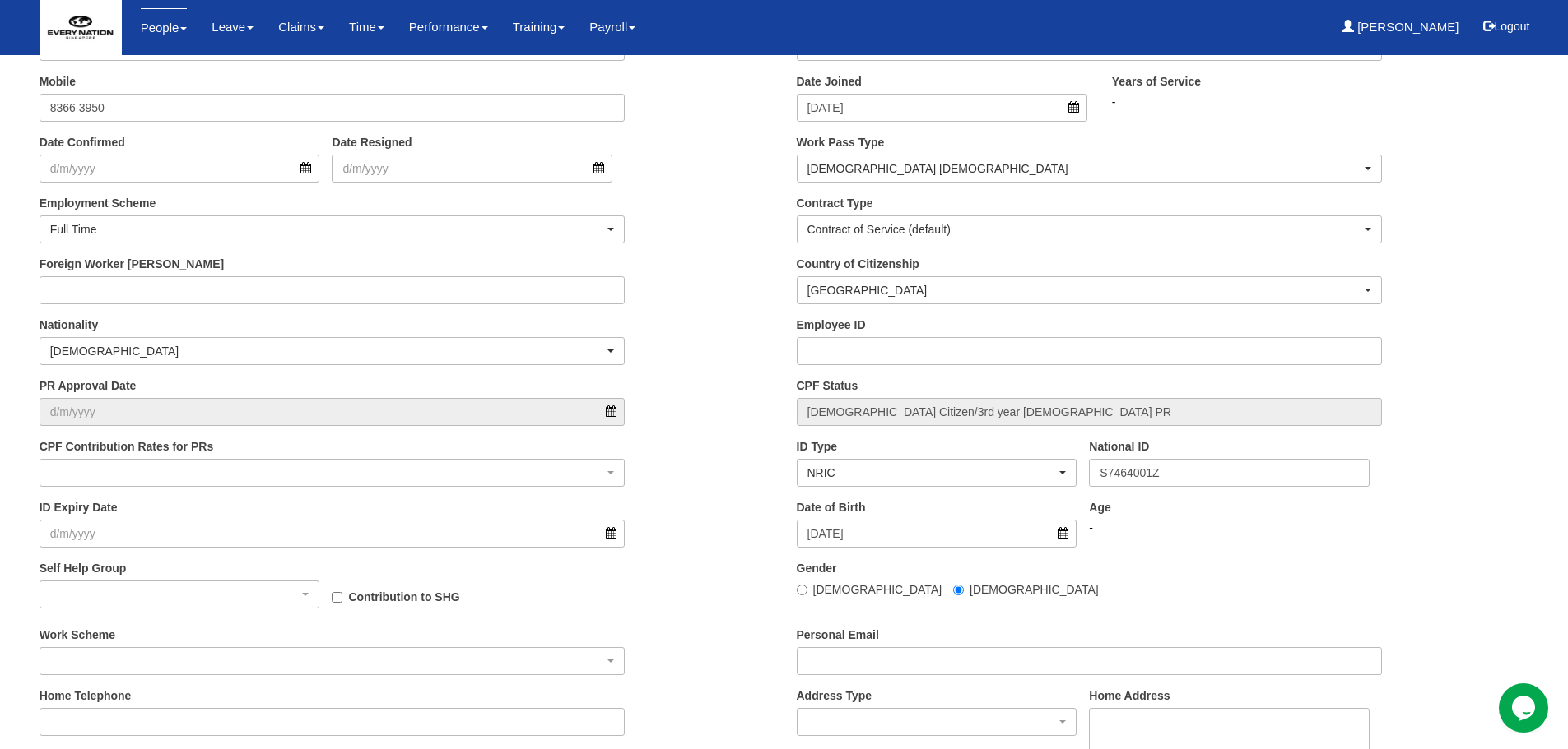
scroll to position [494, 0]
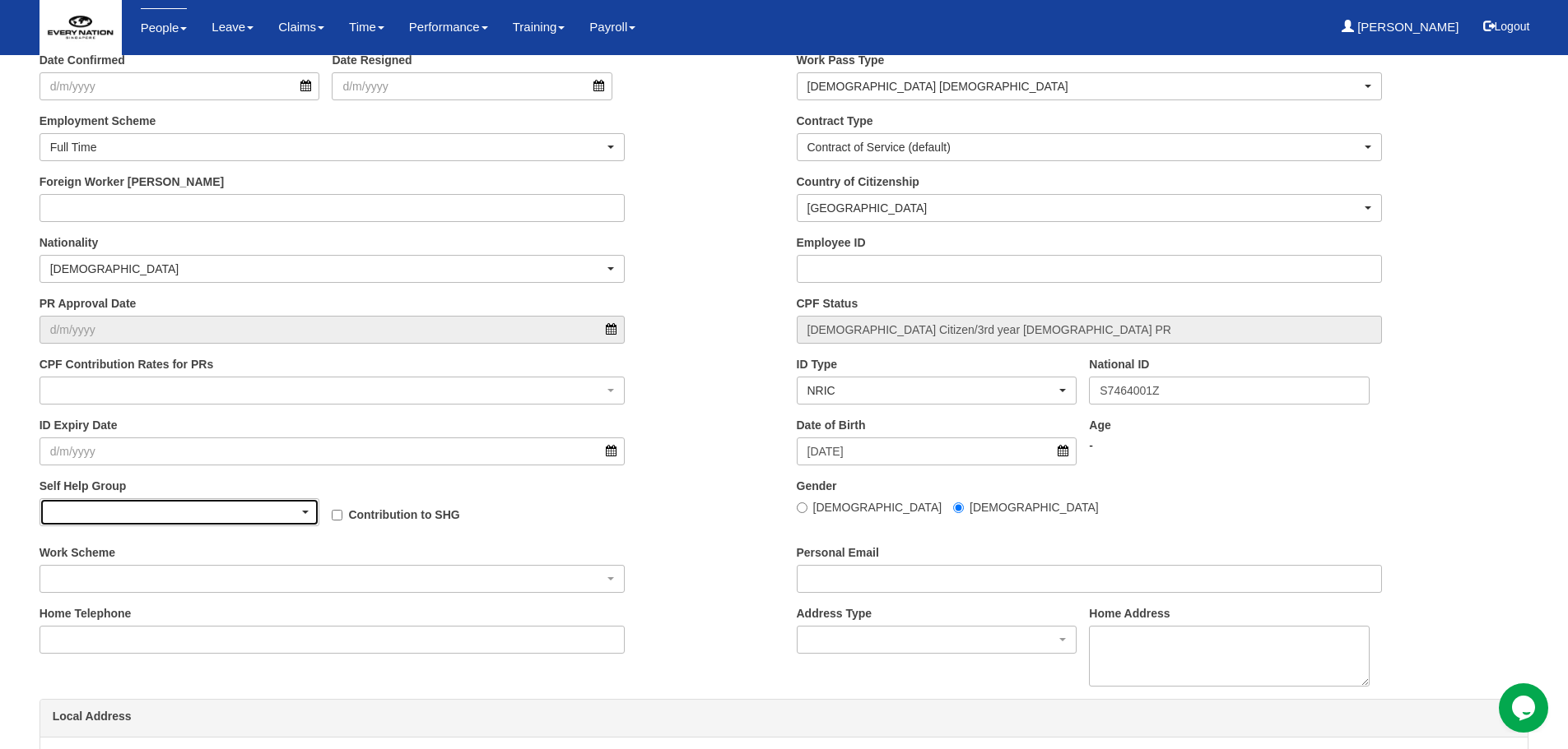
click at [165, 507] on div "button" at bounding box center [179, 512] width 279 height 26
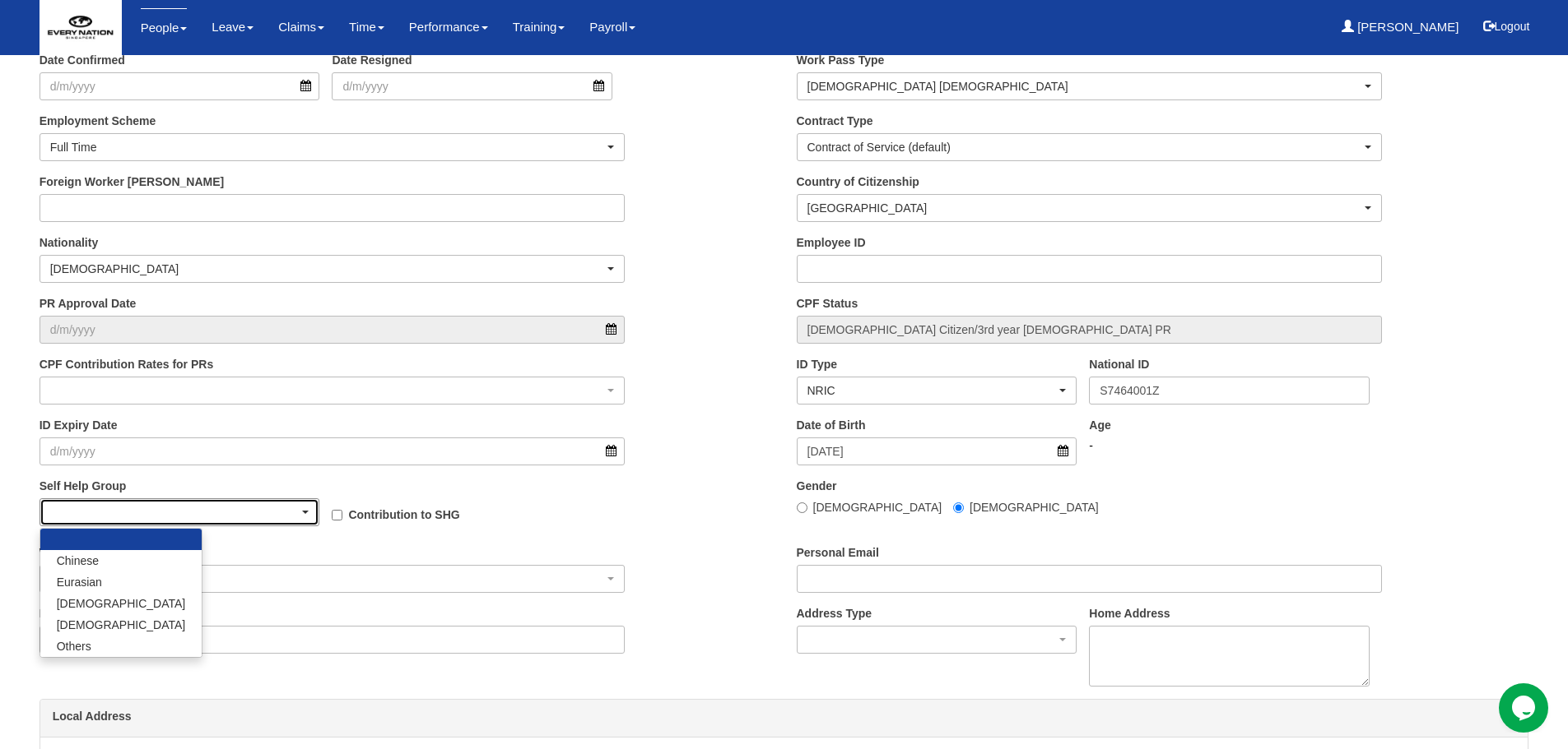
click at [165, 507] on div "button" at bounding box center [179, 512] width 279 height 26
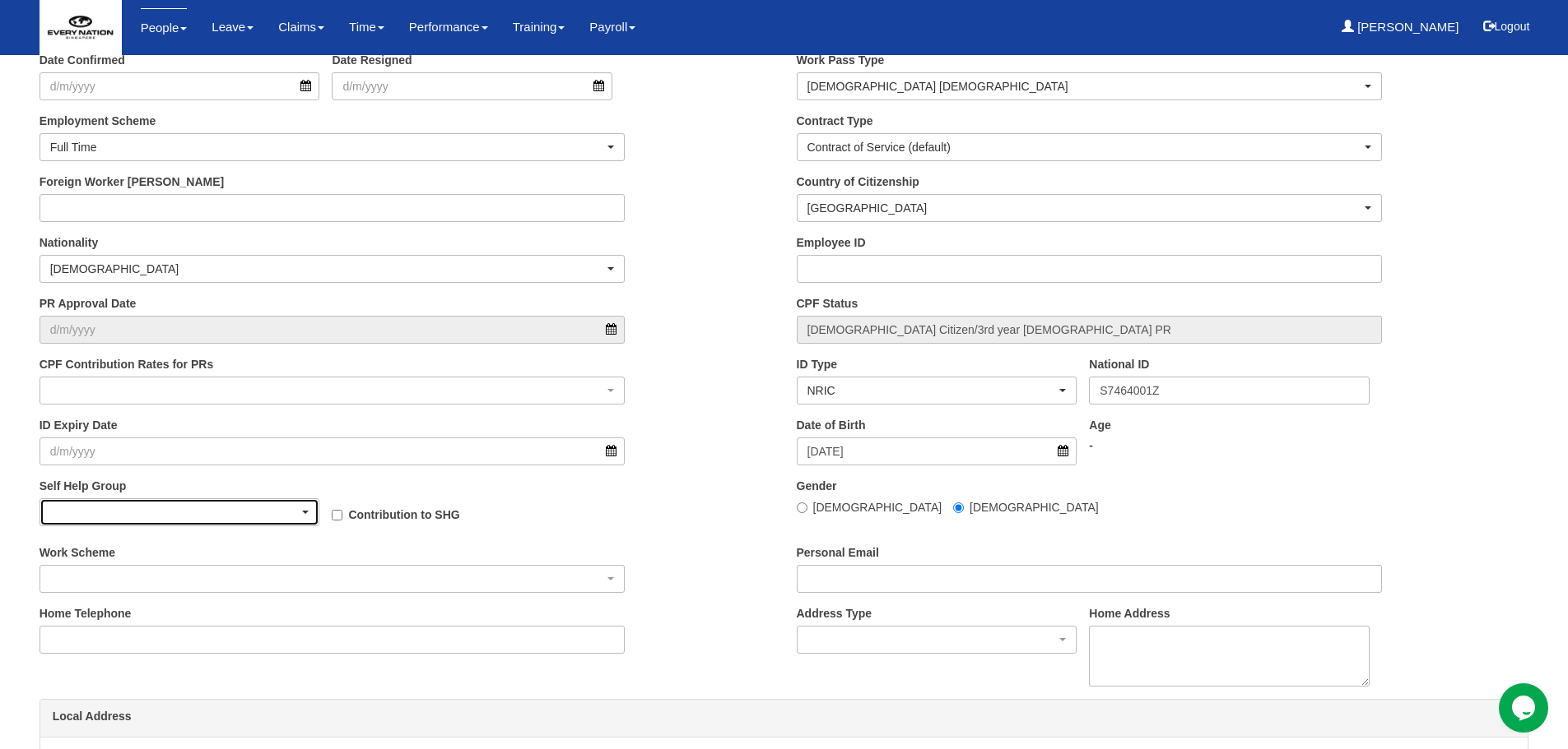
click at [165, 507] on div "button" at bounding box center [179, 512] width 279 height 26
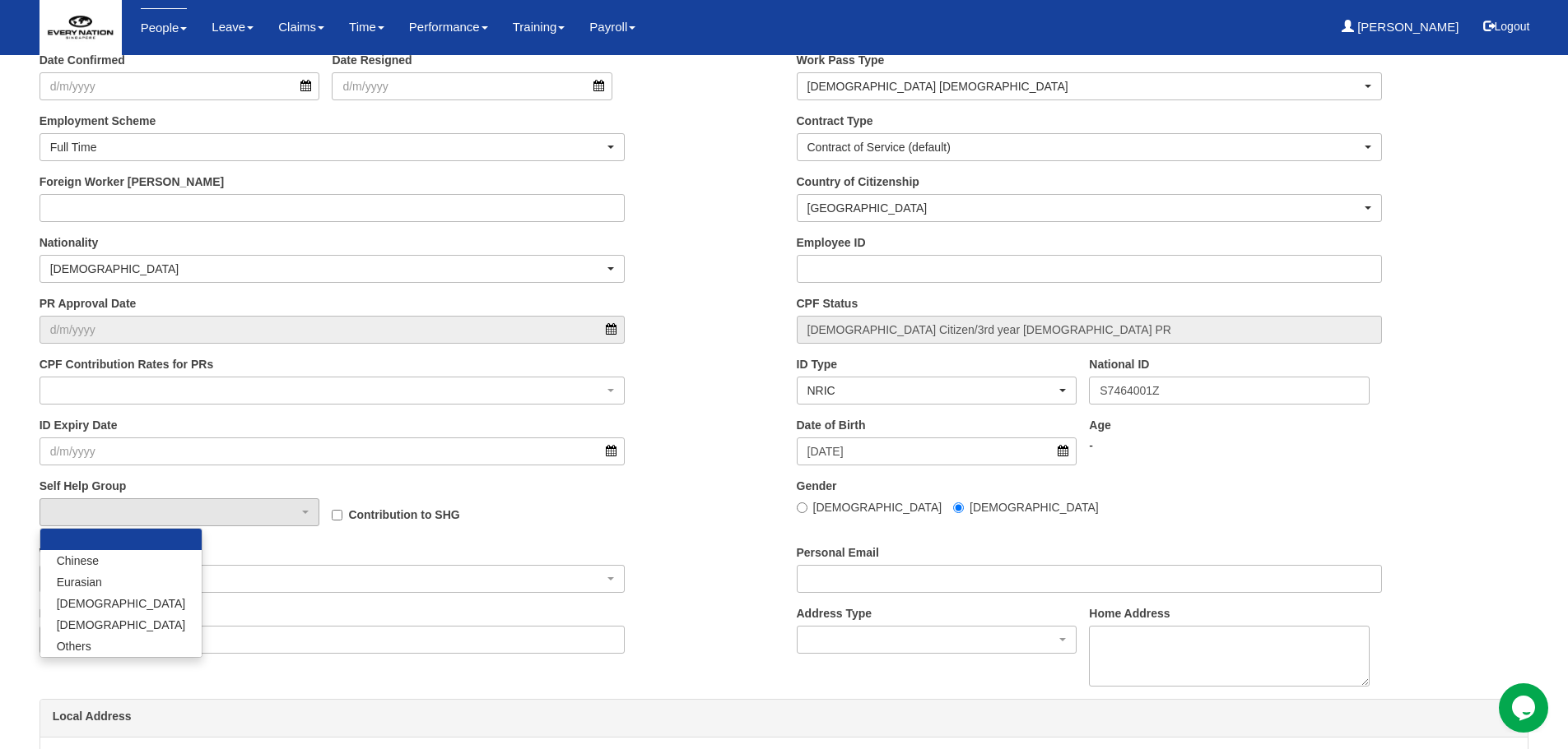
click at [698, 533] on div "Self Help Group Chinese Eurasian Muslim Indian Others Chinese Eurasian Muslim I…" at bounding box center [405, 510] width 757 height 66
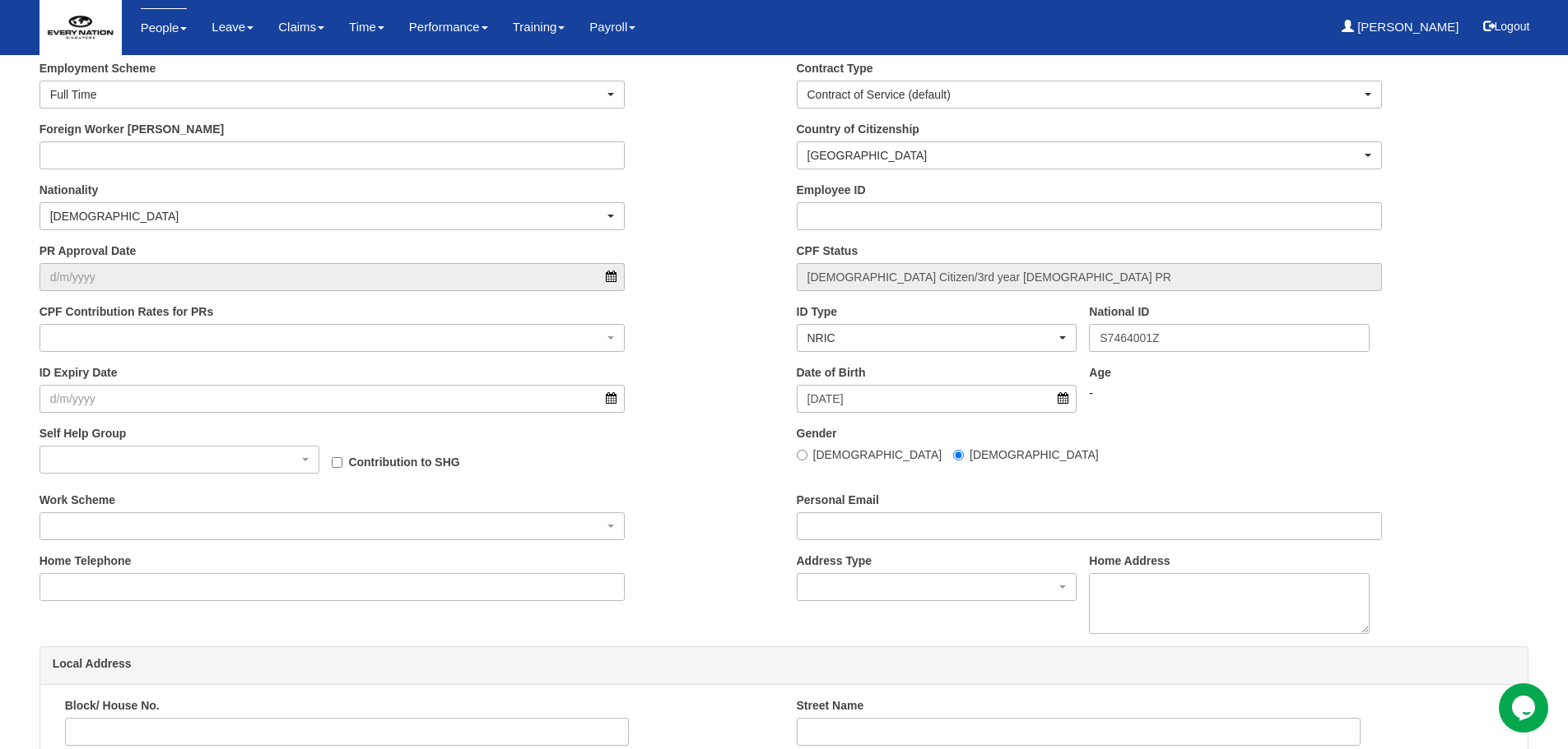
scroll to position [576, 0]
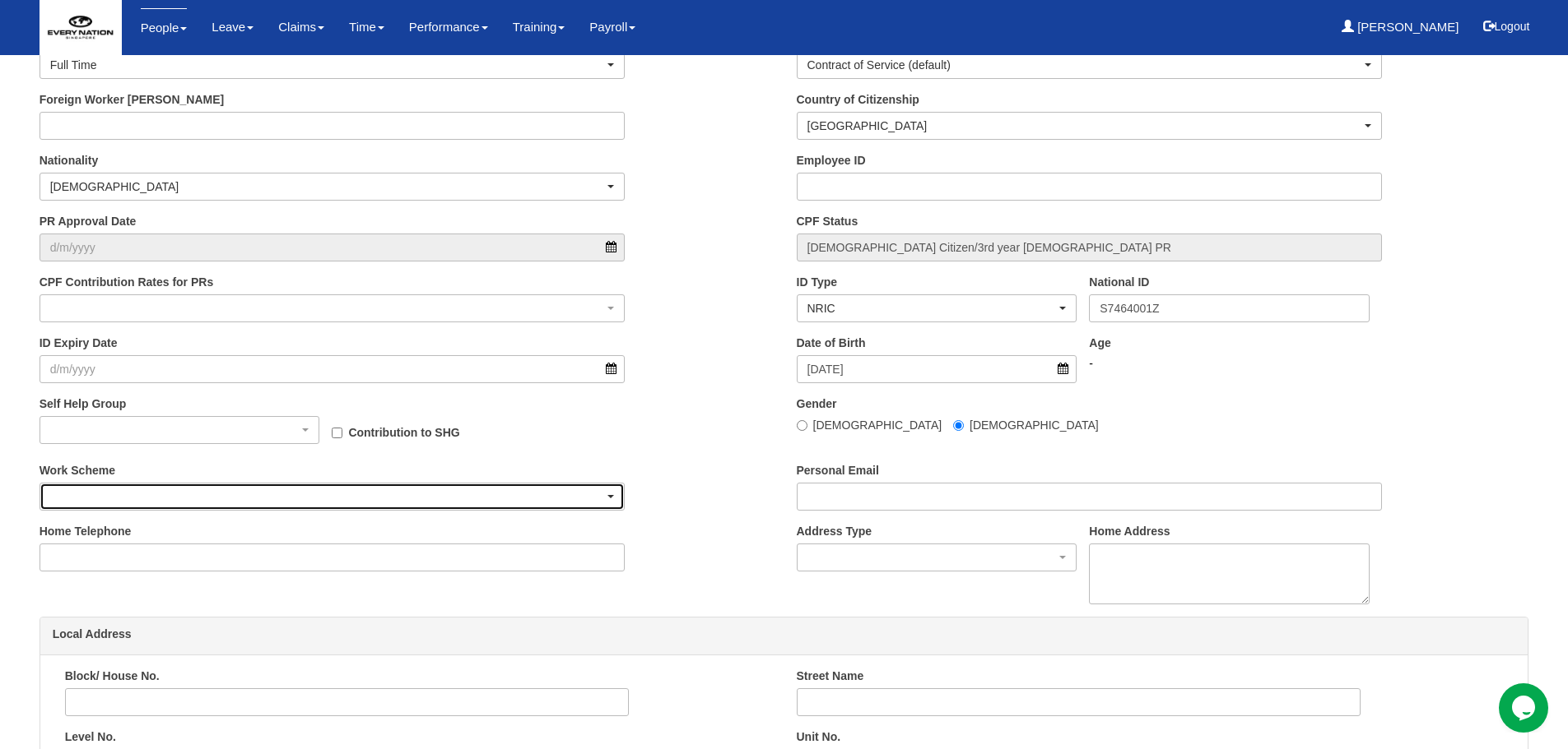
click at [239, 505] on div "button" at bounding box center [332, 496] width 584 height 26
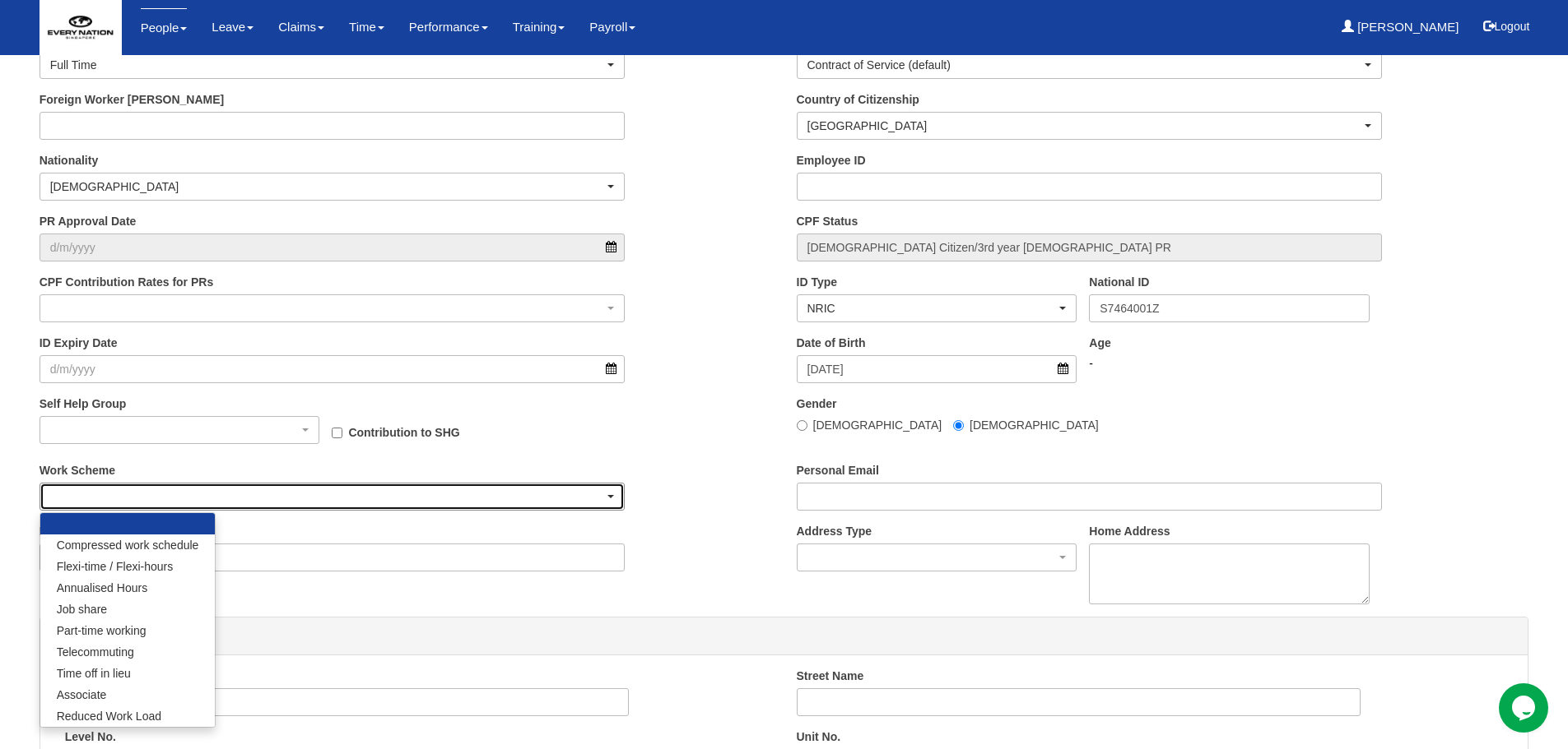
click at [239, 503] on div "button" at bounding box center [332, 496] width 584 height 26
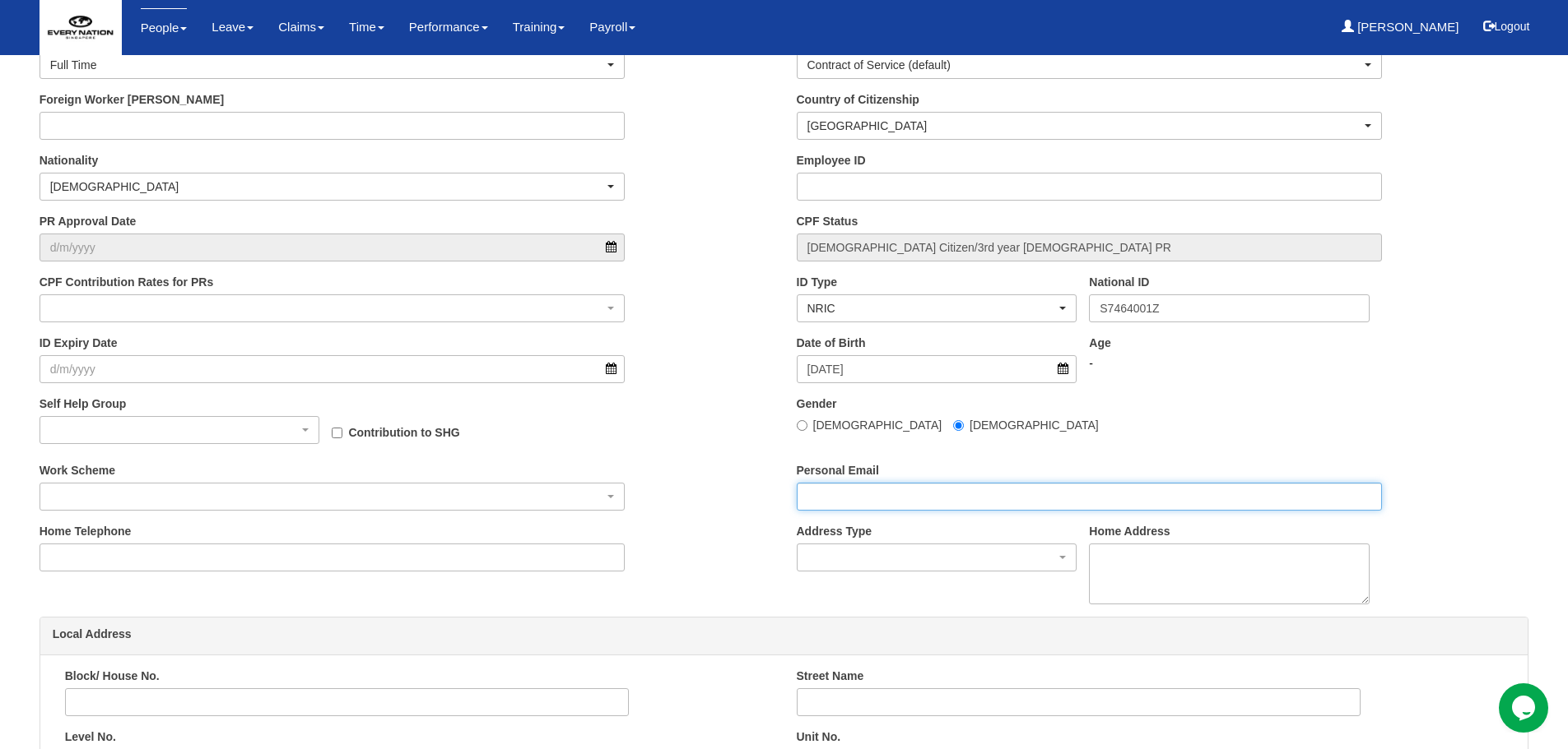
click at [825, 503] on input "Personal Email" at bounding box center [1090, 496] width 586 height 28
paste input "rjpalero@yahoo.com.sg"
type input "rjpalero@yahoo.com.sg"
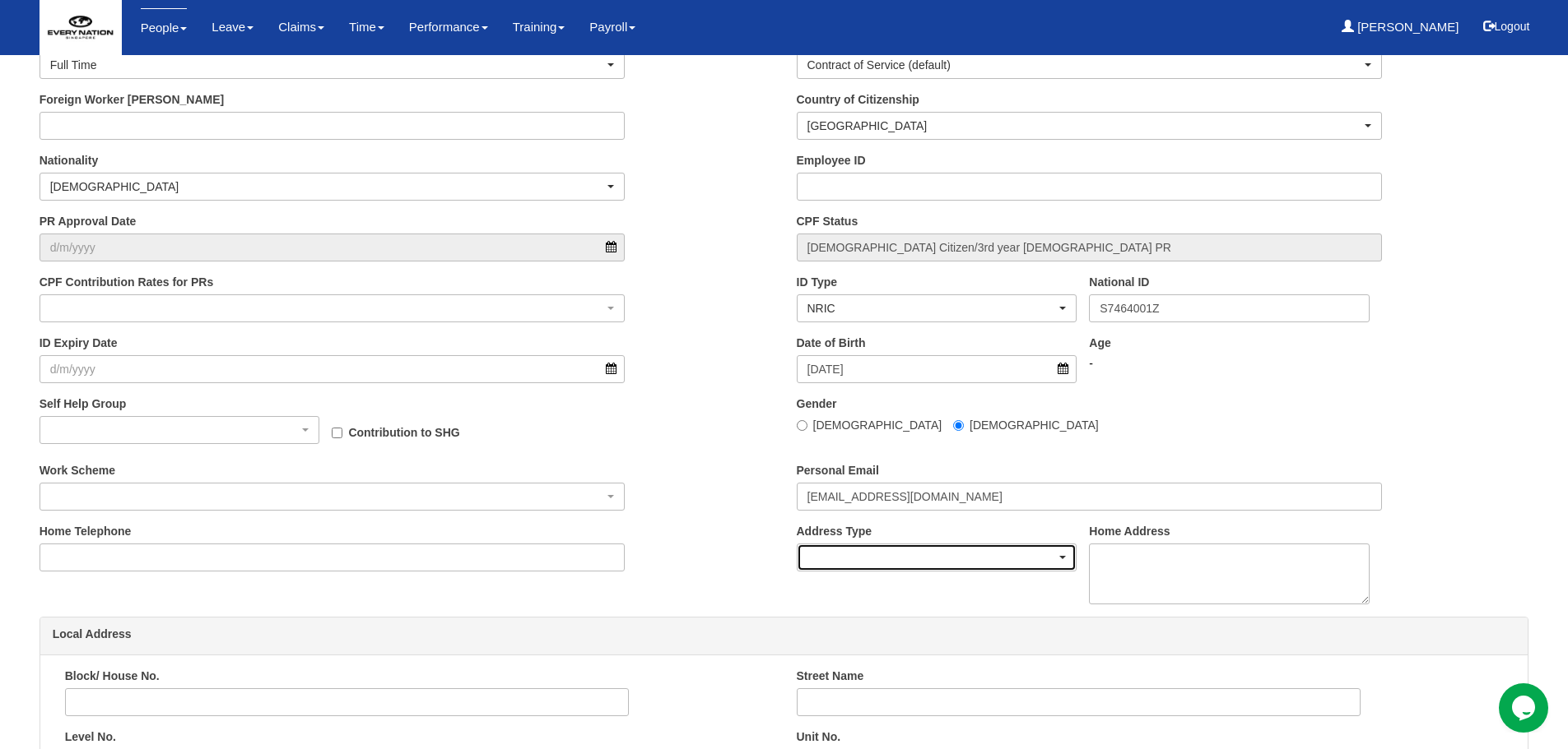
click at [877, 557] on div "button" at bounding box center [936, 557] width 279 height 26
click at [847, 604] on link "Local" at bounding box center [833, 607] width 72 height 22
select select "1"
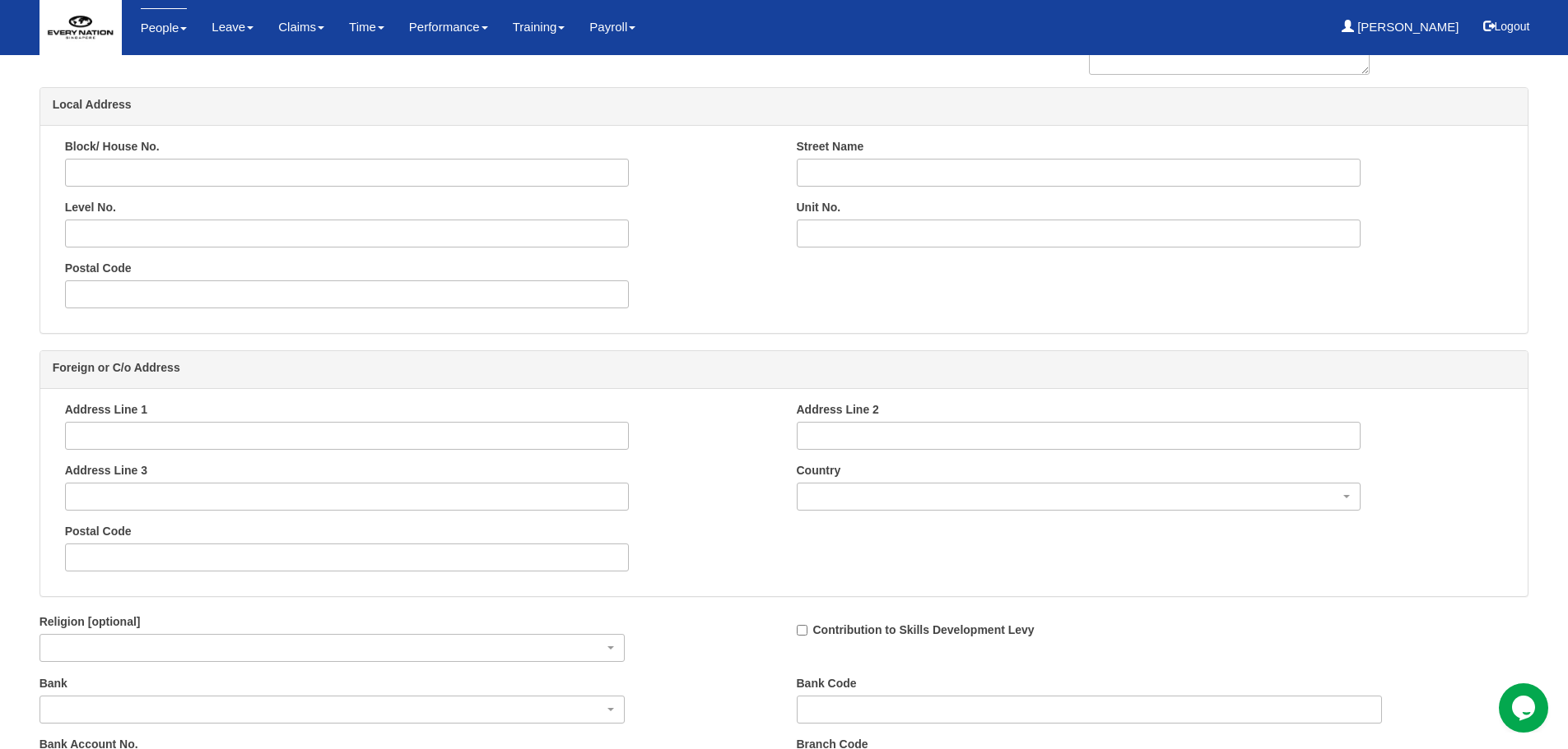
scroll to position [1152, 0]
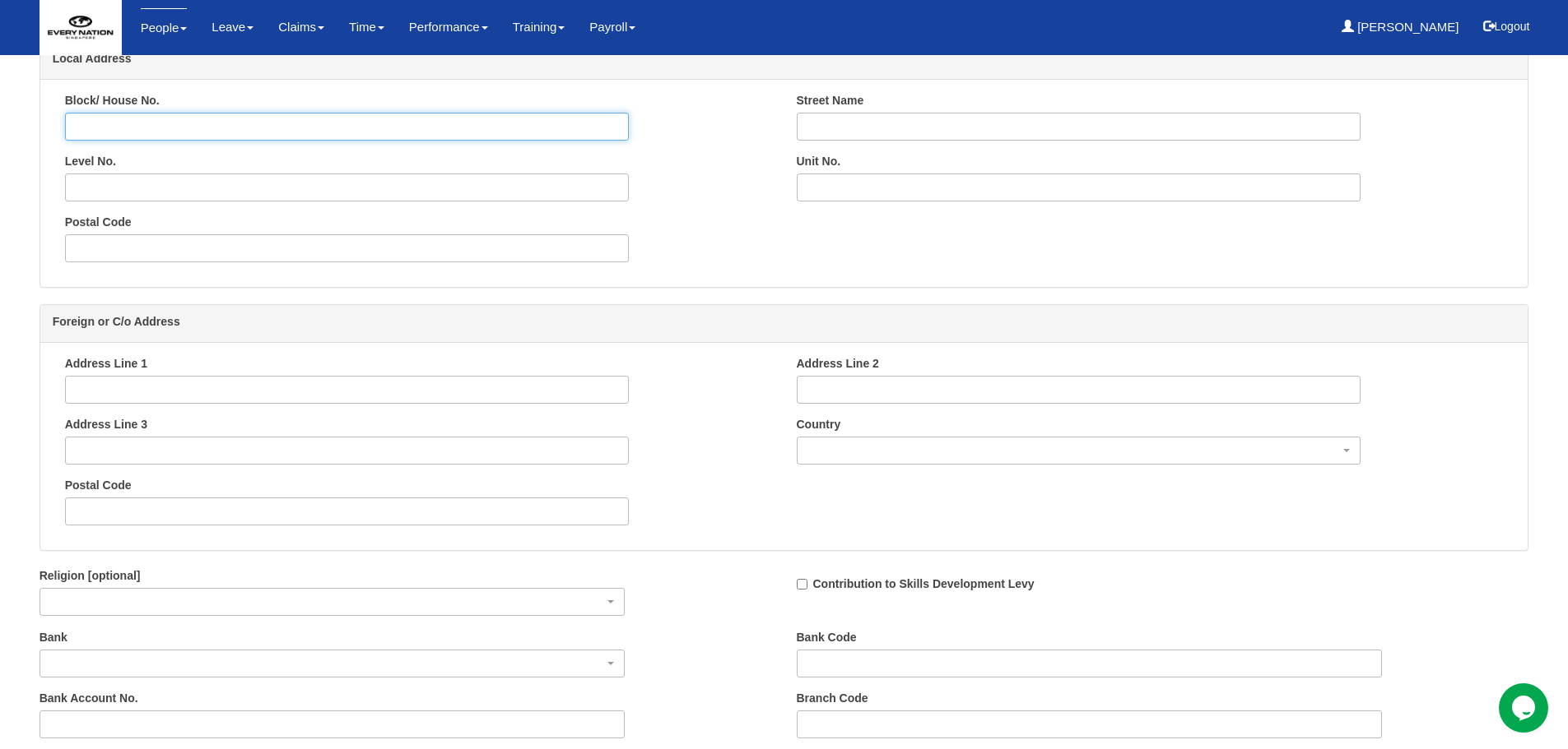
click at [128, 122] on input "Block/ House No." at bounding box center [347, 126] width 564 height 28
click at [136, 382] on input "Address Line 1" at bounding box center [347, 389] width 564 height 28
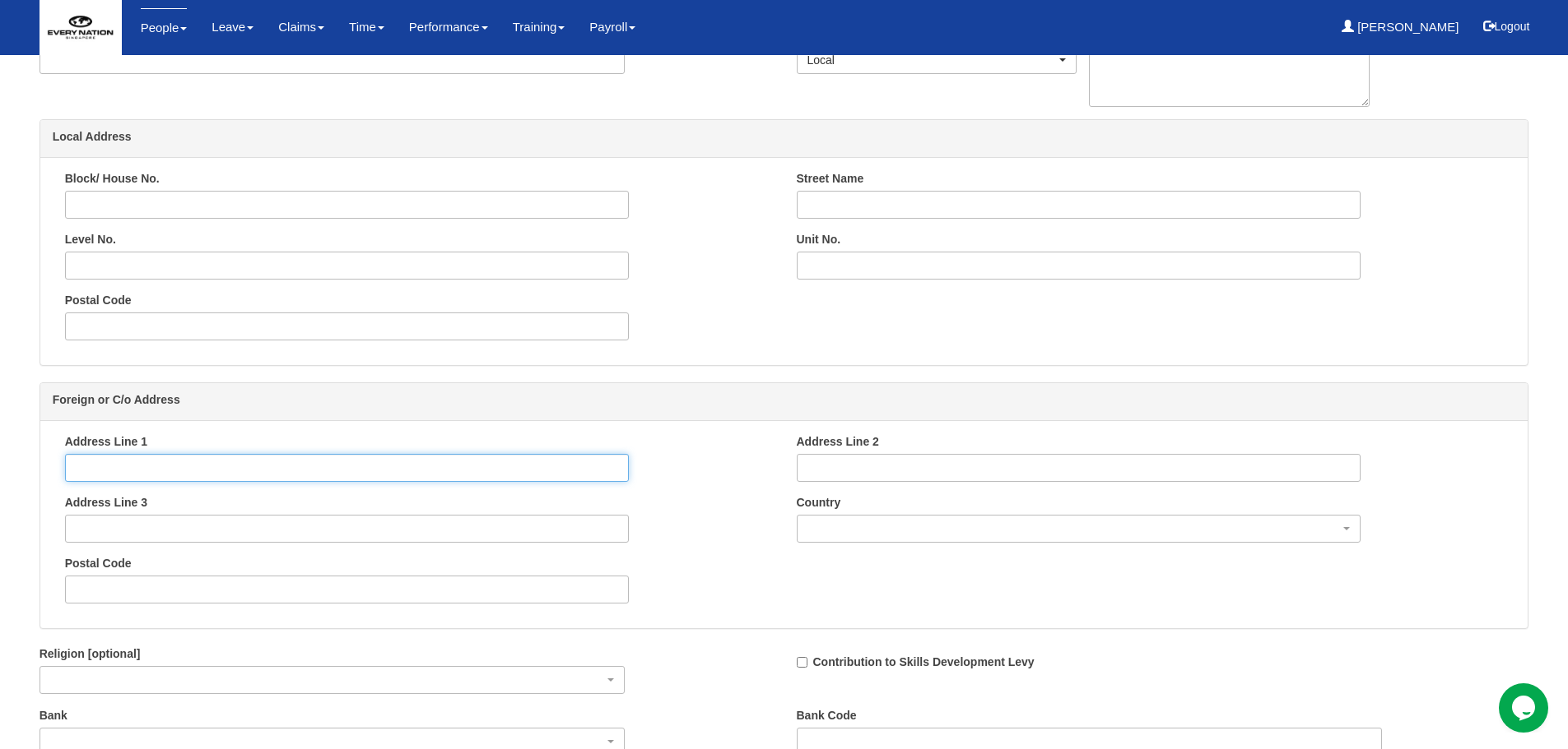
scroll to position [1070, 0]
click at [198, 209] on input "Block/ House No." at bounding box center [347, 208] width 564 height 28
type input "314C"
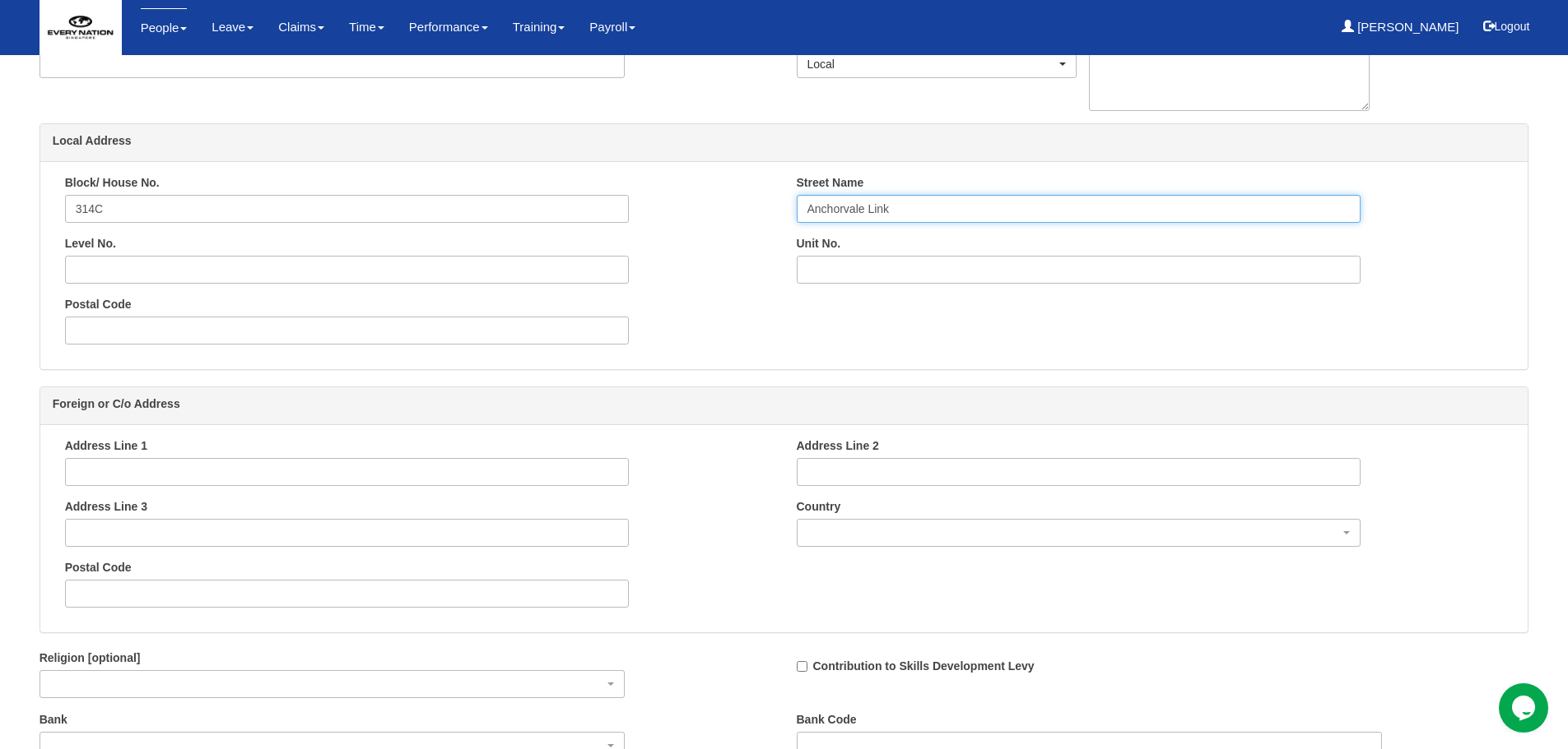
type input "Anchorvale Link"
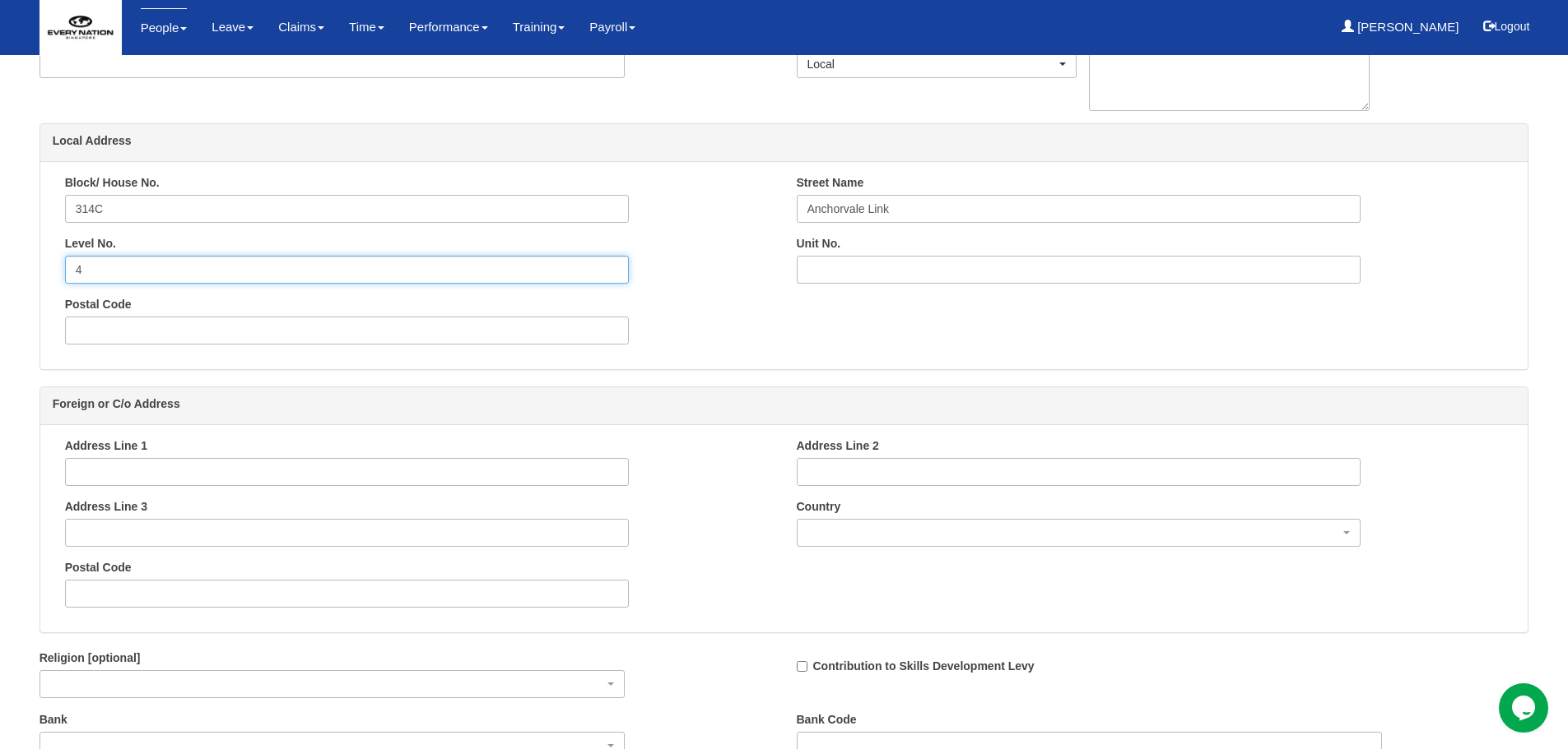
type input "4"
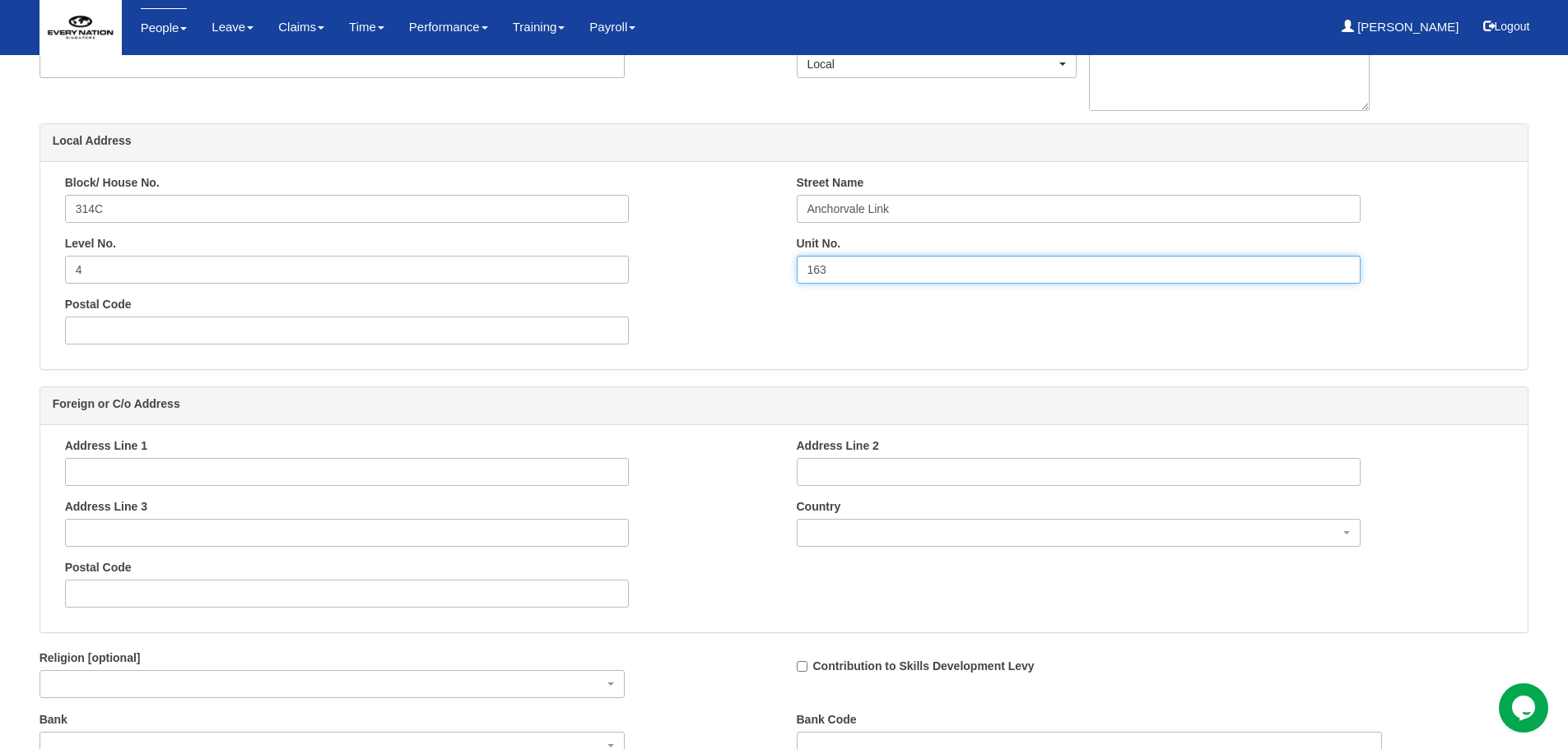
type input "163"
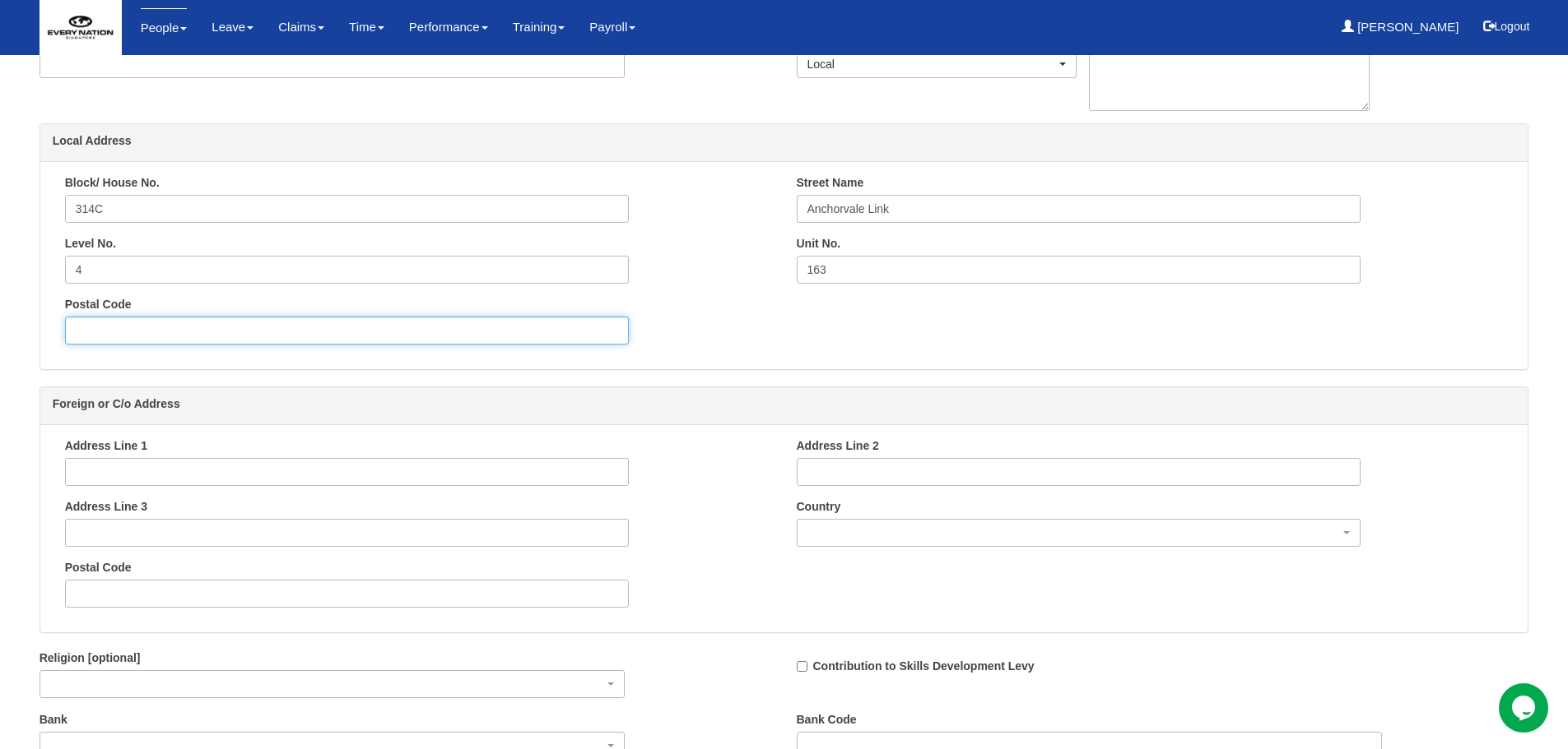
click at [183, 341] on input "Postal Code" at bounding box center [347, 330] width 564 height 28
type input "543313"
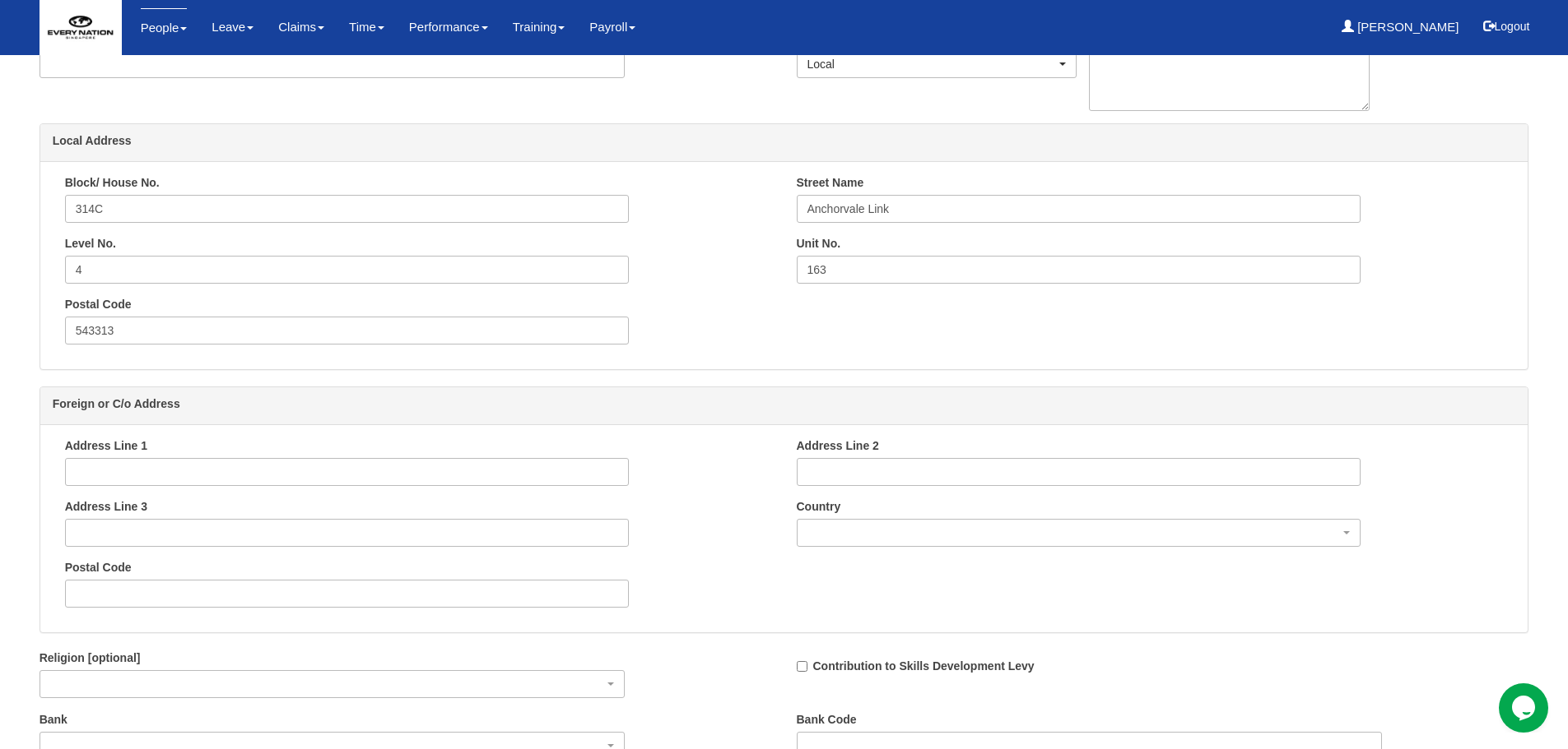
click at [732, 394] on div "Foreign or C/o Address" at bounding box center [784, 406] width 1488 height 38
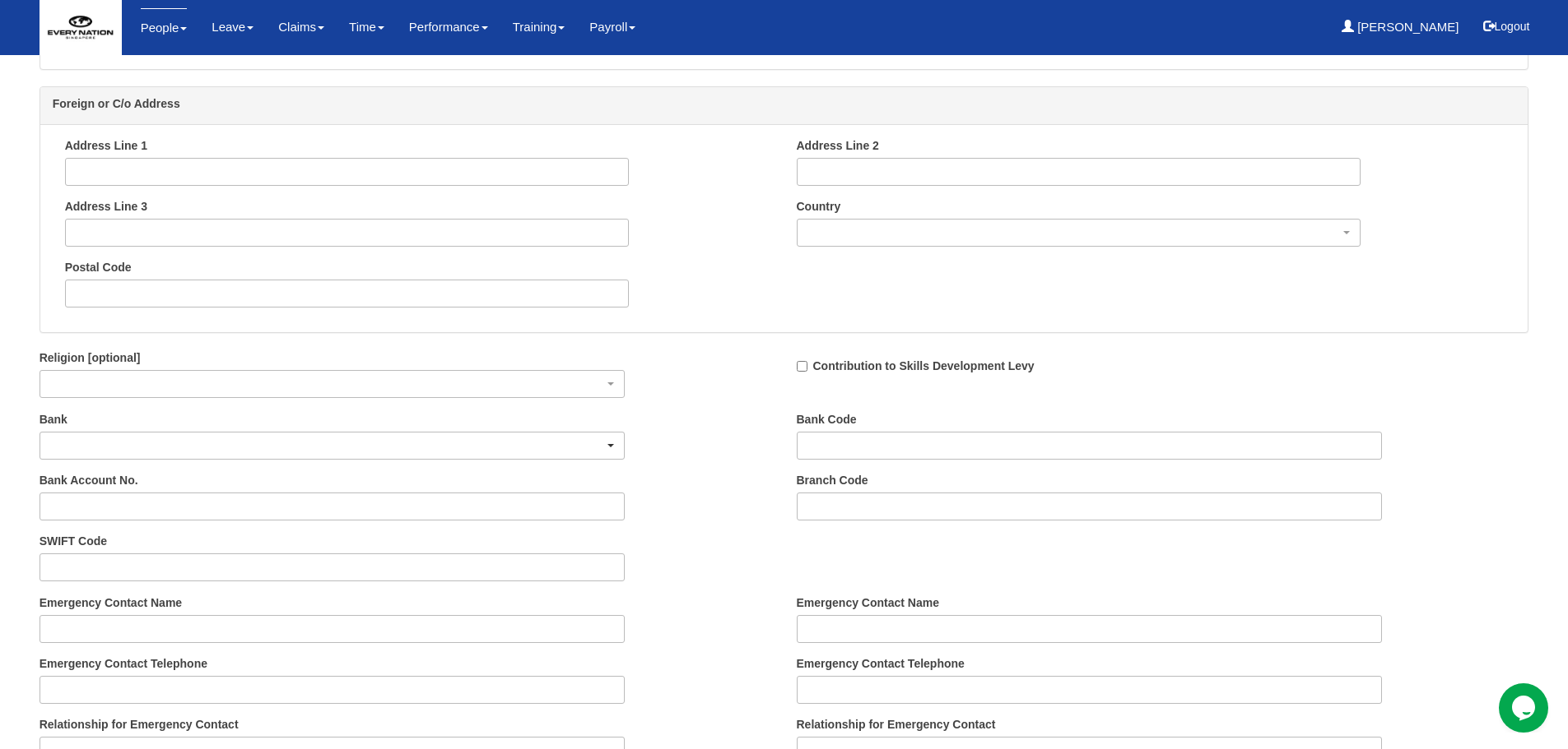
scroll to position [1398, 0]
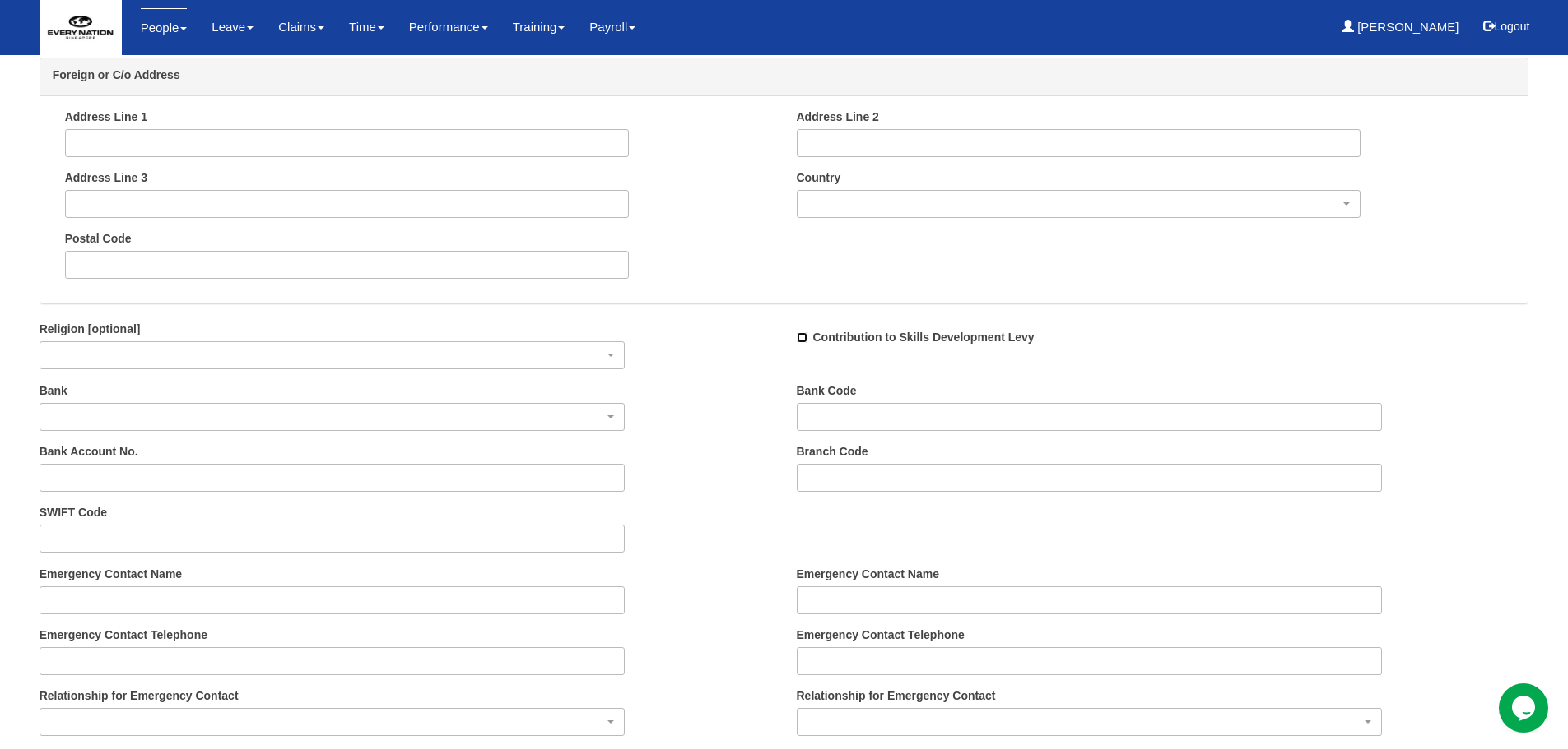
click at [799, 340] on input "Contribution to Skills Development Levy" at bounding box center [802, 337] width 11 height 11
checkbox input "true"
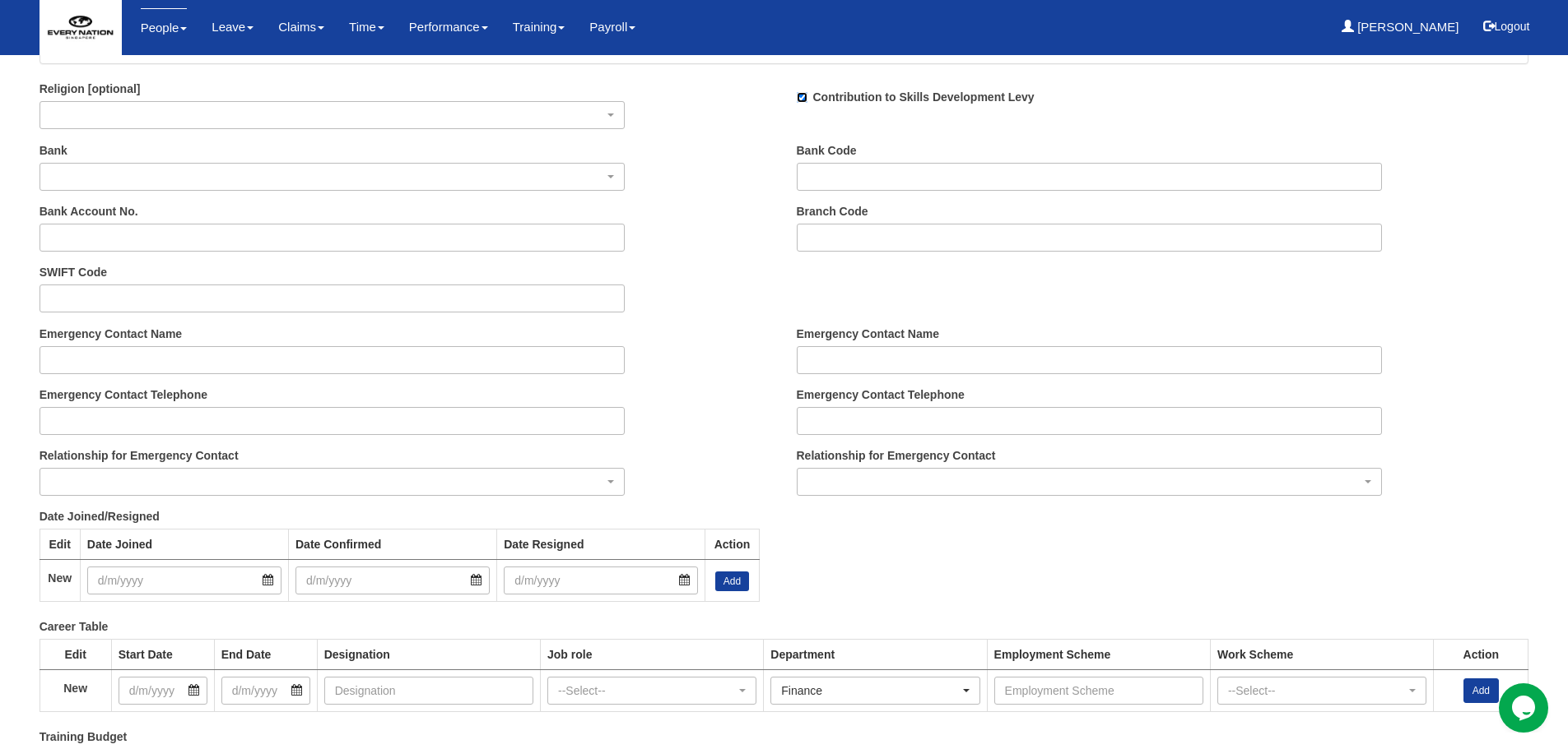
scroll to position [1645, 0]
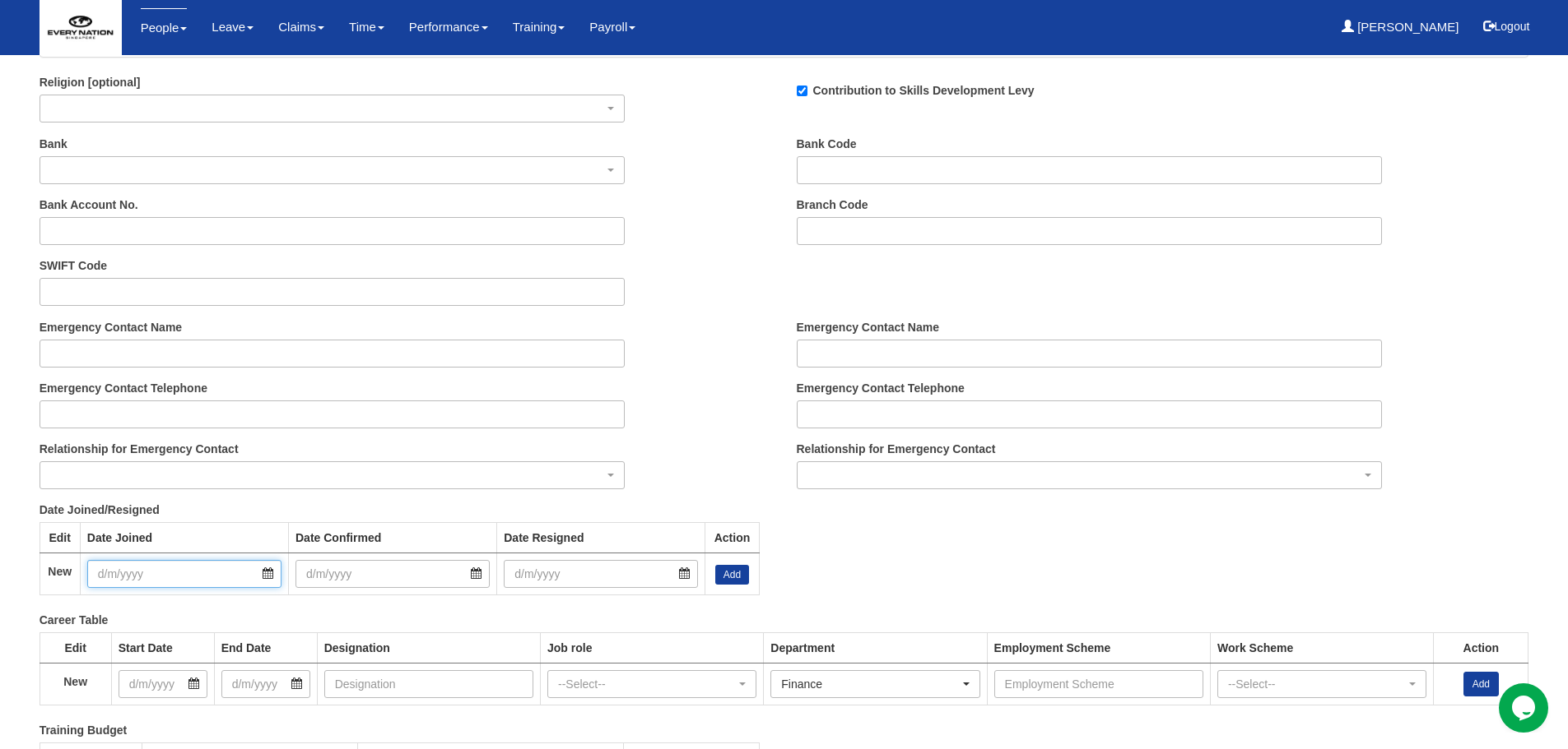
click at [183, 573] on input "text" at bounding box center [184, 573] width 194 height 28
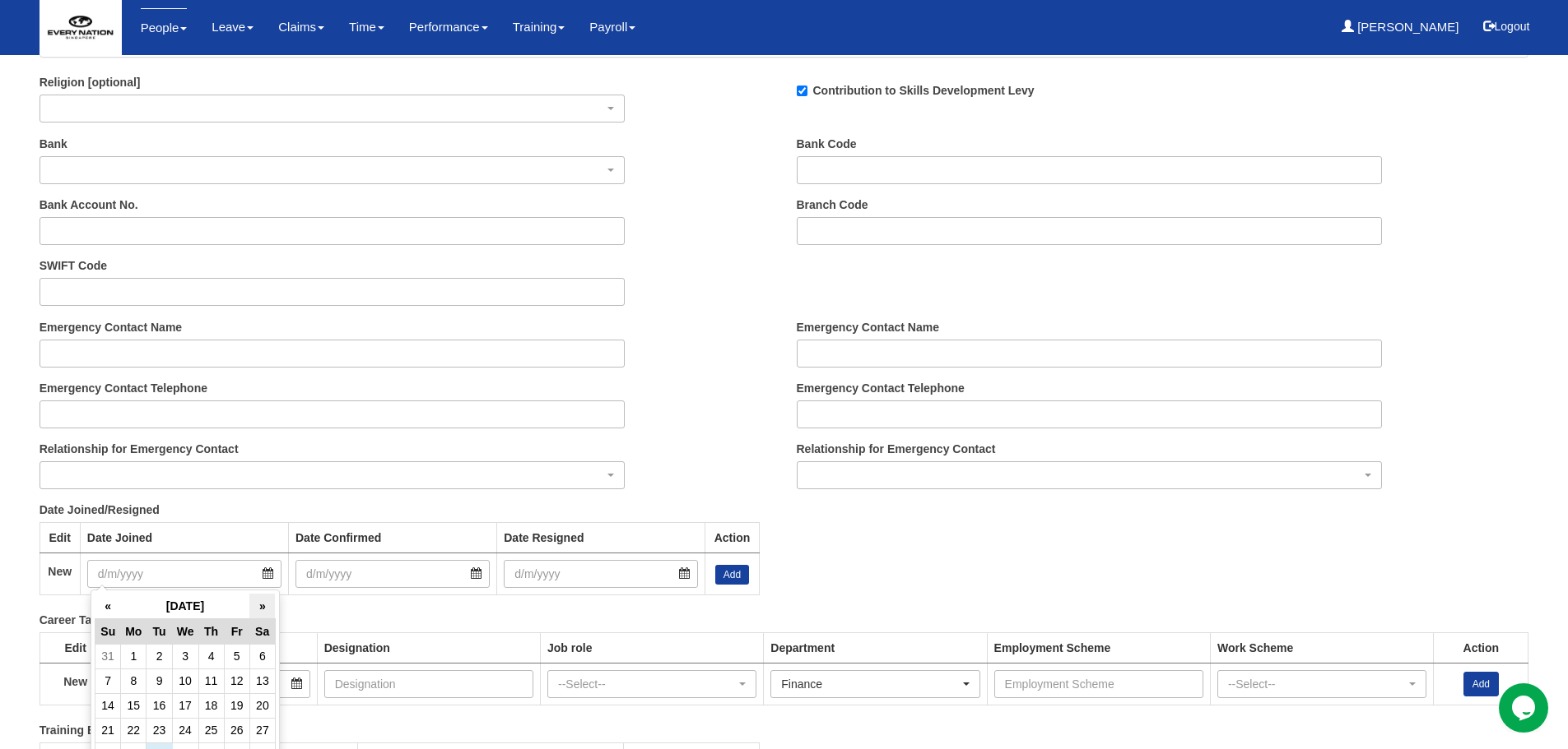
click at [265, 608] on th "»" at bounding box center [262, 607] width 25 height 25
click at [180, 649] on td "1" at bounding box center [184, 656] width 26 height 24
type input "1/10/2025"
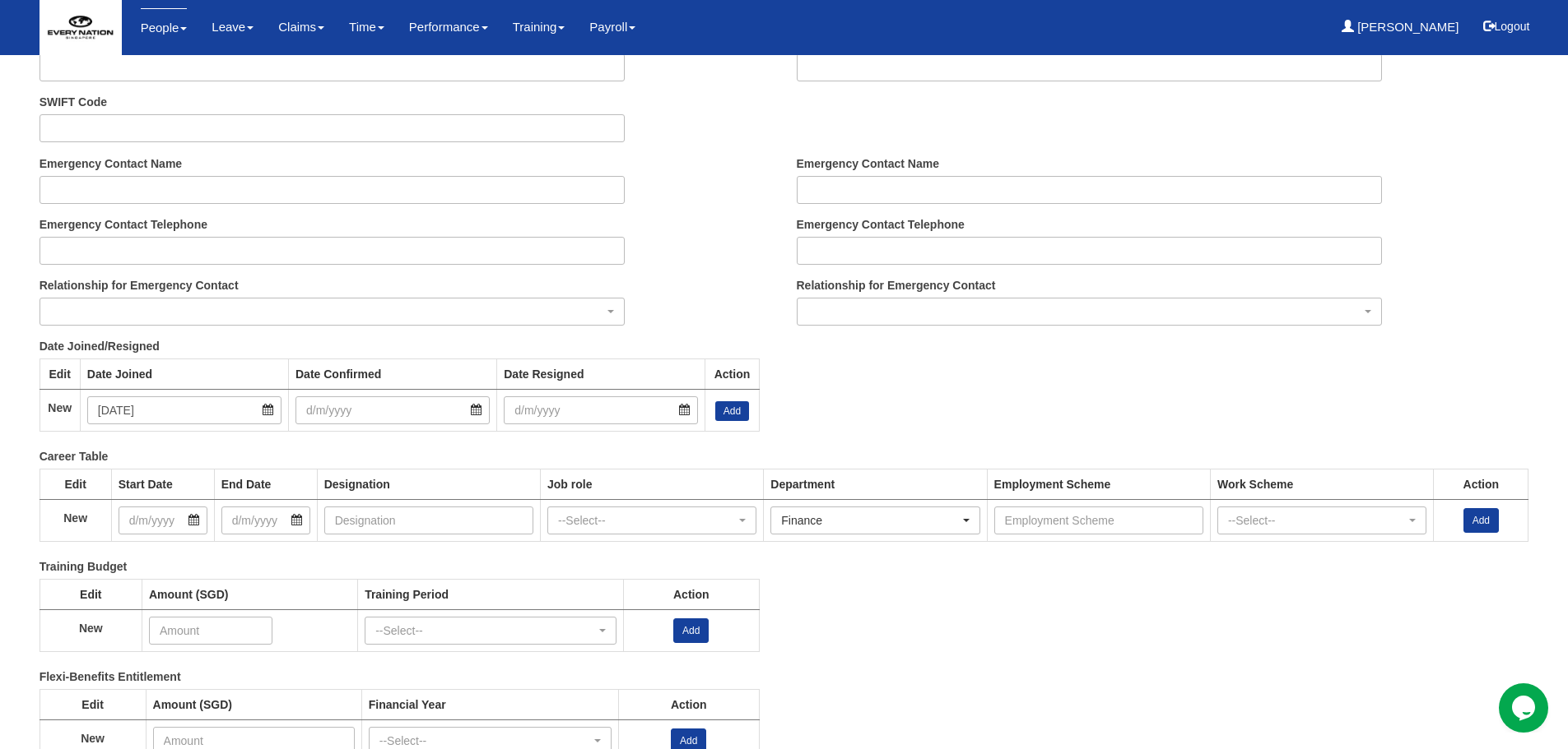
scroll to position [1810, 0]
click at [737, 412] on link "Add" at bounding box center [732, 411] width 33 height 20
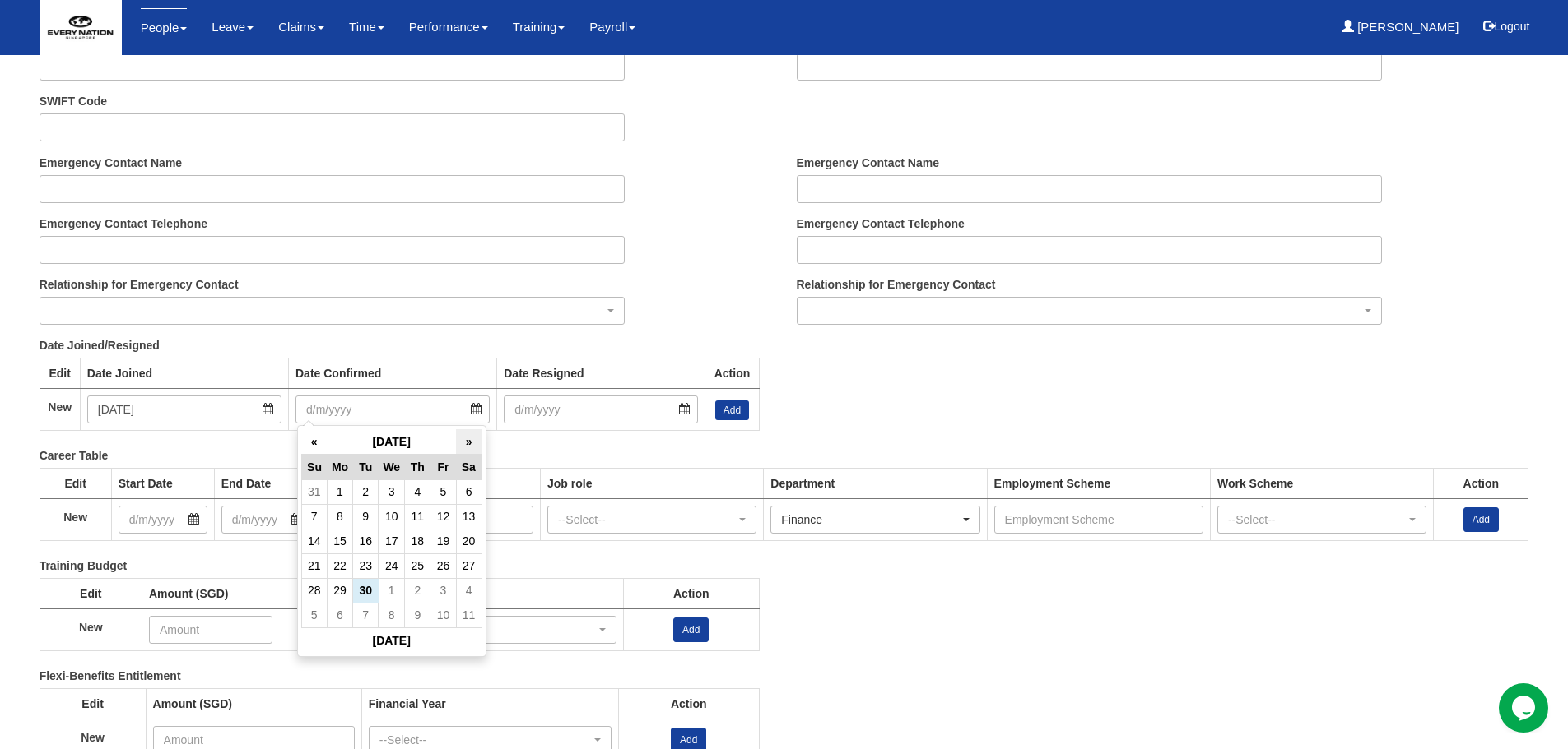
click at [475, 446] on th "»" at bounding box center [469, 442] width 25 height 25
click at [350, 485] on td "1" at bounding box center [339, 491] width 25 height 24
click at [457, 419] on input "1/12/2025" at bounding box center [393, 409] width 194 height 28
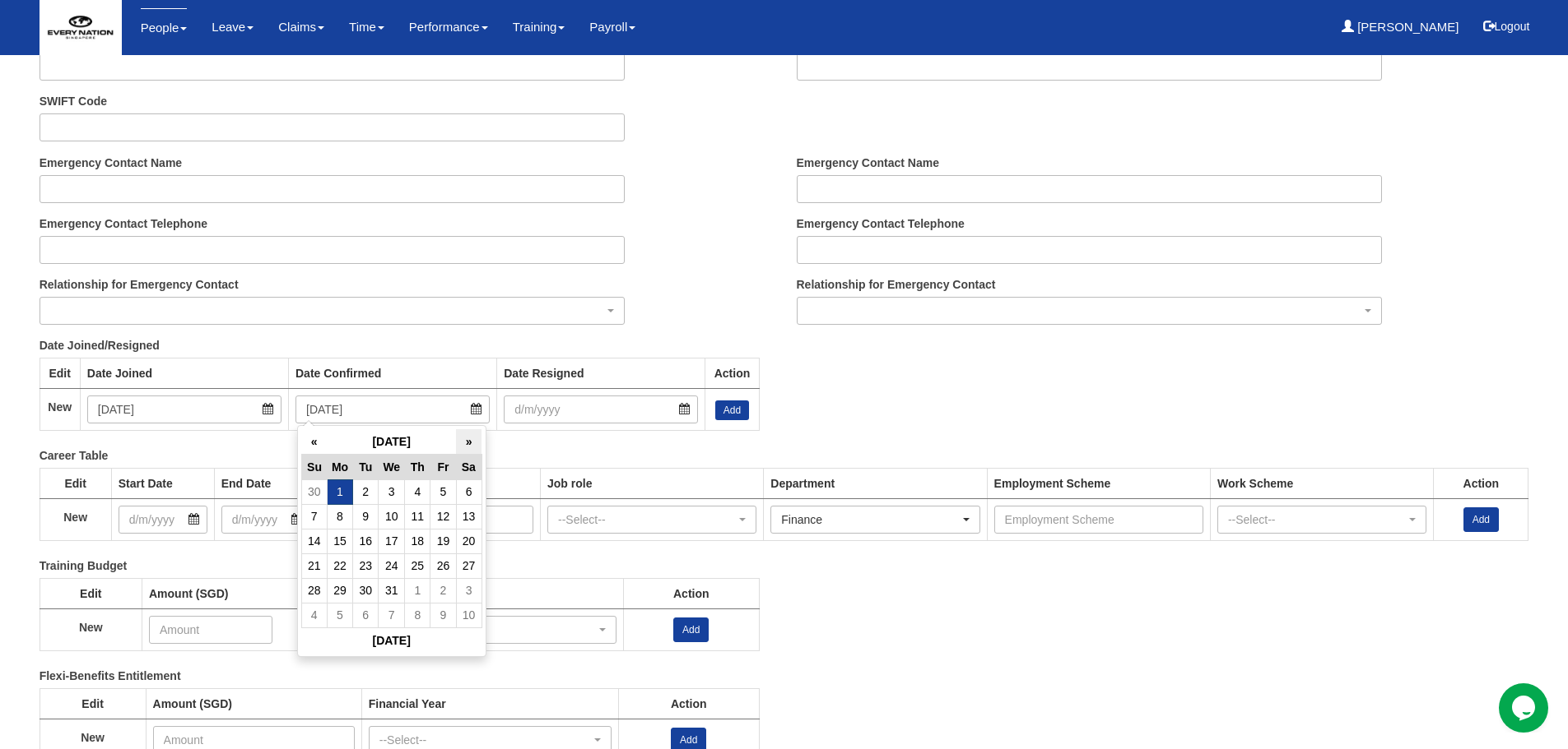
click at [470, 443] on th "»" at bounding box center [469, 442] width 25 height 25
click at [415, 490] on td "1" at bounding box center [418, 491] width 25 height 24
type input "1/1/2026"
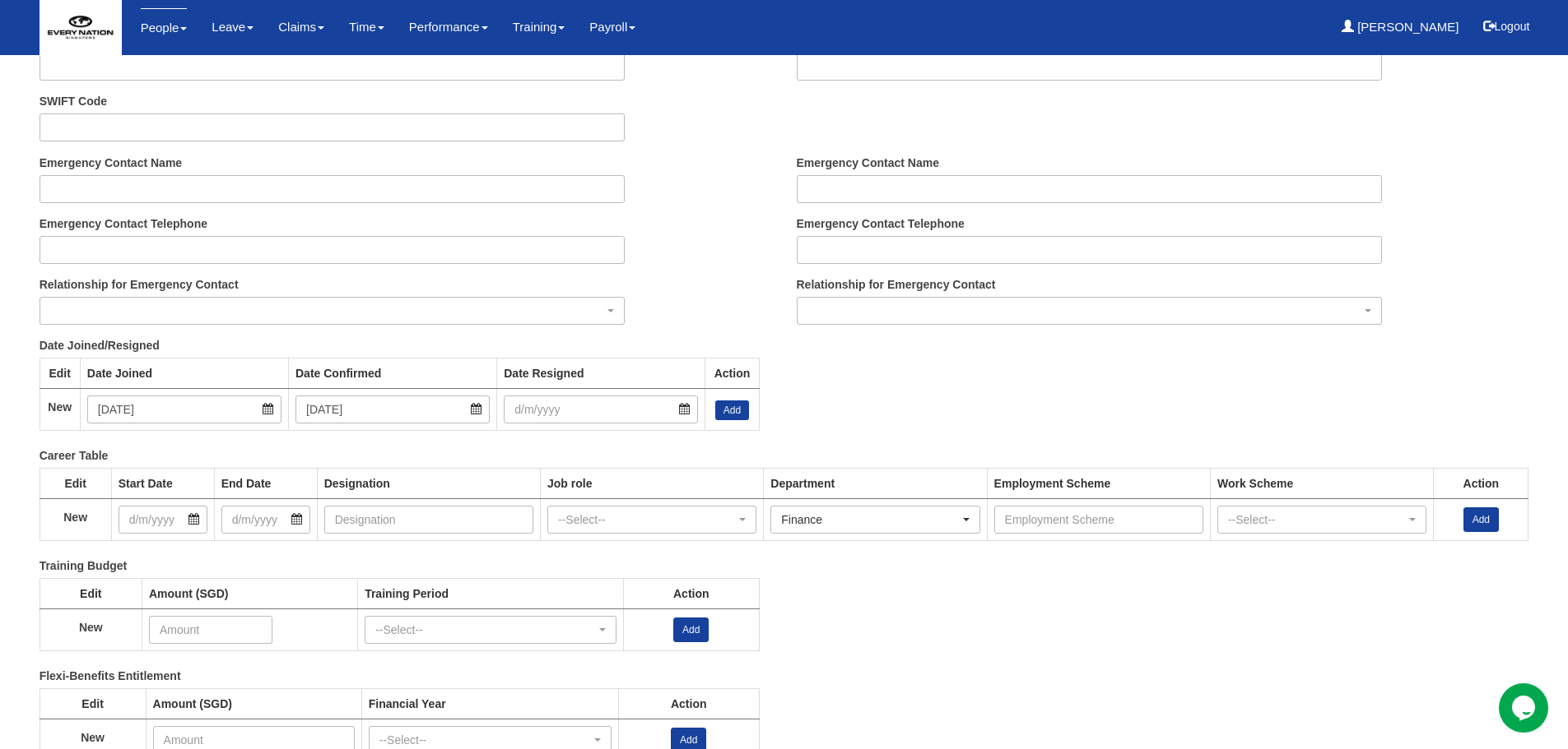
click at [432, 452] on div "Career Table Edit Start Date End Date Designation Job role Department Employmen…" at bounding box center [784, 503] width 1514 height 110
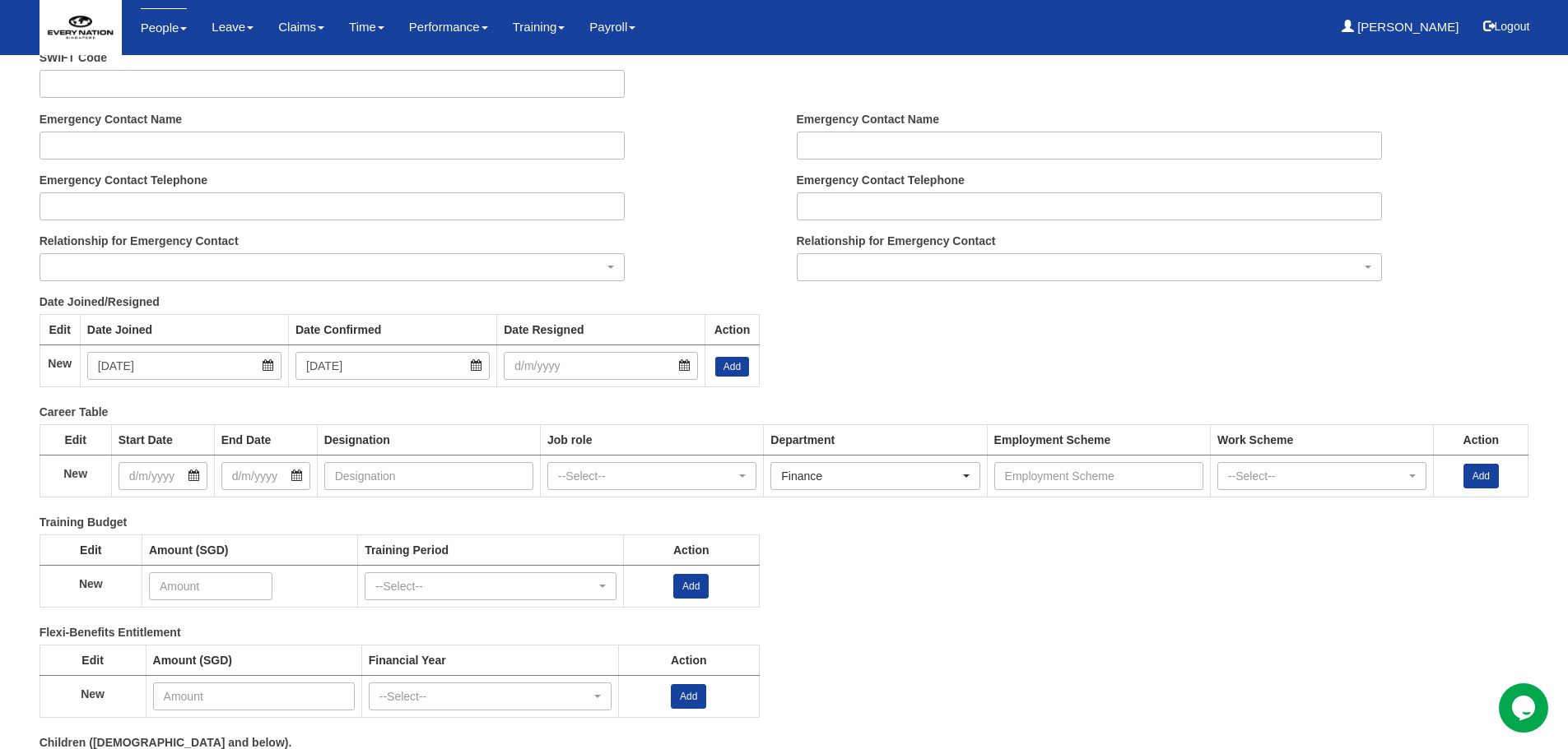
scroll to position [1892, 0]
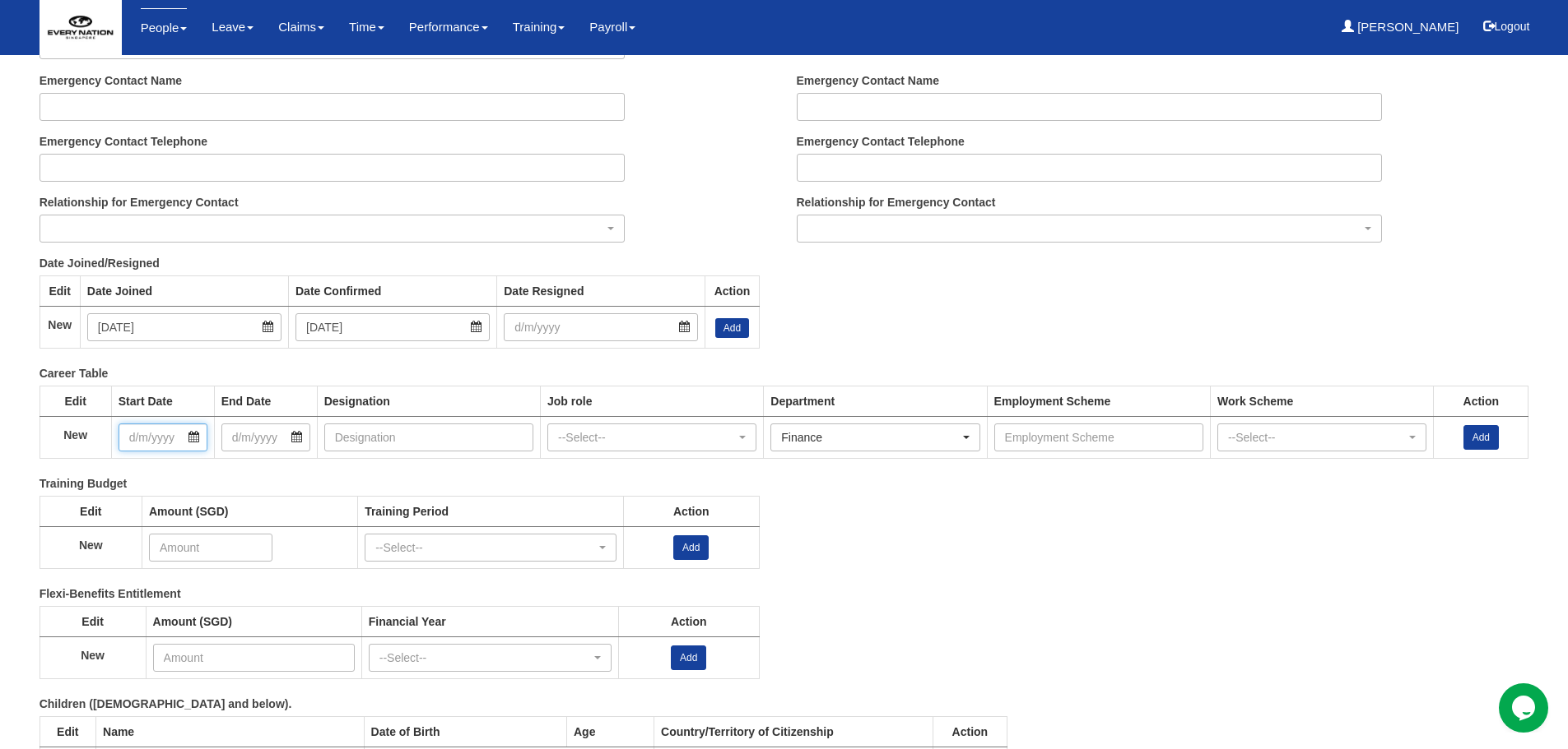
click at [162, 439] on input "text" at bounding box center [163, 437] width 89 height 28
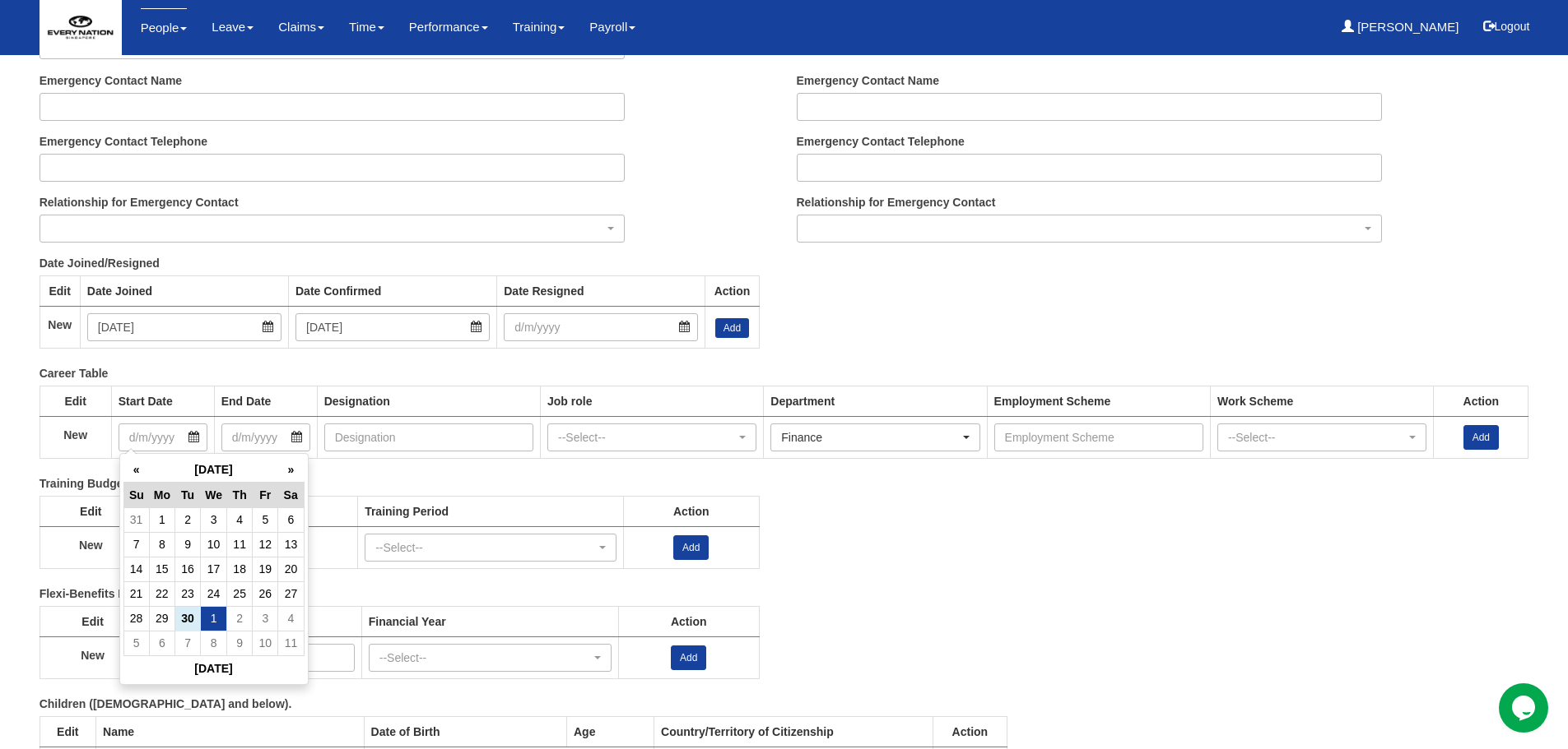
click at [224, 619] on td "1" at bounding box center [213, 618] width 26 height 24
type input "1/10/2025"
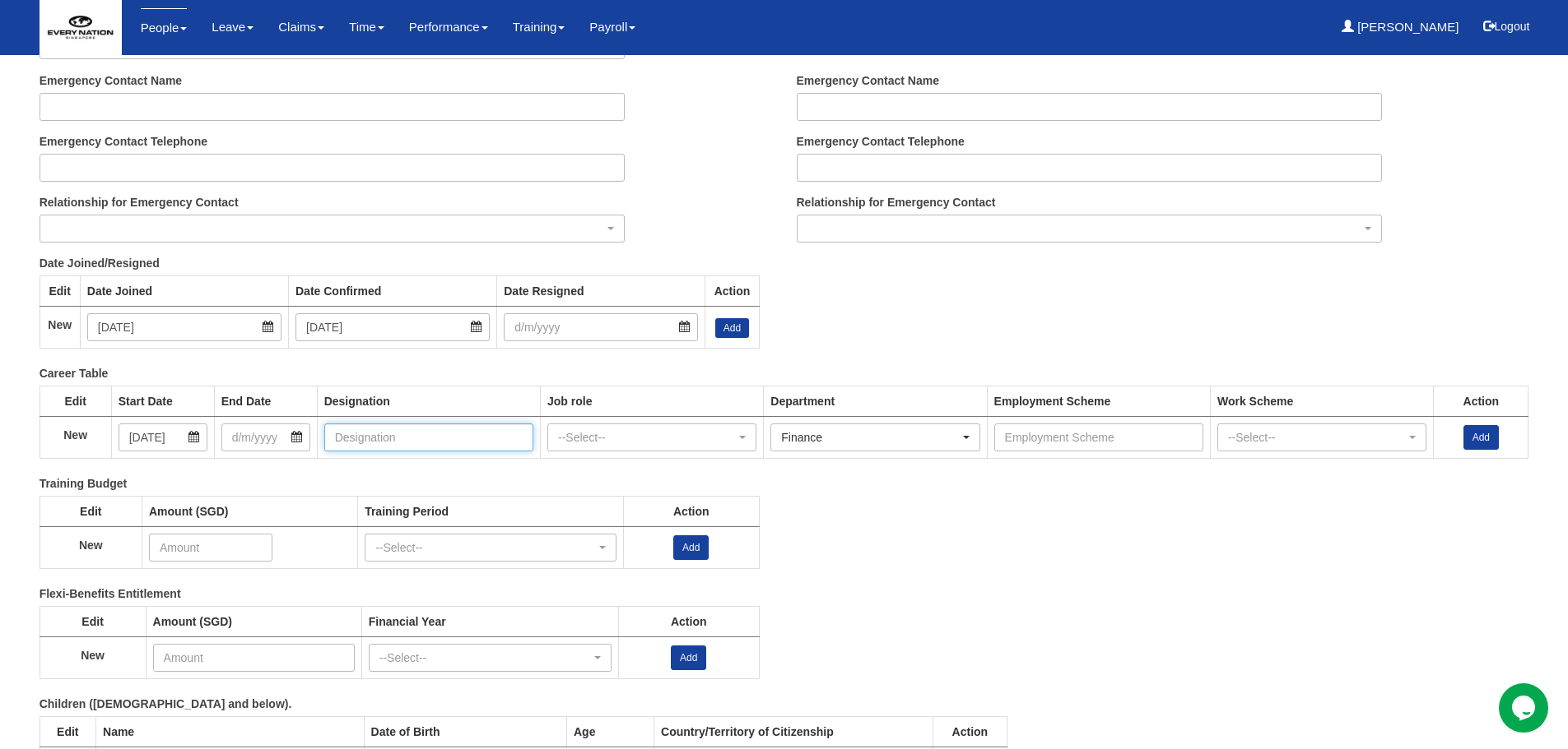
click at [362, 433] on input "text" at bounding box center [429, 437] width 209 height 28
type input "Finance Executive"
click at [723, 437] on div "--Select--" at bounding box center [646, 438] width 177 height 17
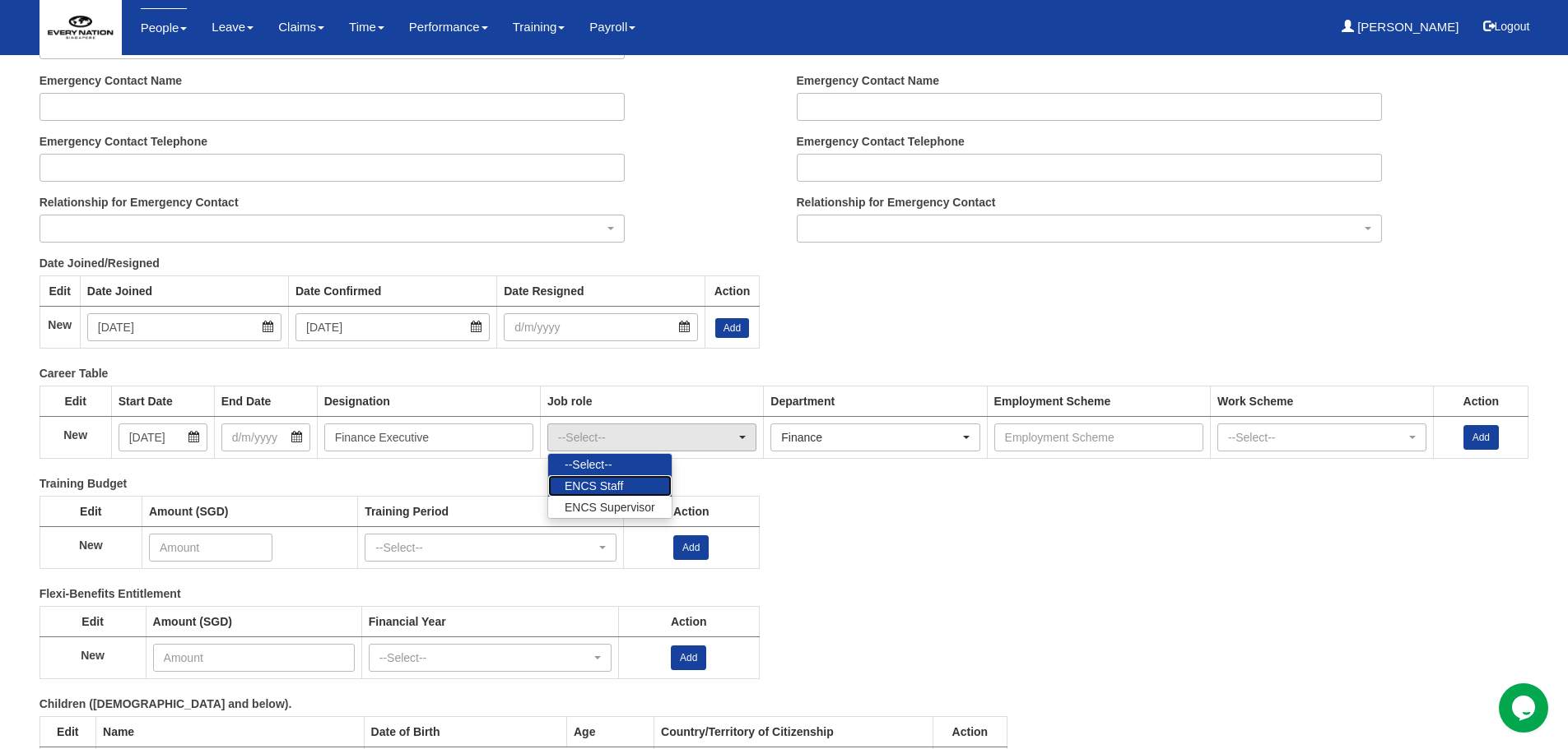
click at [637, 481] on link "ENCS Staff" at bounding box center [609, 486] width 123 height 22
select select "263"
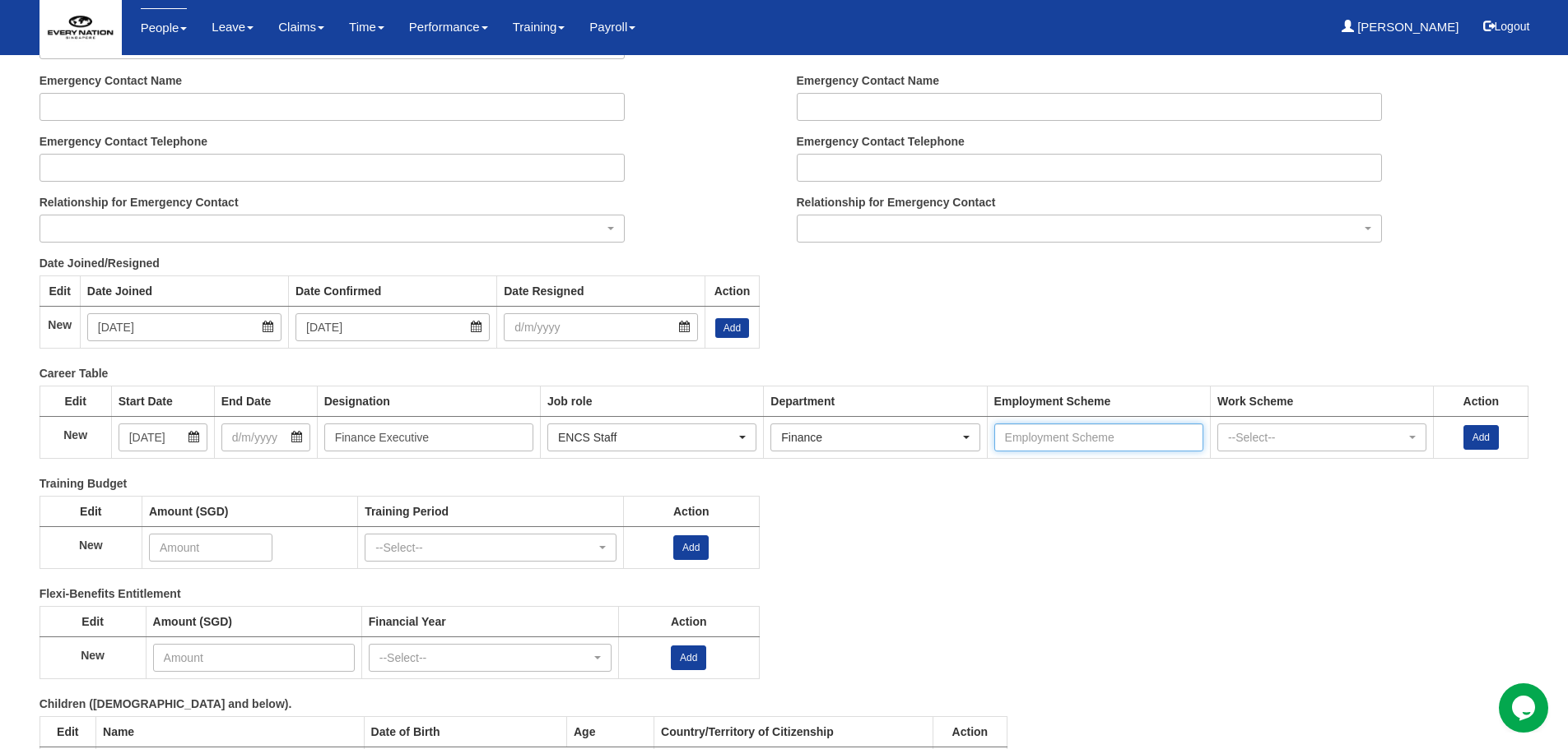
click at [1098, 430] on input "text" at bounding box center [1098, 437] width 209 height 28
click at [1262, 439] on div "--Select--" at bounding box center [1317, 438] width 177 height 17
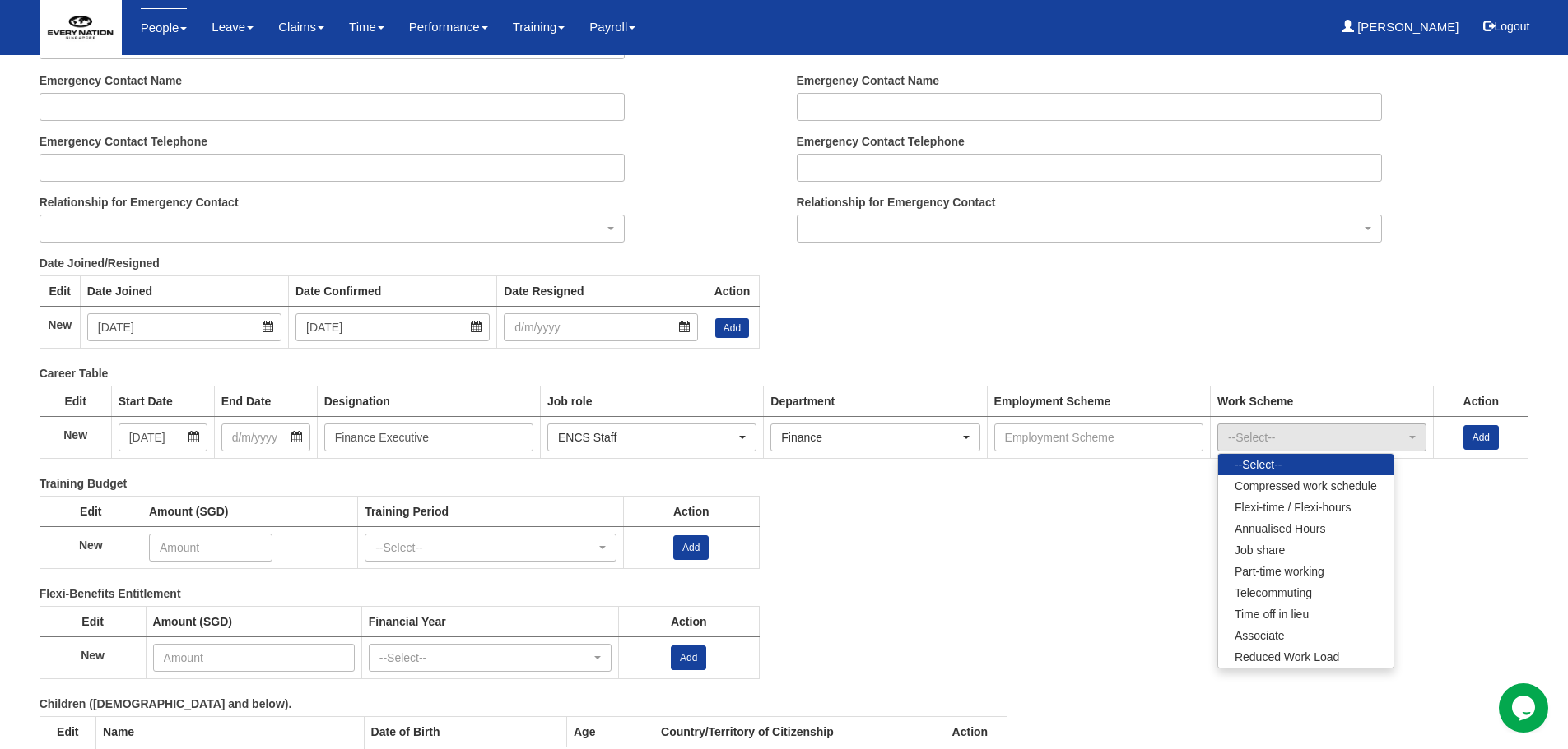
click at [1468, 477] on div "Training Budget Edit Amount (SGD) Training Period Action New --Select-- --Selec…" at bounding box center [772, 531] width 1514 height 110
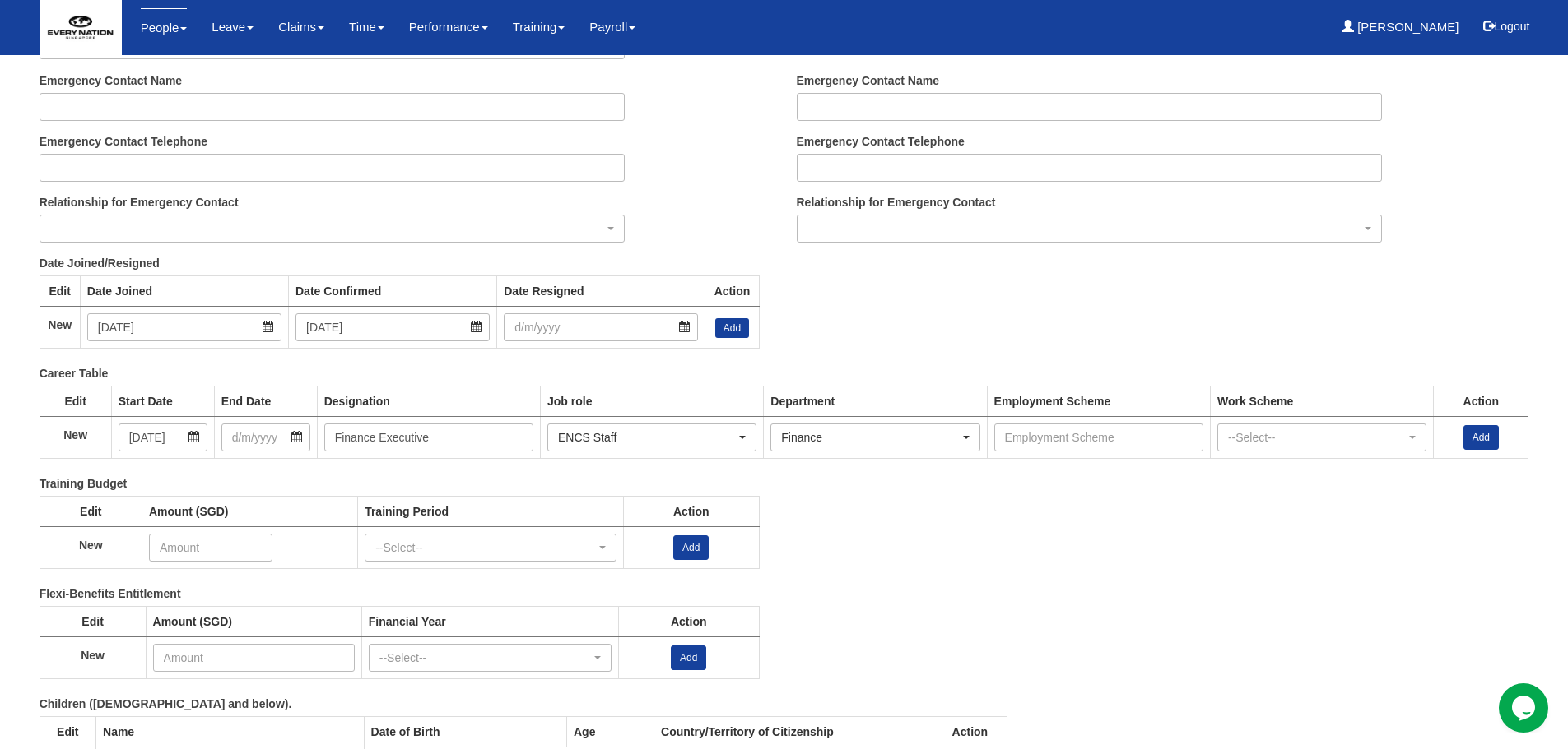
click at [1483, 444] on link "Add" at bounding box center [1481, 437] width 35 height 24
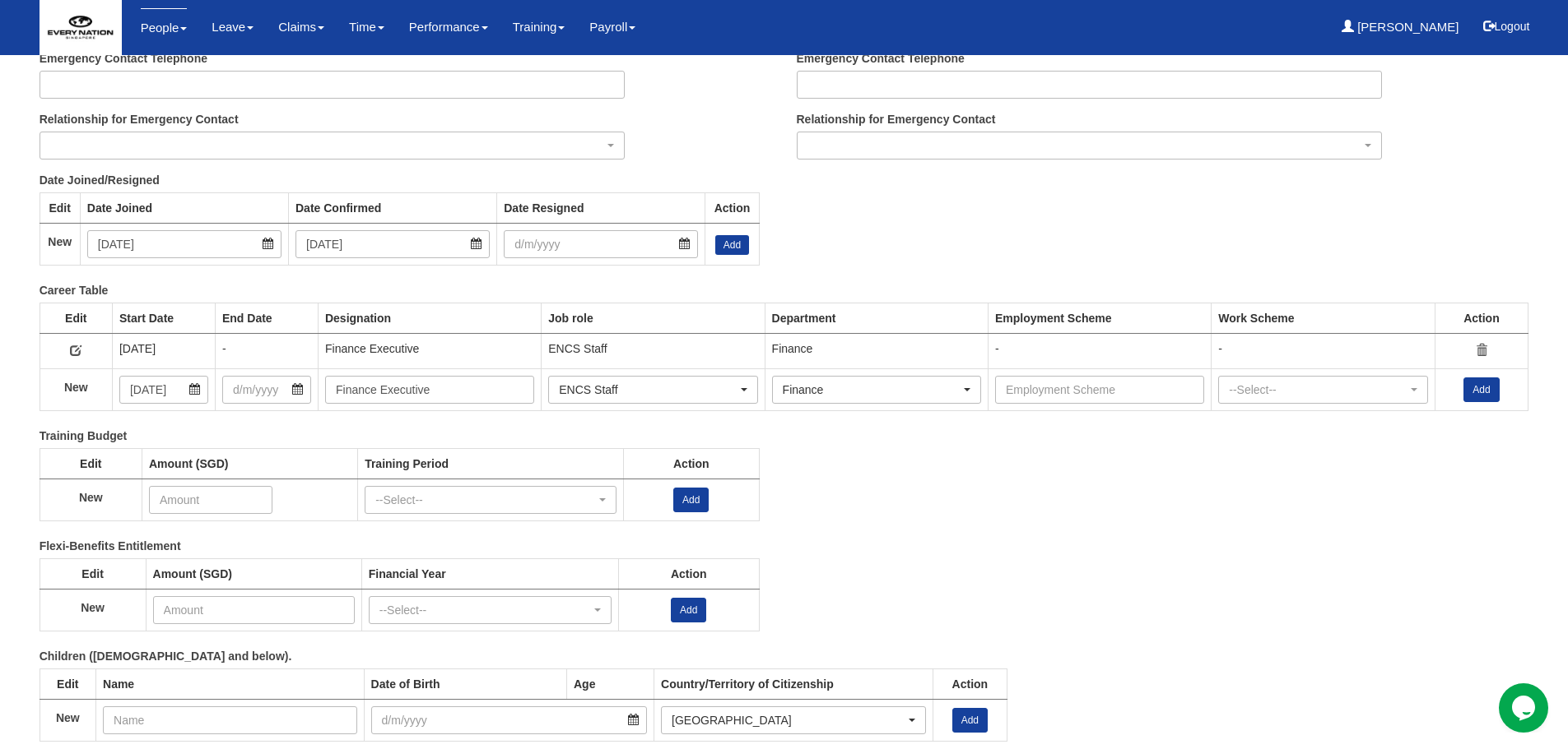
scroll to position [2114, 0]
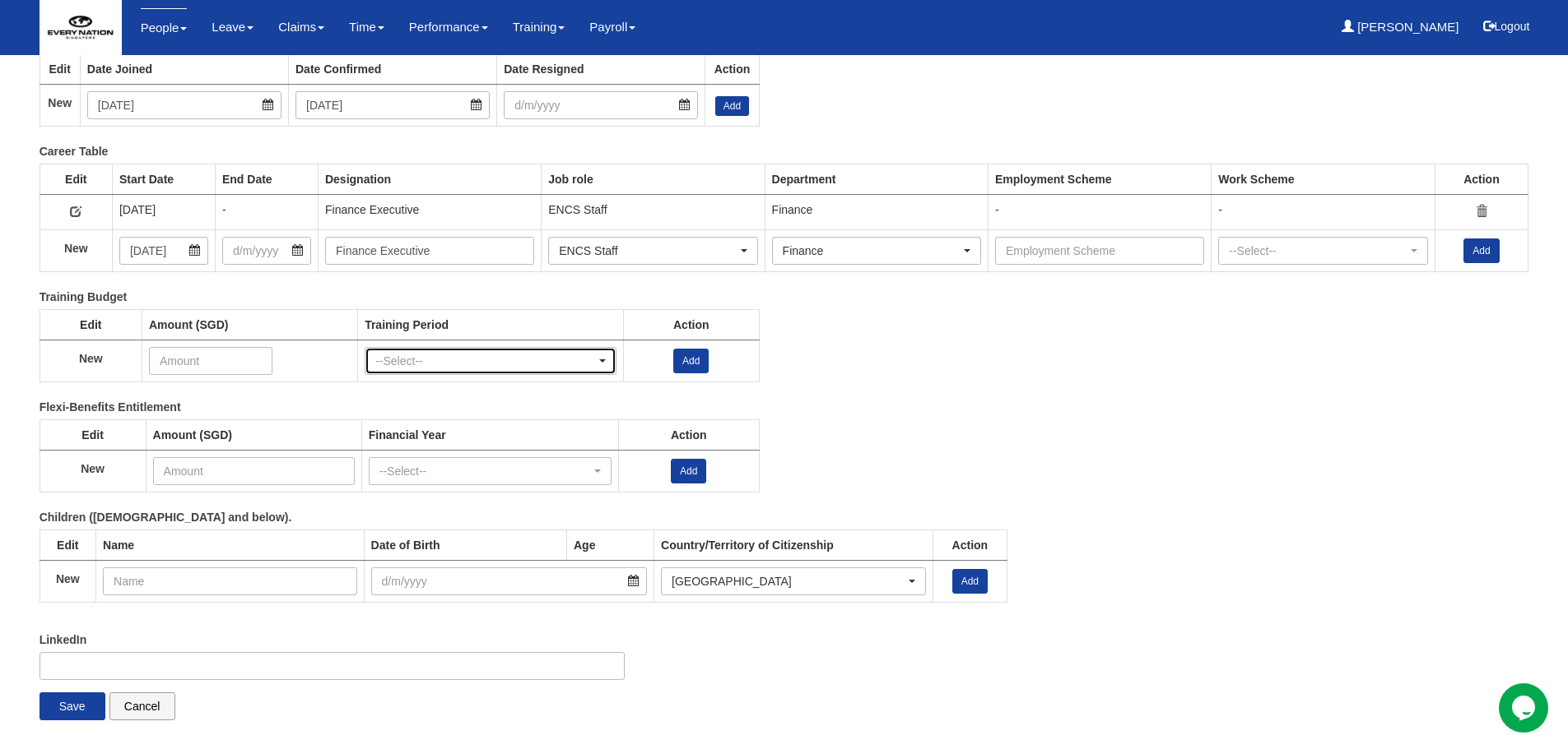
click at [401, 356] on div "--Select--" at bounding box center [485, 362] width 220 height 17
click at [239, 479] on input "number" at bounding box center [254, 471] width 202 height 28
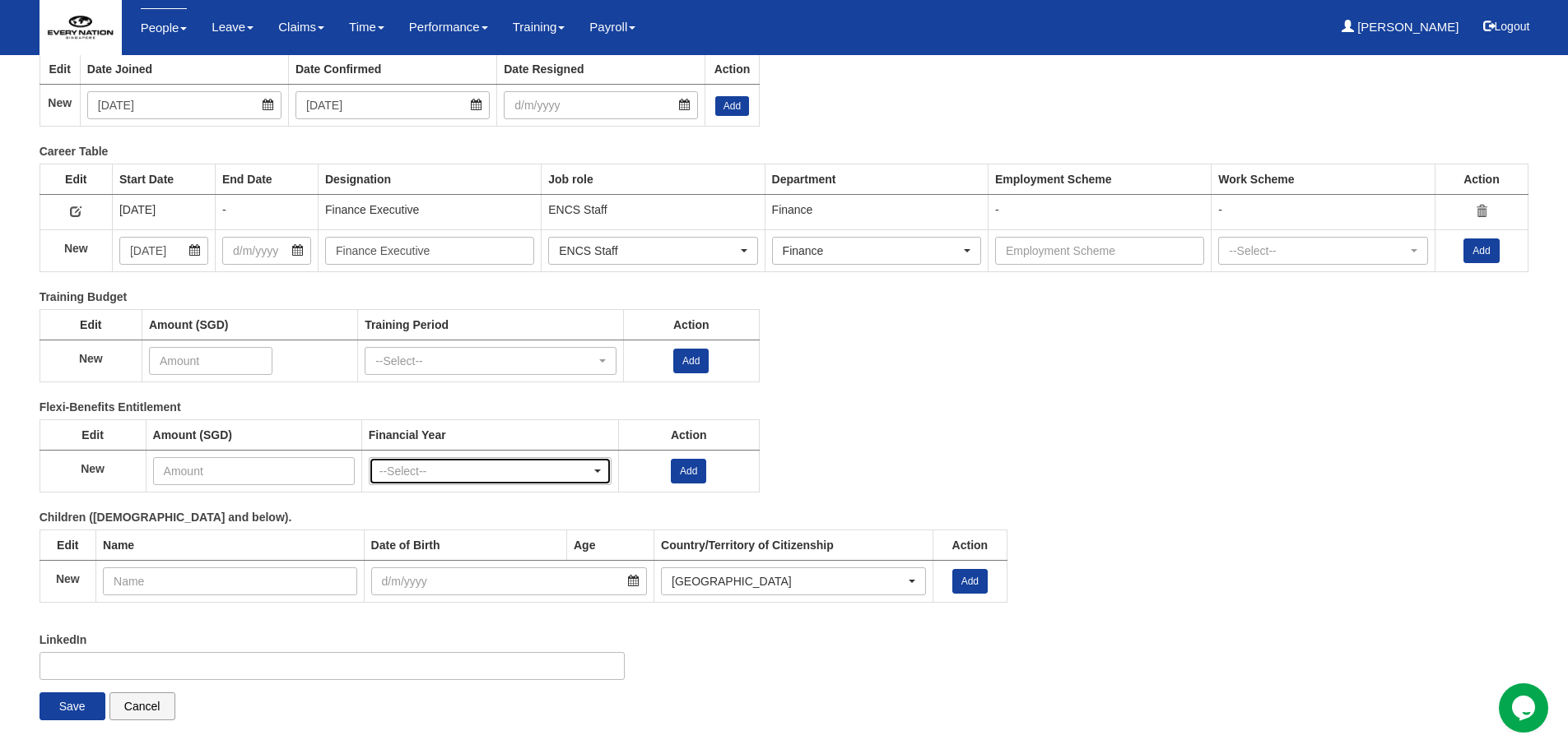
click at [425, 472] on div "--Select--" at bounding box center [485, 471] width 212 height 17
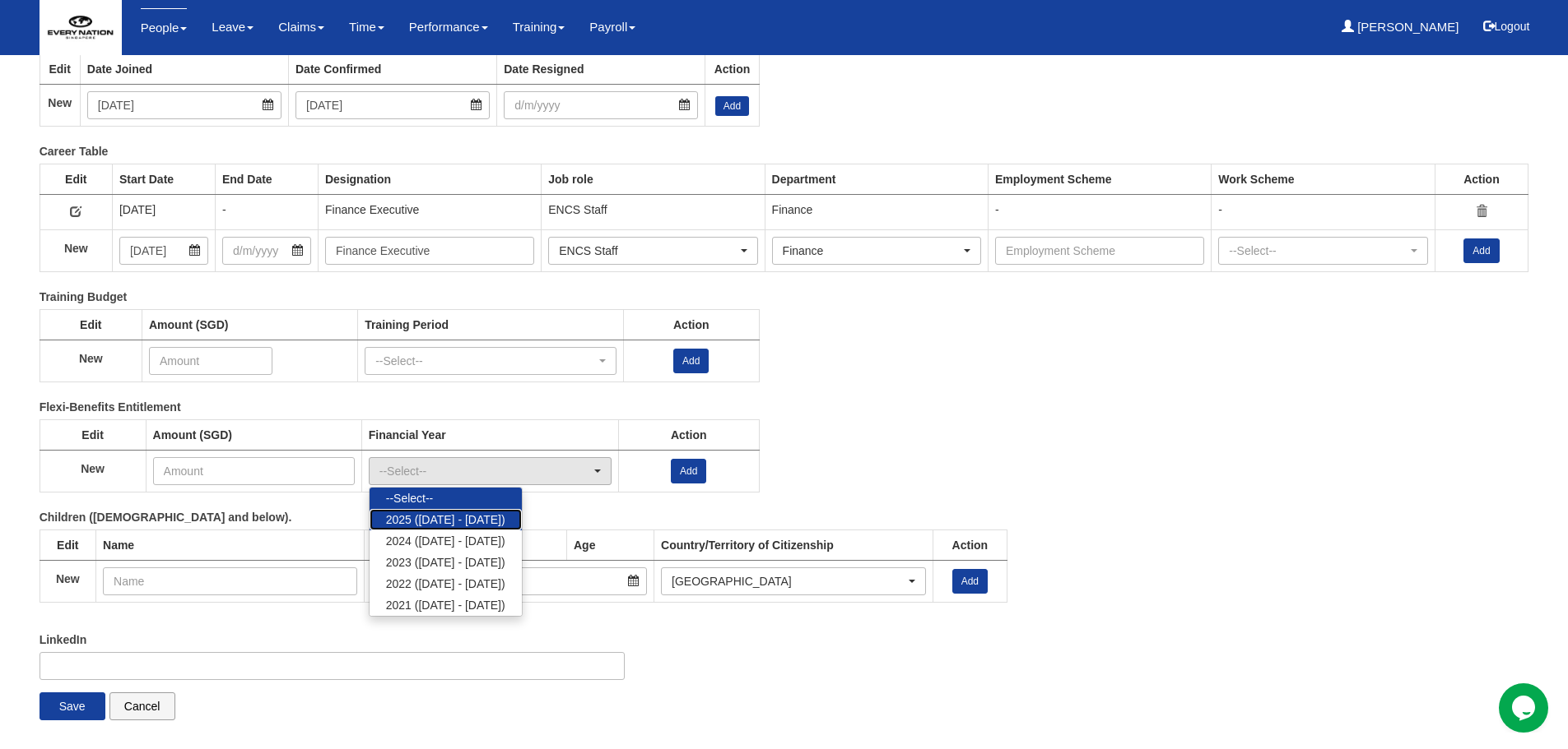
click at [423, 511] on span "2025 ([DATE] - [DATE])" at bounding box center [445, 520] width 120 height 17
select select "78"
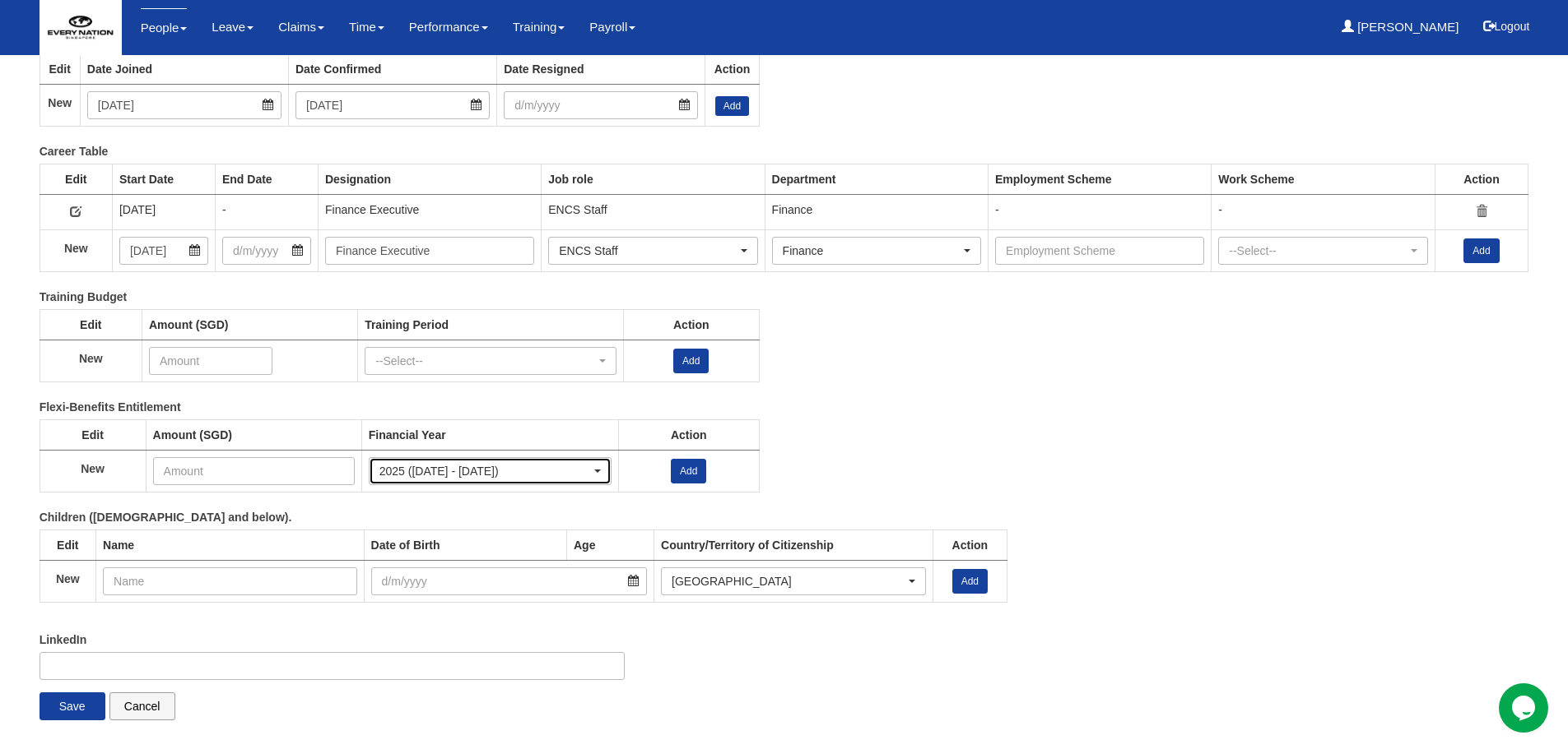
click at [471, 469] on div "2025 ([DATE] - [DATE])" at bounding box center [485, 471] width 212 height 17
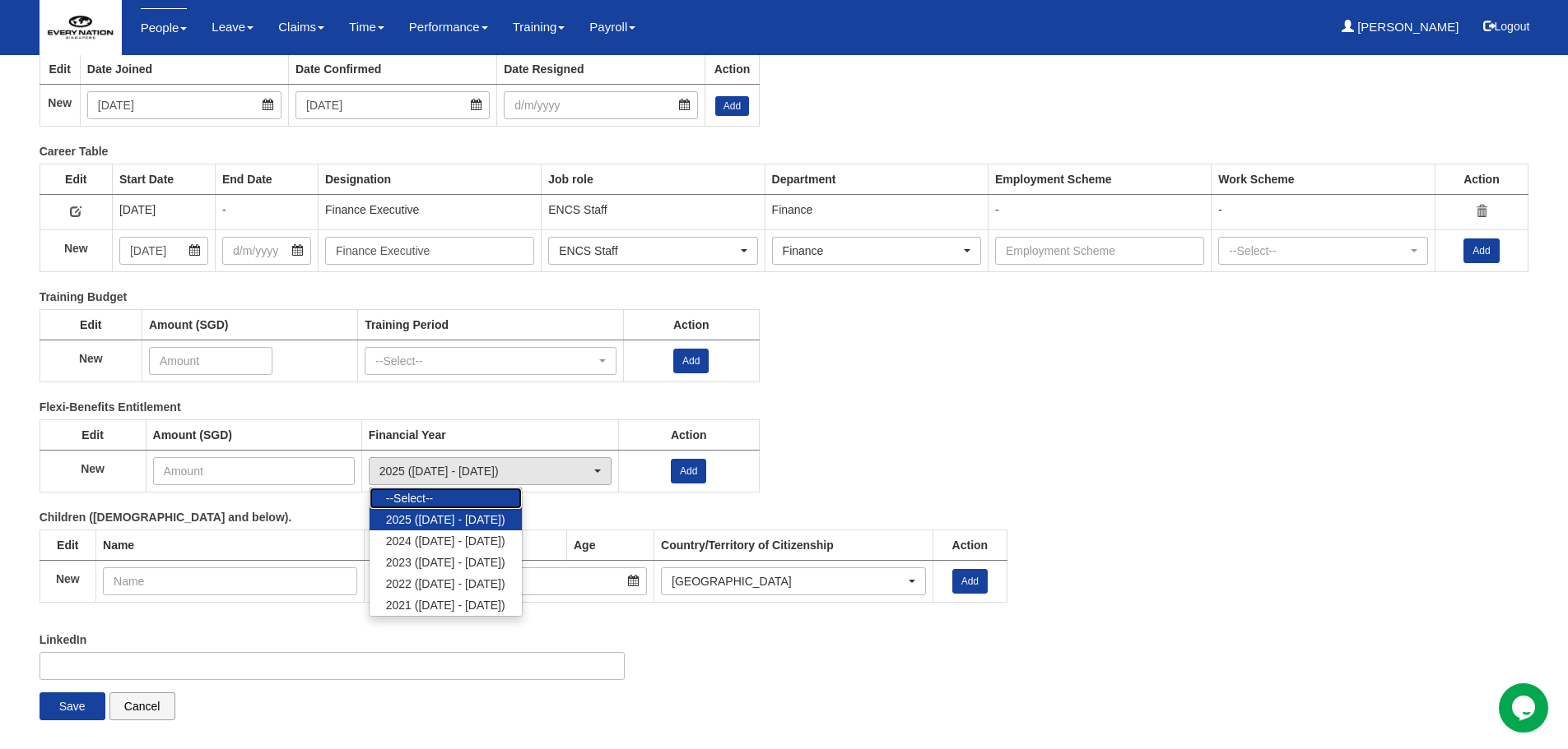
click at [461, 491] on link "--Select--" at bounding box center [445, 499] width 152 height 22
select select
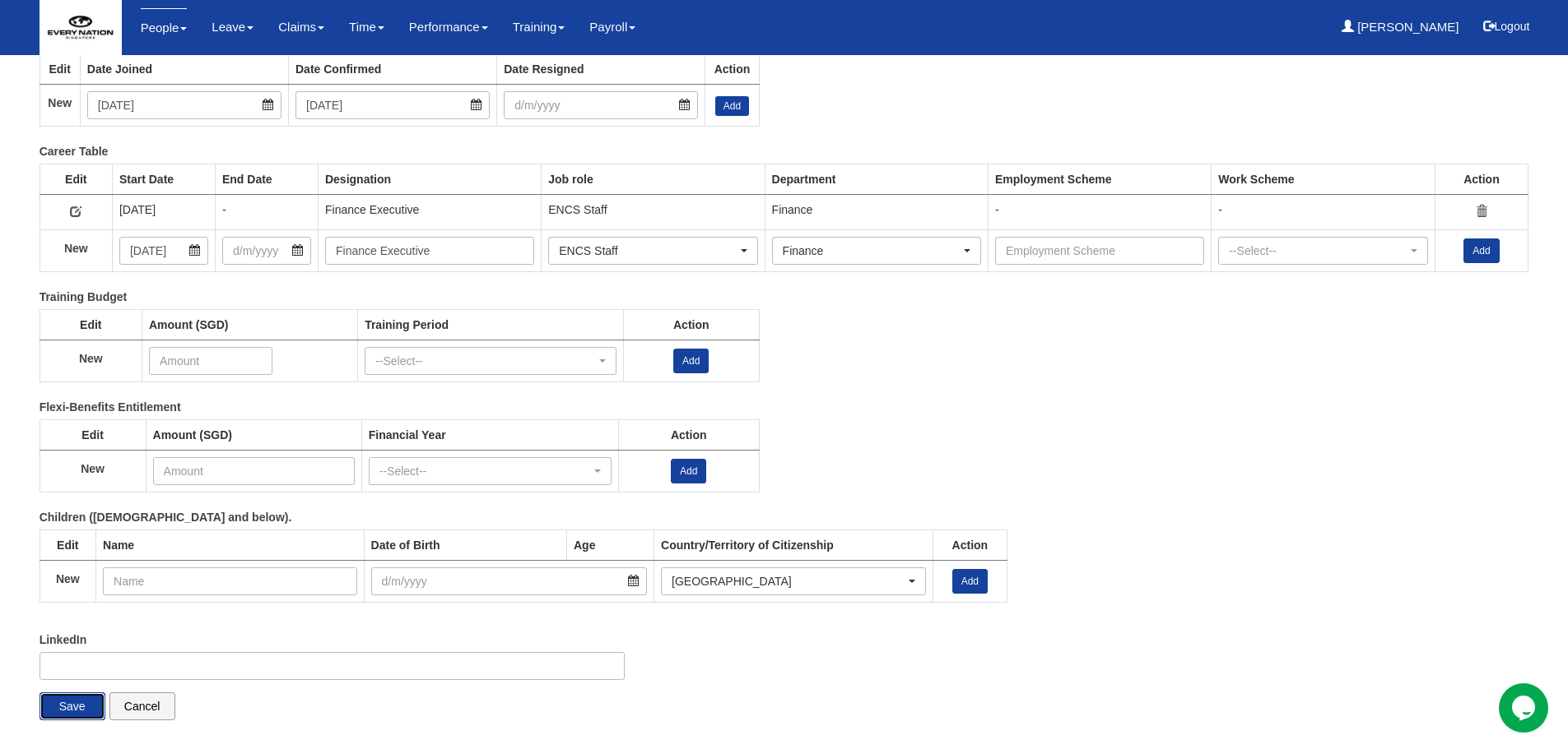
click at [71, 705] on input "Save" at bounding box center [72, 706] width 66 height 28
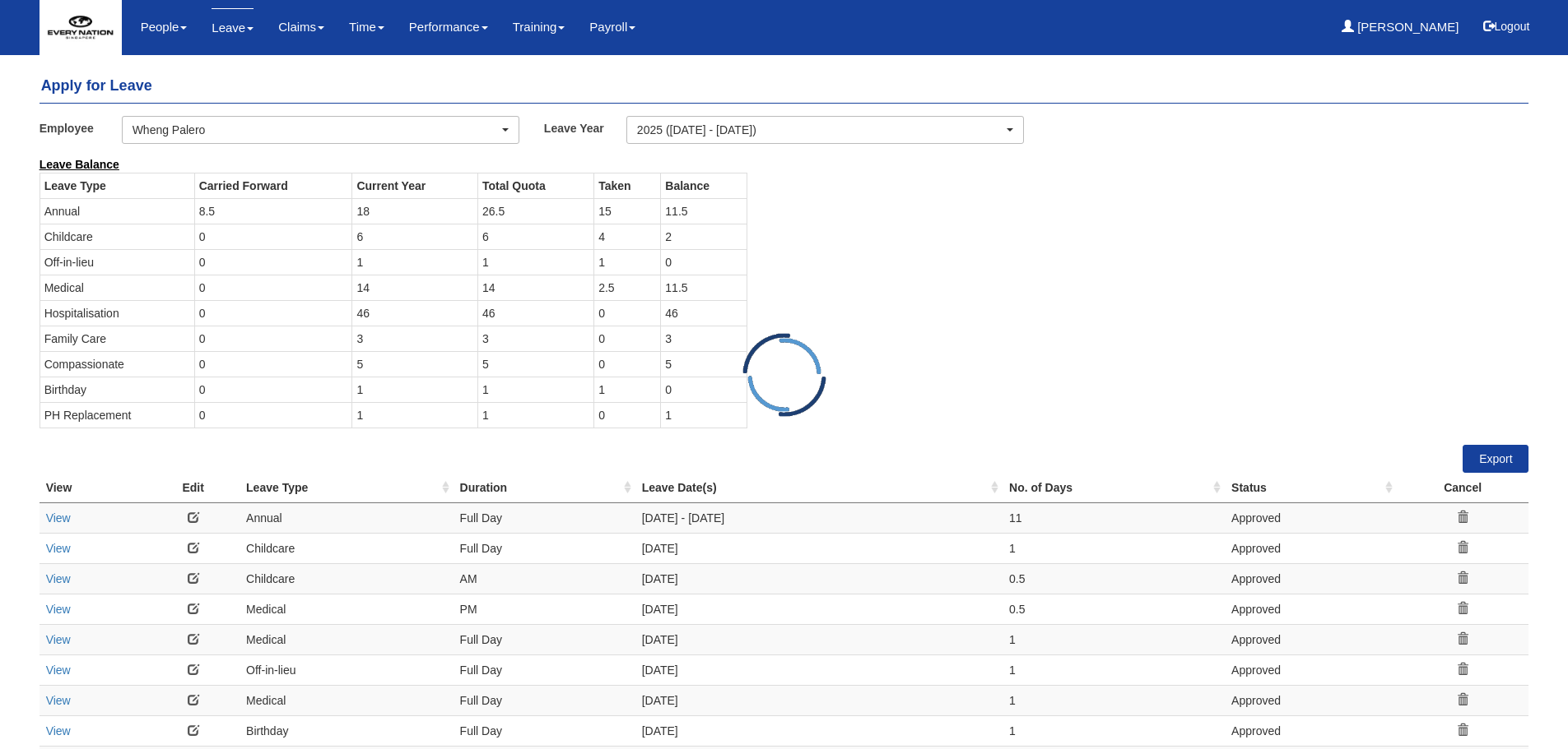
select select "b126b48f-ee23-4bf2-b2bb-111512c395fd"
select select "50"
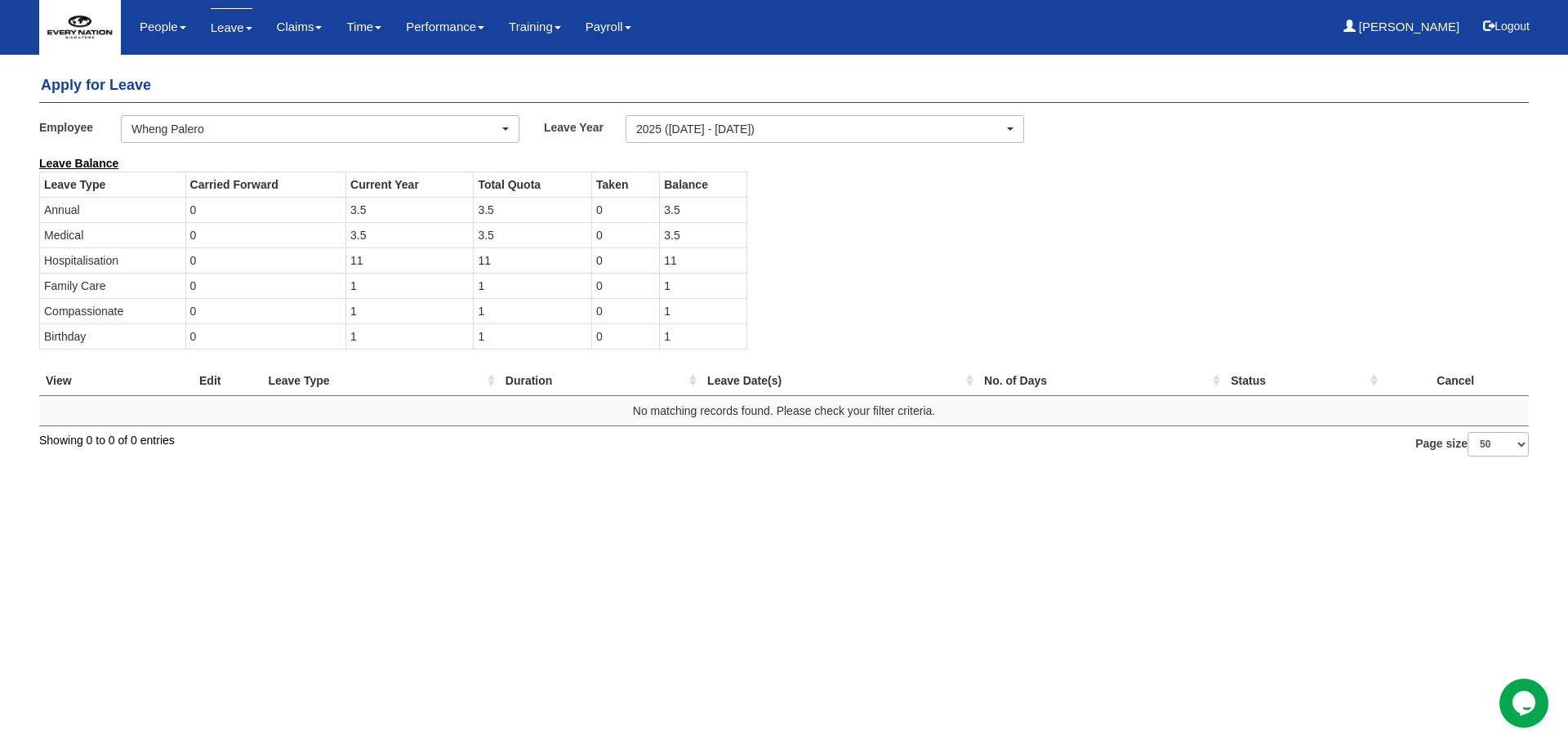
click at [363, 130] on div "Wheng Palero" at bounding box center [315, 129] width 367 height 17
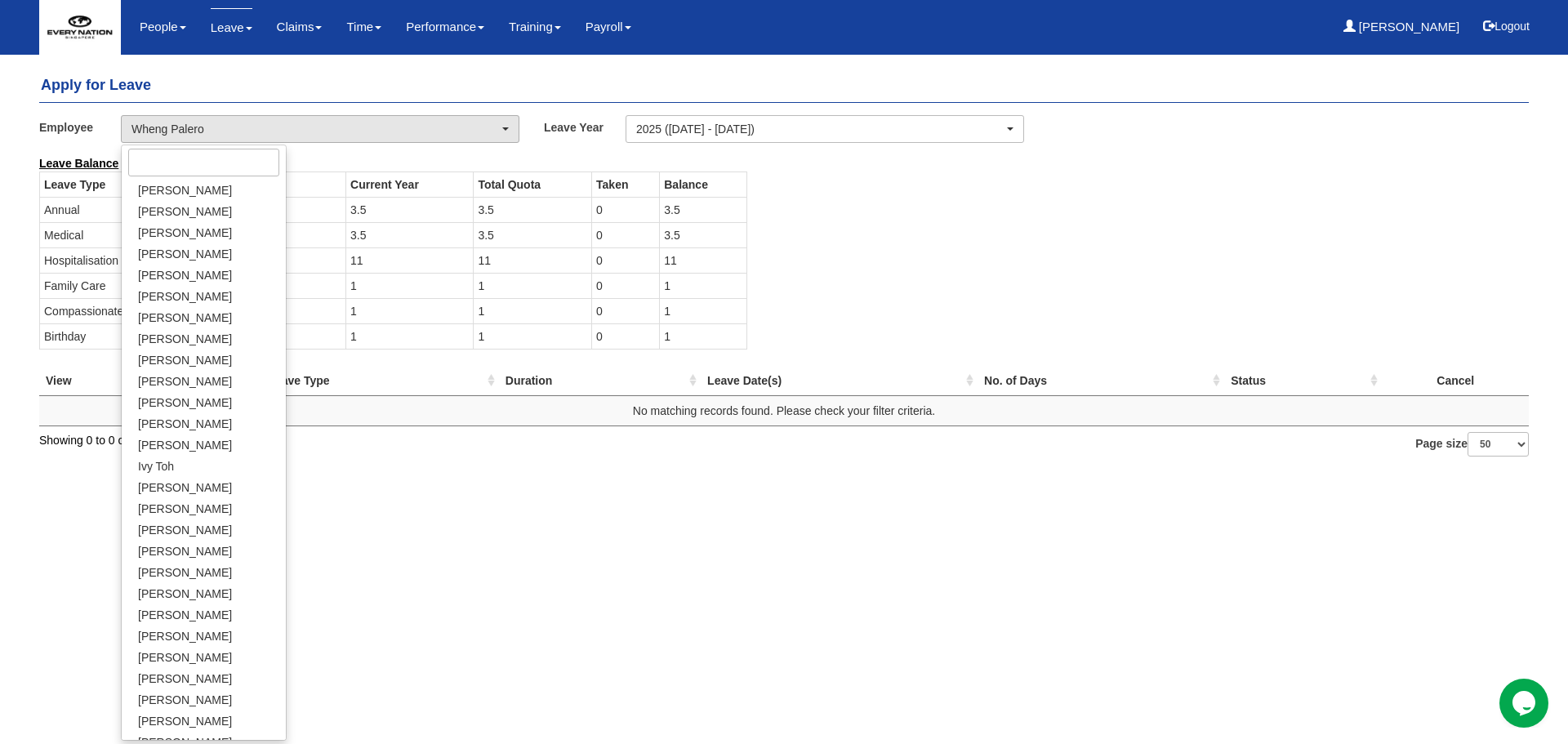
select select "28b43494-64a6-4cd6-a180-56f2c6cf4b3b"
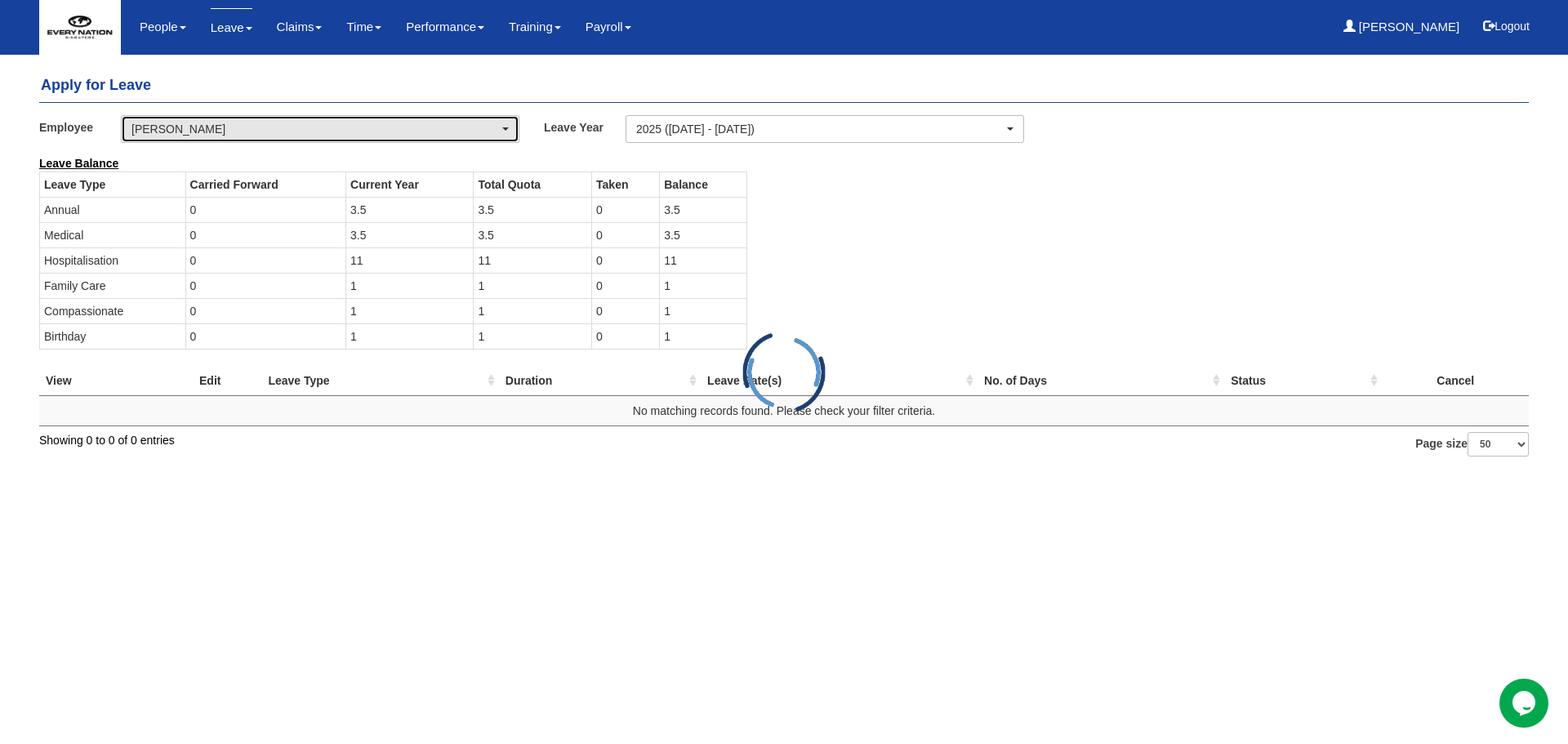
select select "50"
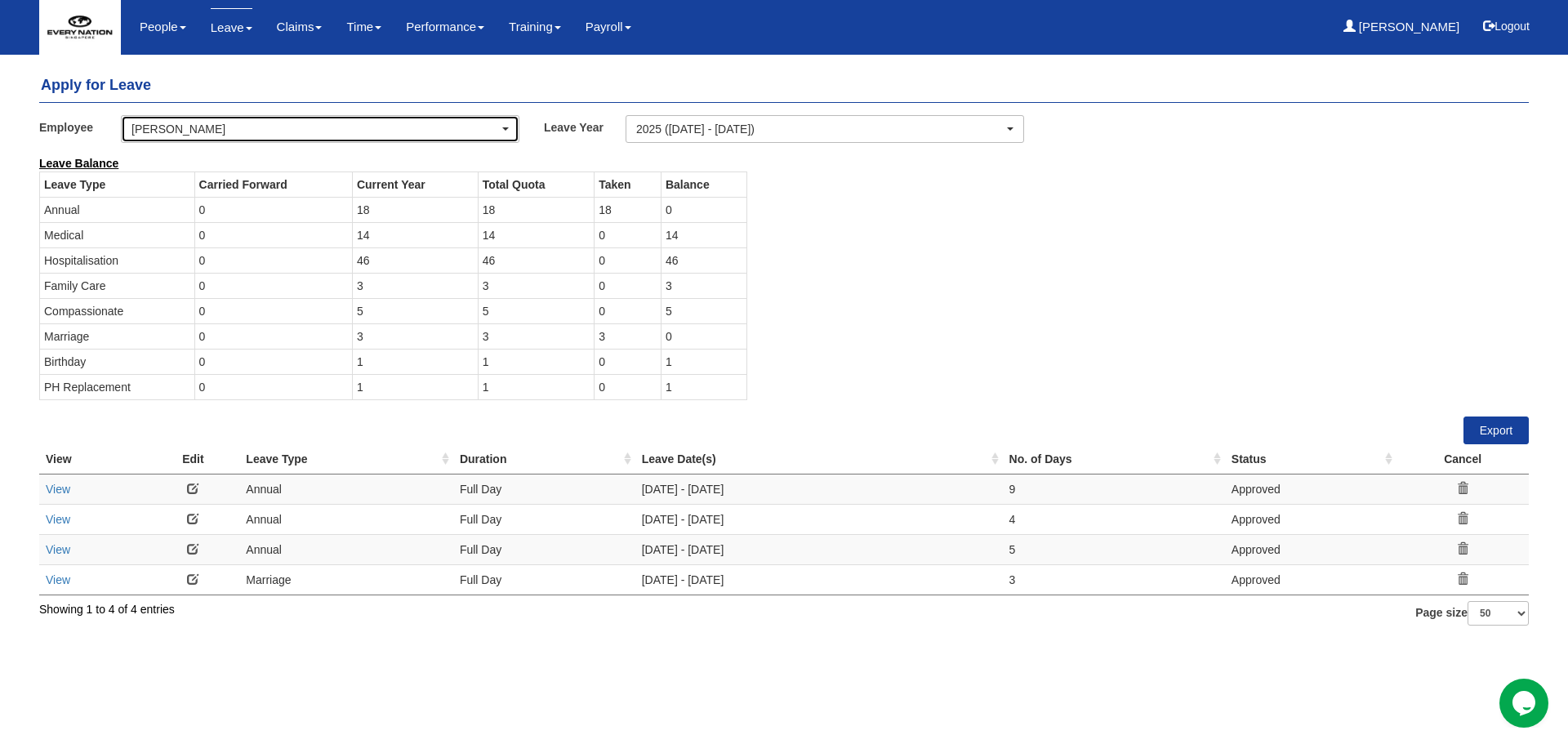
click at [229, 127] on div "[PERSON_NAME]" at bounding box center [315, 129] width 367 height 17
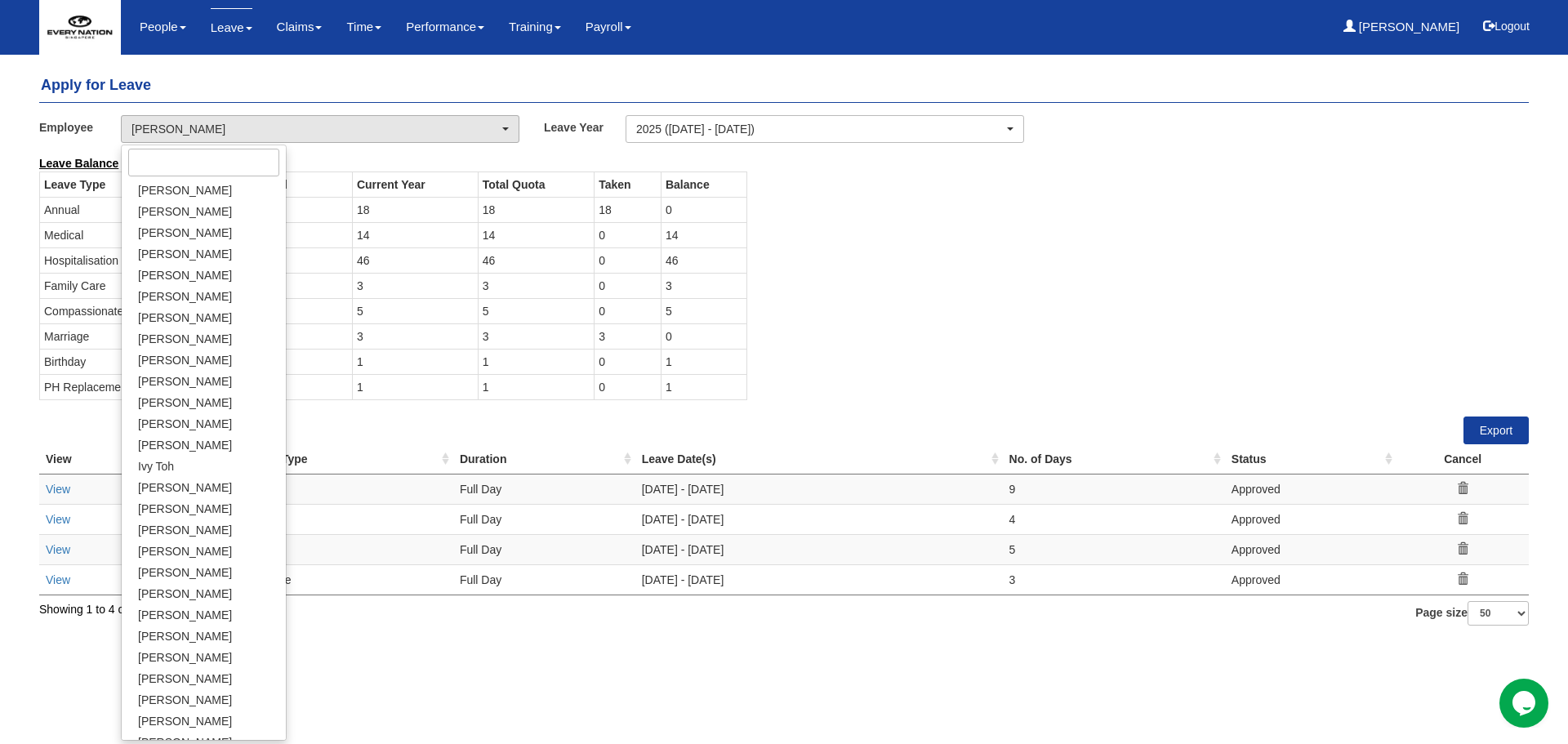
select select "489c0c4d-bc90-48df-ab41-c885b525d5f2"
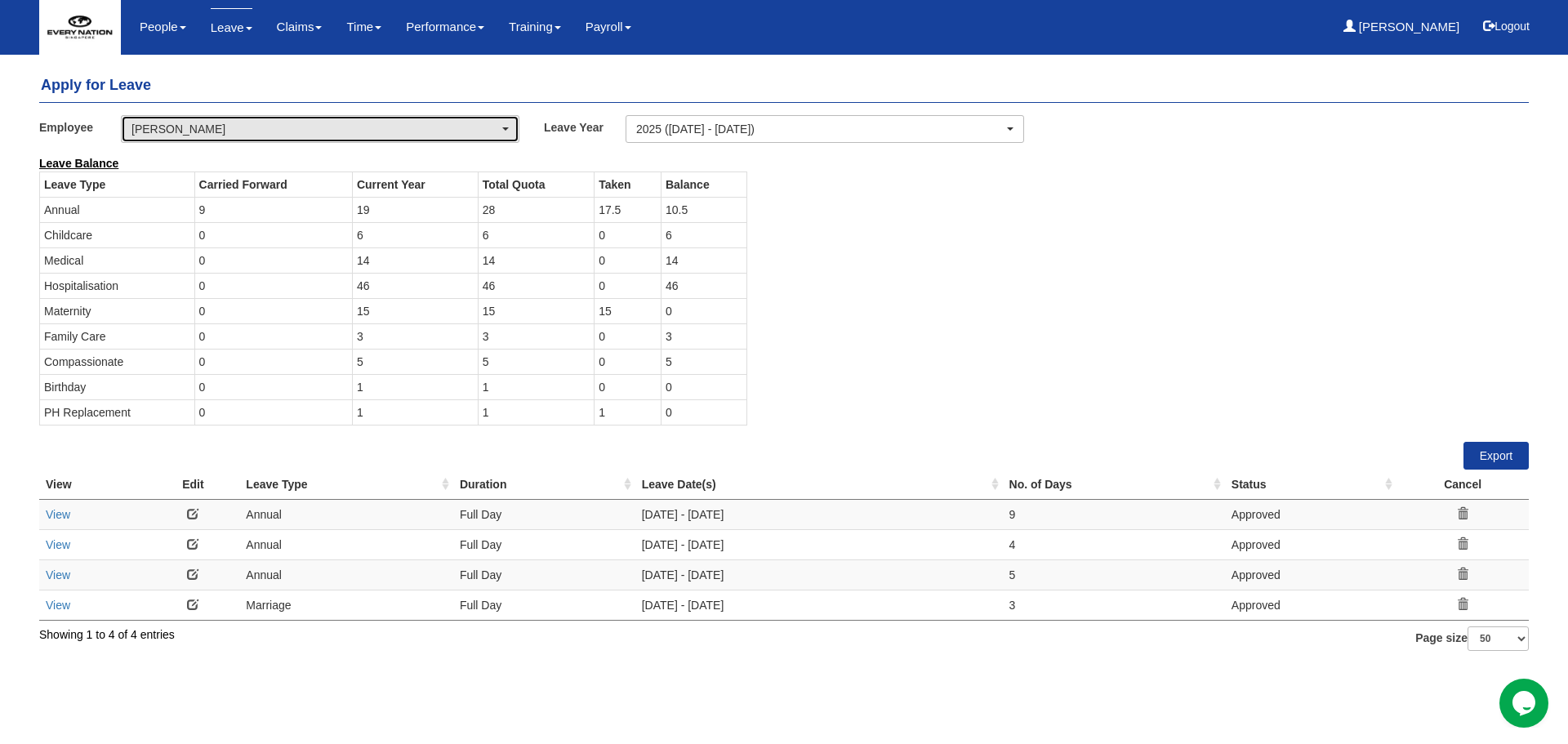
select select "50"
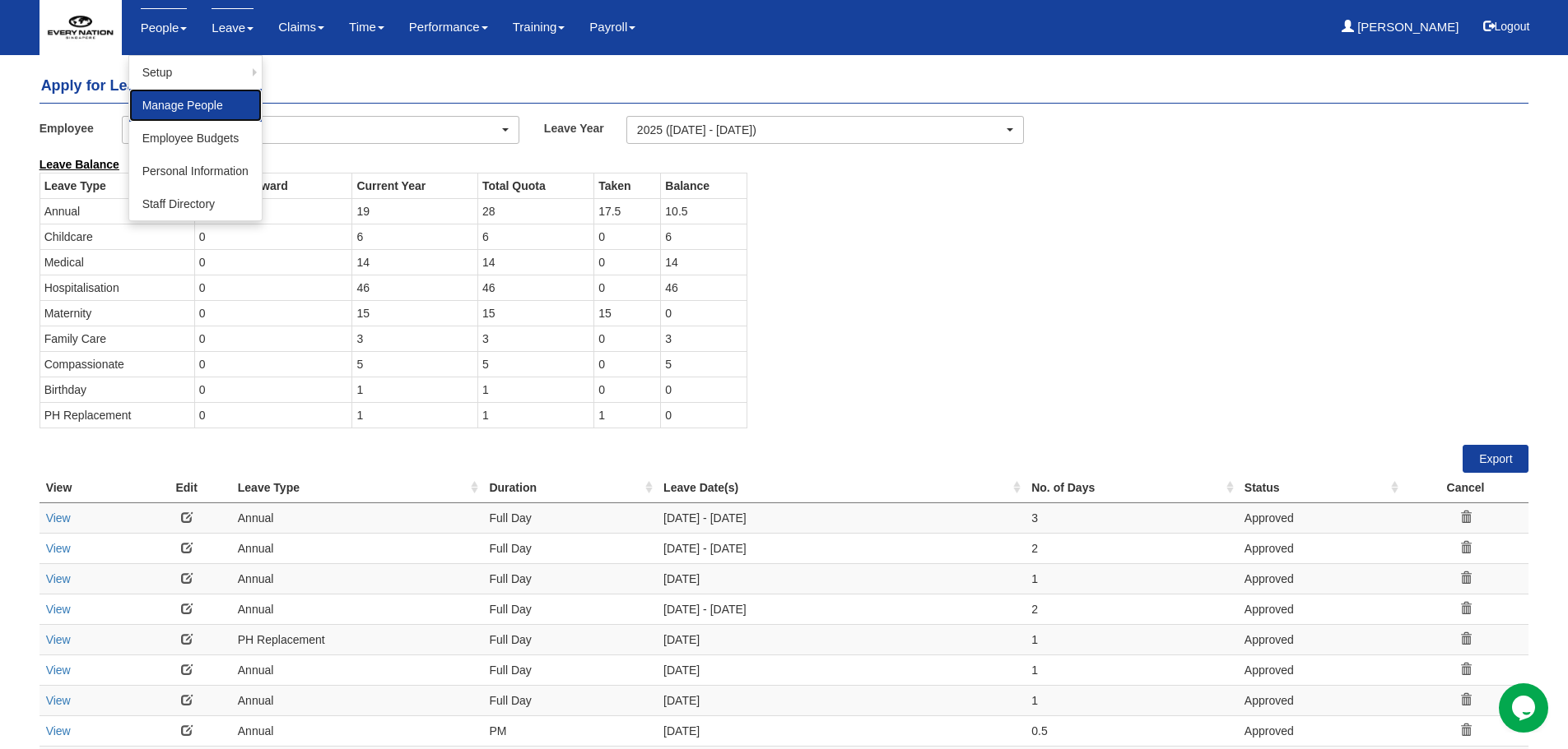
click at [203, 103] on link "Manage People" at bounding box center [195, 105] width 132 height 33
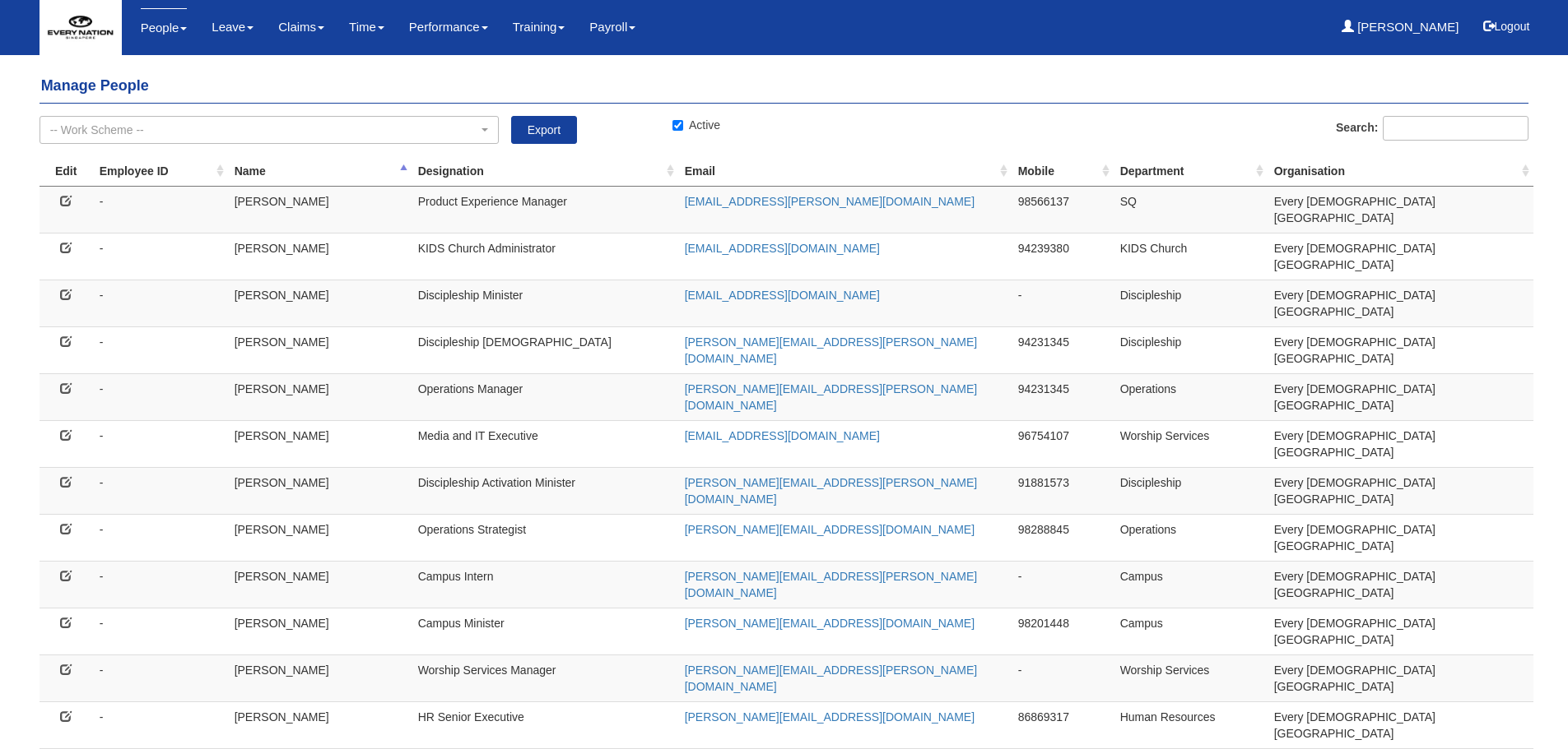
select select "50"
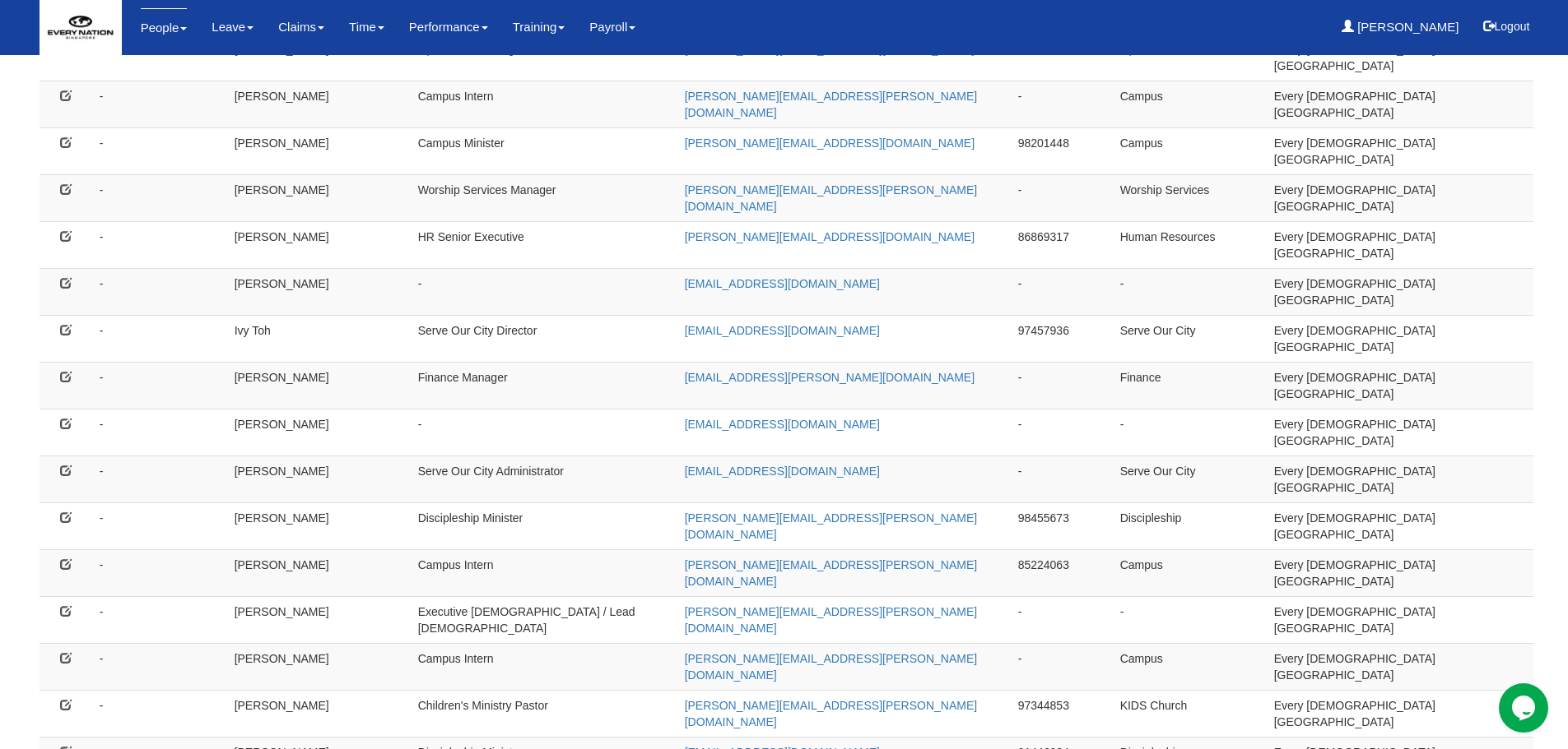
scroll to position [494, 0]
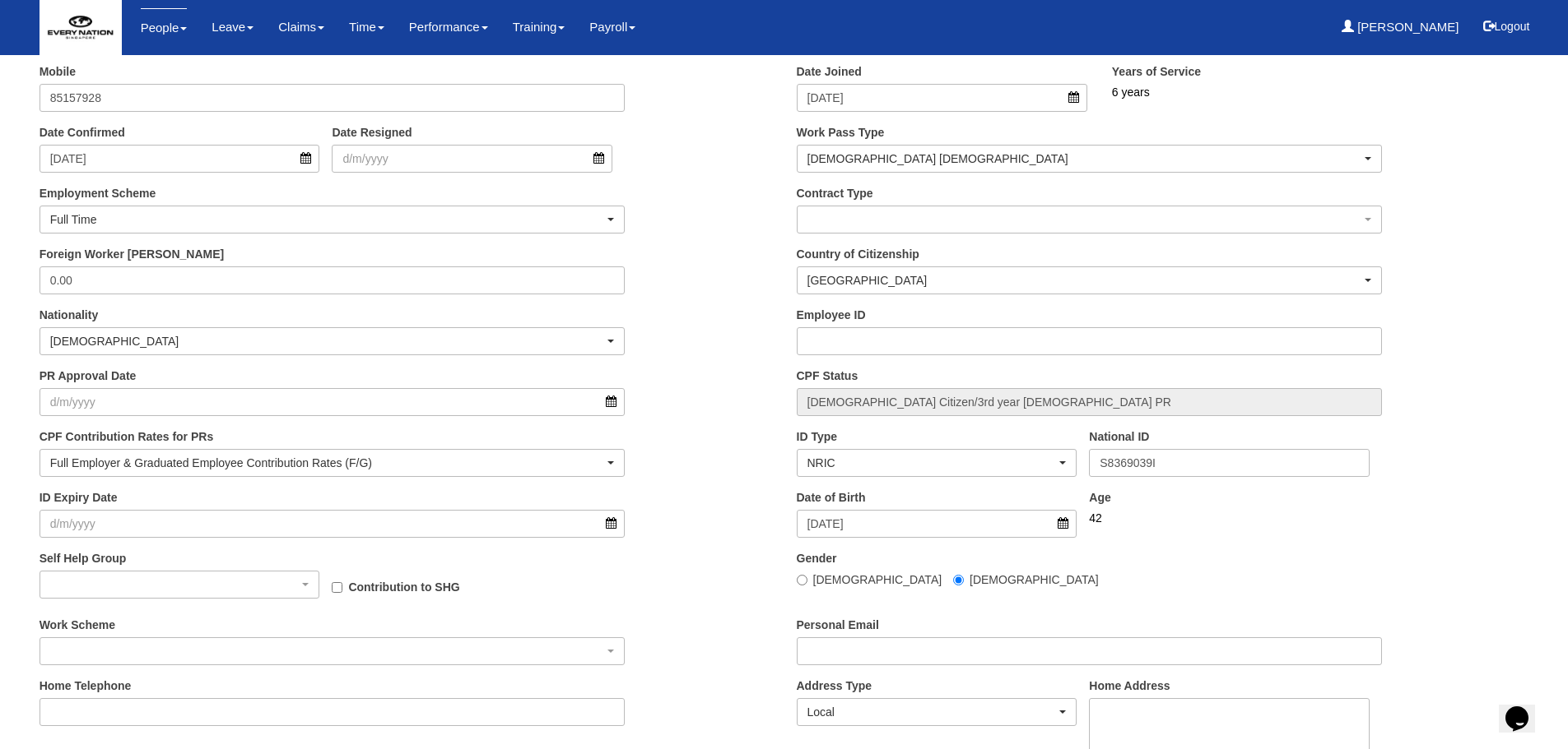
scroll to position [494, 0]
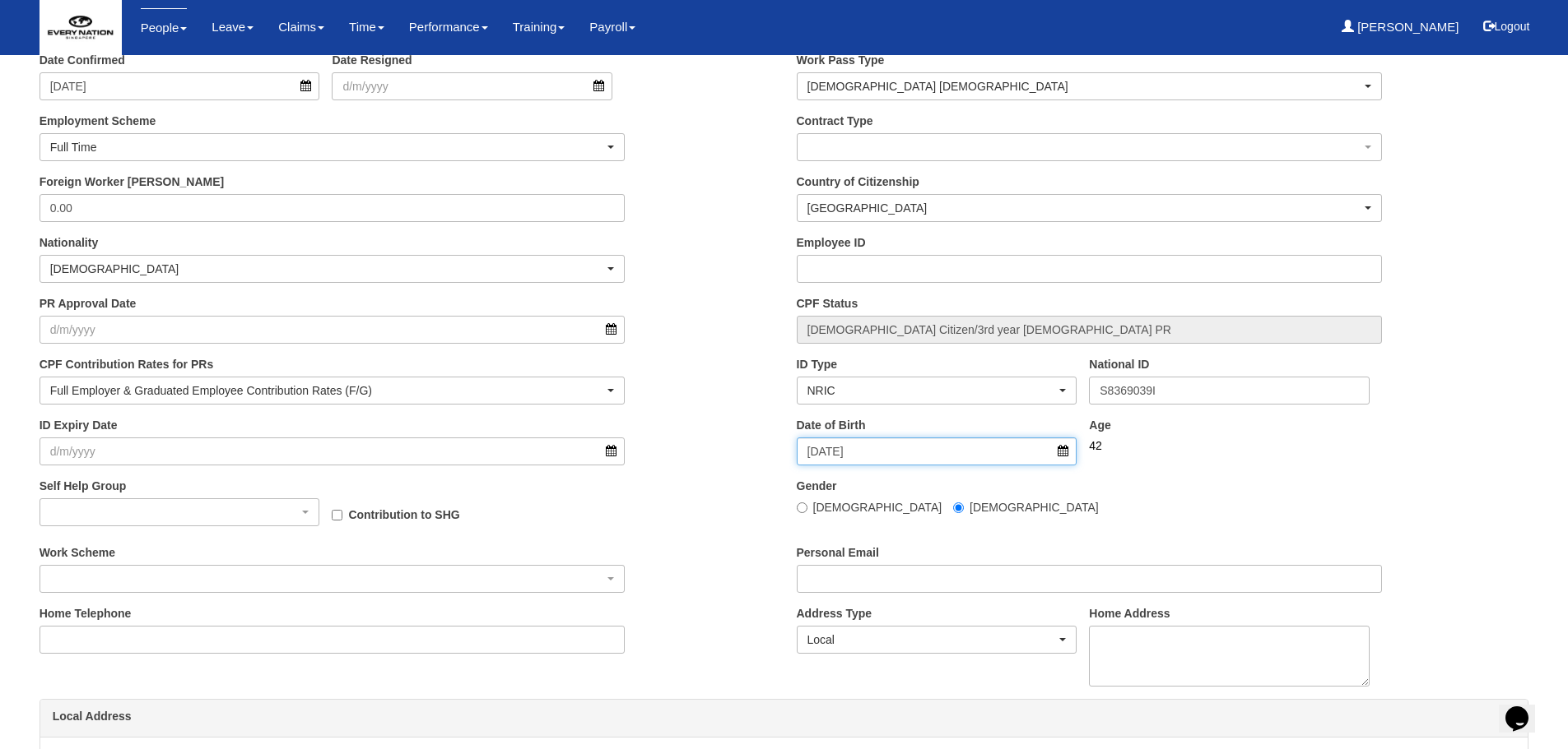
click at [867, 458] on input "[DATE]" at bounding box center [937, 451] width 280 height 28
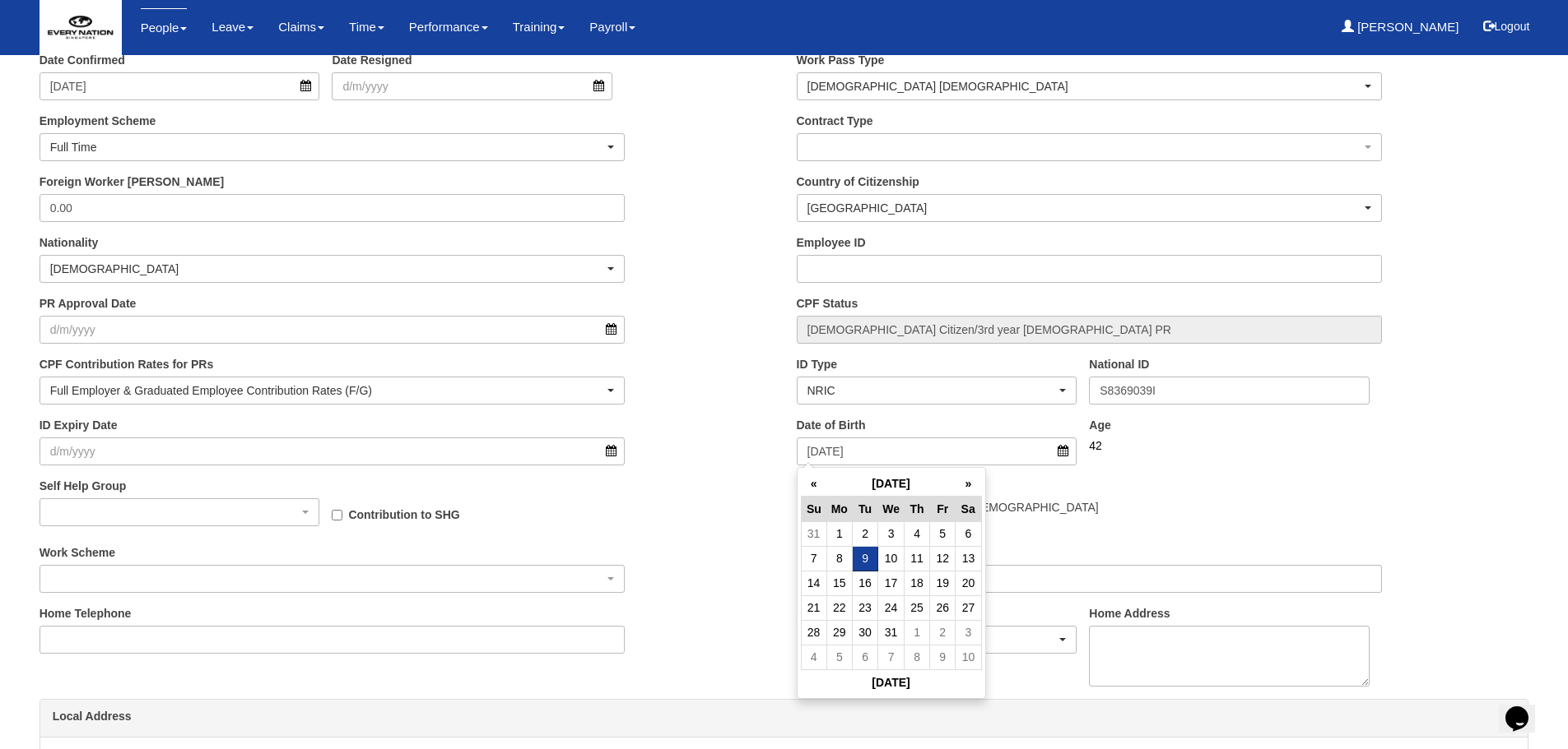
click at [864, 557] on td "9" at bounding box center [865, 558] width 25 height 24
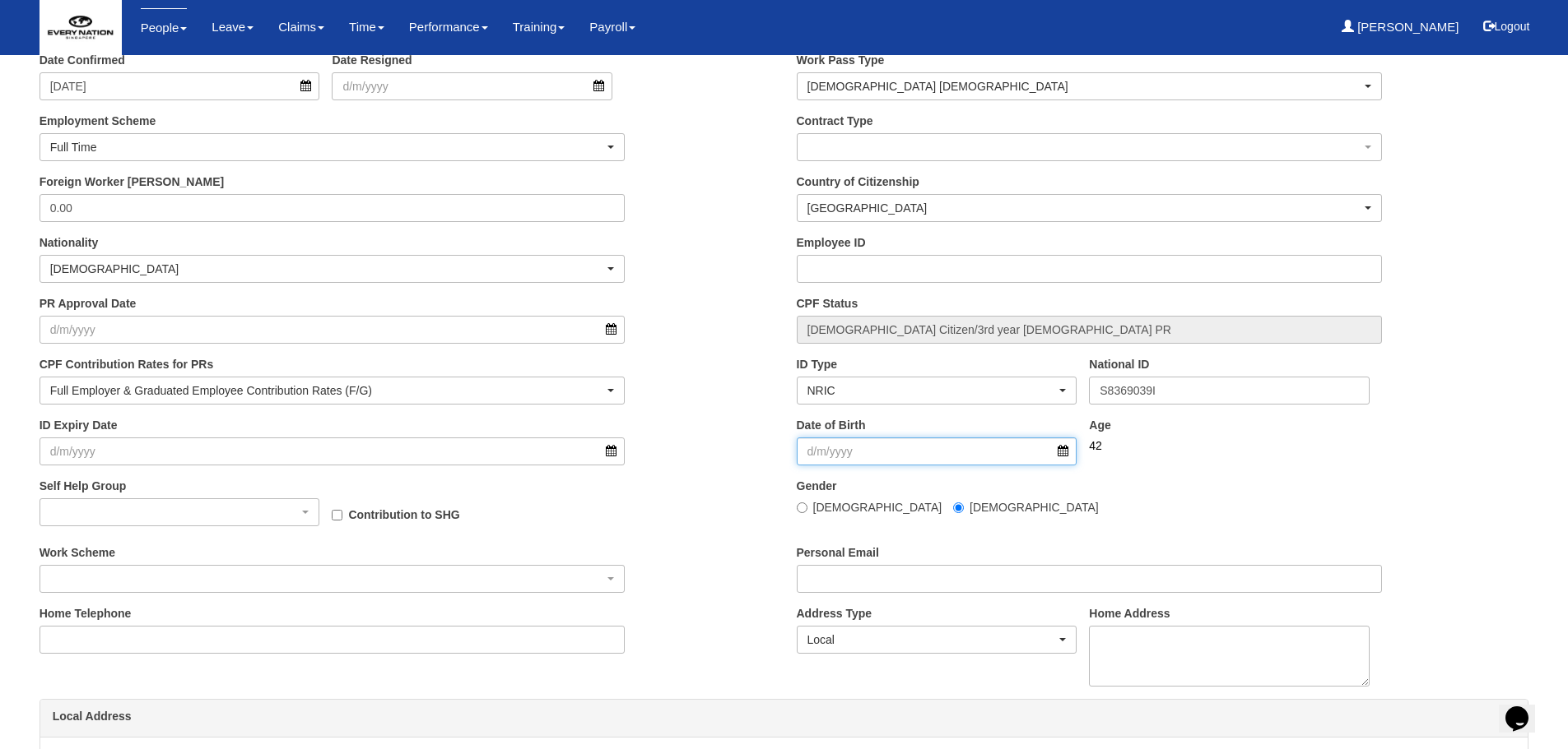
click at [825, 460] on input "Date of Birth" at bounding box center [937, 451] width 280 height 28
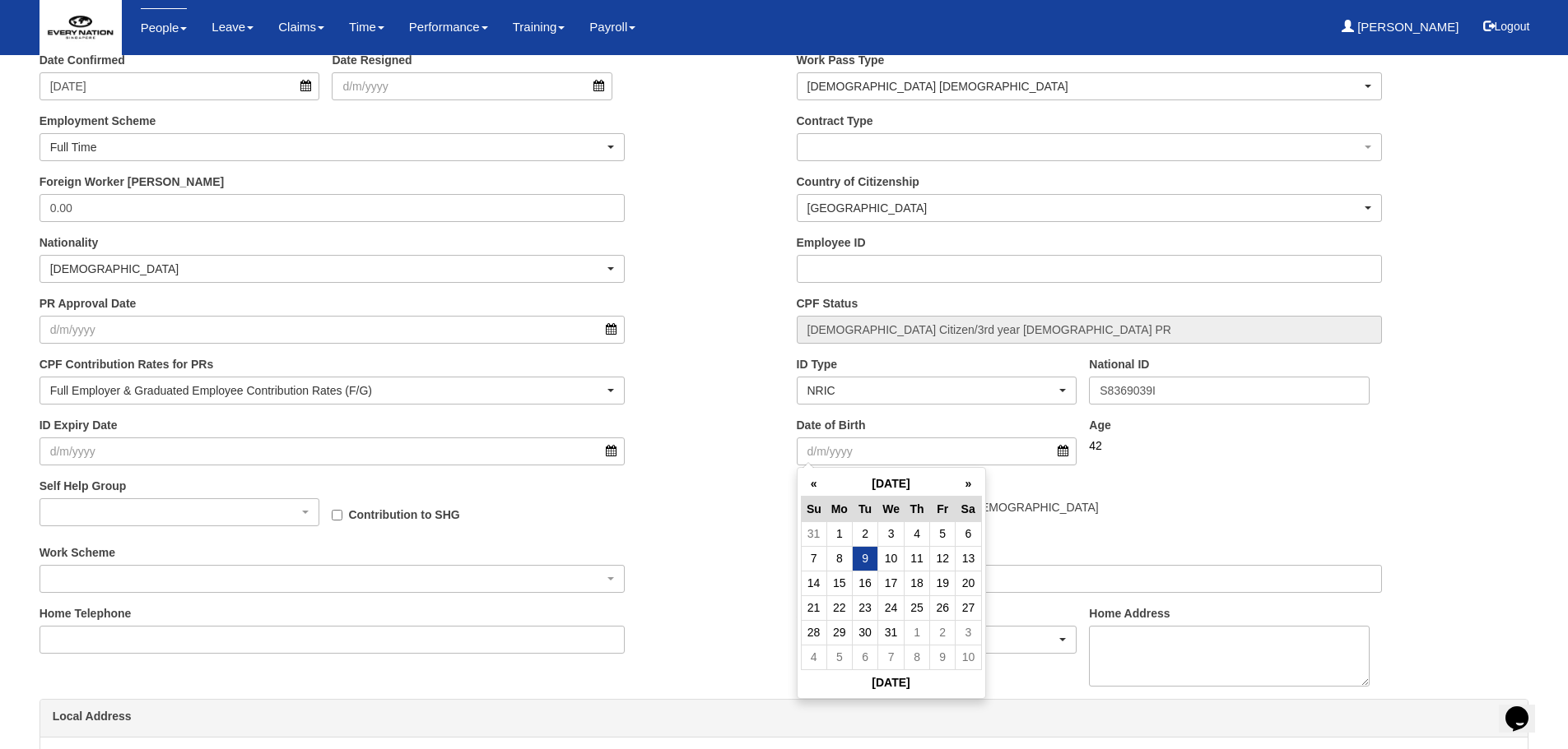
click at [870, 556] on td "9" at bounding box center [865, 558] width 25 height 24
type input "[DATE]"
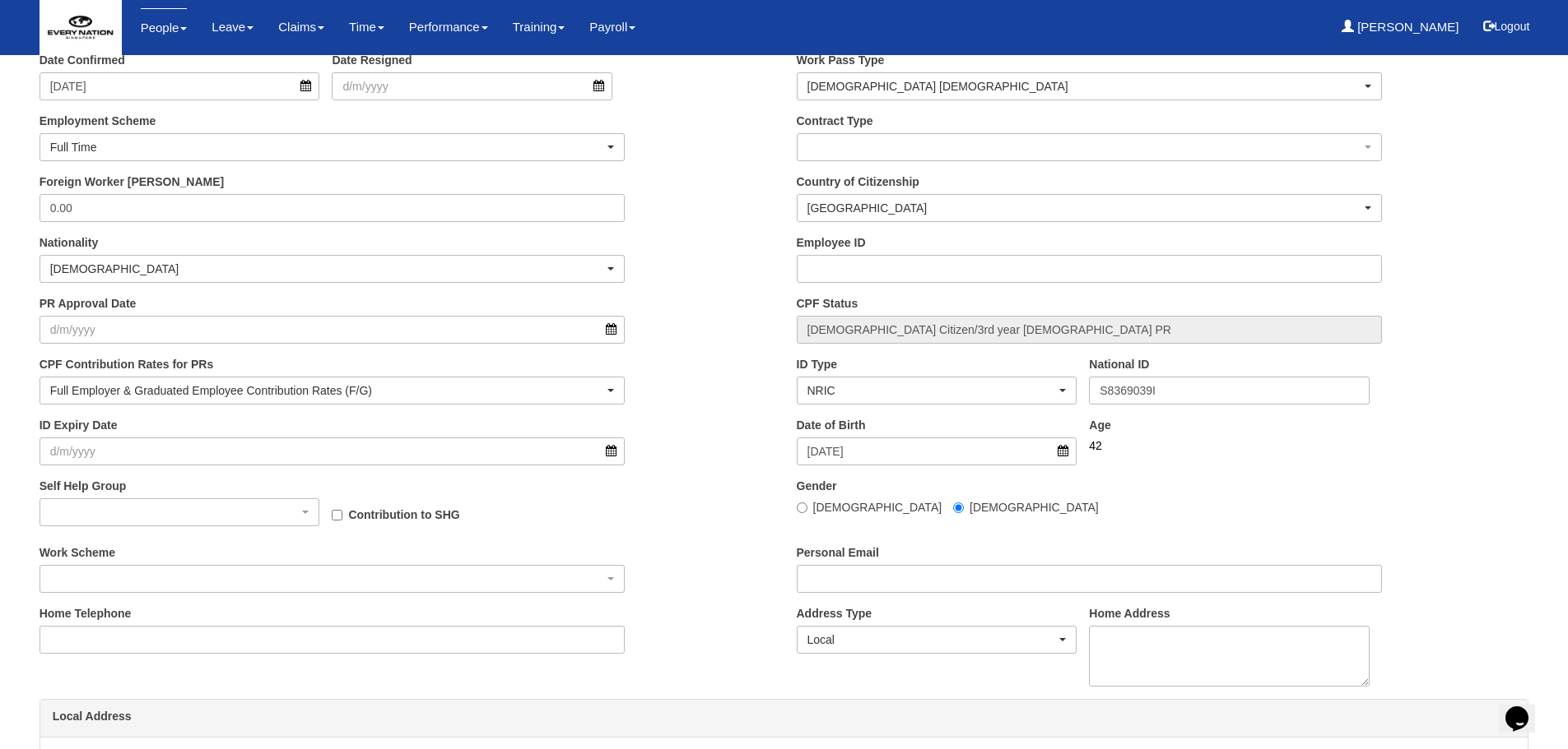
click at [728, 533] on div "Self Help Group Chinese Eurasian Muslim Indian Others Contribution to SHG" at bounding box center [405, 510] width 757 height 66
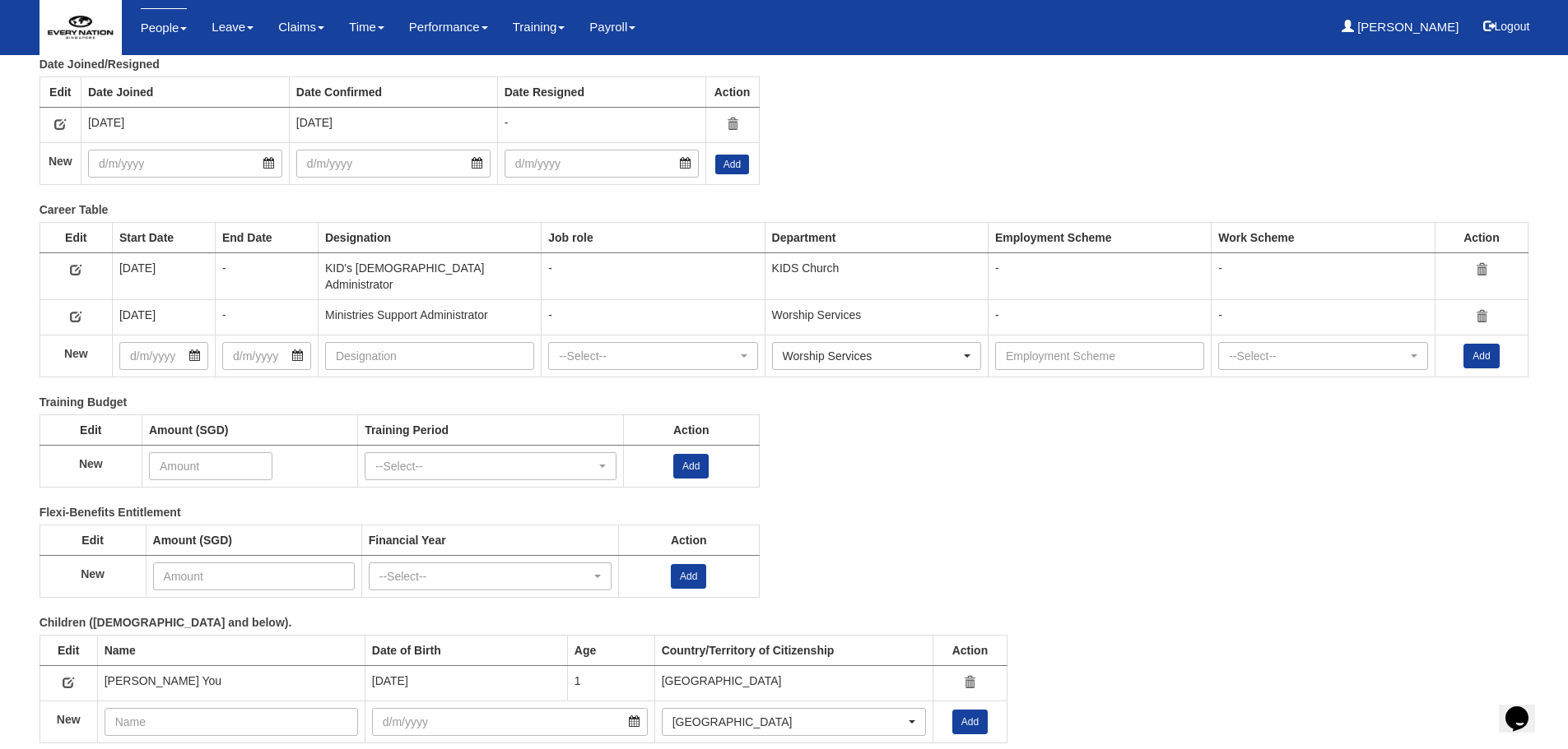
scroll to position [2220, 0]
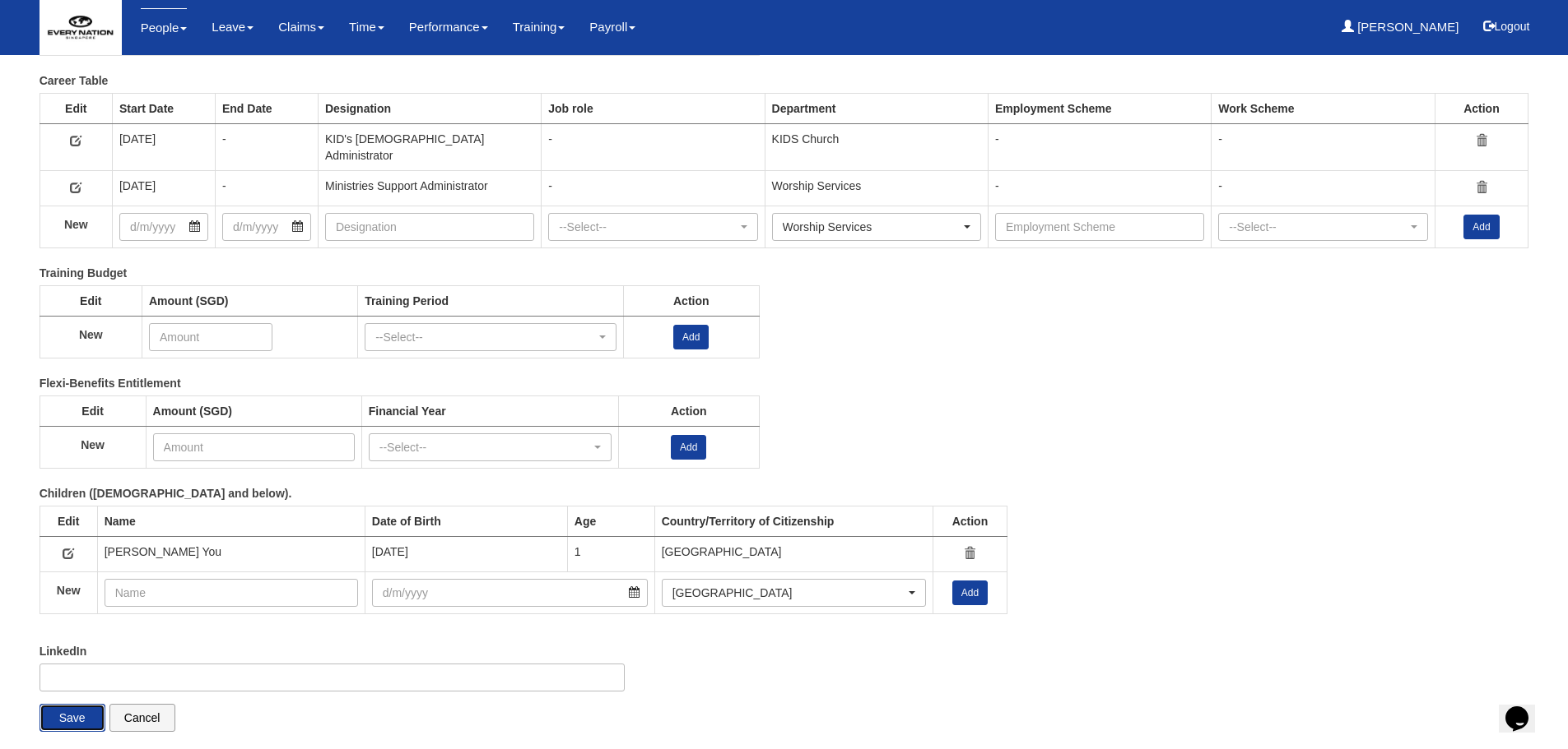
click at [41, 715] on input "Save" at bounding box center [72, 717] width 66 height 28
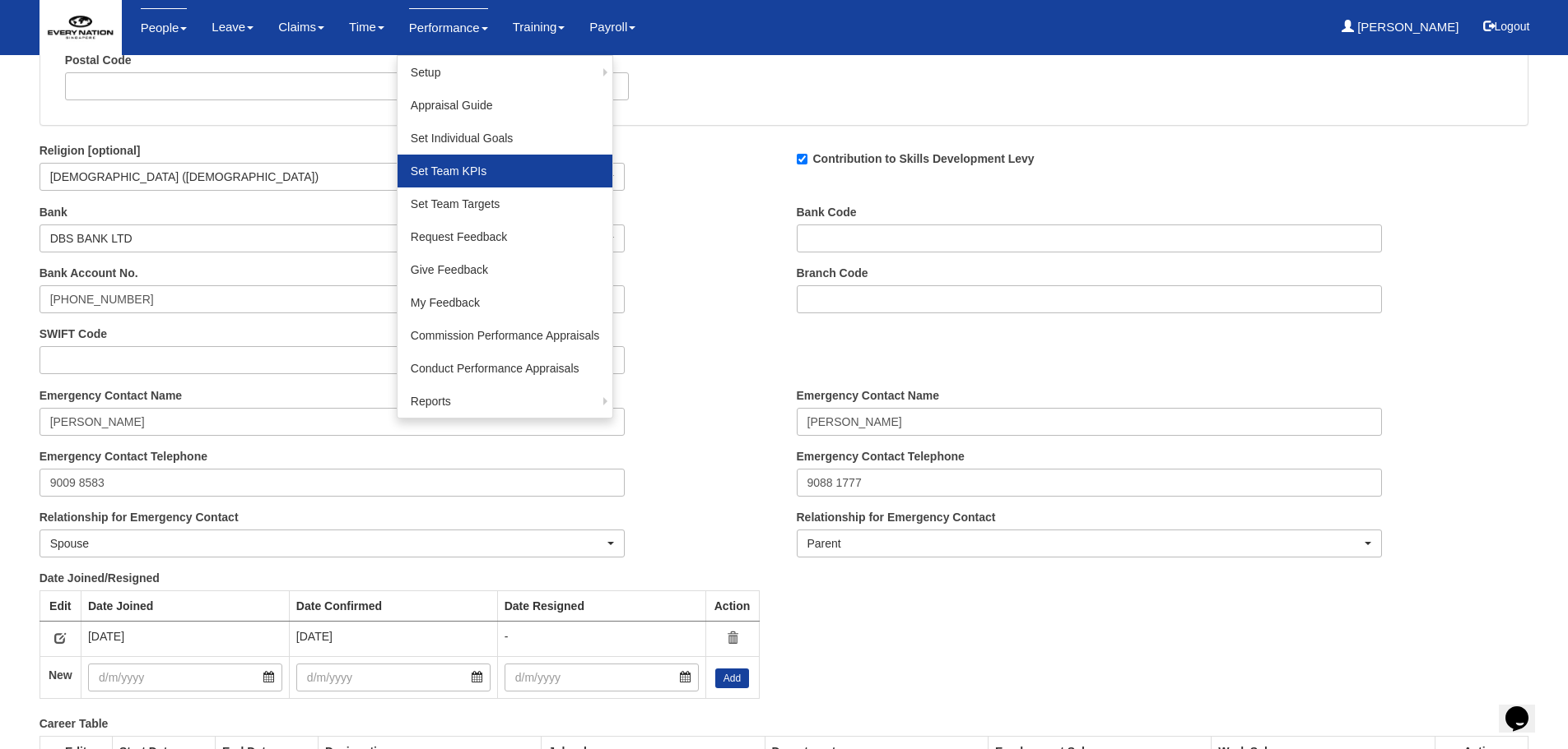
scroll to position [1480, 0]
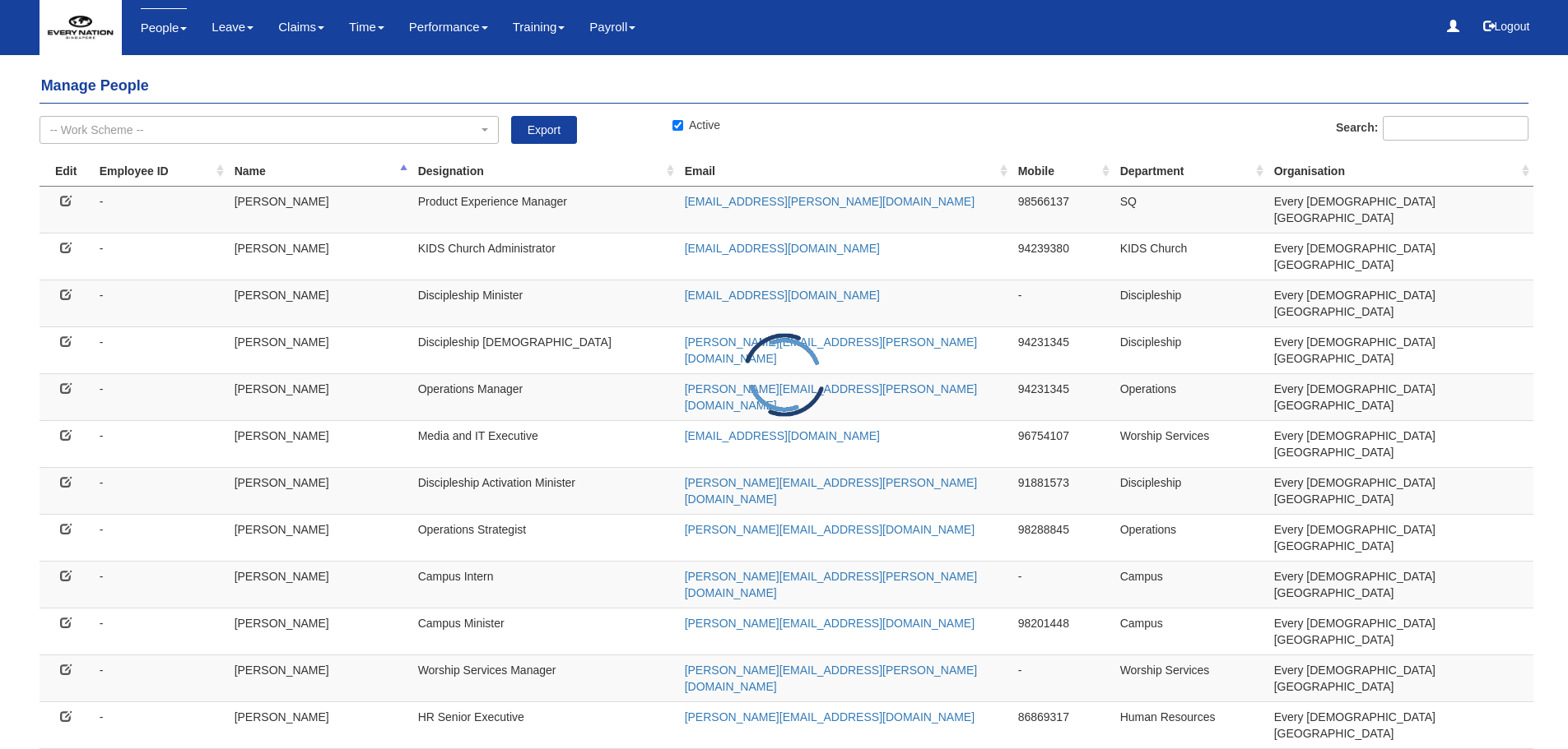
select select "50"
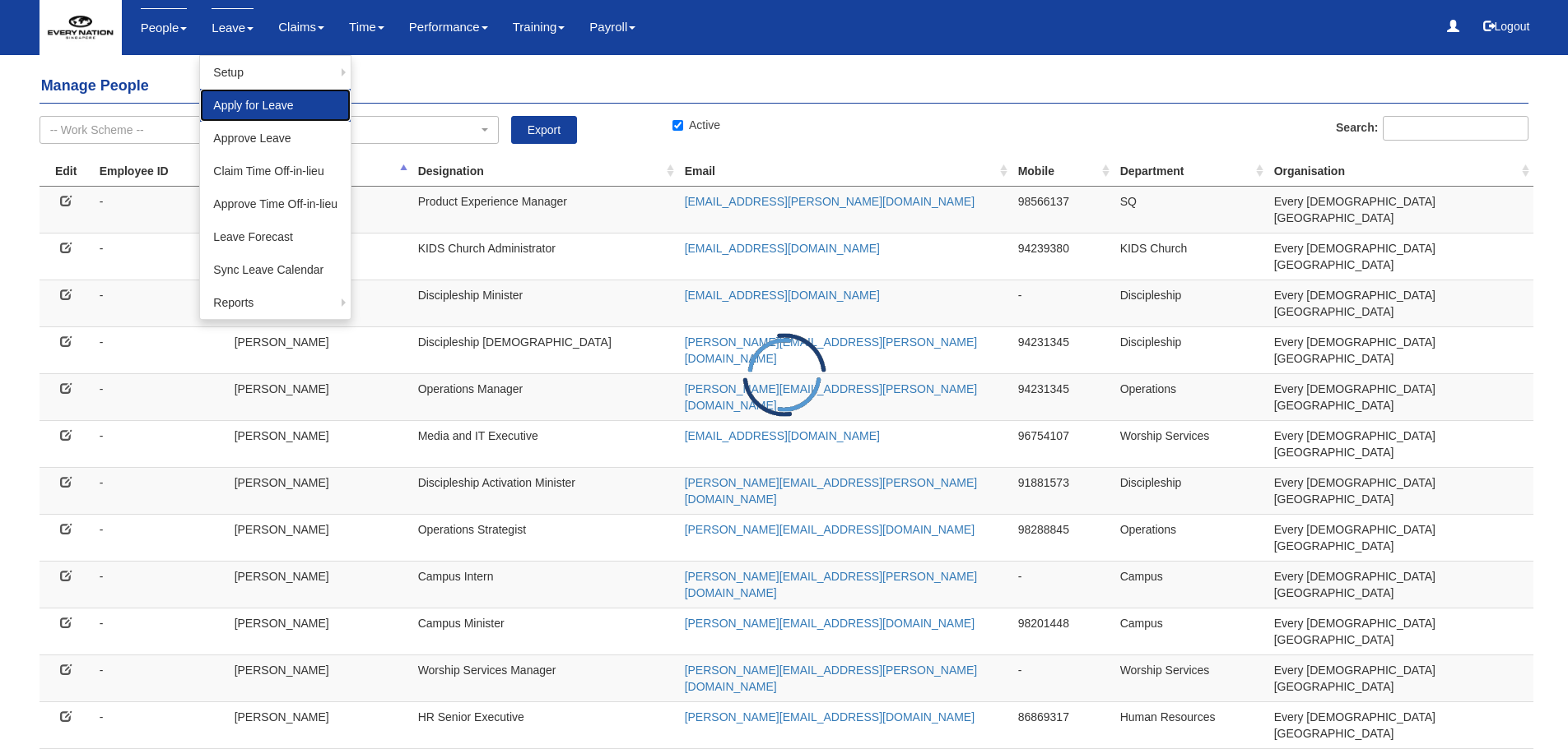
click at [230, 95] on link "Apply for Leave" at bounding box center [275, 105] width 151 height 33
click at [281, 110] on link "Apply for Leave" at bounding box center [275, 105] width 151 height 33
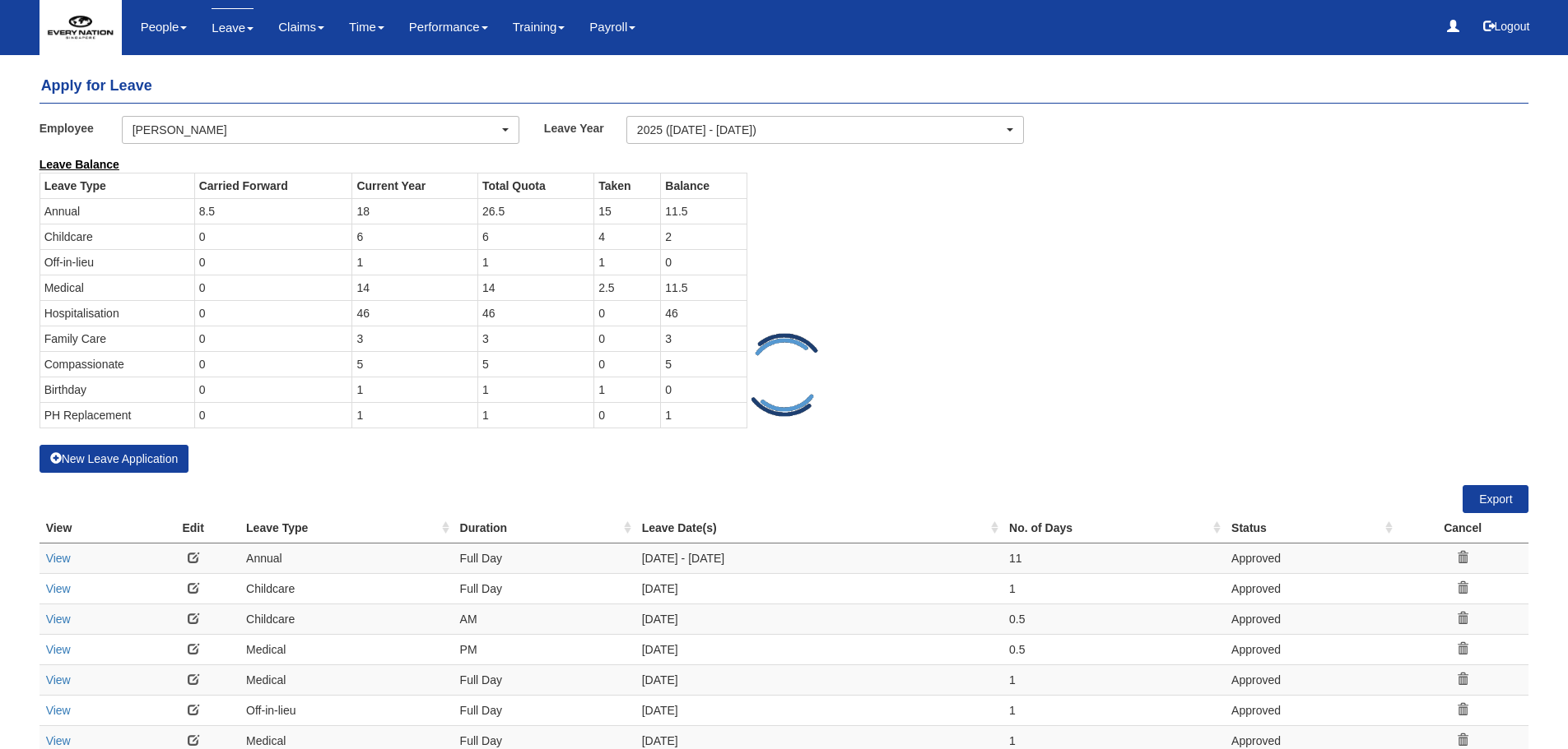
select select "50"
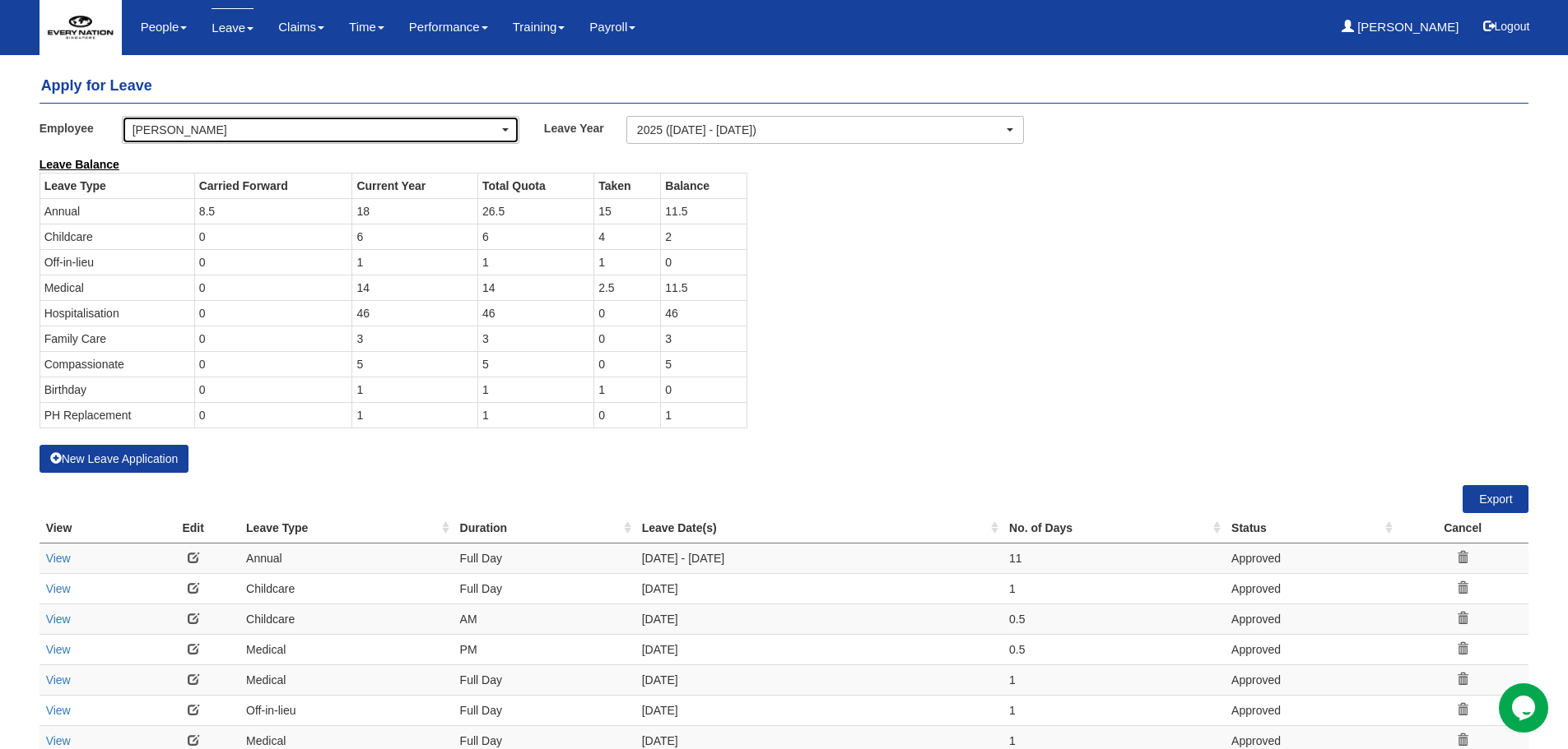
click at [258, 135] on div "[PERSON_NAME]" at bounding box center [315, 130] width 366 height 17
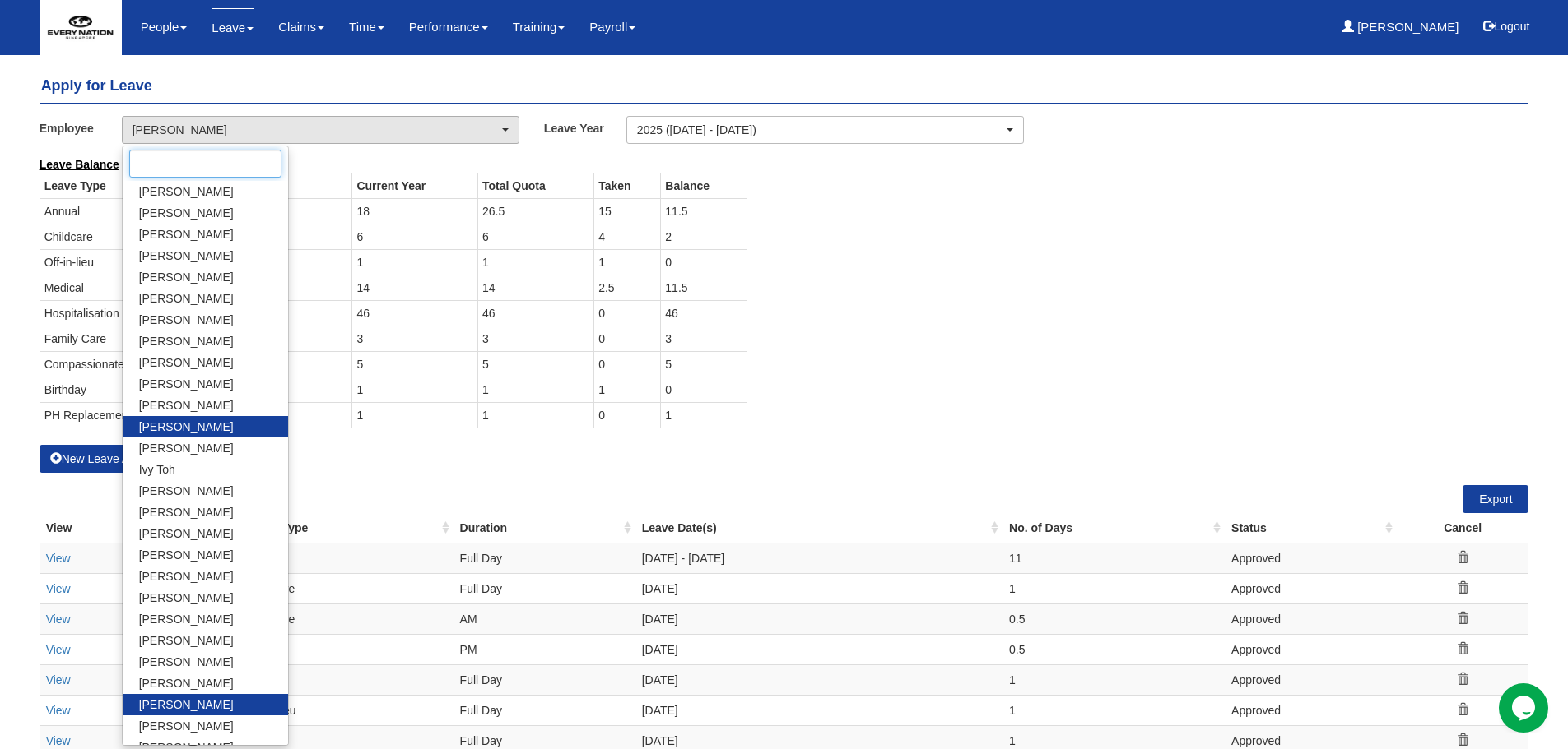
scroll to position [82, 0]
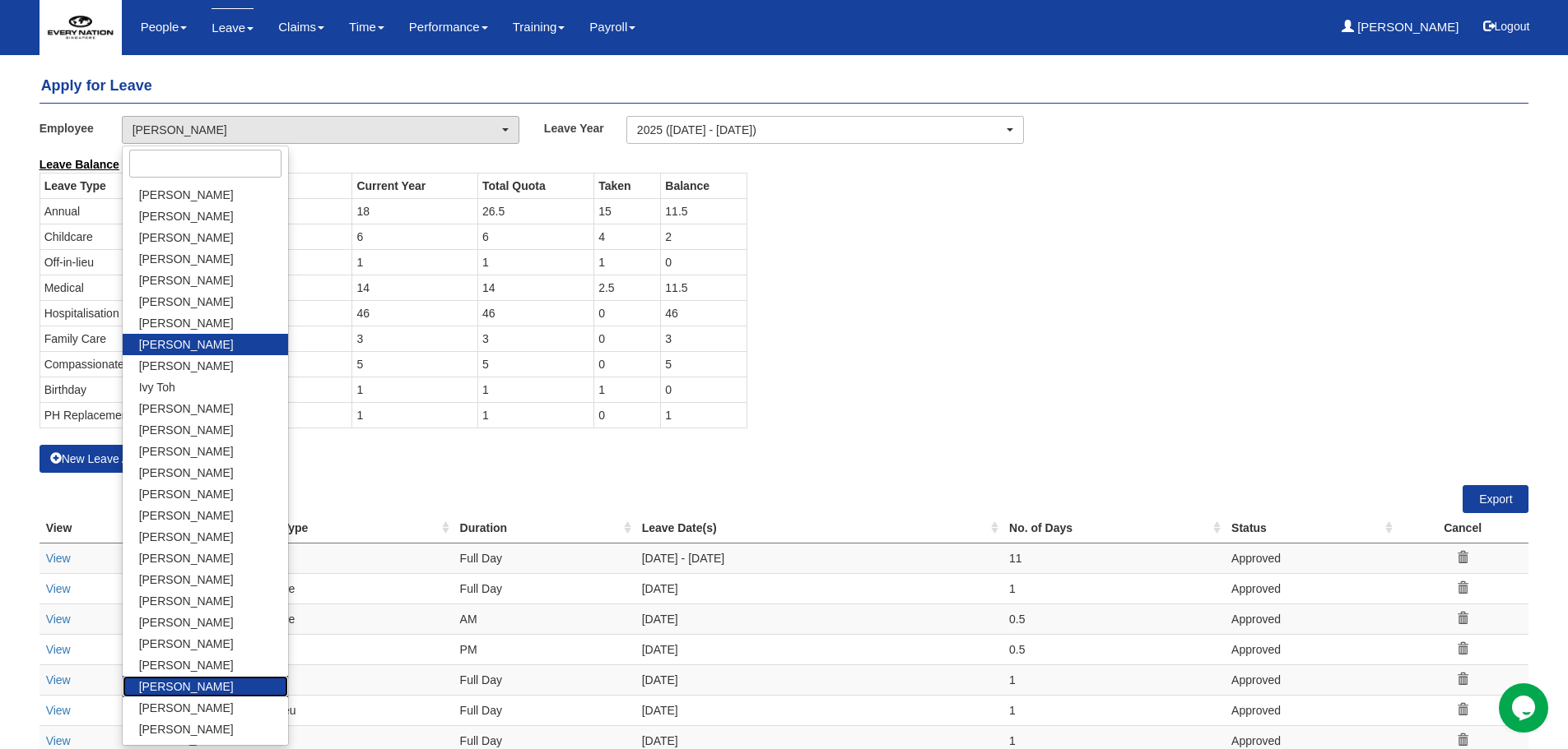
click at [206, 686] on span "[PERSON_NAME]" at bounding box center [186, 687] width 95 height 17
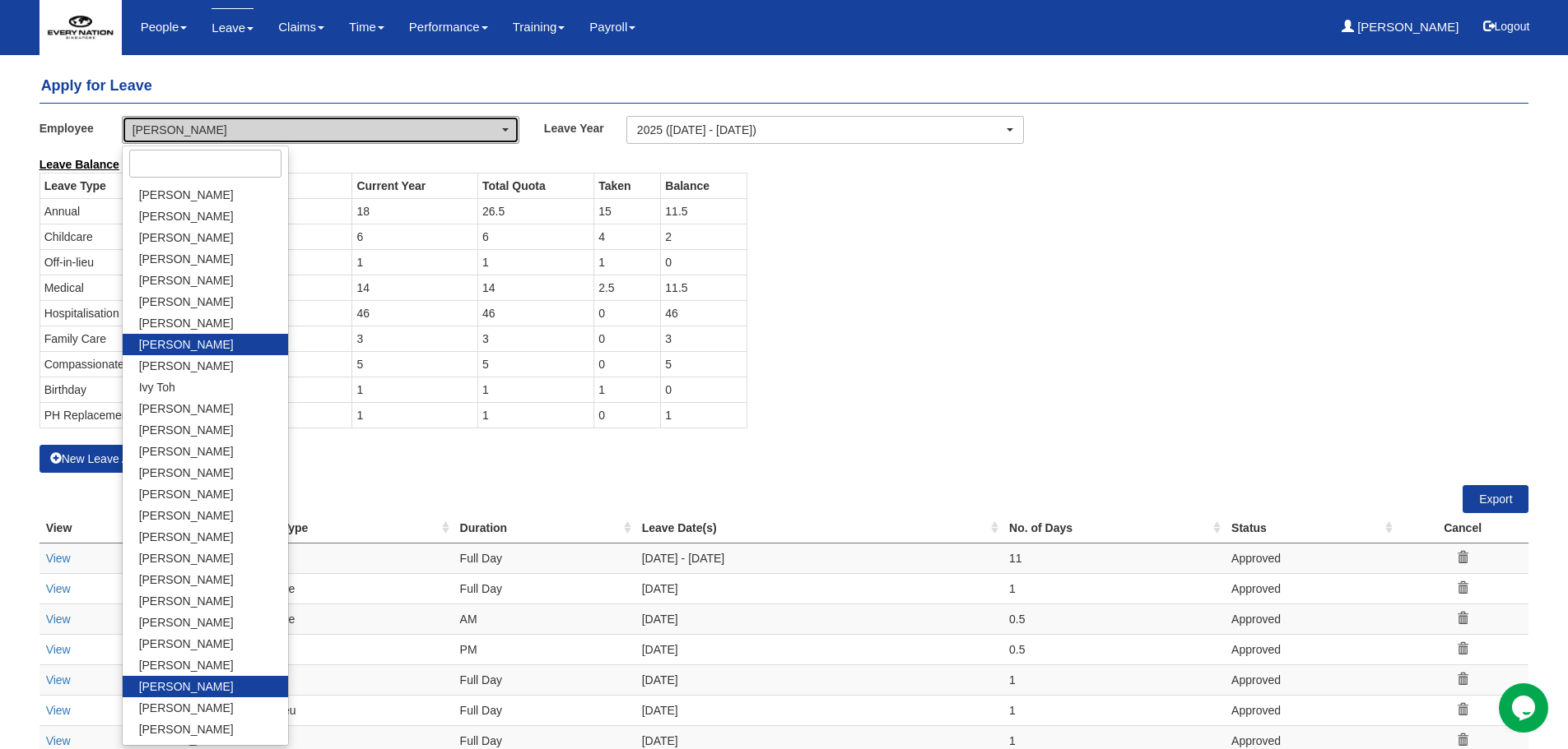
select select "489c0c4d-bc90-48df-ab41-c885b525d5f2"
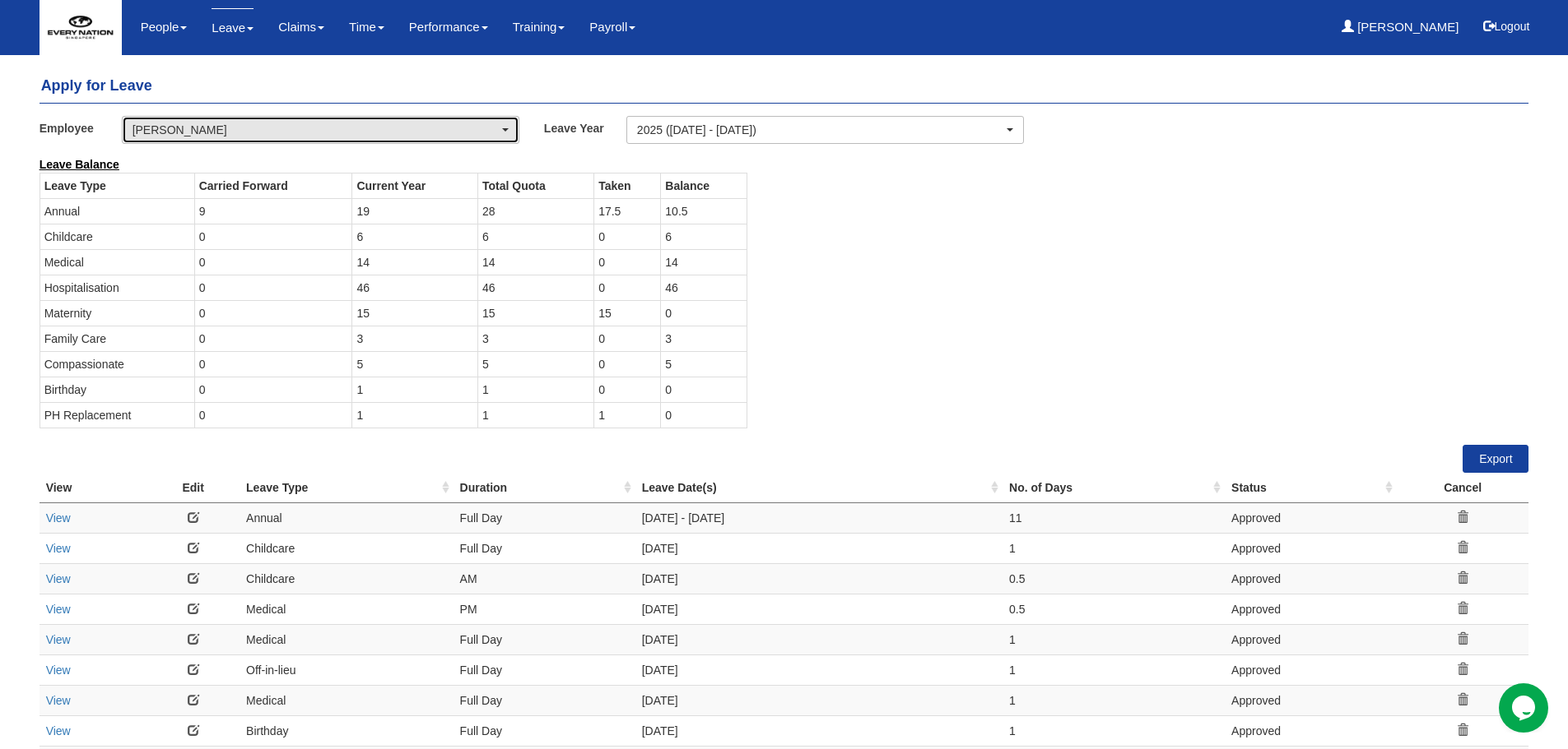
select select "50"
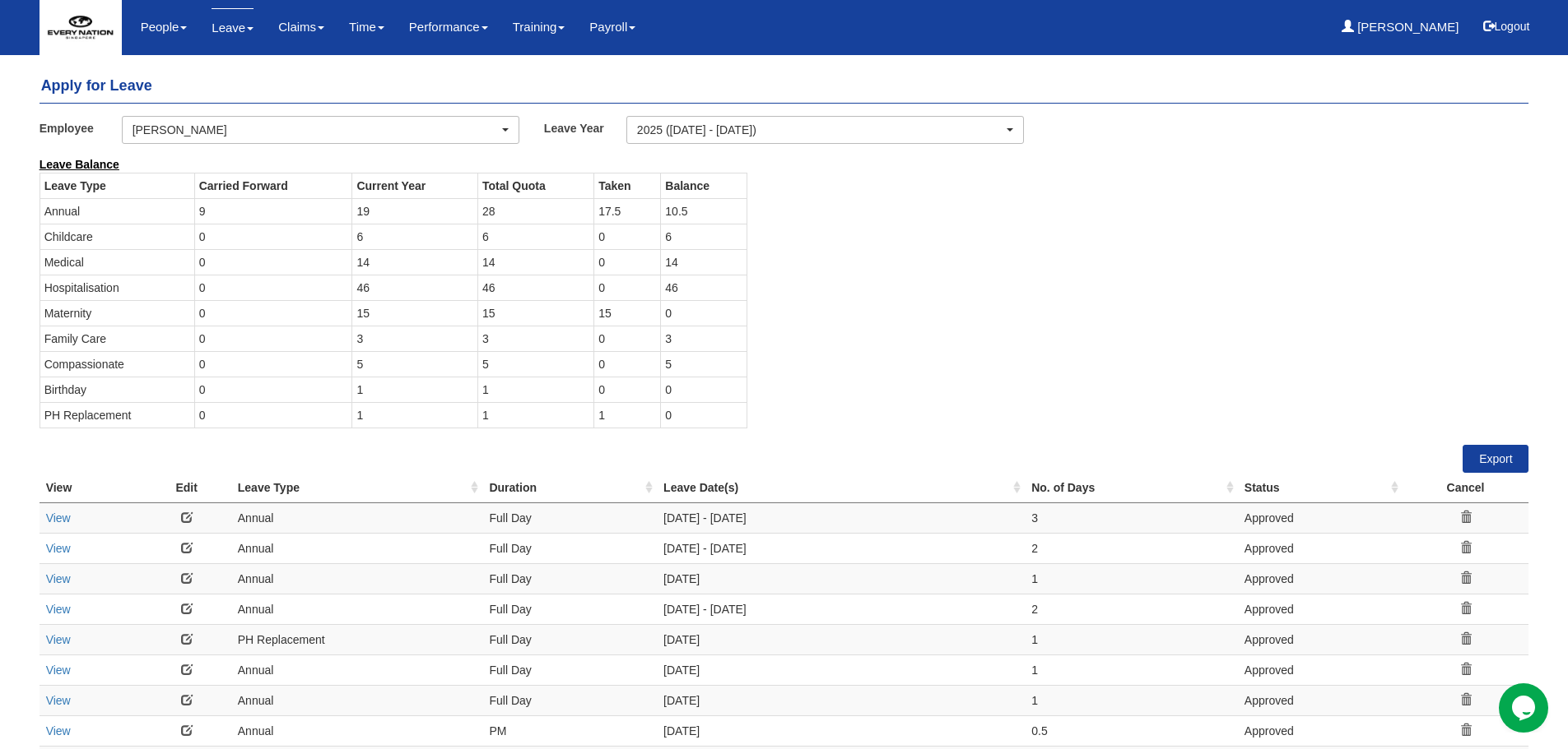
click at [835, 266] on div "Leave Balance Leave Type Carried Forward Current Year Total Quota Taken Balance…" at bounding box center [771, 300] width 1489 height 289
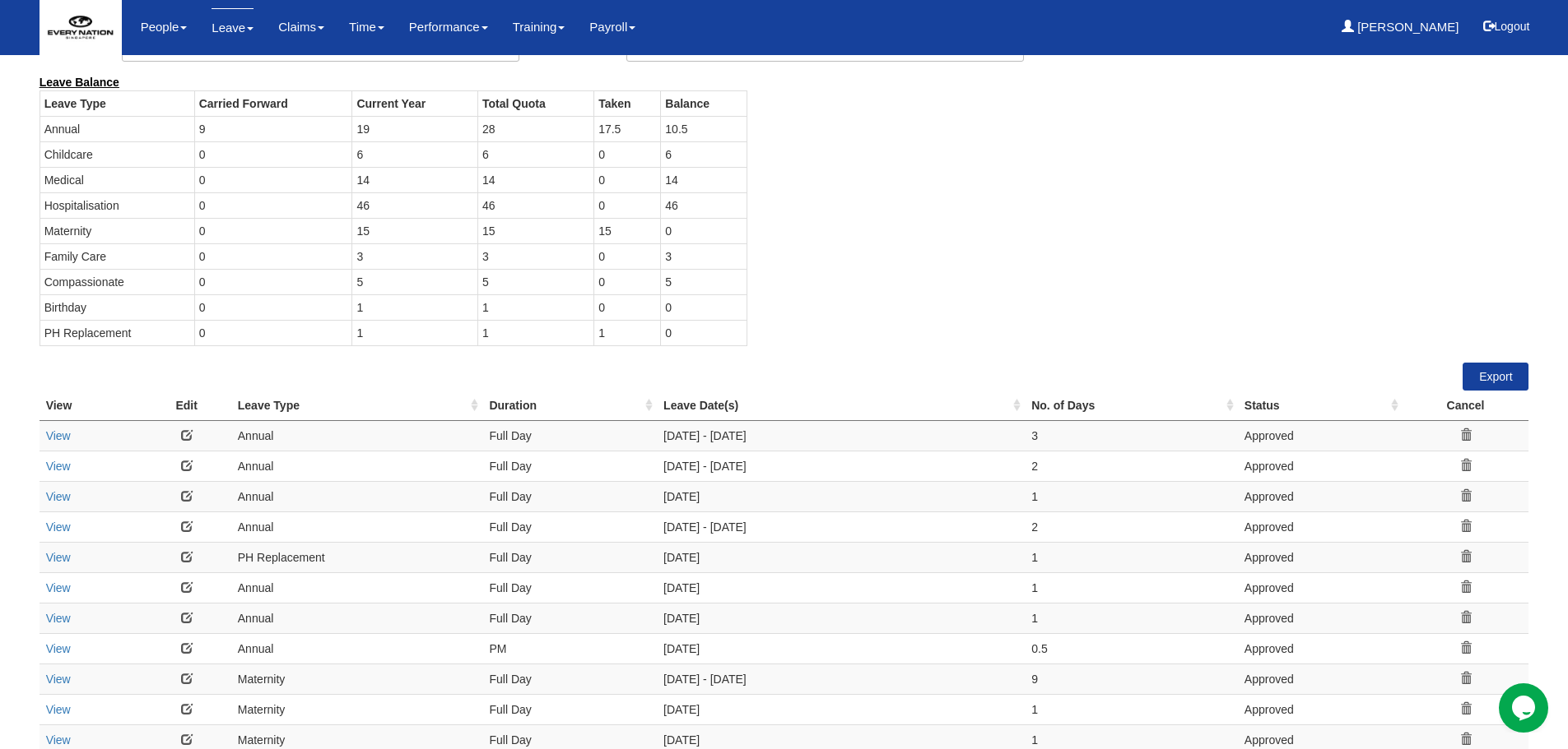
scroll to position [0, 0]
